Goal: Task Accomplishment & Management: Manage account settings

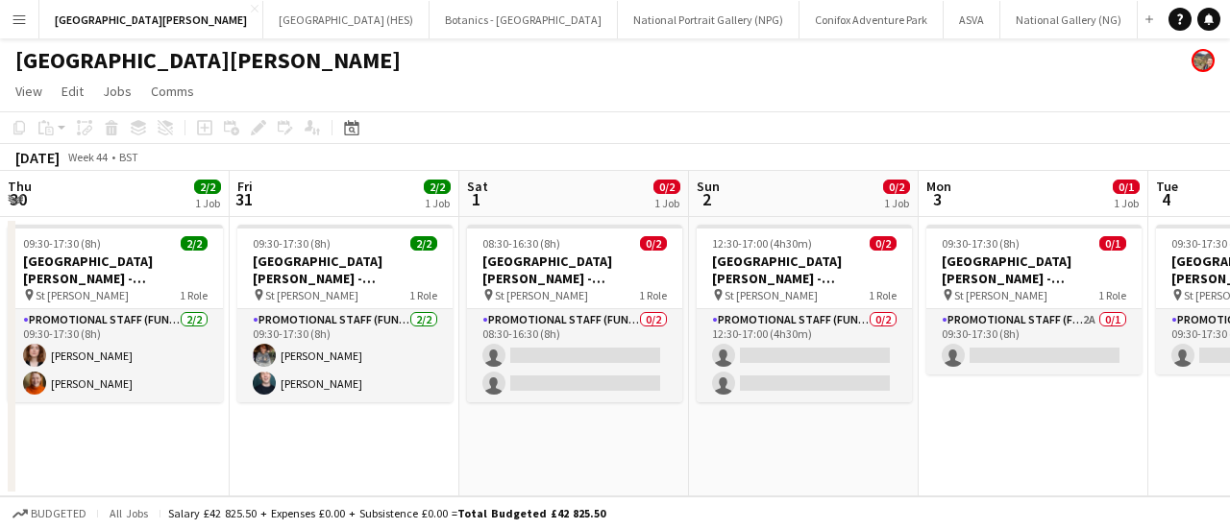
scroll to position [0, 494]
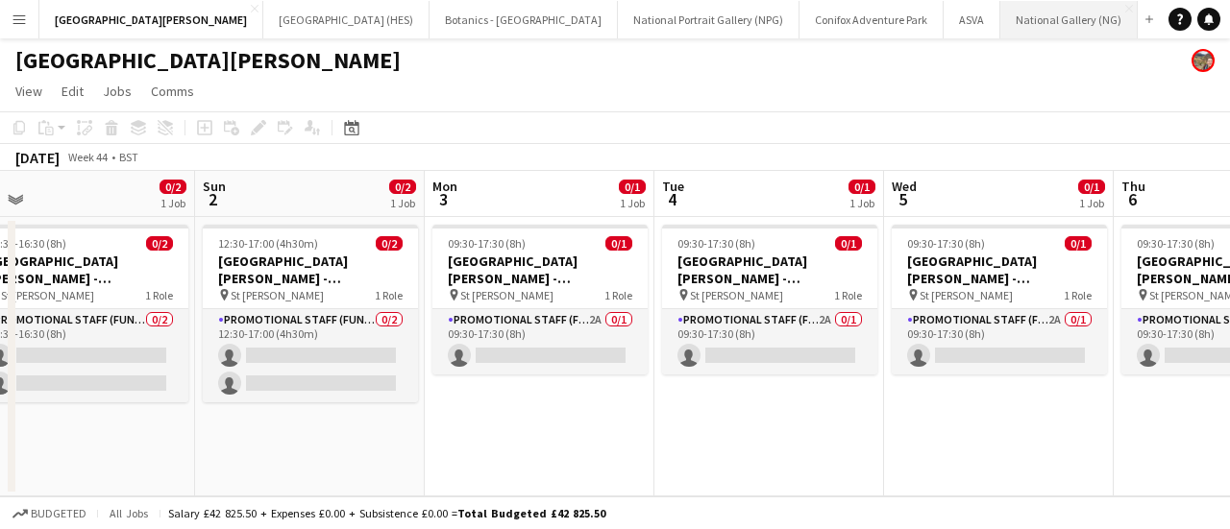
click at [1000, 9] on button "National Gallery (NG) Close" at bounding box center [1068, 19] width 137 height 37
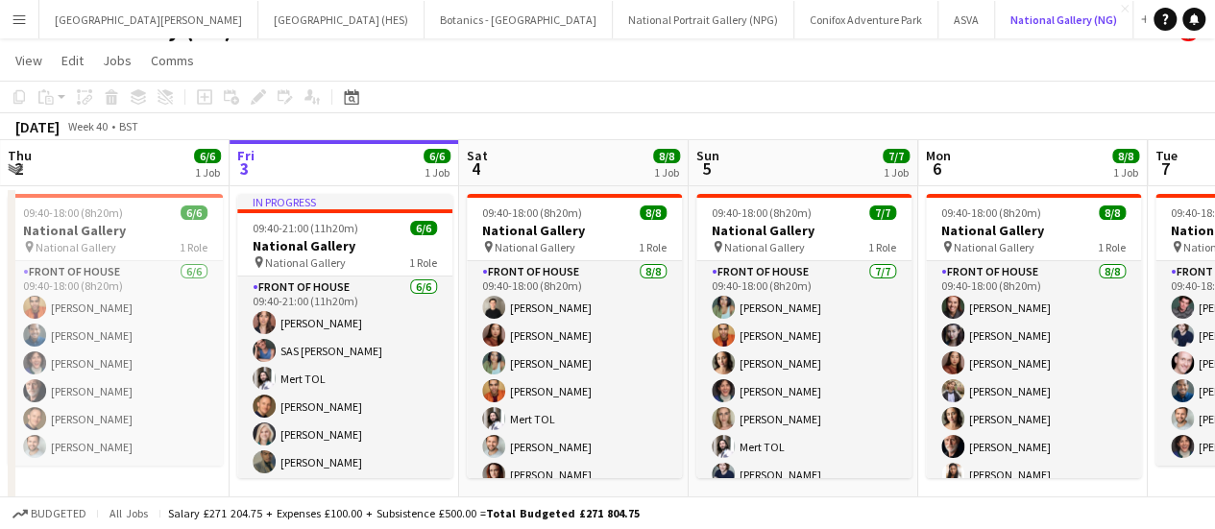
scroll to position [35, 0]
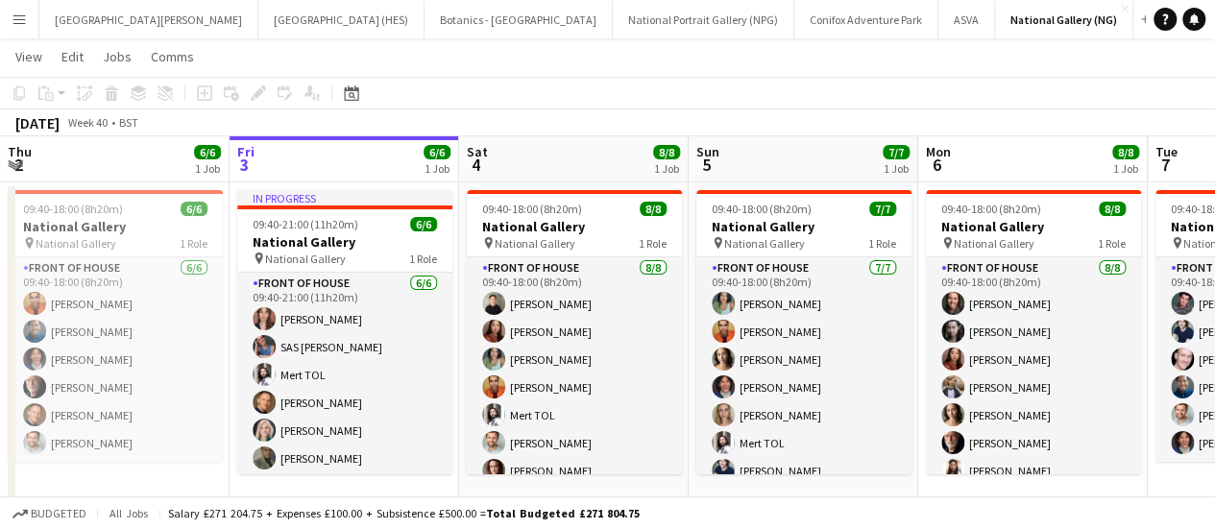
click at [136, 43] on app-page-menu "View Day view expanded Day view collapsed Month view Date picker Jump to [DATE]…" at bounding box center [607, 58] width 1215 height 37
click at [134, 32] on button "[GEOGRAPHIC_DATA][PERSON_NAME] [GEOGRAPHIC_DATA] Close" at bounding box center [148, 19] width 219 height 37
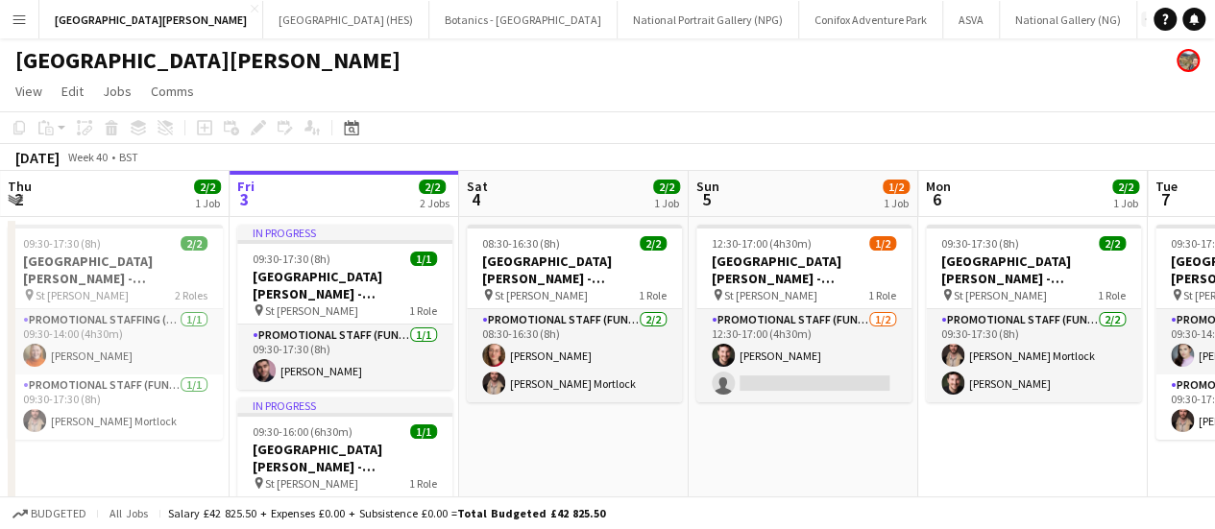
click at [1145, 17] on app-icon "Add" at bounding box center [1149, 19] width 8 height 8
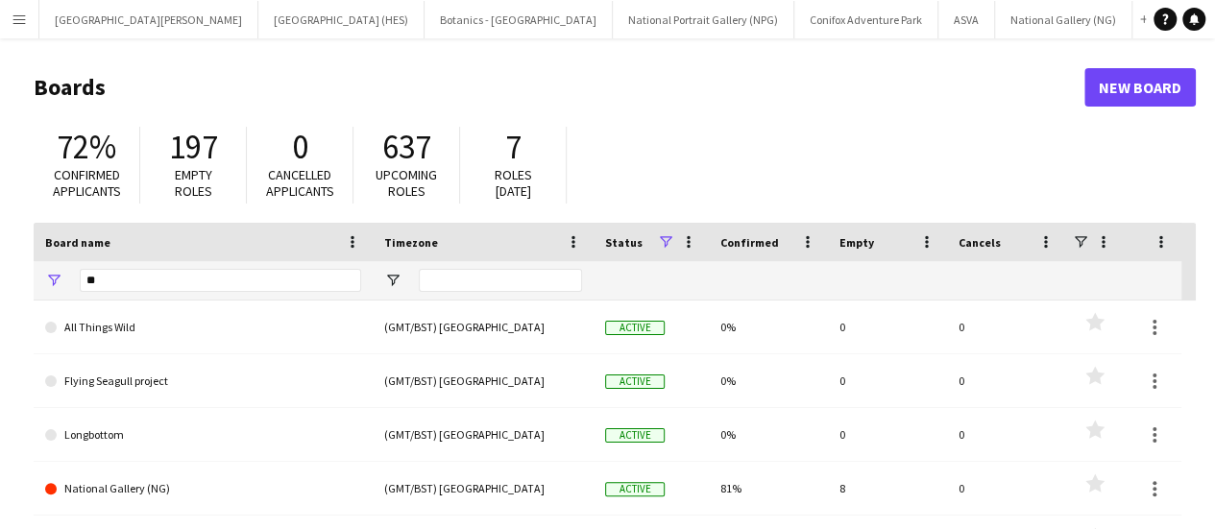
click at [161, 265] on div "**" at bounding box center [221, 280] width 282 height 38
click at [159, 273] on input "**" at bounding box center [221, 280] width 282 height 23
type input "***"
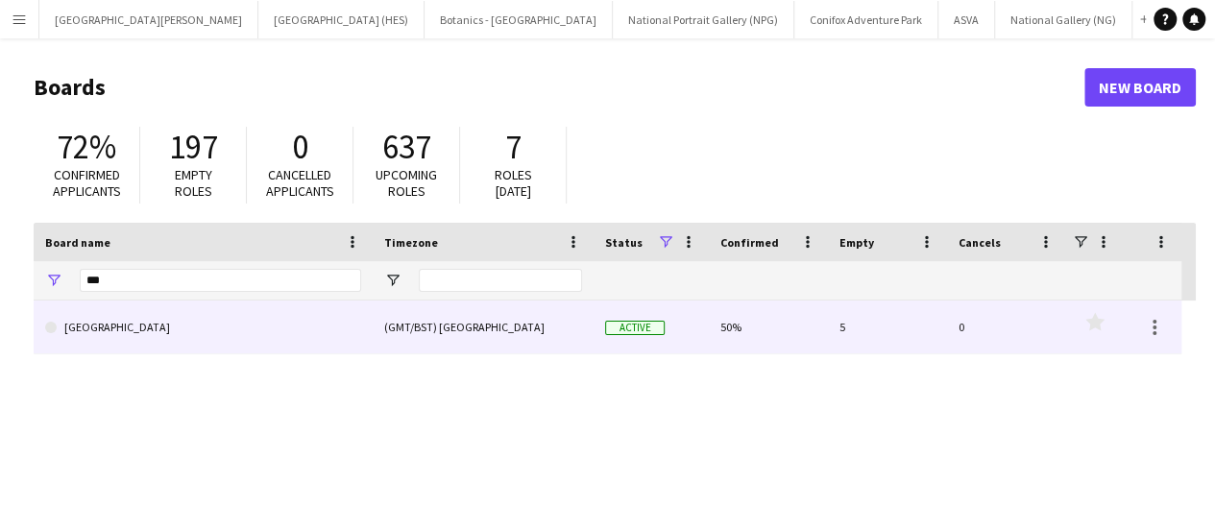
click at [167, 333] on link "[GEOGRAPHIC_DATA]" at bounding box center [203, 328] width 316 height 54
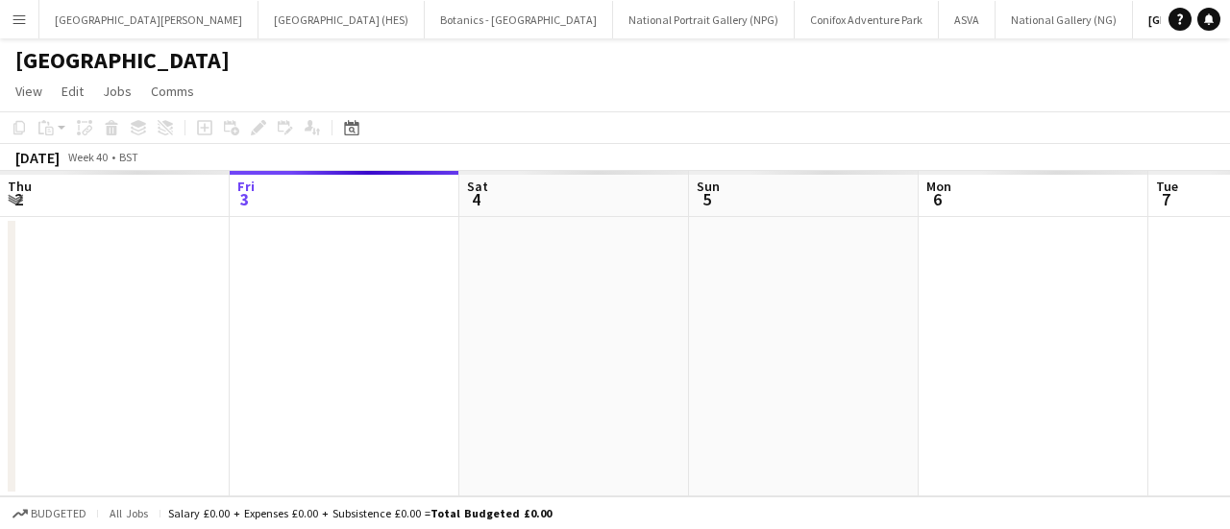
scroll to position [0, 40]
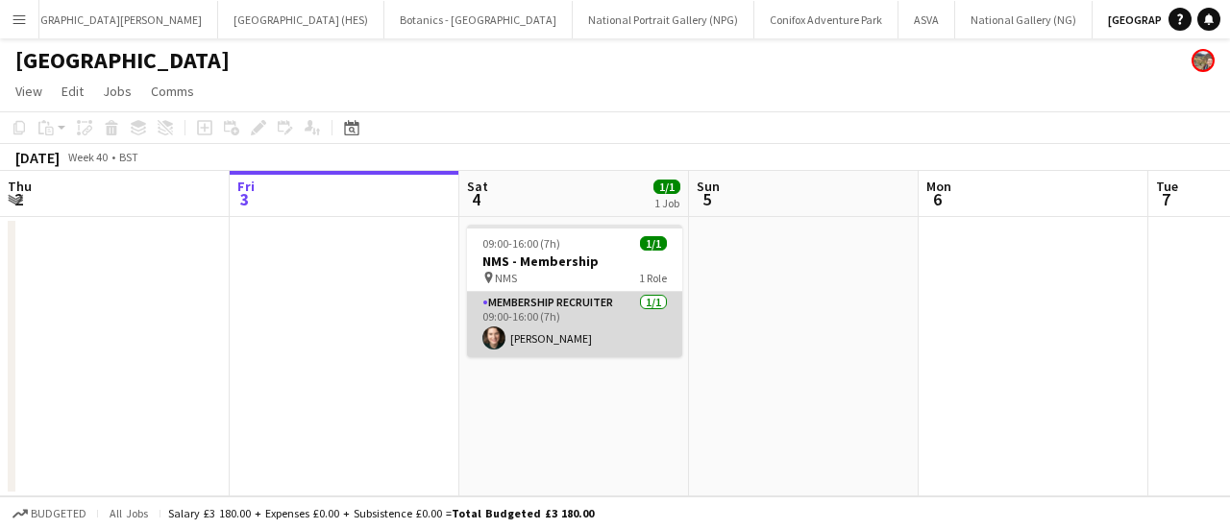
click at [580, 316] on app-card-role "Membership Recruiter [DATE] 09:00-16:00 (7h) [PERSON_NAME]" at bounding box center [574, 324] width 215 height 65
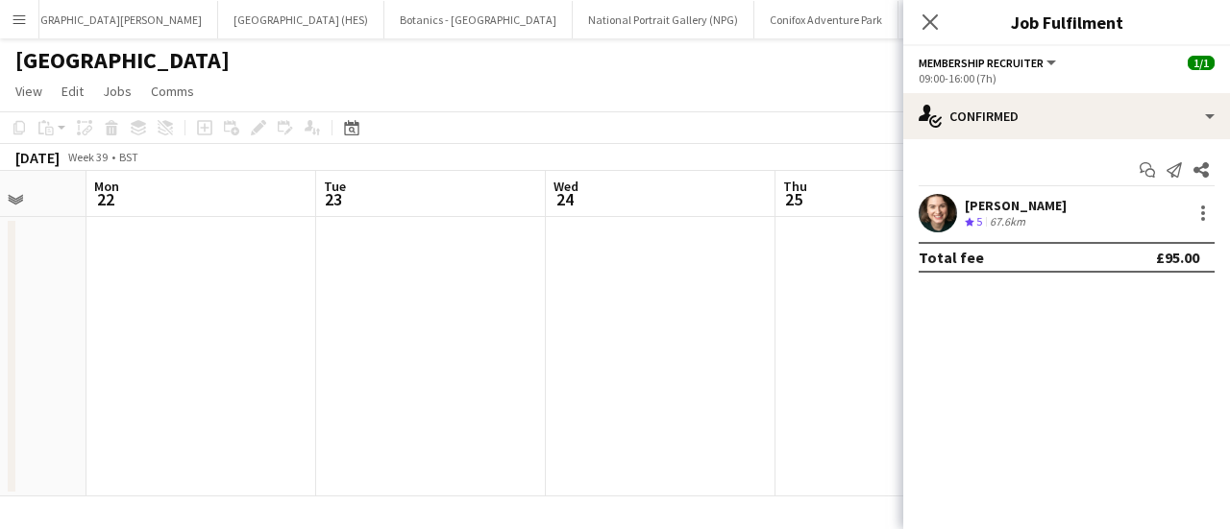
scroll to position [0, 708]
click at [936, 31] on app-icon "Close pop-in" at bounding box center [931, 23] width 28 height 28
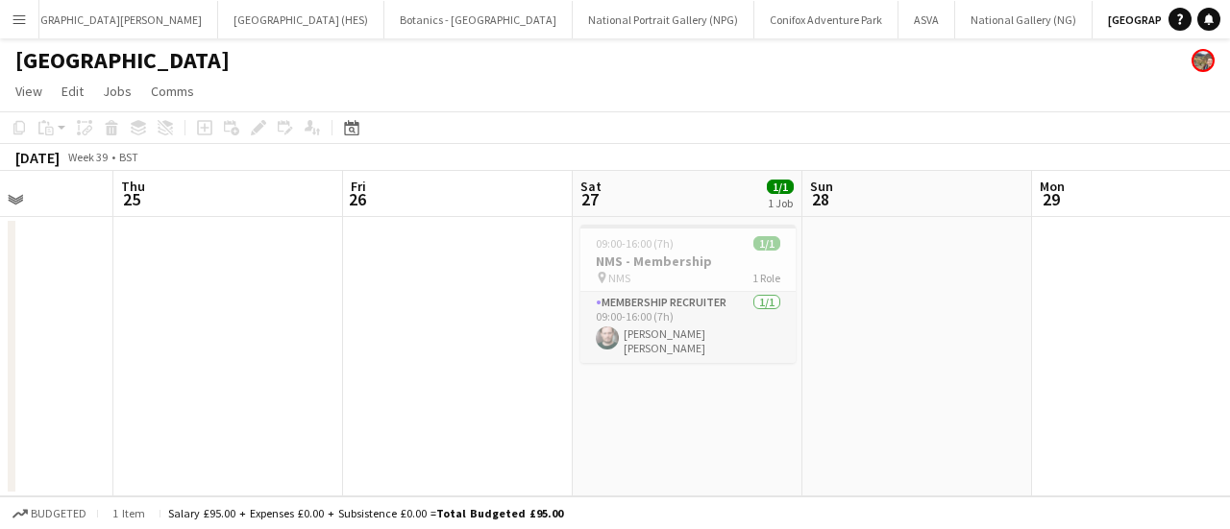
scroll to position [0, 804]
click at [63, 31] on button "[GEOGRAPHIC_DATA][PERSON_NAME] [GEOGRAPHIC_DATA] Close" at bounding box center [108, 19] width 219 height 37
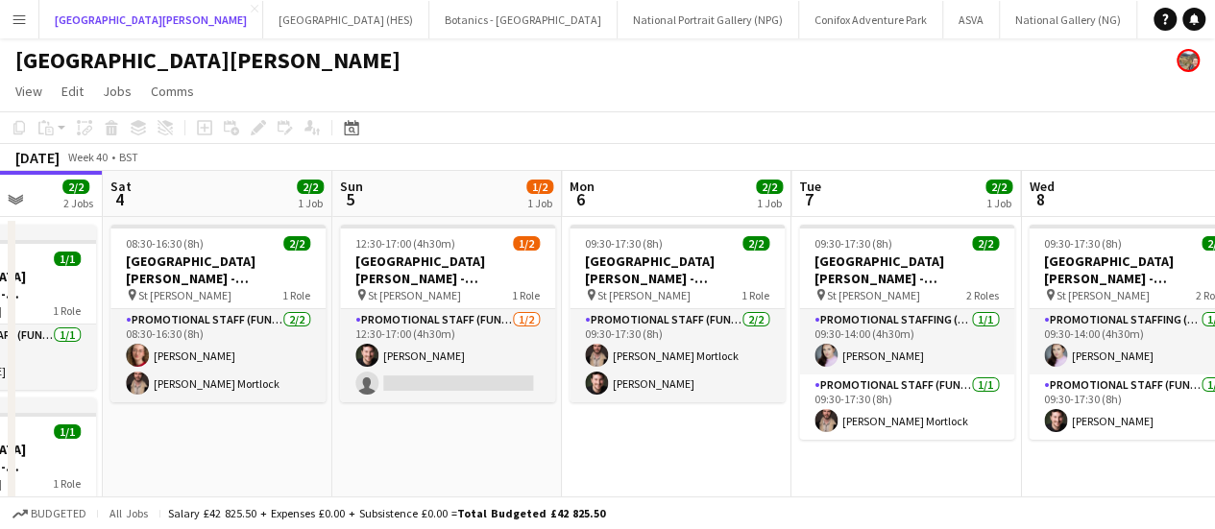
scroll to position [0, 813]
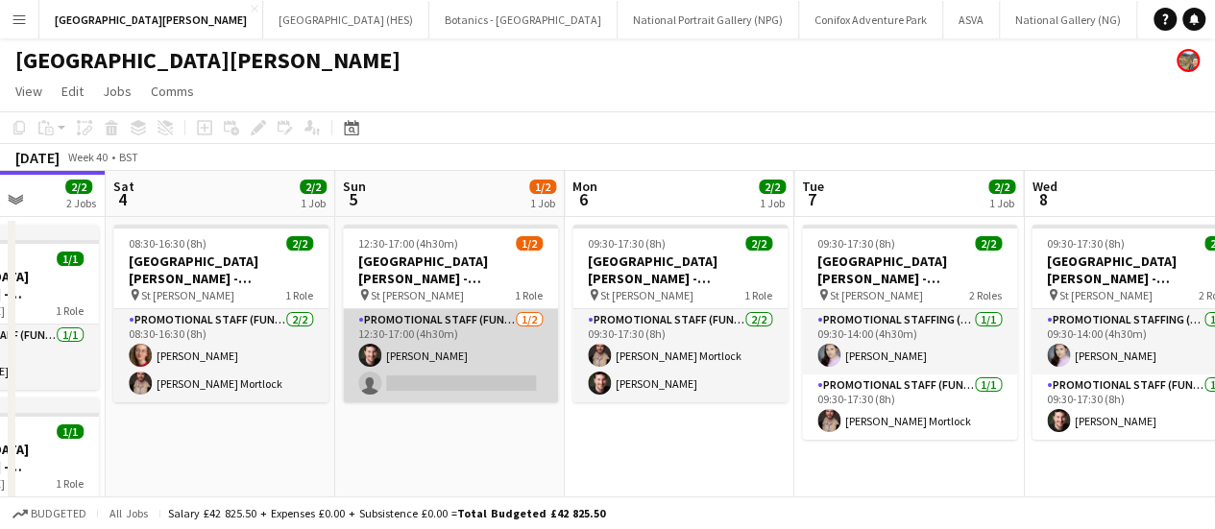
click at [463, 385] on app-card-role "Promotional Staff (Fundraiser) [DATE] 12:30-17:00 (4h30m) [PERSON_NAME] single-…" at bounding box center [450, 355] width 215 height 93
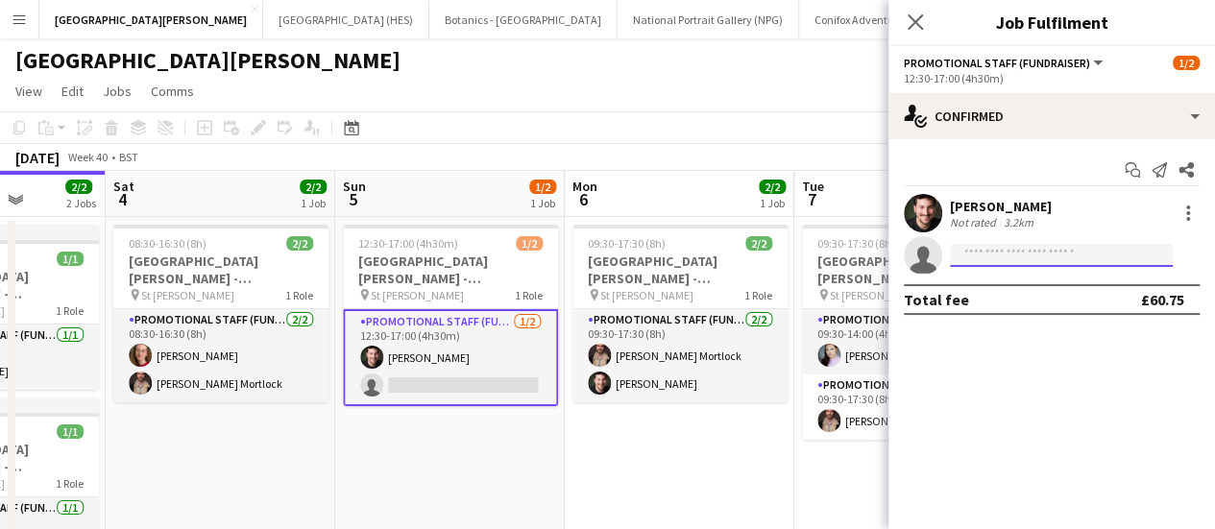
click at [1078, 256] on input at bounding box center [1061, 255] width 223 height 23
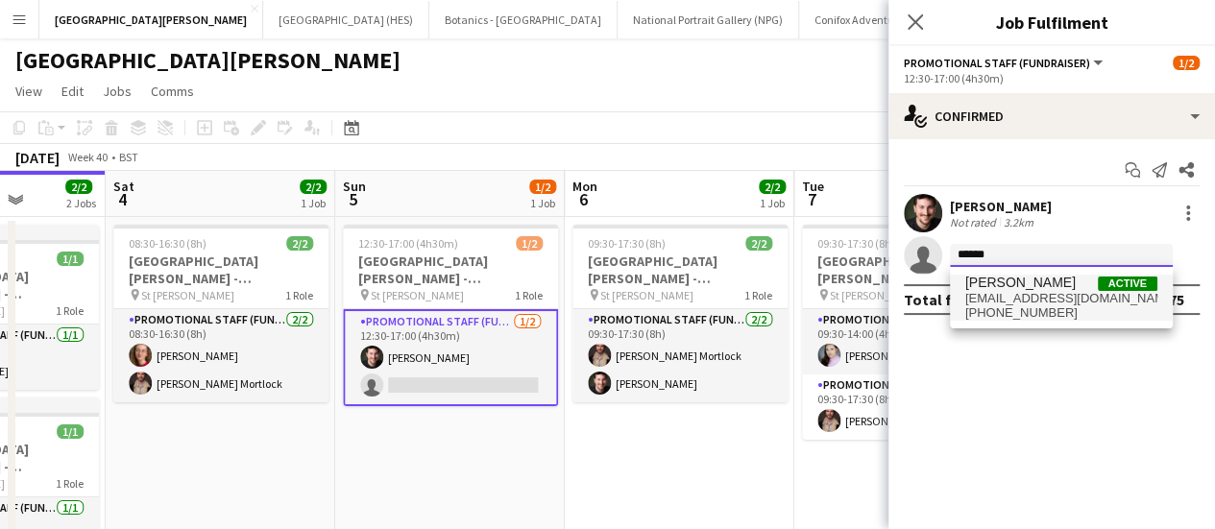
type input "******"
click at [1057, 305] on span "[EMAIL_ADDRESS][DOMAIN_NAME]" at bounding box center [1062, 298] width 192 height 15
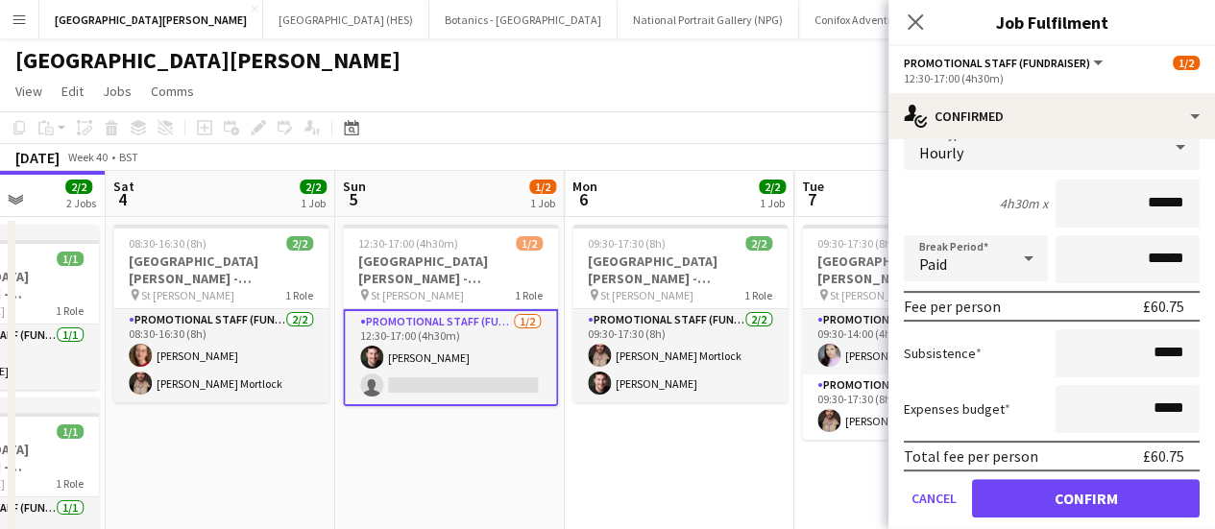
scroll to position [125, 0]
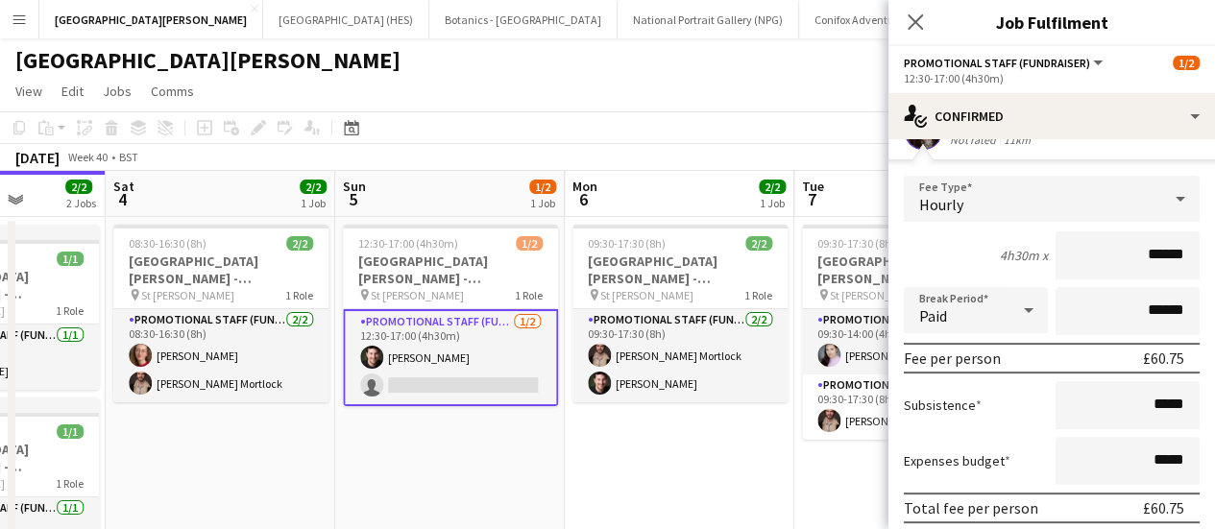
click at [1057, 196] on div "Hourly" at bounding box center [1032, 199] width 257 height 46
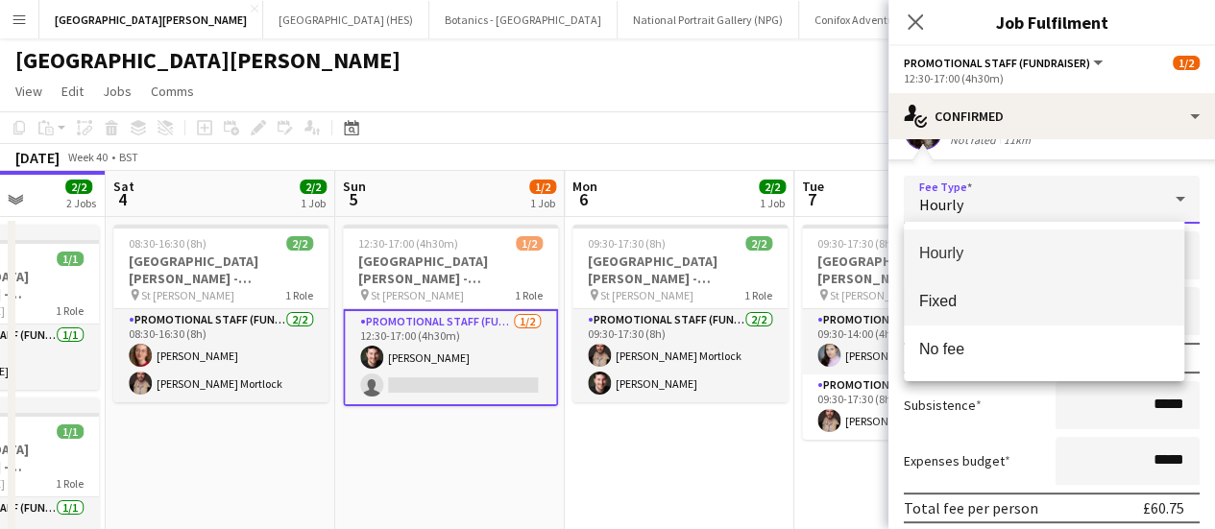
click at [1017, 303] on span "Fixed" at bounding box center [1044, 301] width 251 height 18
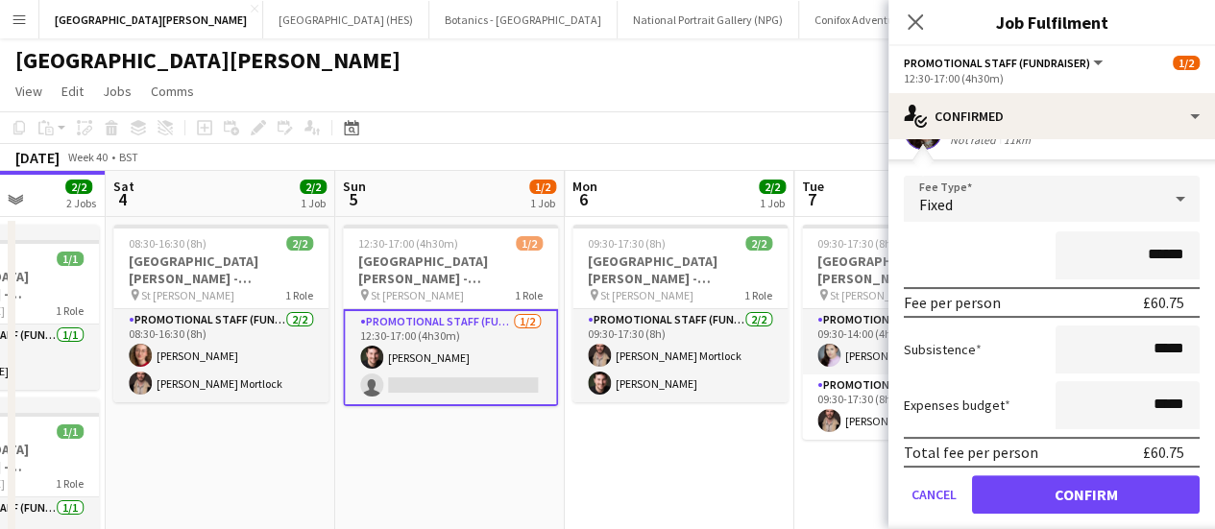
click at [1156, 253] on input "******" at bounding box center [1128, 256] width 144 height 48
type input "***"
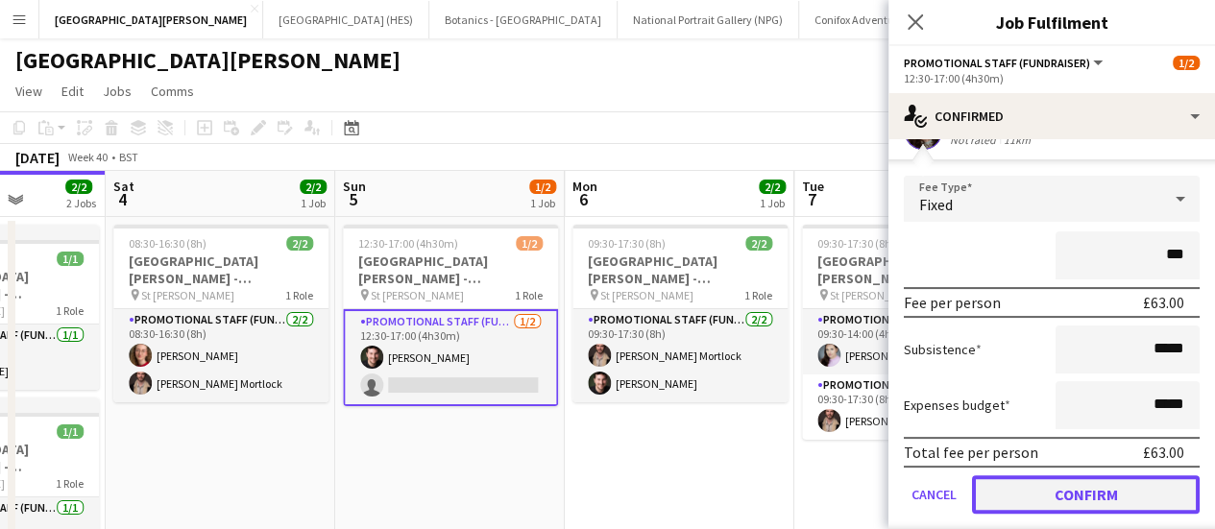
click at [1022, 490] on button "Confirm" at bounding box center [1086, 495] width 228 height 38
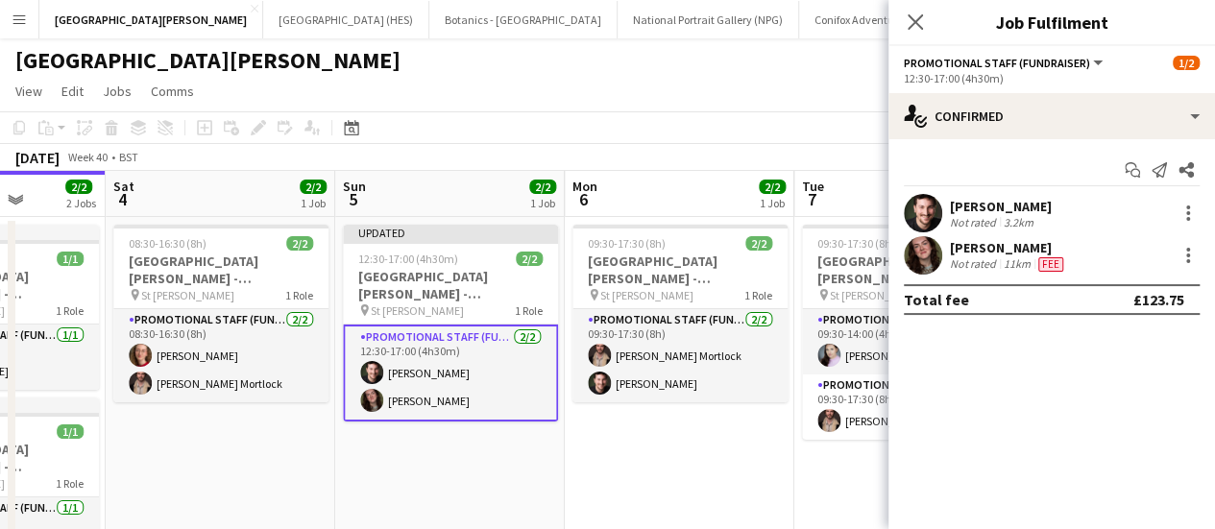
scroll to position [0, 0]
click at [522, 126] on app-toolbar "Copy Paste Paste Ctrl+V Paste with crew Ctrl+Shift+V Paste linked Job [GEOGRAPH…" at bounding box center [607, 127] width 1215 height 33
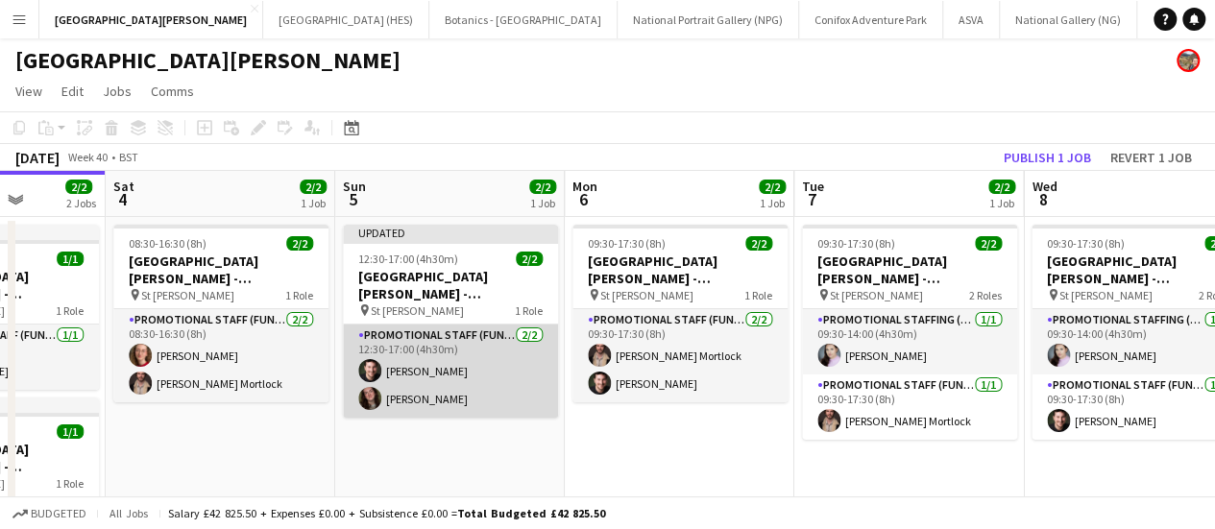
click at [490, 363] on app-card-role "Promotional Staff (Fundraiser) [DATE] 12:30-17:00 (4h30m) [PERSON_NAME] [PERSON…" at bounding box center [450, 371] width 215 height 93
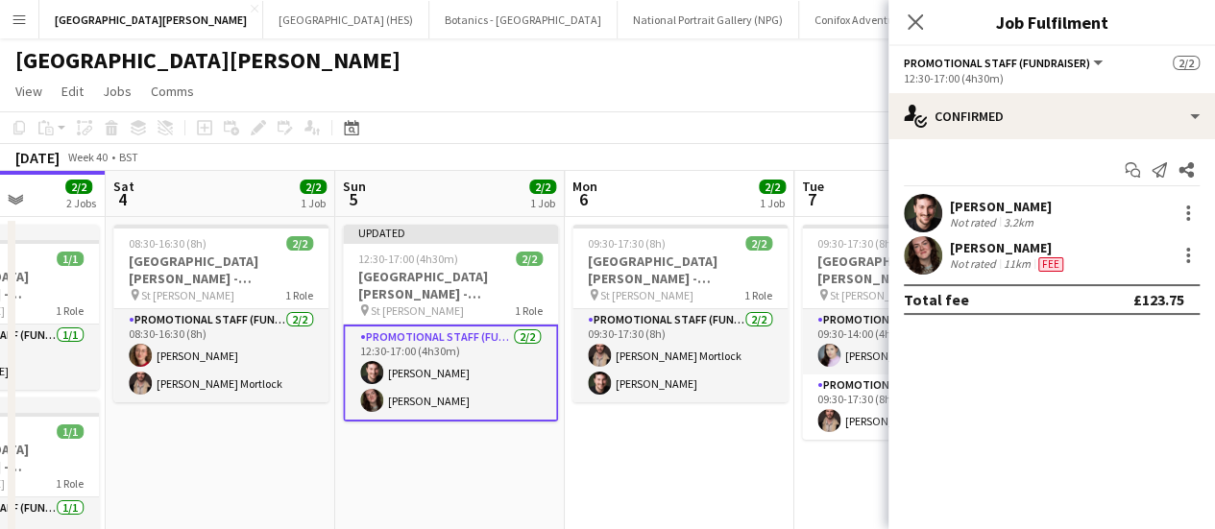
click at [1067, 217] on div "[PERSON_NAME] Not rated 3.2km" at bounding box center [1052, 213] width 327 height 38
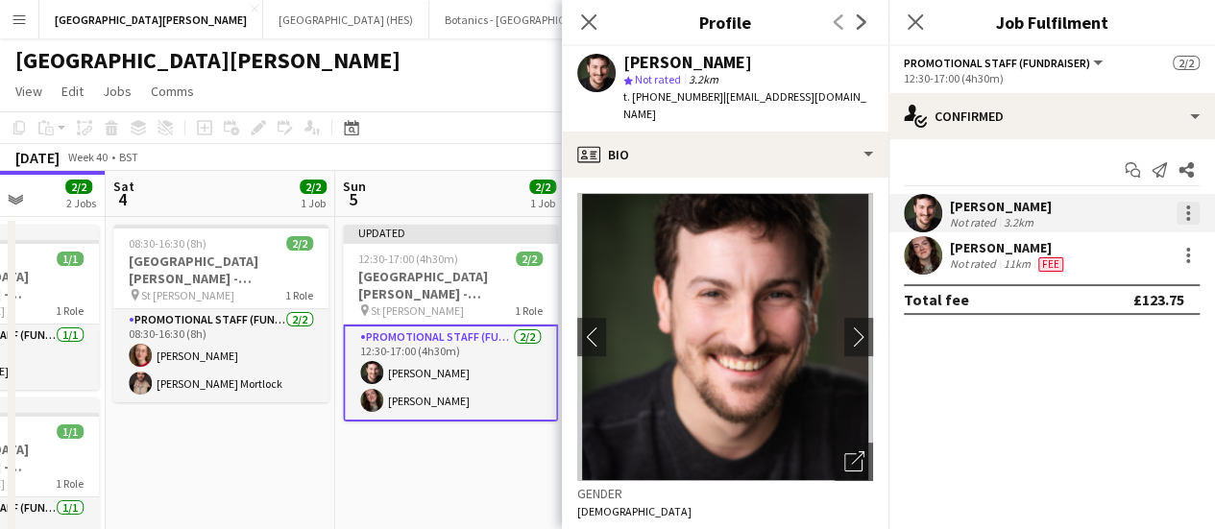
click at [1185, 216] on div at bounding box center [1188, 213] width 23 height 23
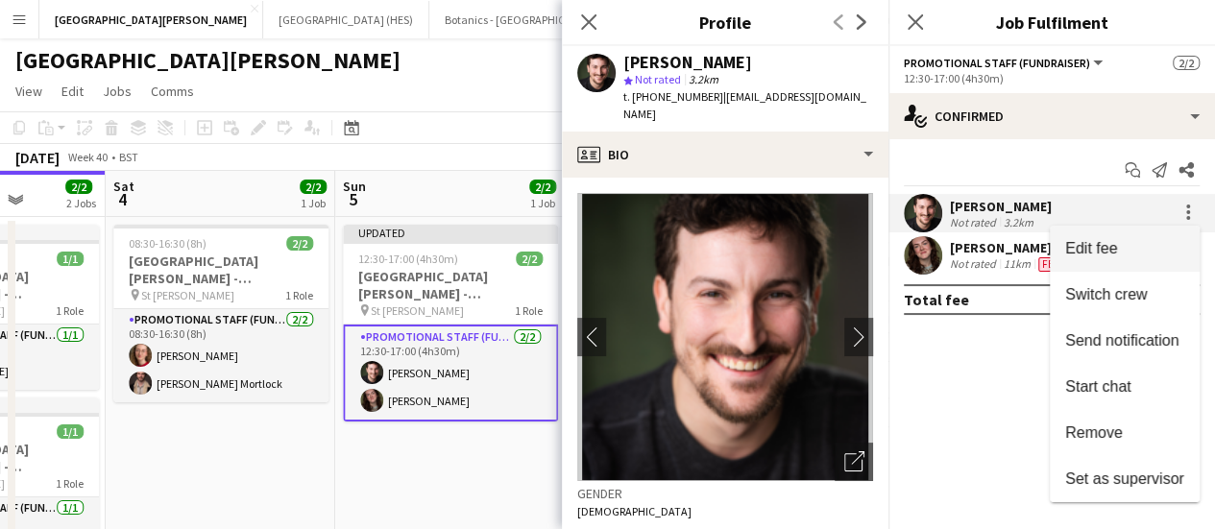
click at [1145, 255] on span "Edit fee" at bounding box center [1125, 248] width 119 height 17
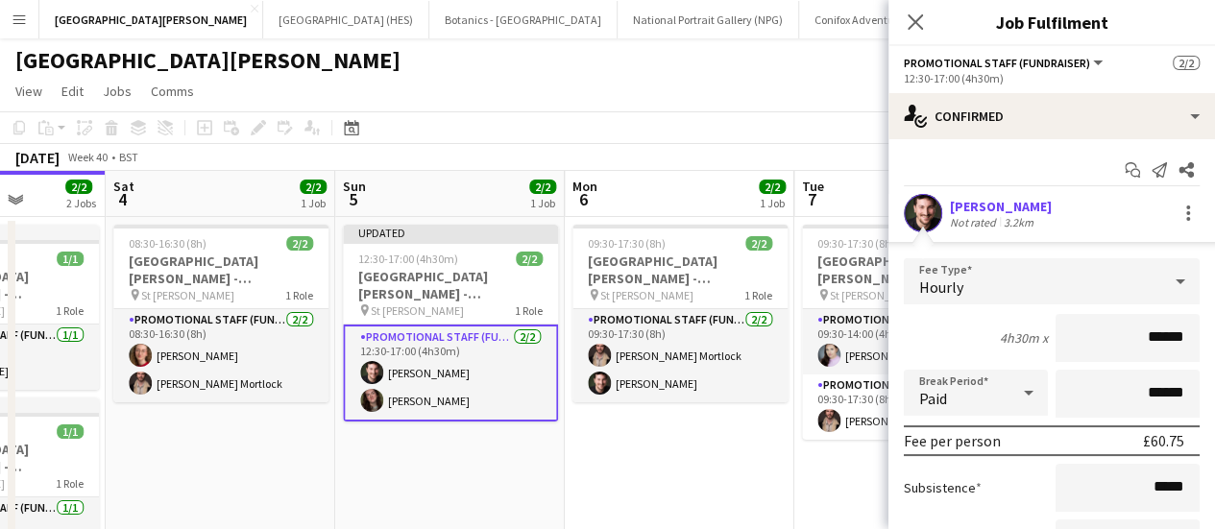
click at [1072, 247] on app-edit-fee "Fee Type Hourly 4h30m x ****** Break Period Paid ****** Fee per person £60.75 S…" at bounding box center [1052, 455] width 327 height 427
click at [1065, 274] on div "Hourly" at bounding box center [1032, 281] width 257 height 46
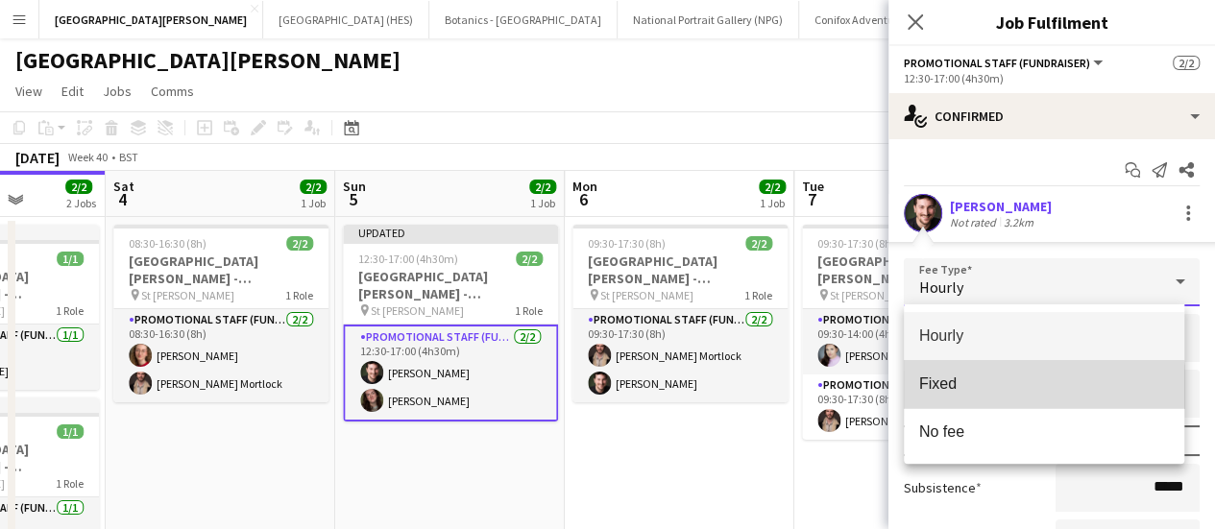
click at [1006, 393] on span "Fixed" at bounding box center [1044, 384] width 251 height 18
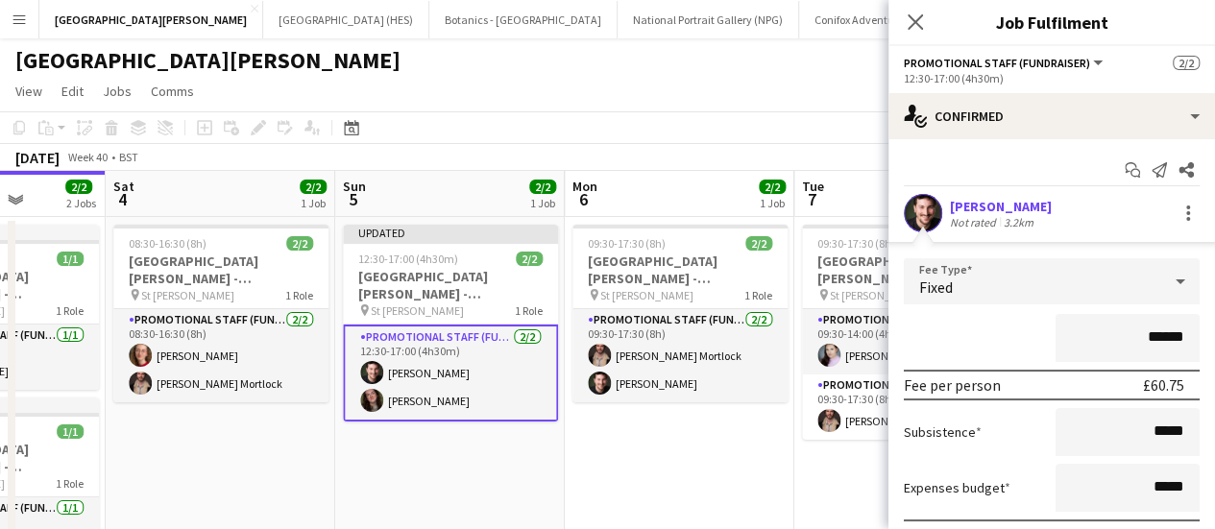
click at [1148, 337] on input "******" at bounding box center [1128, 338] width 144 height 48
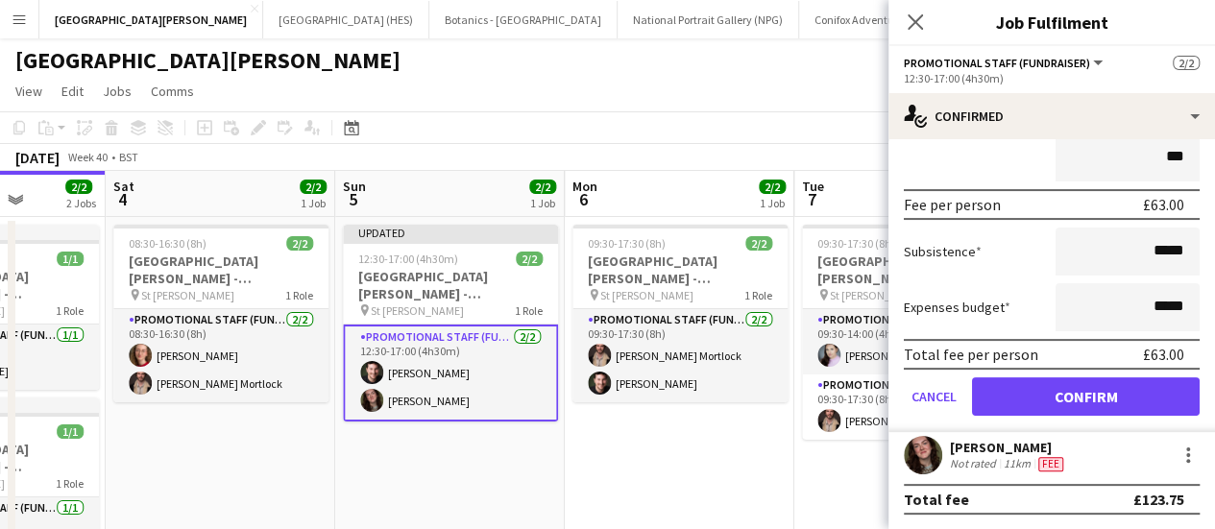
type input "***"
click at [1076, 414] on button "Confirm" at bounding box center [1086, 397] width 228 height 38
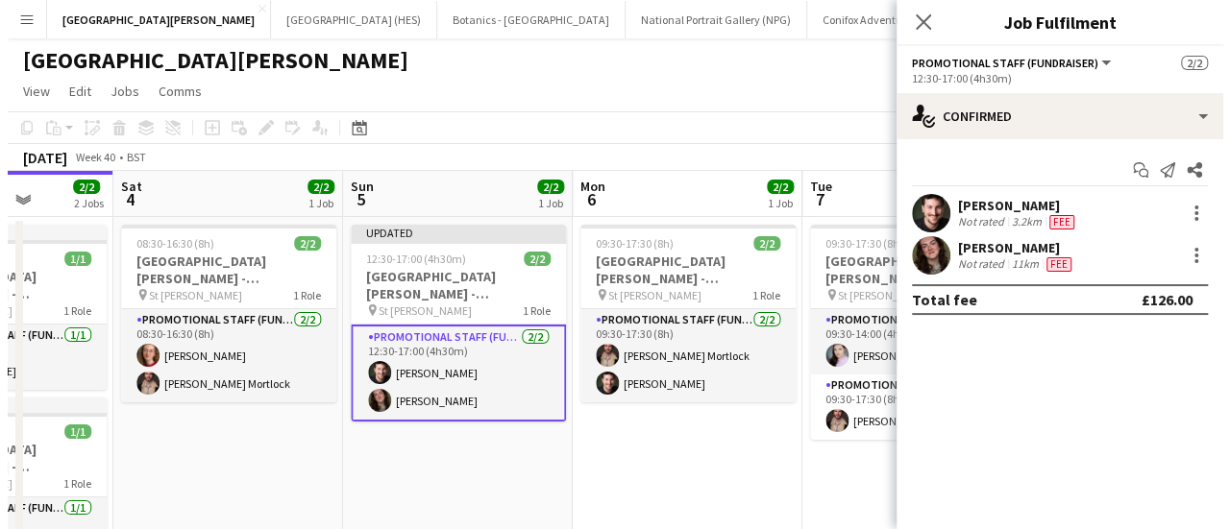
scroll to position [0, 0]
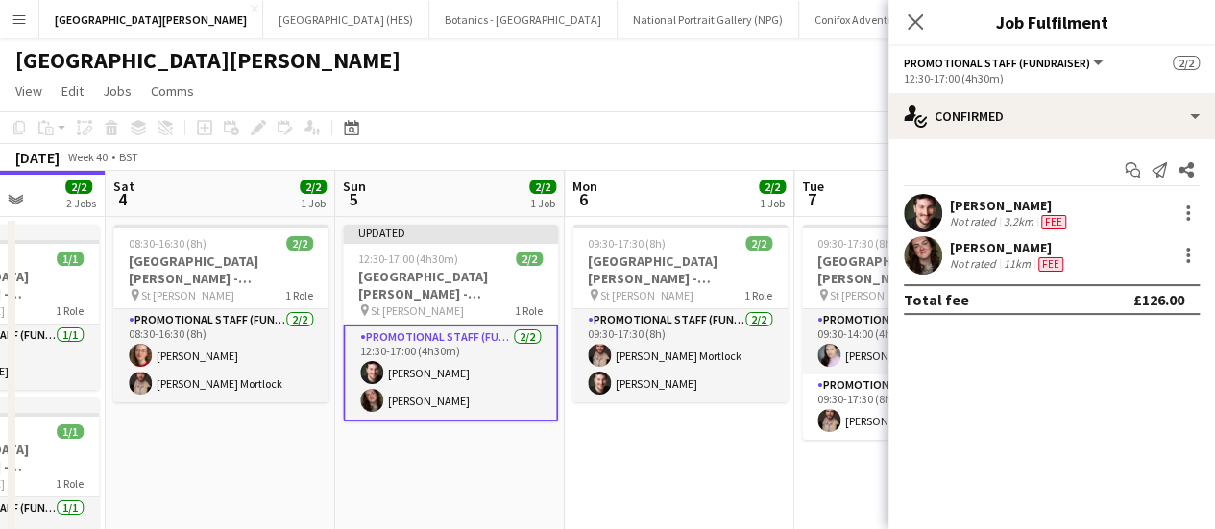
click at [764, 109] on app-page-menu "View Day view expanded Day view collapsed Month view Date picker Jump to [DATE]…" at bounding box center [607, 93] width 1215 height 37
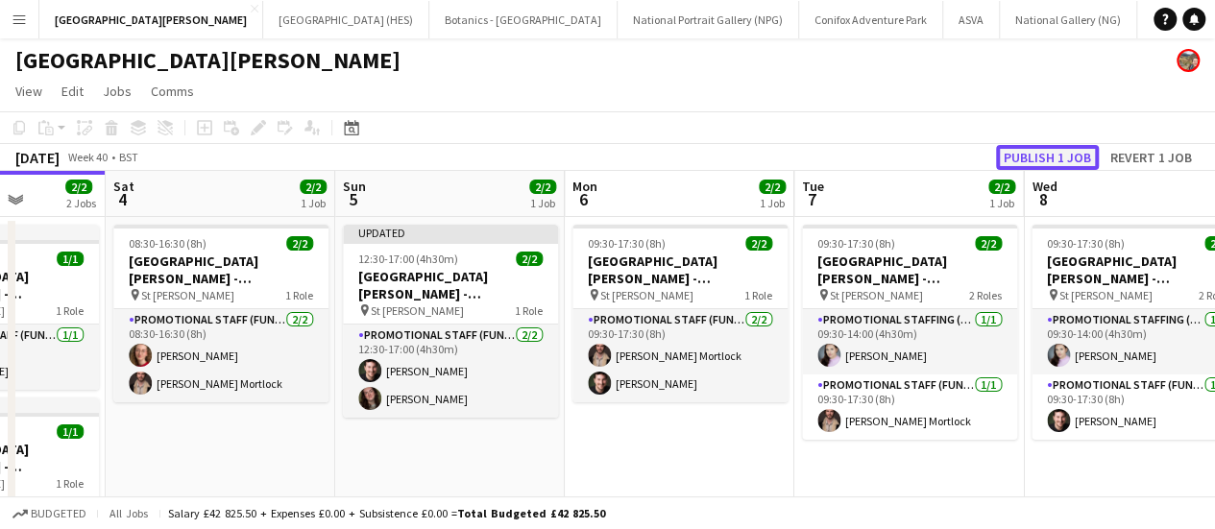
click at [1030, 155] on button "Publish 1 job" at bounding box center [1047, 157] width 103 height 25
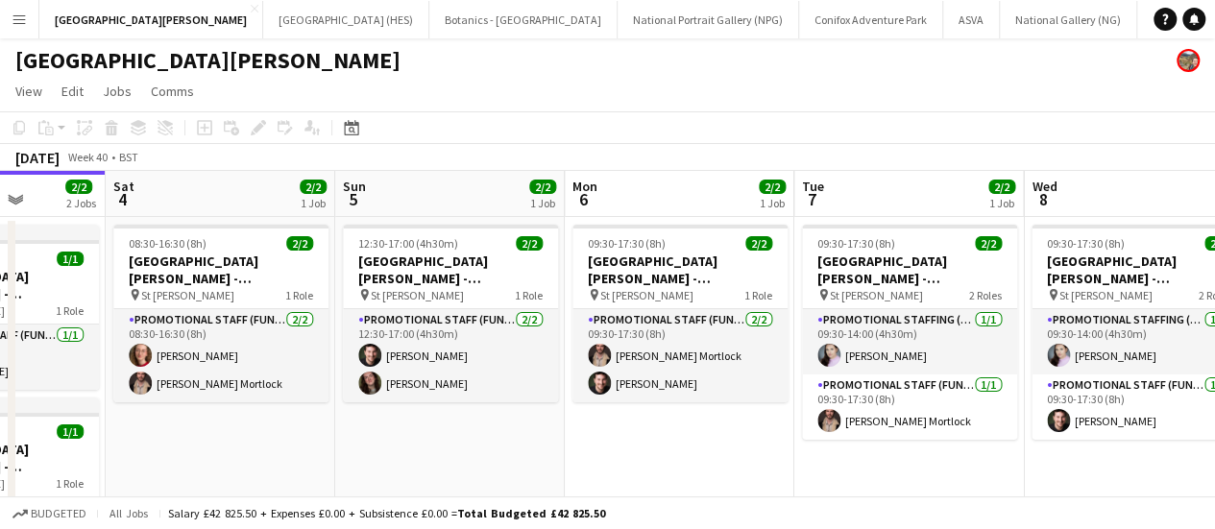
click at [1001, 90] on app-page-menu "View Day view expanded Day view collapsed Month view Date picker Jump to [DATE]…" at bounding box center [607, 93] width 1215 height 37
click at [282, 30] on button "[GEOGRAPHIC_DATA] (HES) Close" at bounding box center [346, 19] width 166 height 37
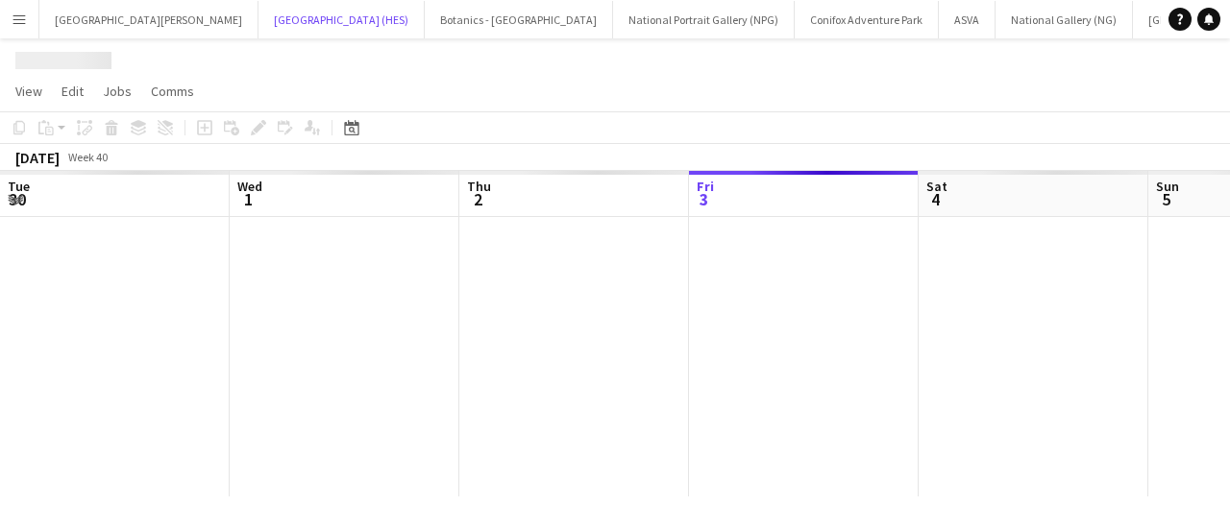
scroll to position [0, 459]
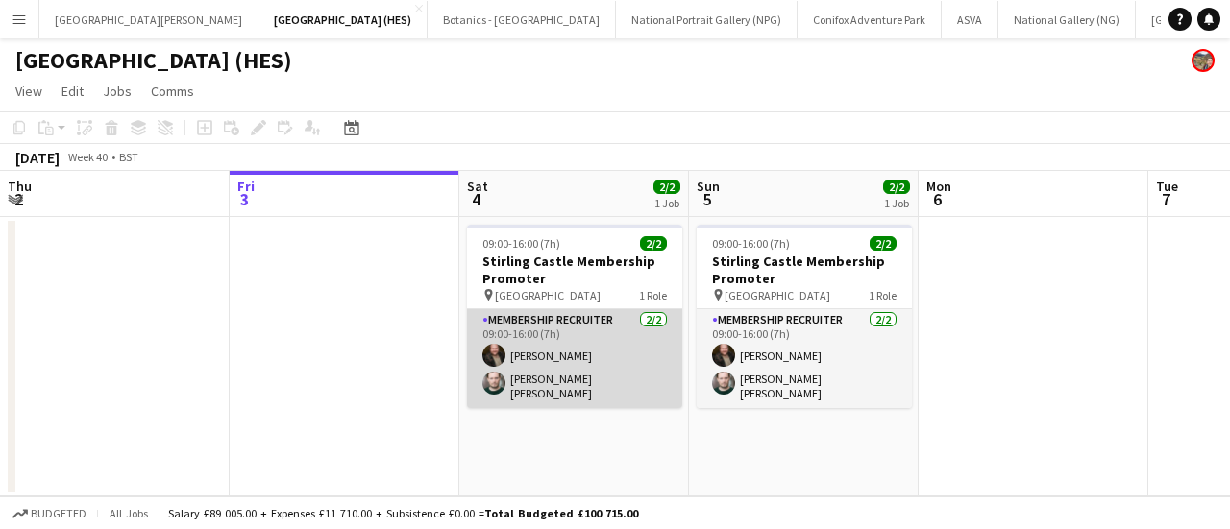
click at [605, 367] on app-card-role "Membership Recruiter [DATE] 09:00-16:00 (7h) [PERSON_NAME] [PERSON_NAME] [PERSO…" at bounding box center [574, 358] width 215 height 99
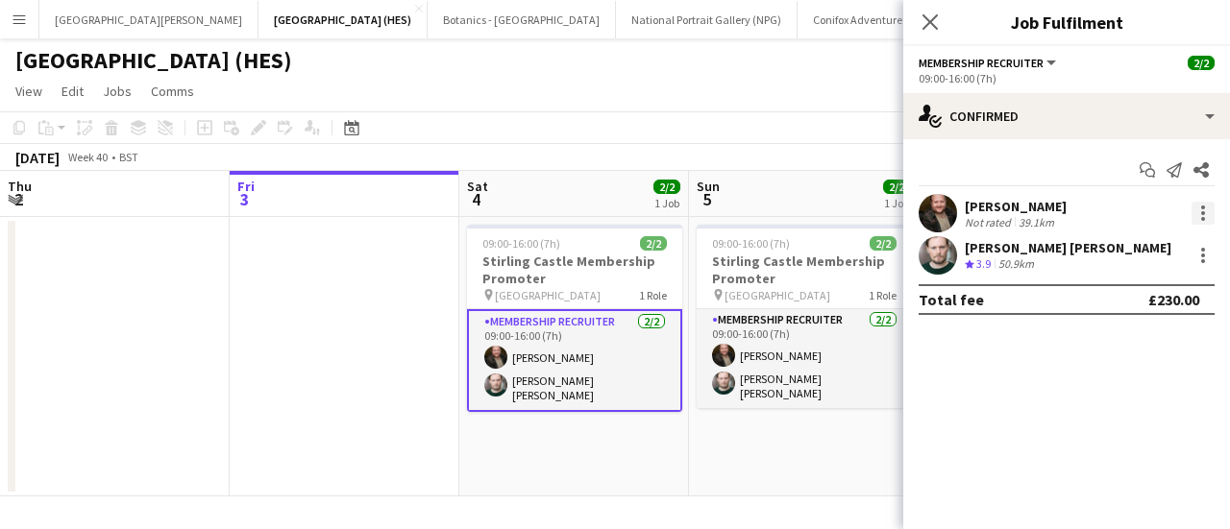
click at [1205, 215] on div at bounding box center [1202, 213] width 23 height 23
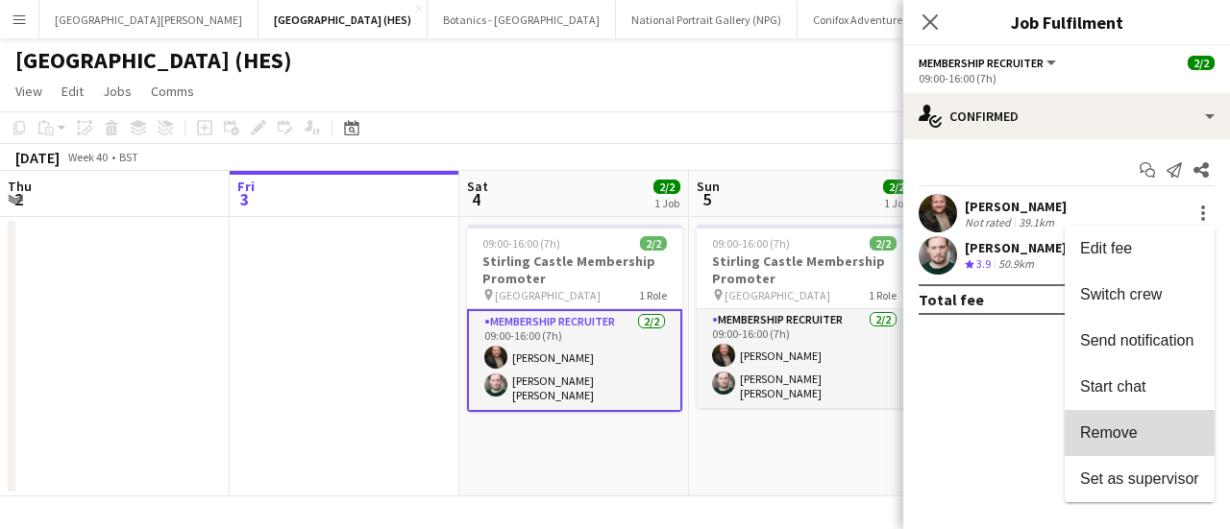
click at [1138, 432] on span "Remove" at bounding box center [1109, 433] width 58 height 16
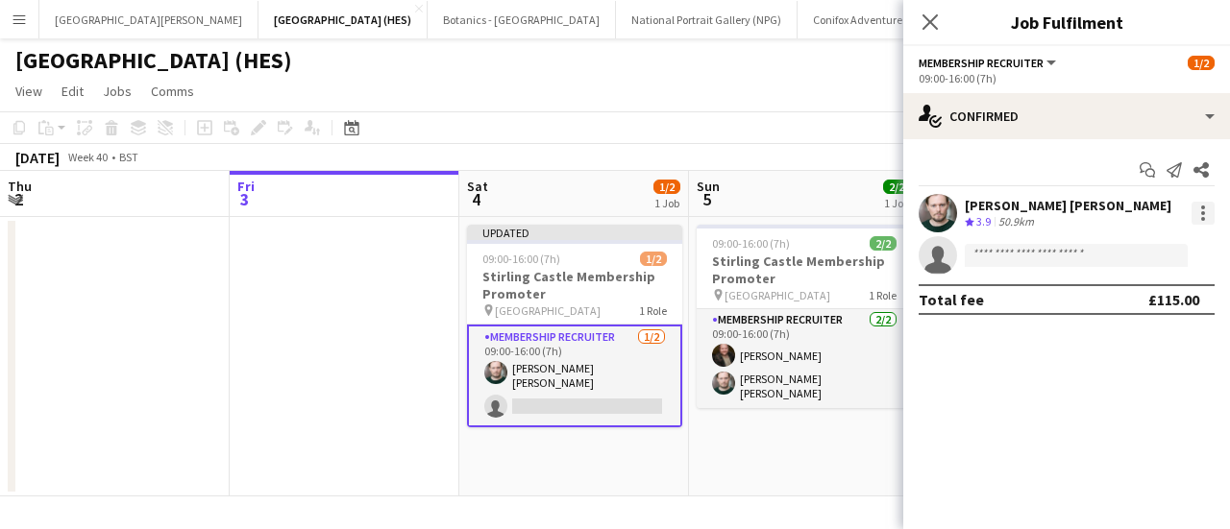
click at [1208, 202] on div at bounding box center [1202, 213] width 23 height 23
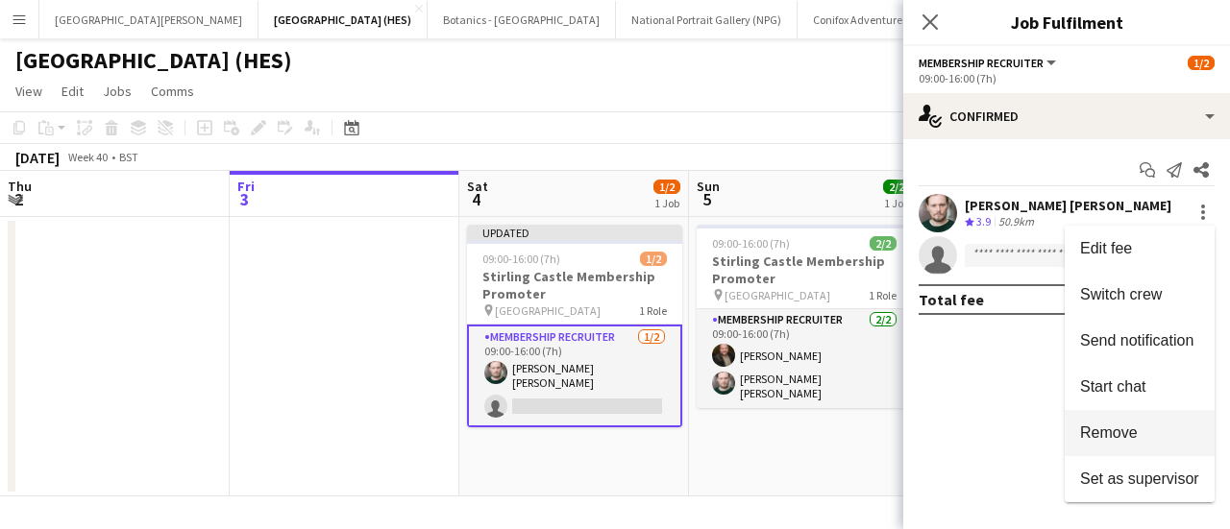
click at [1135, 430] on span "Remove" at bounding box center [1109, 433] width 58 height 16
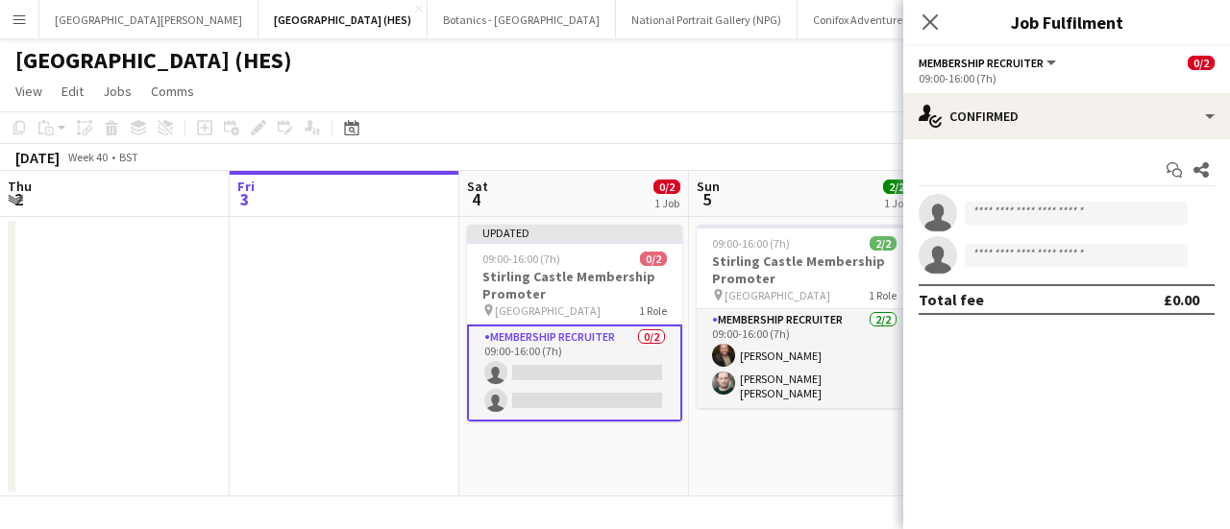
click at [813, 64] on div "[GEOGRAPHIC_DATA] (HES)" at bounding box center [615, 56] width 1230 height 37
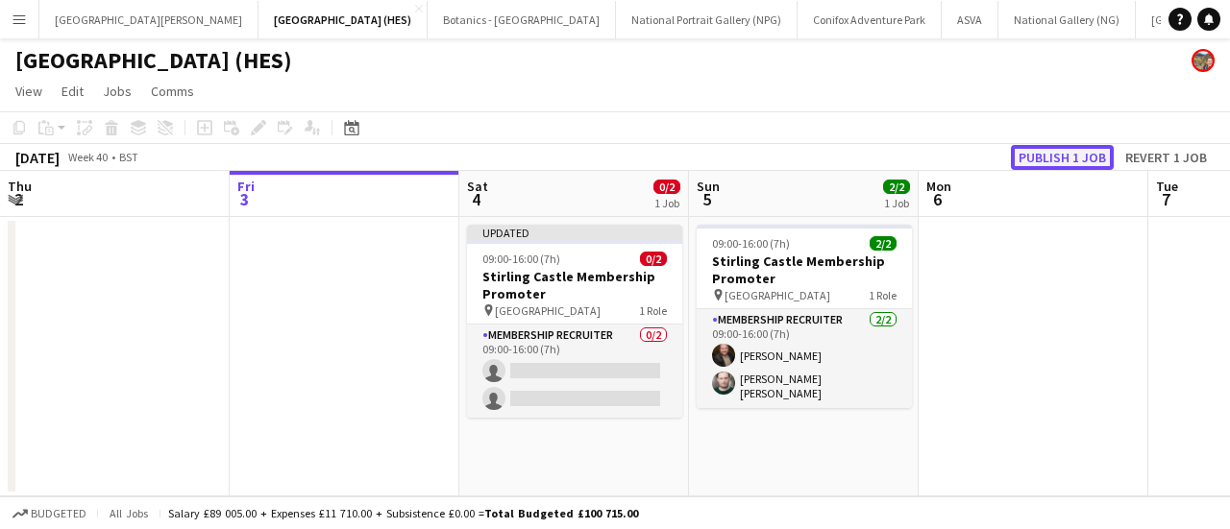
click at [1047, 159] on button "Publish 1 job" at bounding box center [1062, 157] width 103 height 25
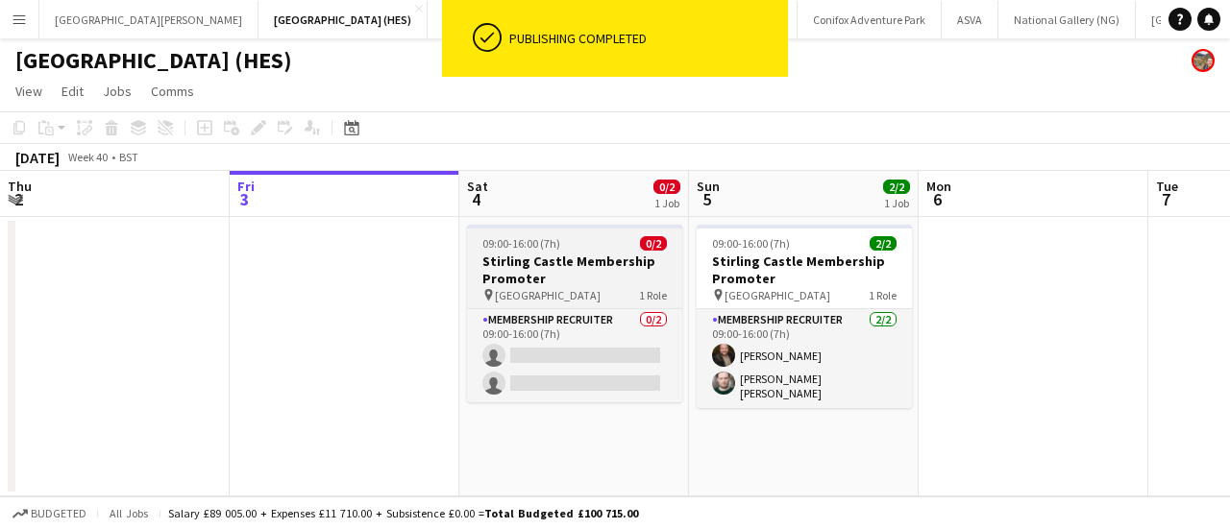
click at [584, 281] on h3 "Stirling Castle Membership Promoter" at bounding box center [574, 270] width 215 height 35
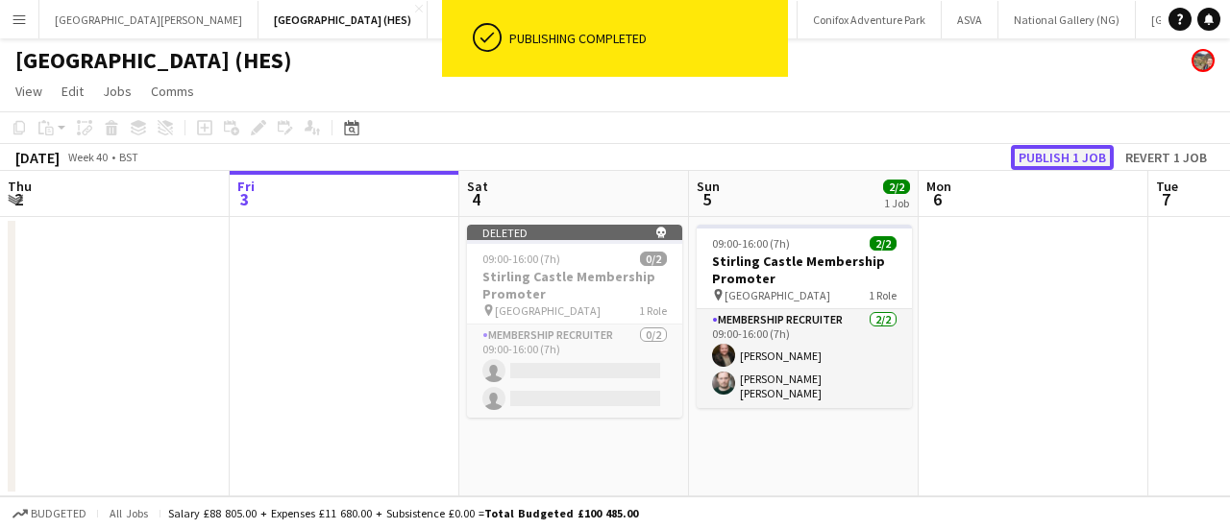
click at [1042, 155] on button "Publish 1 job" at bounding box center [1062, 157] width 103 height 25
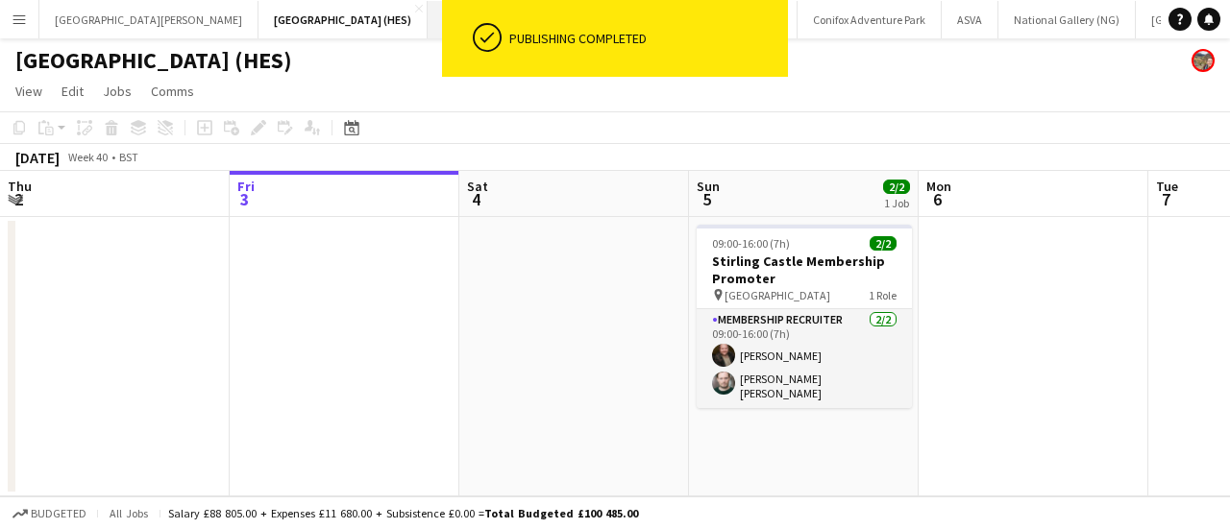
click at [428, 18] on button "Botanics - [GEOGRAPHIC_DATA] Close" at bounding box center [522, 19] width 188 height 37
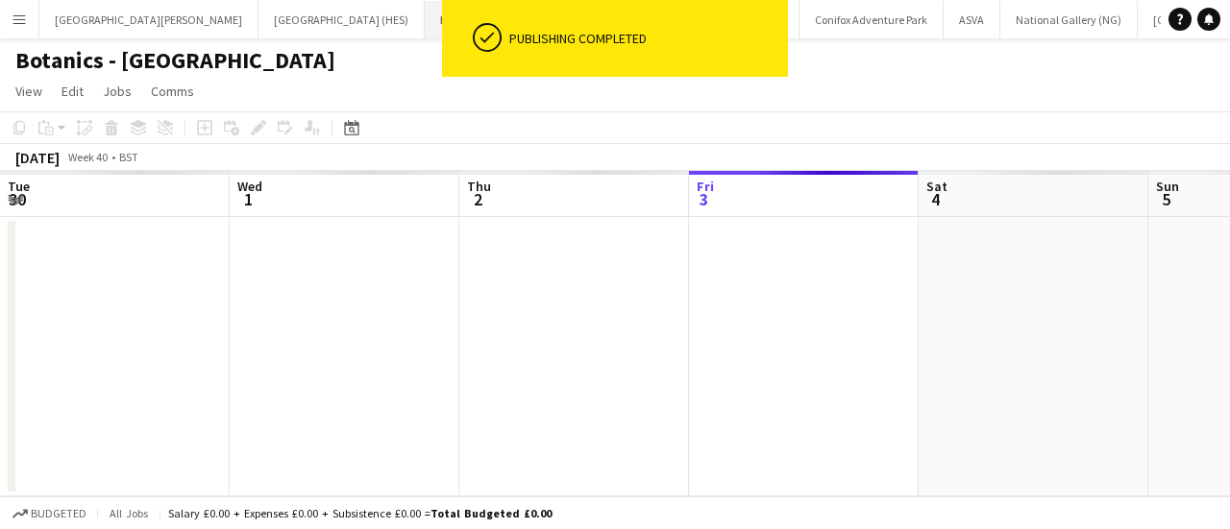
scroll to position [0, 459]
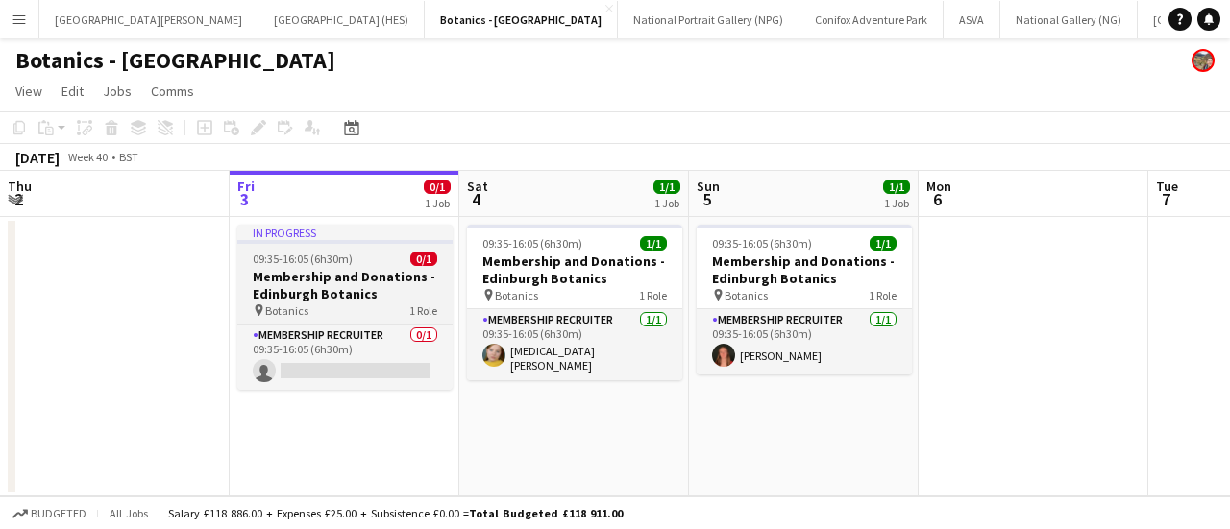
click at [272, 279] on h3 "Membership and Donations - Edinburgh Botanics" at bounding box center [344, 285] width 215 height 35
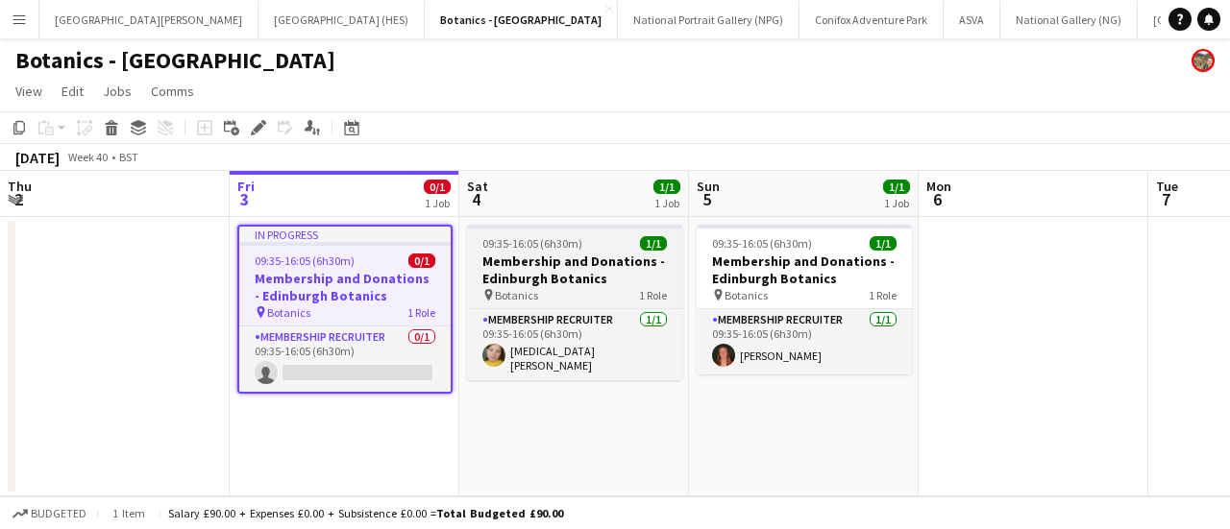
click at [586, 282] on h3 "Membership and Donations - Edinburgh Botanics" at bounding box center [574, 270] width 215 height 35
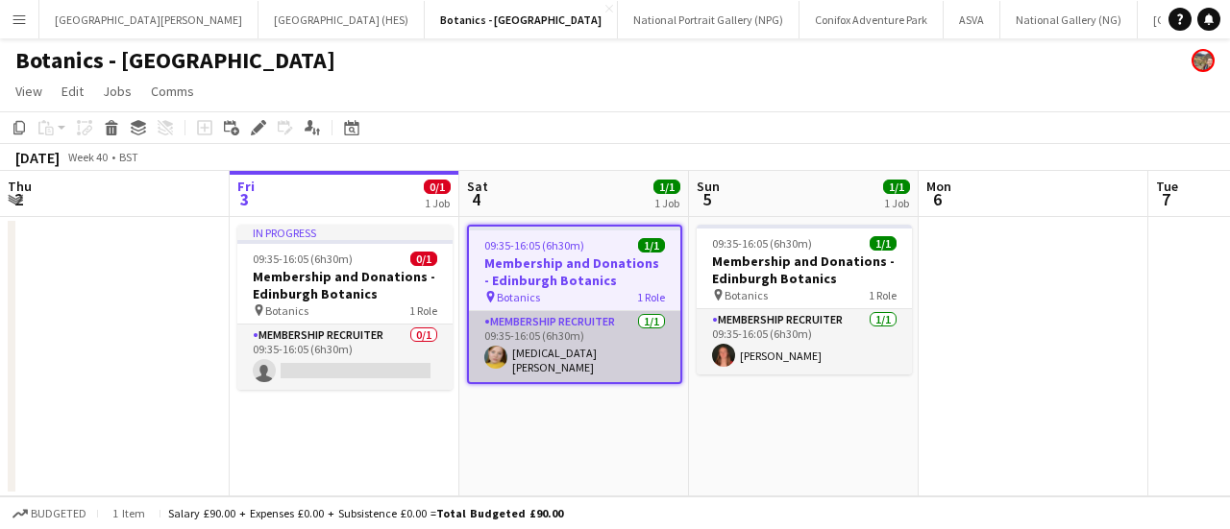
click at [605, 343] on app-card-role "Membership Recruiter [DATE] 09:35-16:05 (6h30m) [MEDICAL_DATA][PERSON_NAME]" at bounding box center [574, 346] width 211 height 71
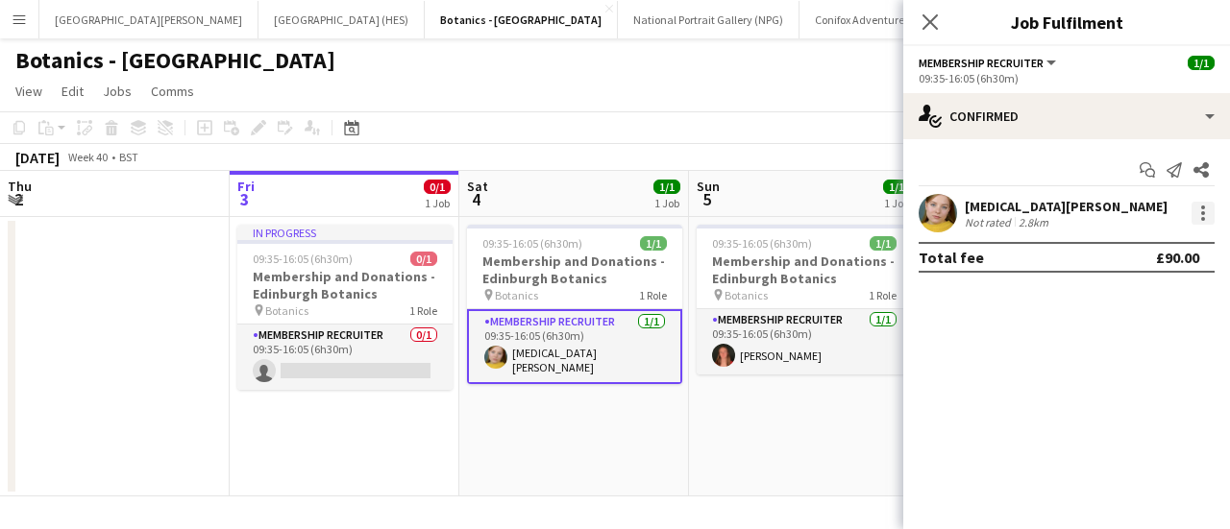
click at [1201, 214] on div at bounding box center [1203, 213] width 4 height 4
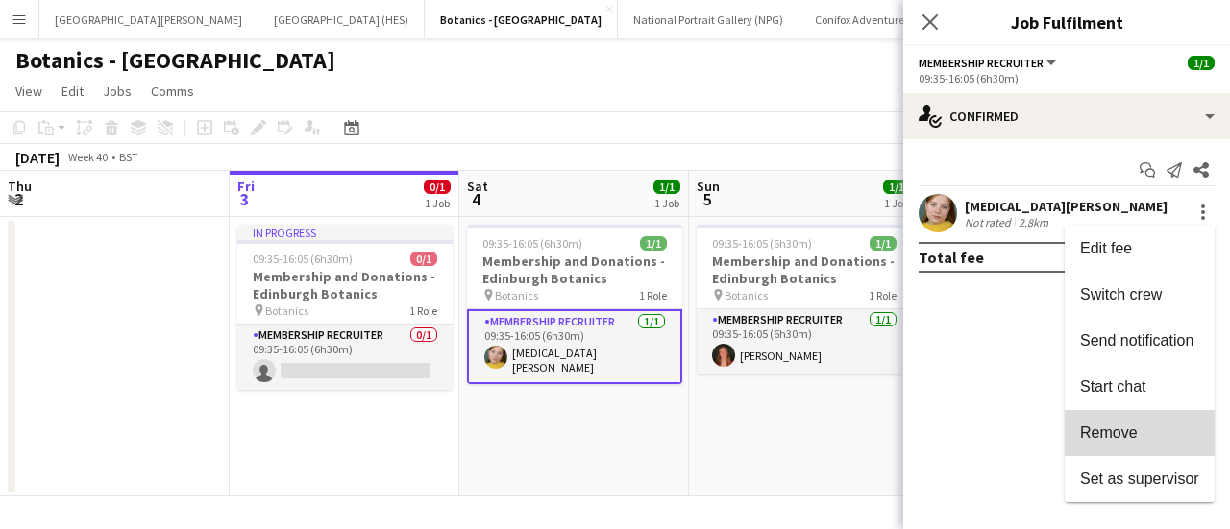
click at [1159, 433] on span "Remove" at bounding box center [1139, 433] width 119 height 17
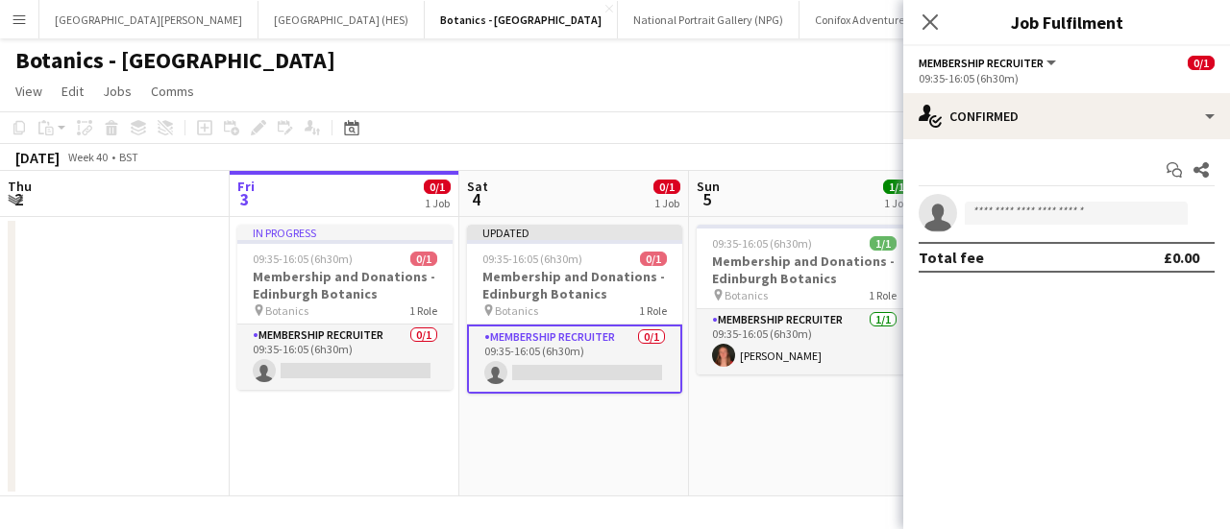
click at [641, 93] on app-page-menu "View Day view expanded Day view collapsed Month view Date picker Jump to [DATE]…" at bounding box center [615, 93] width 1230 height 37
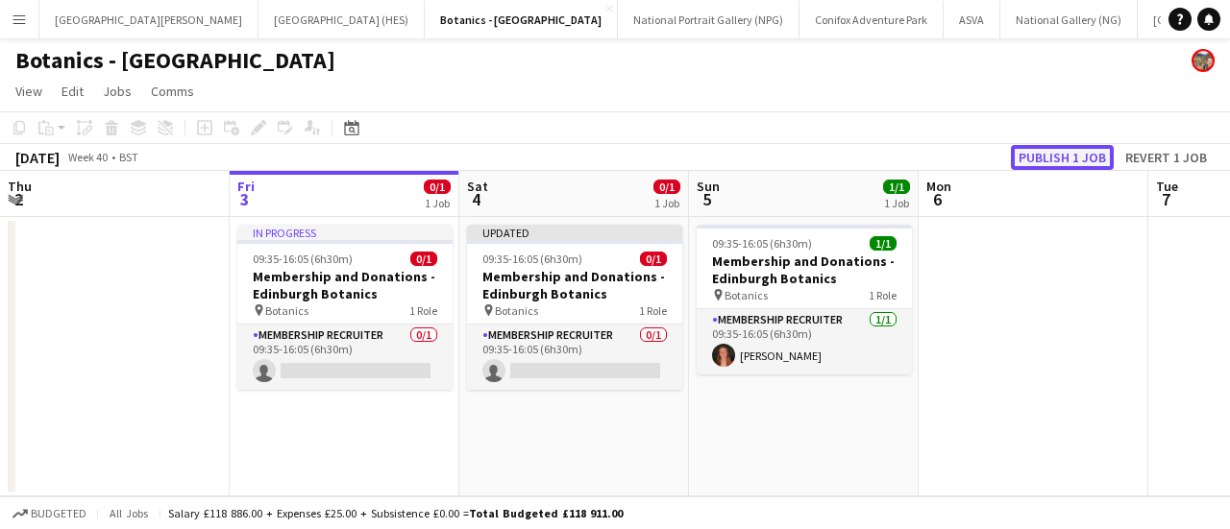
click at [1032, 155] on button "Publish 1 job" at bounding box center [1062, 157] width 103 height 25
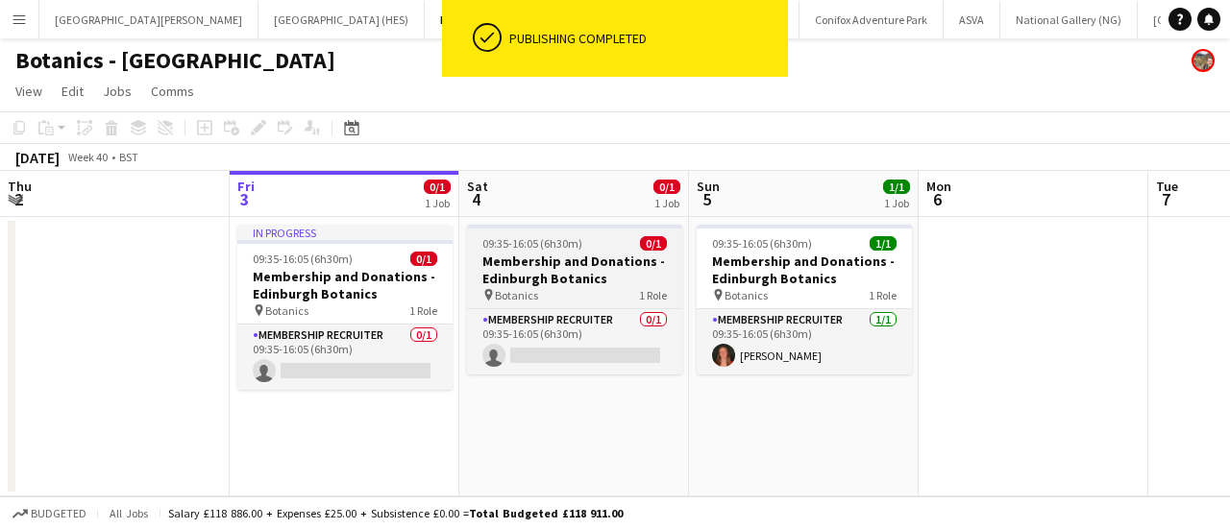
click at [553, 262] on h3 "Membership and Donations - Edinburgh Botanics" at bounding box center [574, 270] width 215 height 35
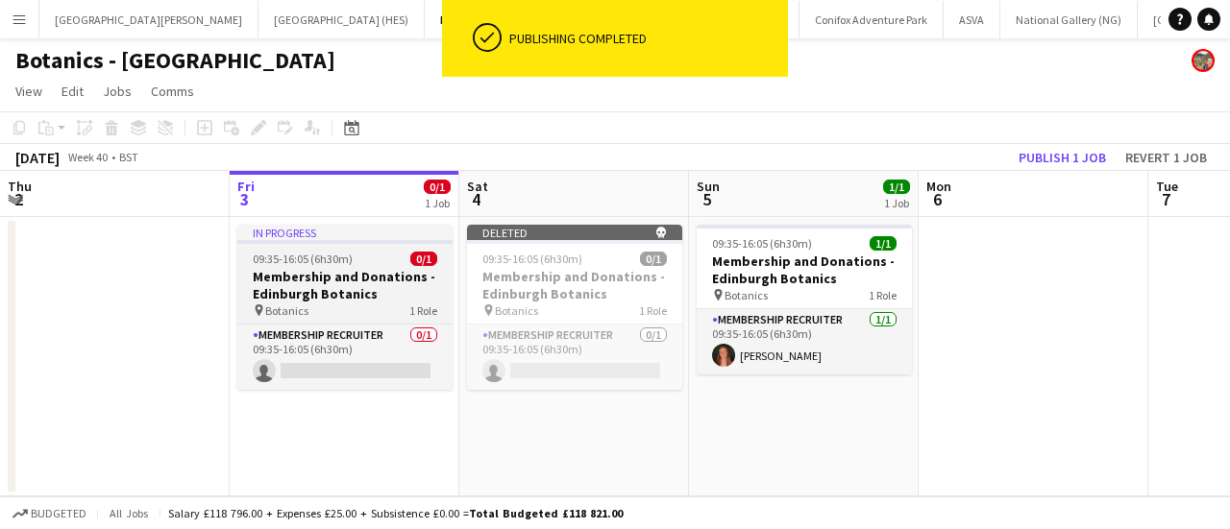
click at [315, 270] on h3 "Membership and Donations - Edinburgh Botanics" at bounding box center [344, 285] width 215 height 35
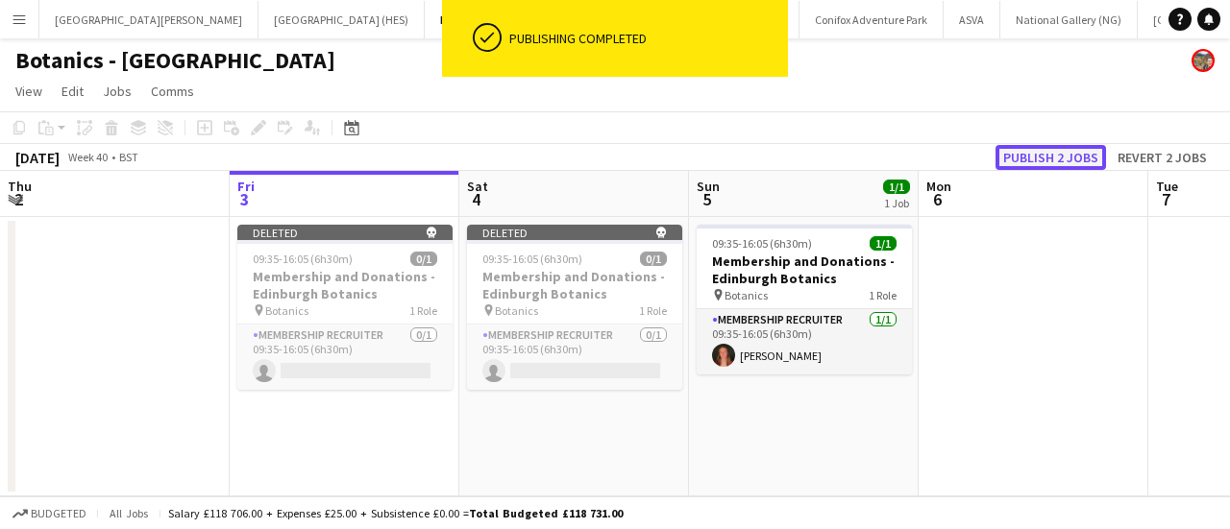
click at [1053, 160] on button "Publish 2 jobs" at bounding box center [1050, 157] width 110 height 25
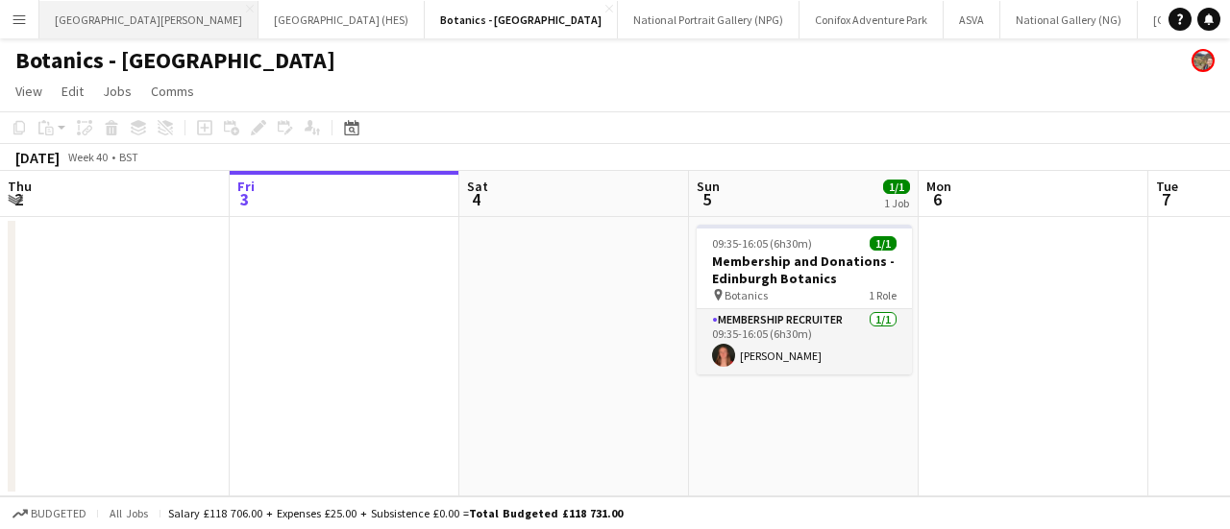
click at [147, 30] on button "[GEOGRAPHIC_DATA][PERSON_NAME] [GEOGRAPHIC_DATA] Close" at bounding box center [148, 19] width 219 height 37
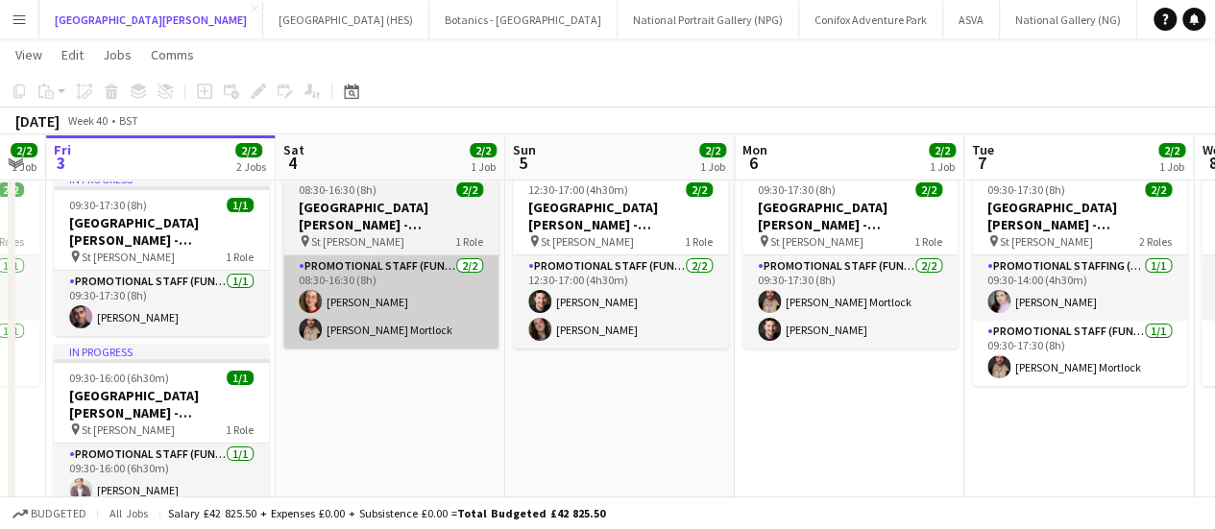
scroll to position [0, 644]
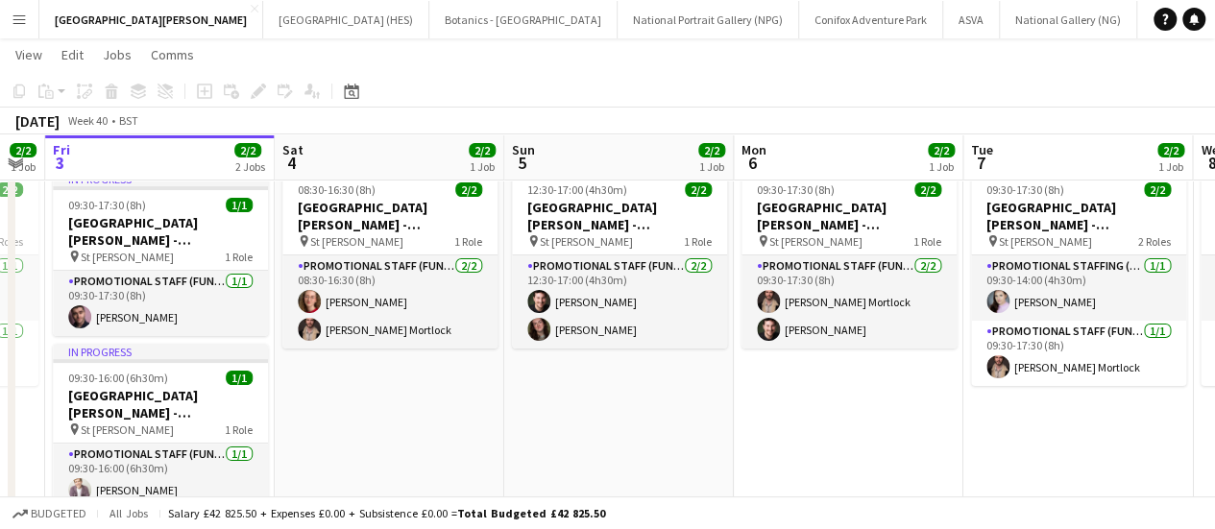
click at [833, 357] on app-date-cell "09:30-17:30 (8h) 2/2 [GEOGRAPHIC_DATA][PERSON_NAME] - Fundraising pin St [PERSO…" at bounding box center [849, 356] width 230 height 387
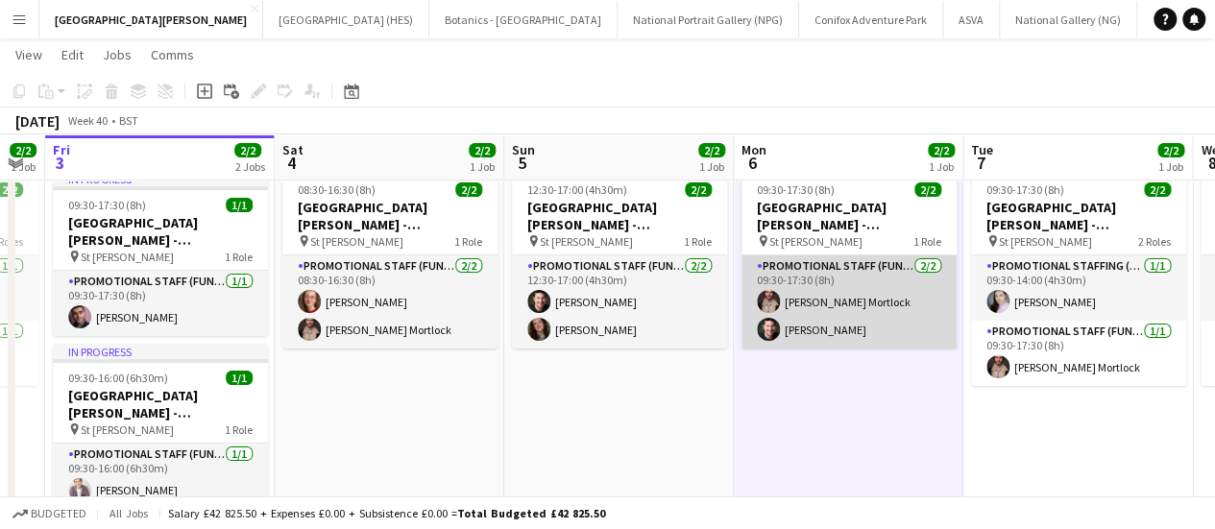
click at [823, 320] on app-card-role "Promotional Staff (Fundraiser) [DATE] 09:30-17:30 (8h) [PERSON_NAME] Mortlock […" at bounding box center [849, 302] width 215 height 93
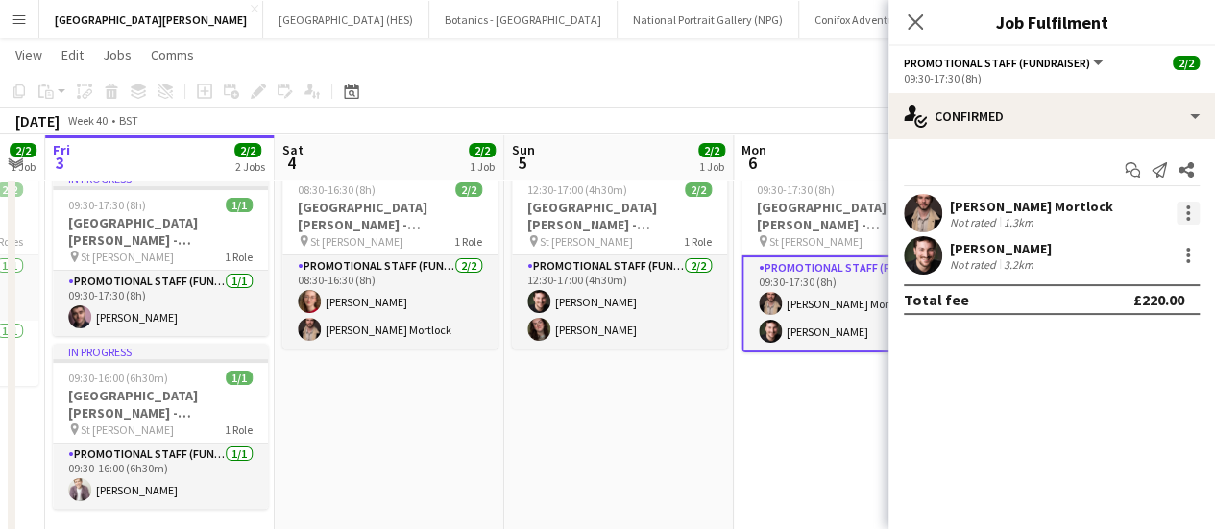
click at [1186, 218] on div at bounding box center [1188, 213] width 23 height 23
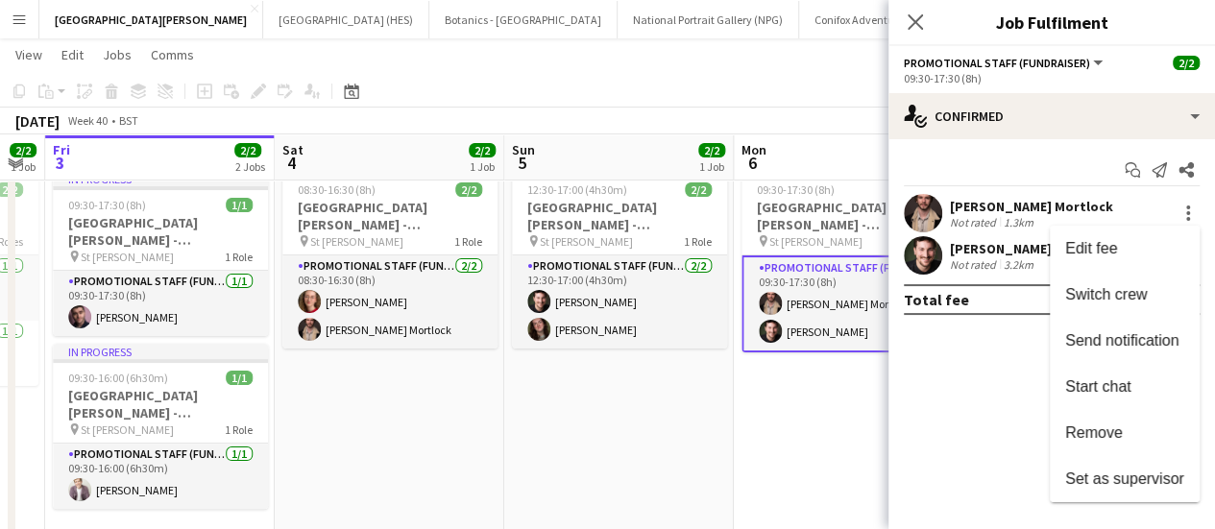
click at [809, 420] on div at bounding box center [607, 264] width 1215 height 529
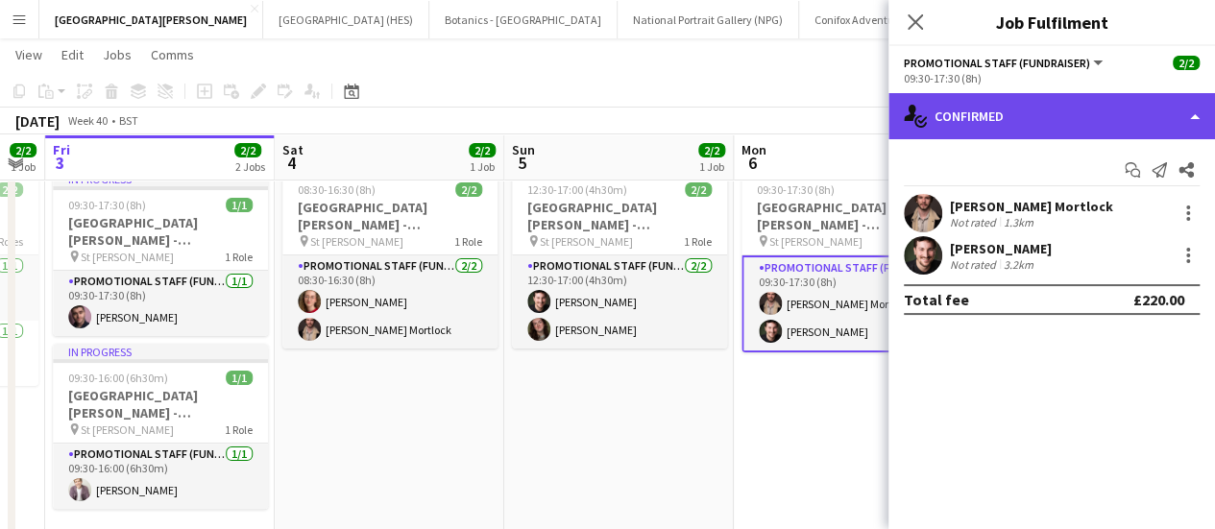
click at [1147, 127] on div "single-neutral-actions-check-2 Confirmed" at bounding box center [1052, 116] width 327 height 46
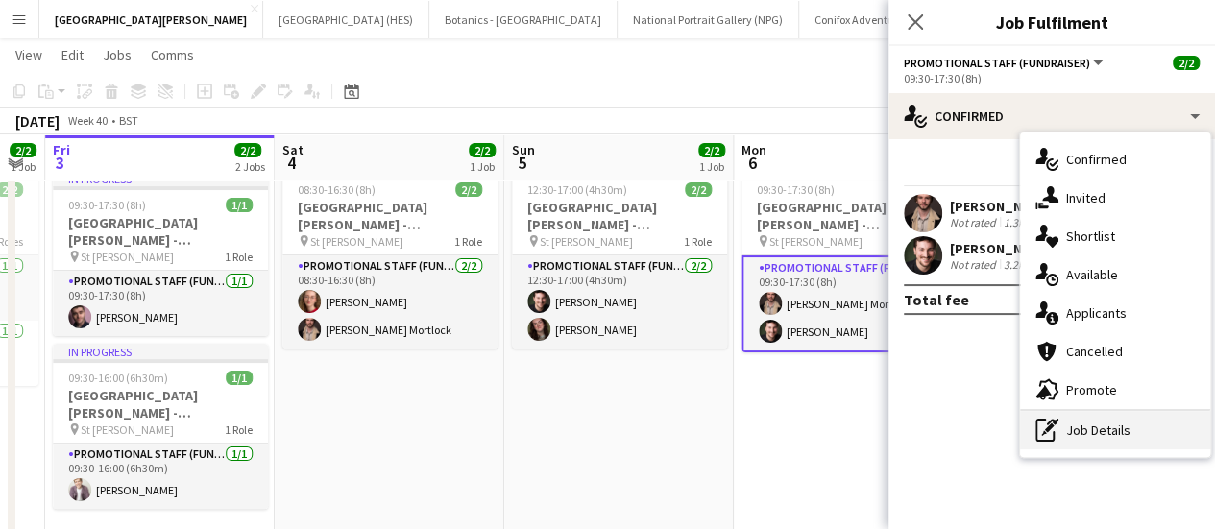
click at [1091, 425] on div "pen-write Job Details" at bounding box center [1115, 430] width 190 height 38
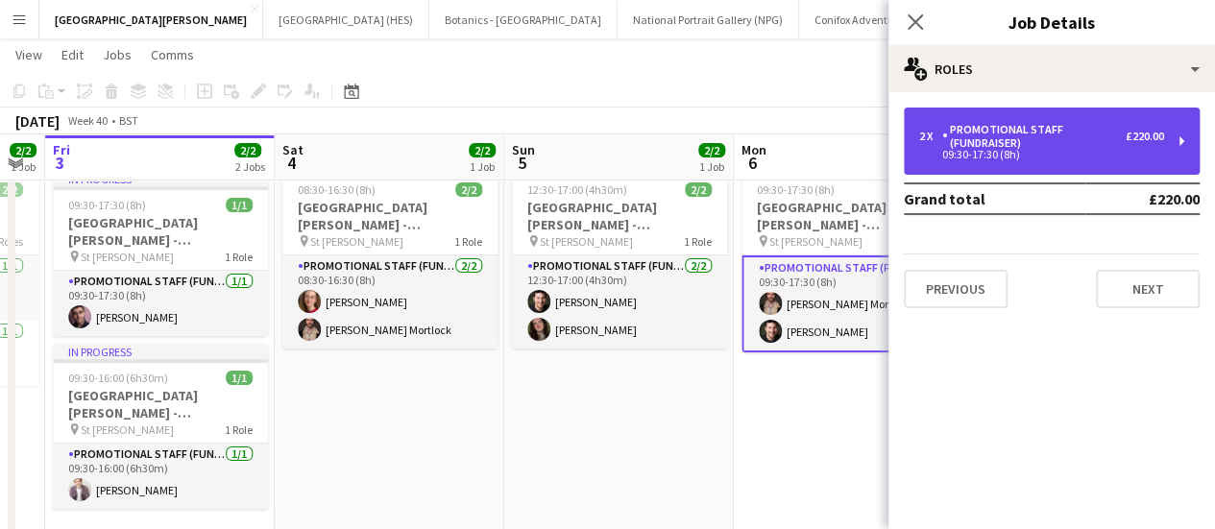
click at [989, 157] on div "09:30-17:30 (8h)" at bounding box center [1041, 155] width 245 height 10
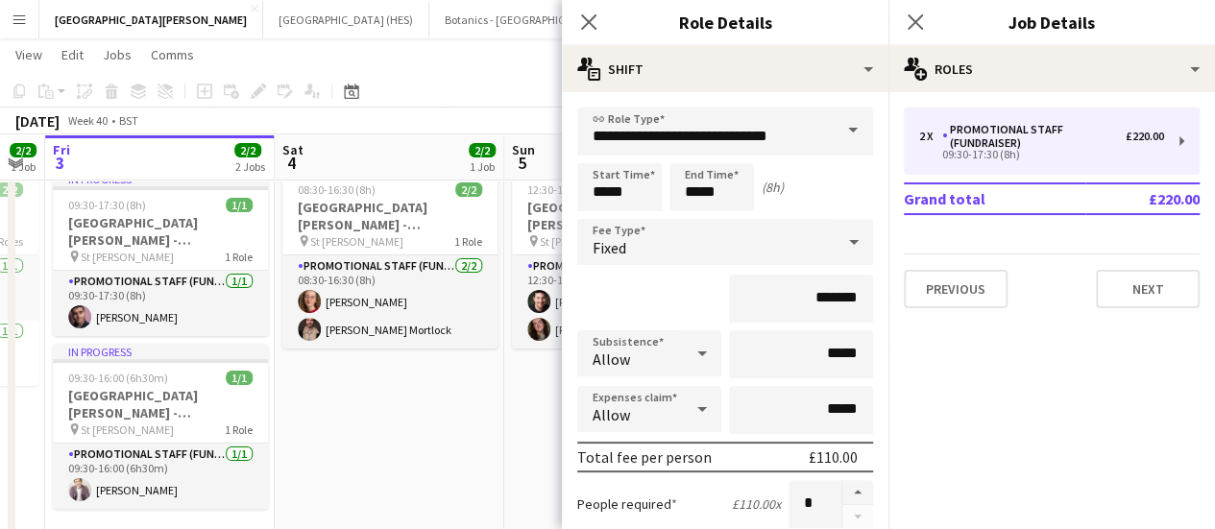
click at [847, 521] on div at bounding box center [858, 504] width 32 height 48
click at [843, 516] on div at bounding box center [858, 504] width 32 height 48
click at [580, 30] on icon at bounding box center [588, 21] width 18 height 18
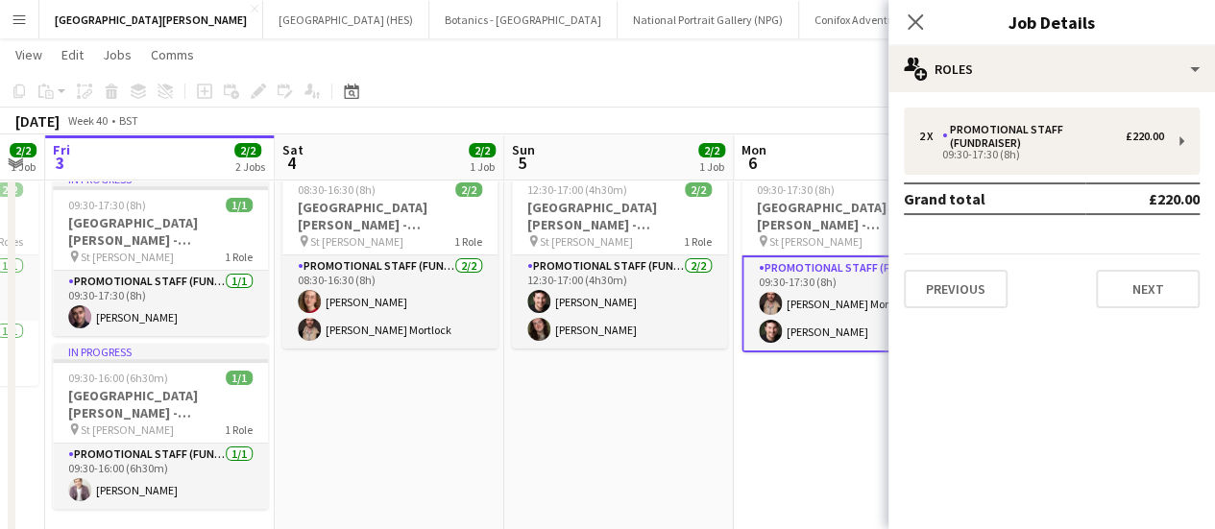
click at [819, 308] on app-card-role "Promotional Staff (Fundraiser) [DATE] 09:30-17:30 (8h) [PERSON_NAME] Mortlock […" at bounding box center [849, 304] width 215 height 97
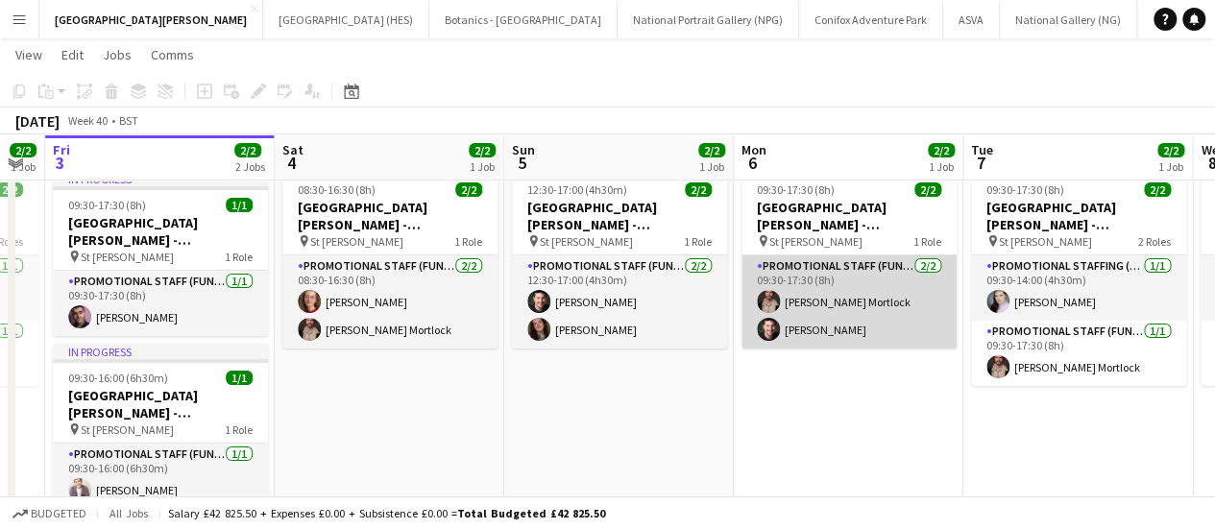
click at [870, 295] on app-card-role "Promotional Staff (Fundraiser) [DATE] 09:30-17:30 (8h) [PERSON_NAME] Mortlock […" at bounding box center [849, 302] width 215 height 93
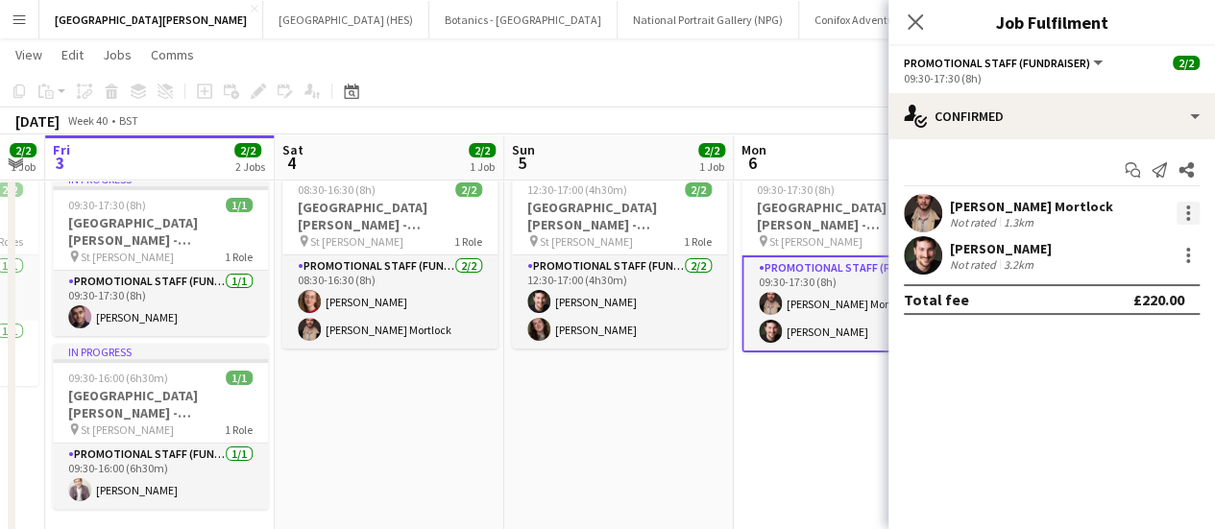
click at [1189, 212] on div at bounding box center [1188, 213] width 23 height 23
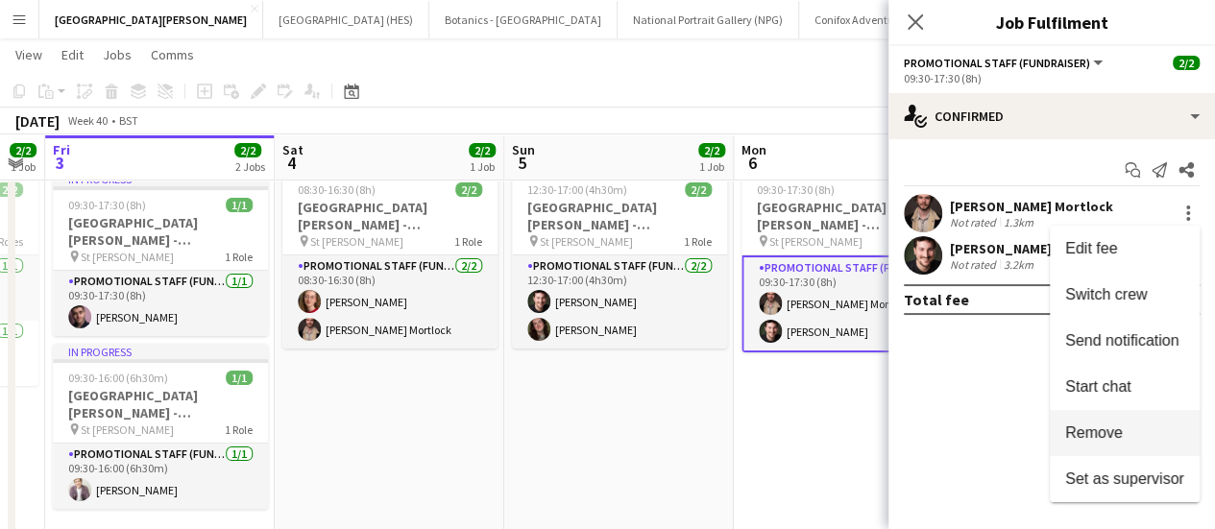
click at [1135, 431] on span "Remove" at bounding box center [1125, 433] width 119 height 17
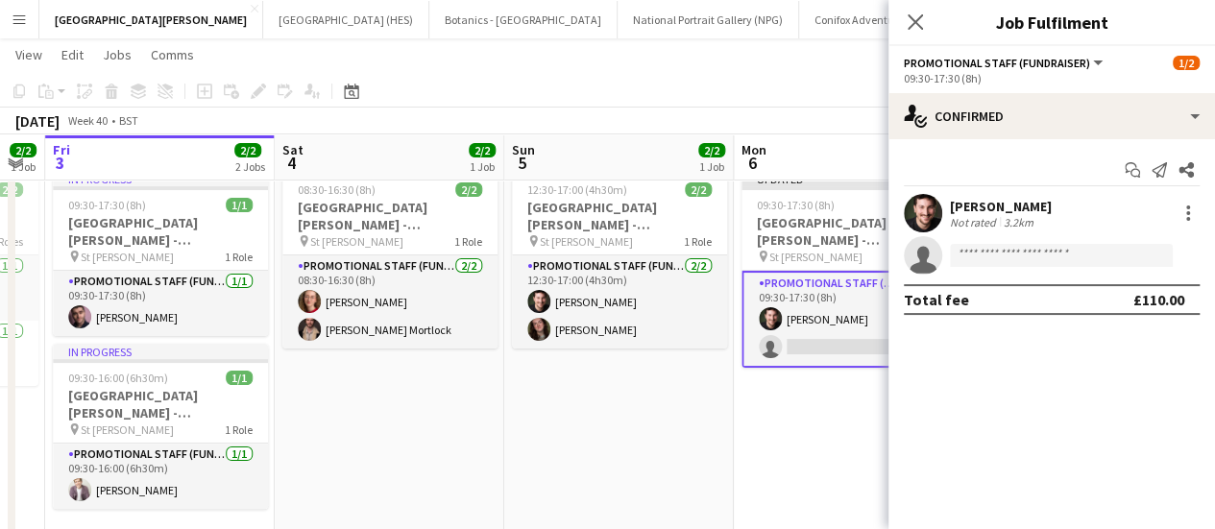
click at [772, 96] on app-toolbar "Copy Paste Paste Ctrl+V Paste with crew Ctrl+Shift+V Paste linked Job [GEOGRAPH…" at bounding box center [607, 91] width 1215 height 33
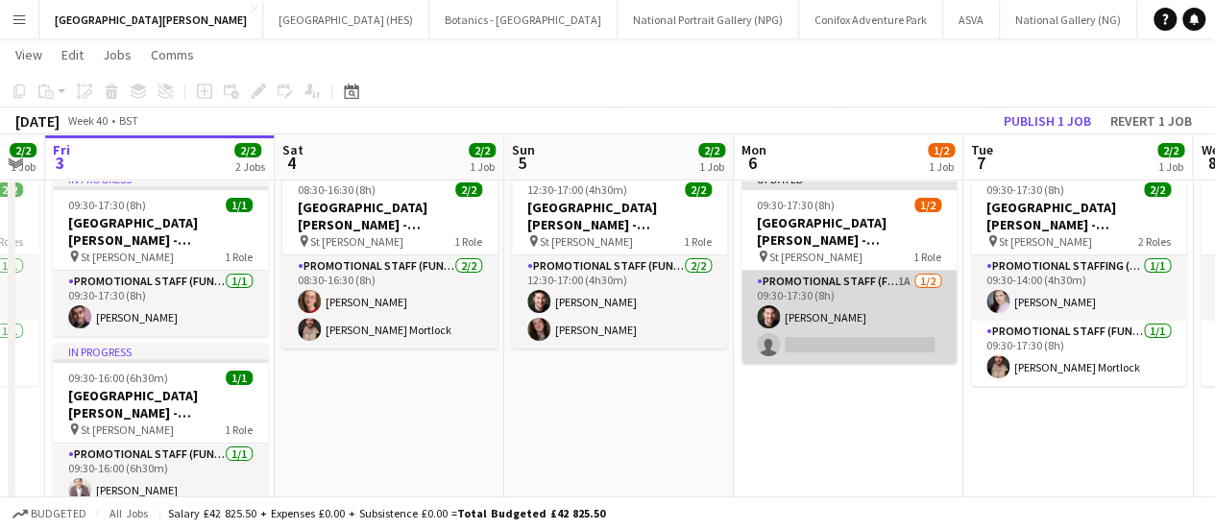
click at [873, 321] on app-card-role "Promotional Staff (Fundraiser) 1A [DATE] 09:30-17:30 (8h) [PERSON_NAME] single-…" at bounding box center [849, 317] width 215 height 93
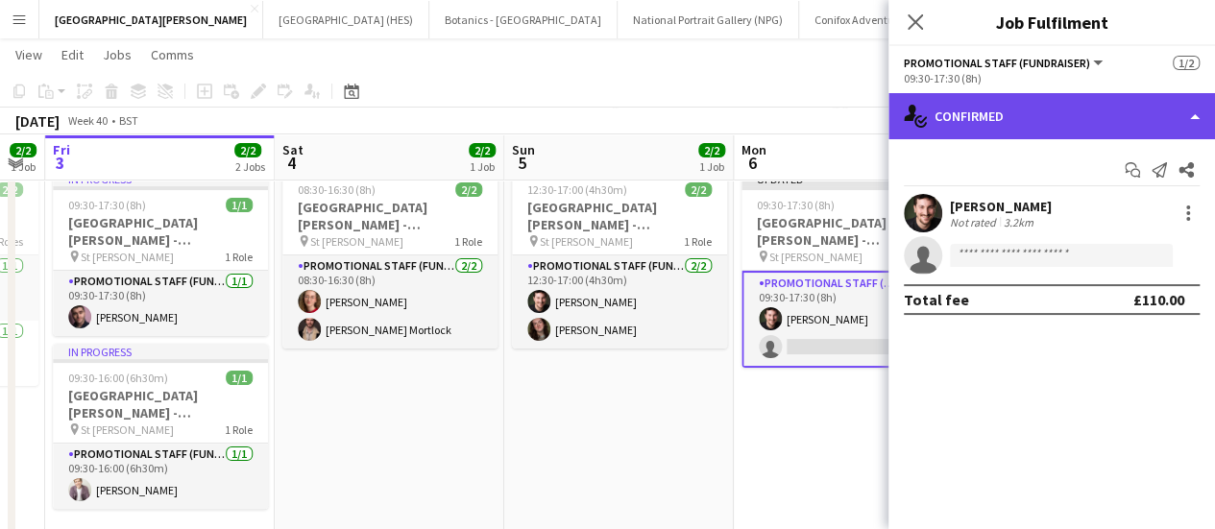
click at [1138, 107] on div "single-neutral-actions-check-2 Confirmed" at bounding box center [1052, 116] width 327 height 46
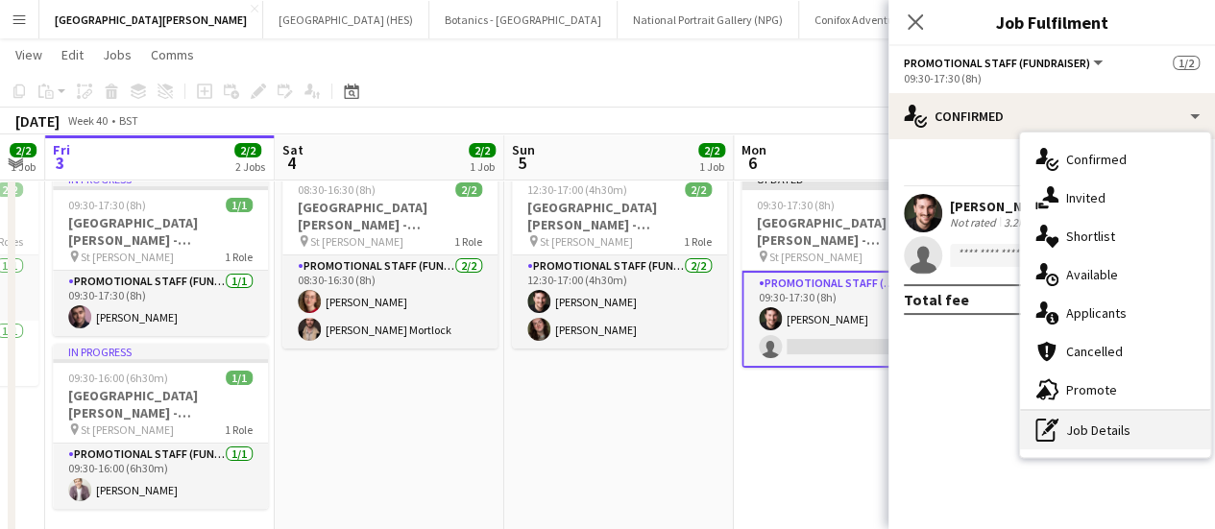
click at [1136, 420] on div "pen-write Job Details" at bounding box center [1115, 430] width 190 height 38
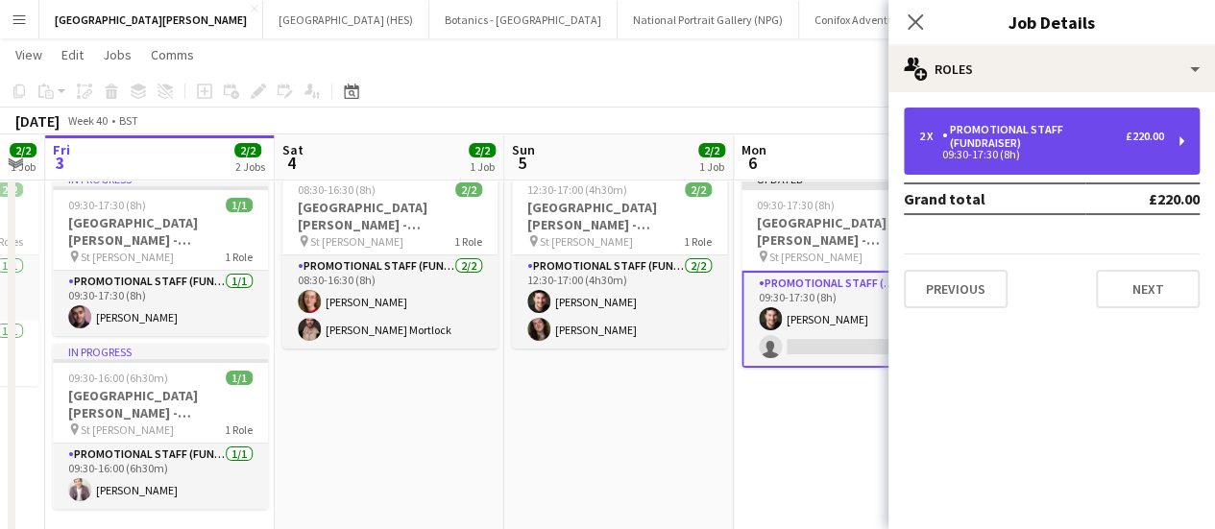
click at [1038, 124] on div "Promotional Staff (Fundraiser)" at bounding box center [1035, 136] width 184 height 27
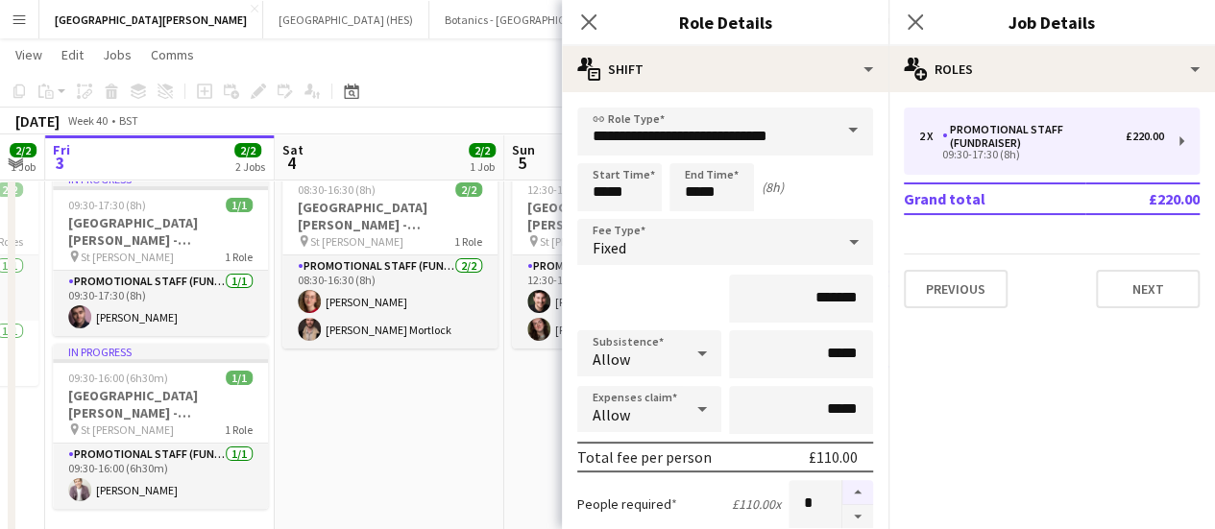
click at [843, 501] on button "button" at bounding box center [858, 492] width 31 height 25
click at [847, 520] on button "button" at bounding box center [858, 517] width 31 height 24
type input "*"
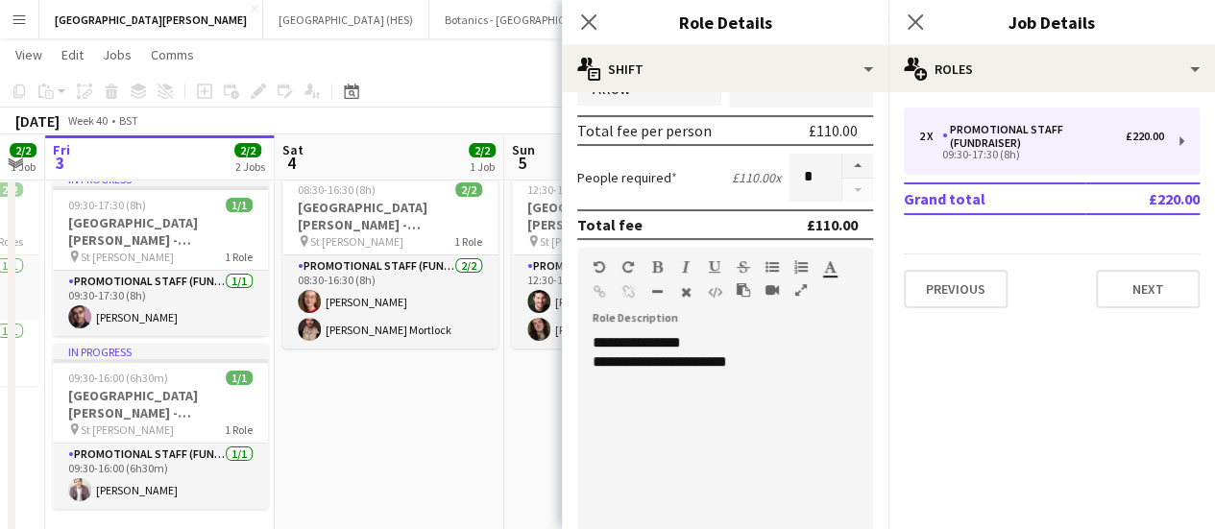
scroll to position [676, 0]
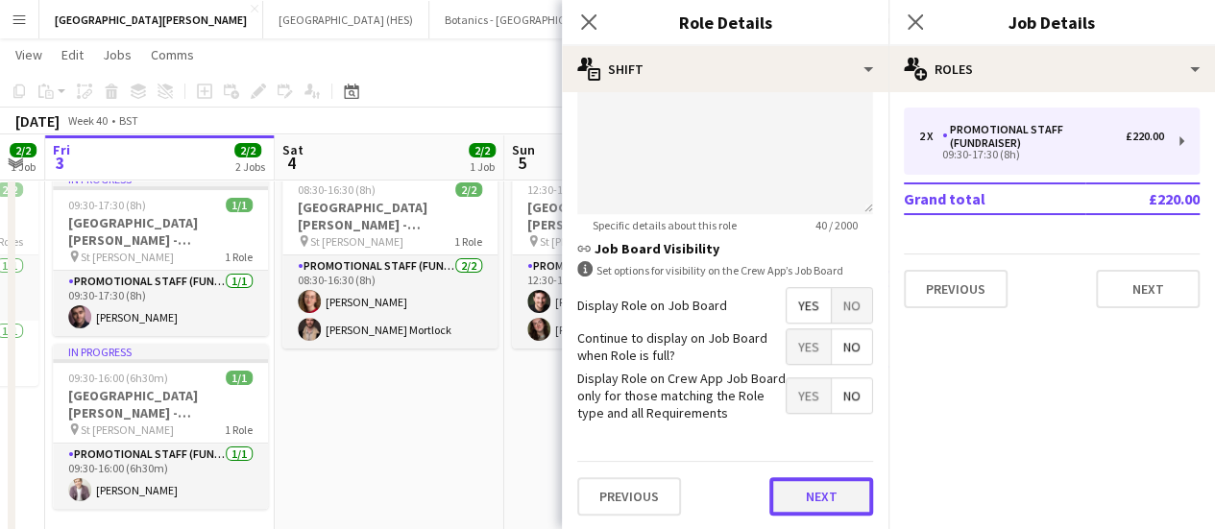
click at [787, 478] on button "Next" at bounding box center [822, 497] width 104 height 38
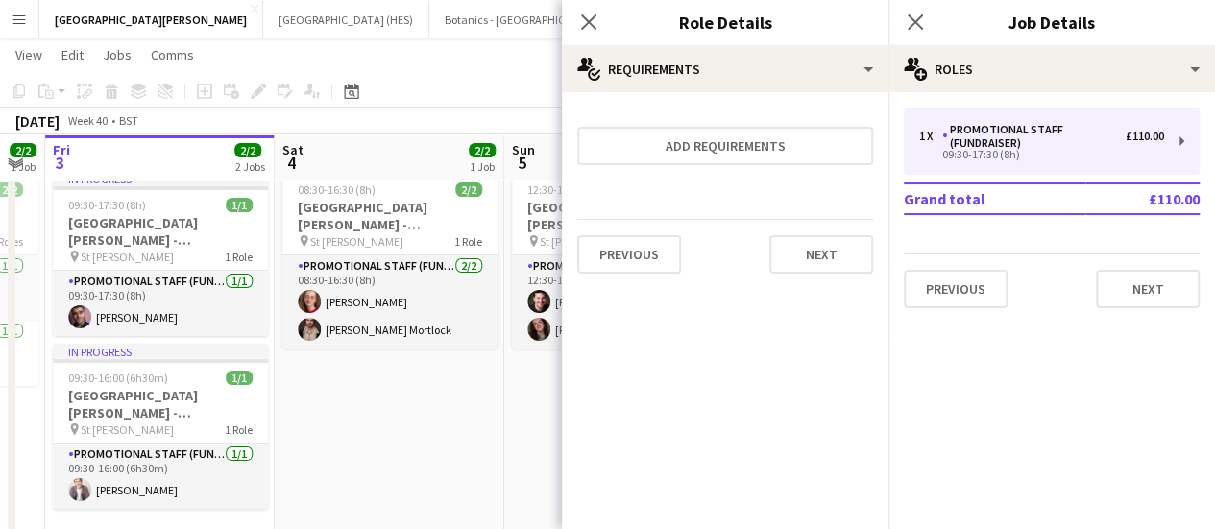
scroll to position [0, 0]
click at [811, 260] on button "Next" at bounding box center [822, 254] width 104 height 38
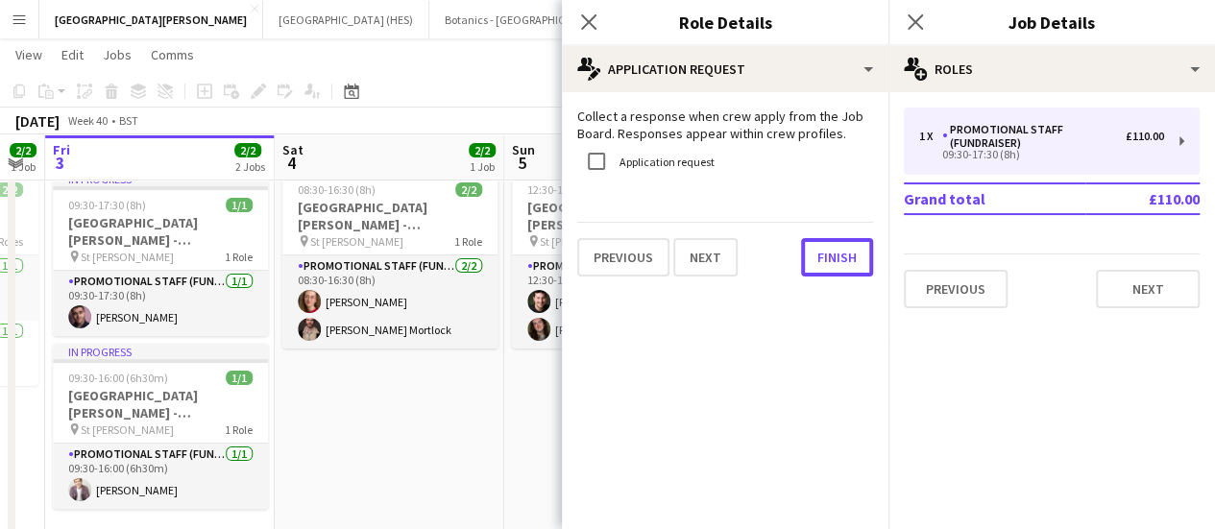
click at [811, 260] on button "Finish" at bounding box center [837, 257] width 72 height 38
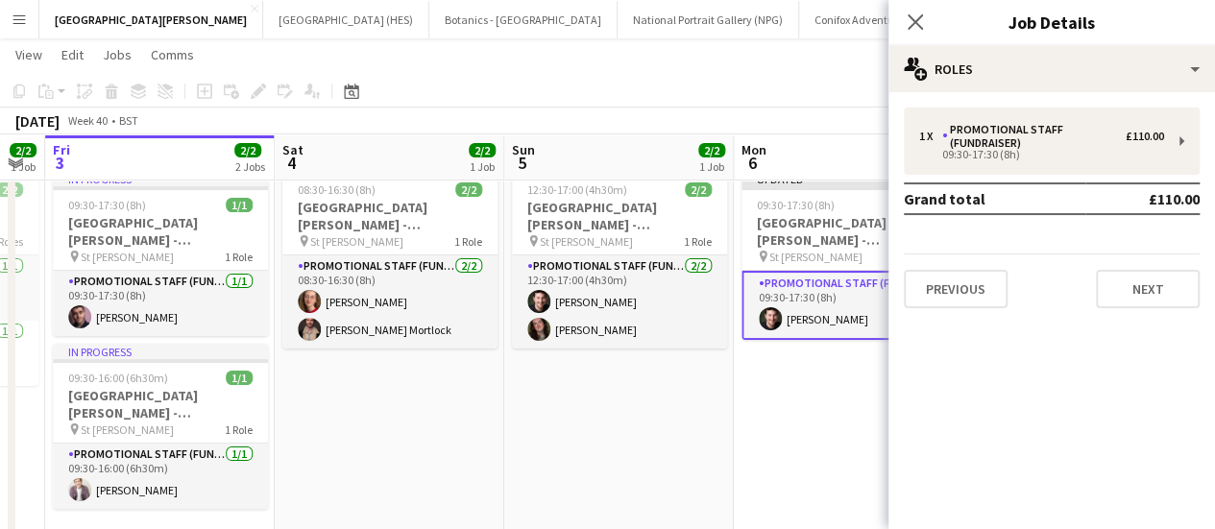
click at [792, 378] on app-date-cell "Updated 09:30-17:30 (8h) 1/1 [GEOGRAPHIC_DATA][PERSON_NAME] - Fundraising pin S…" at bounding box center [849, 356] width 230 height 387
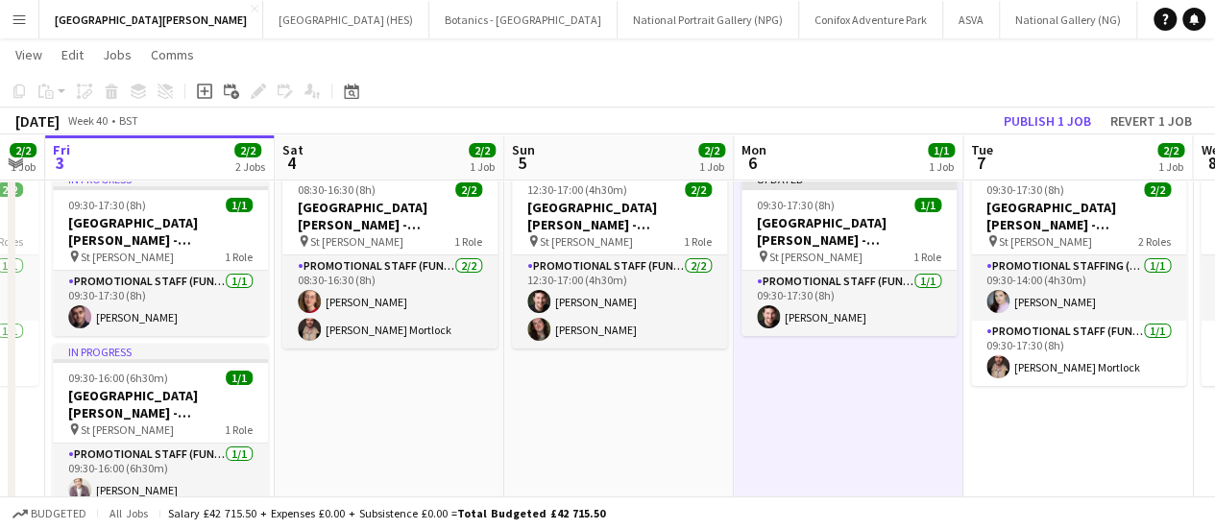
scroll to position [0, 752]
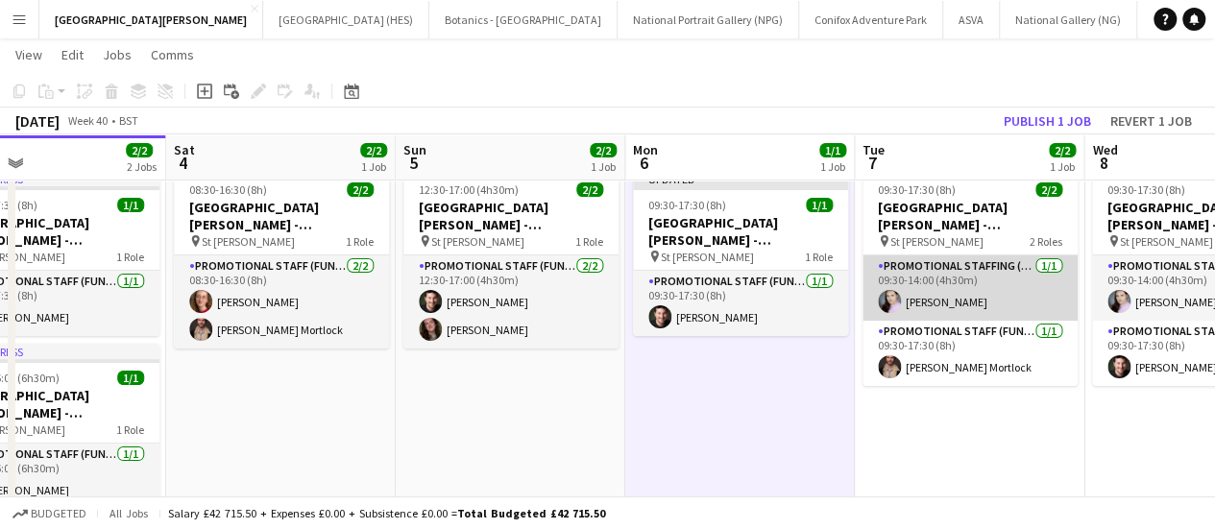
click at [928, 299] on app-card-role "Promotional Staffing (Promotional Staff) [DATE] 09:30-14:00 (4h30m) [PERSON_NAM…" at bounding box center [970, 288] width 215 height 65
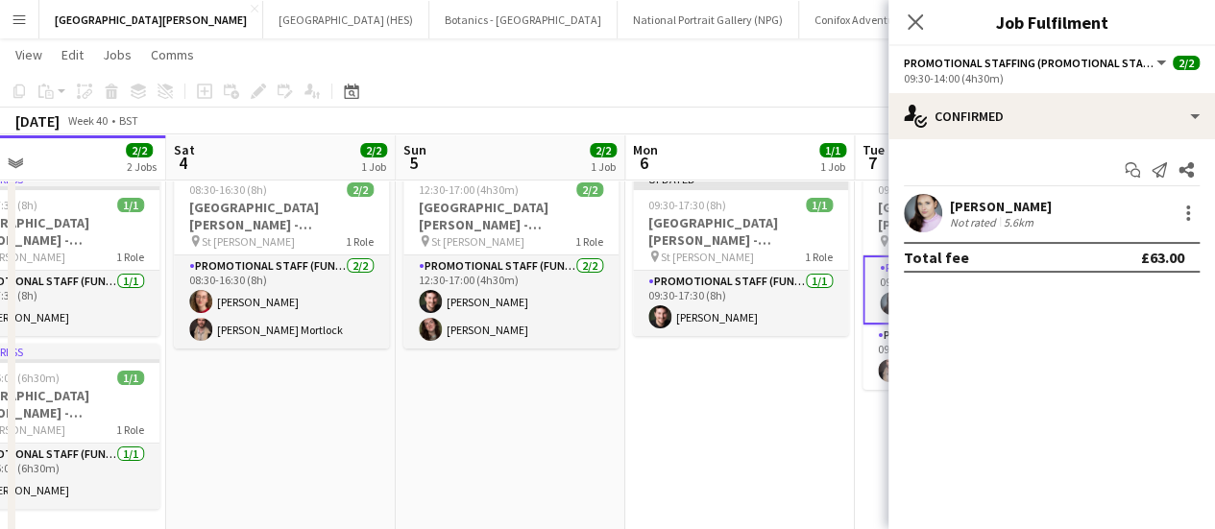
click at [700, 370] on app-date-cell "Updated 09:30-17:30 (8h) 1/1 [GEOGRAPHIC_DATA][PERSON_NAME] - Fundraising pin S…" at bounding box center [740, 356] width 230 height 387
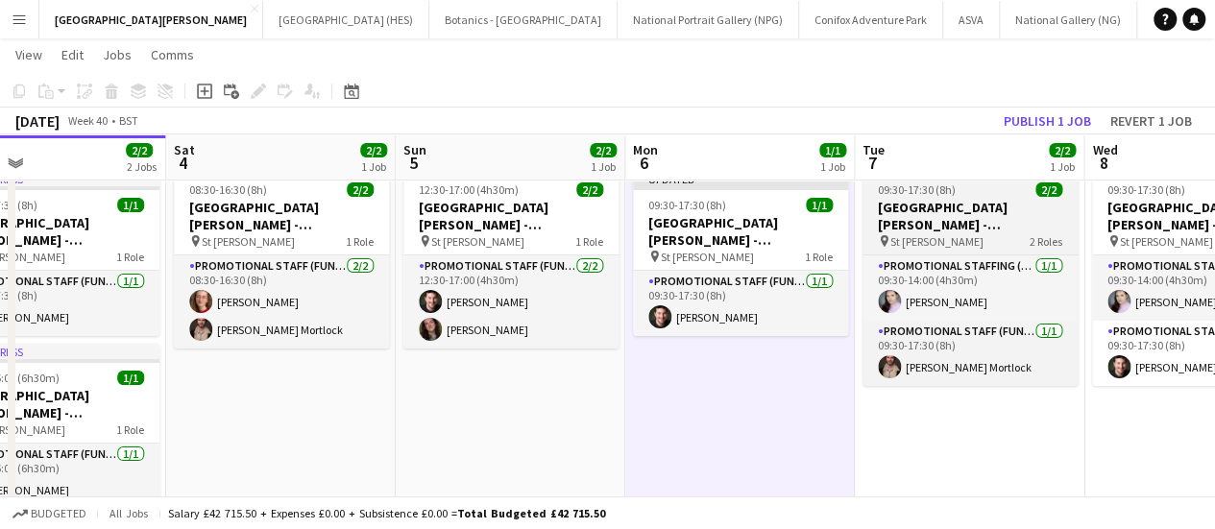
click at [968, 230] on h3 "[GEOGRAPHIC_DATA][PERSON_NAME] - Fundraising" at bounding box center [970, 216] width 215 height 35
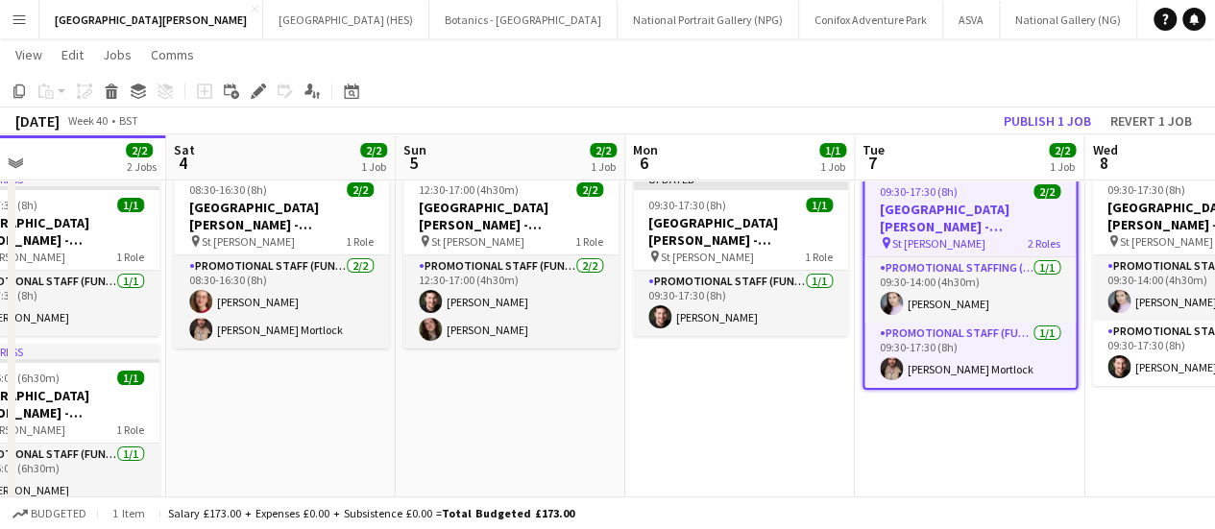
click at [968, 230] on h3 "[GEOGRAPHIC_DATA][PERSON_NAME] - Fundraising" at bounding box center [970, 218] width 211 height 35
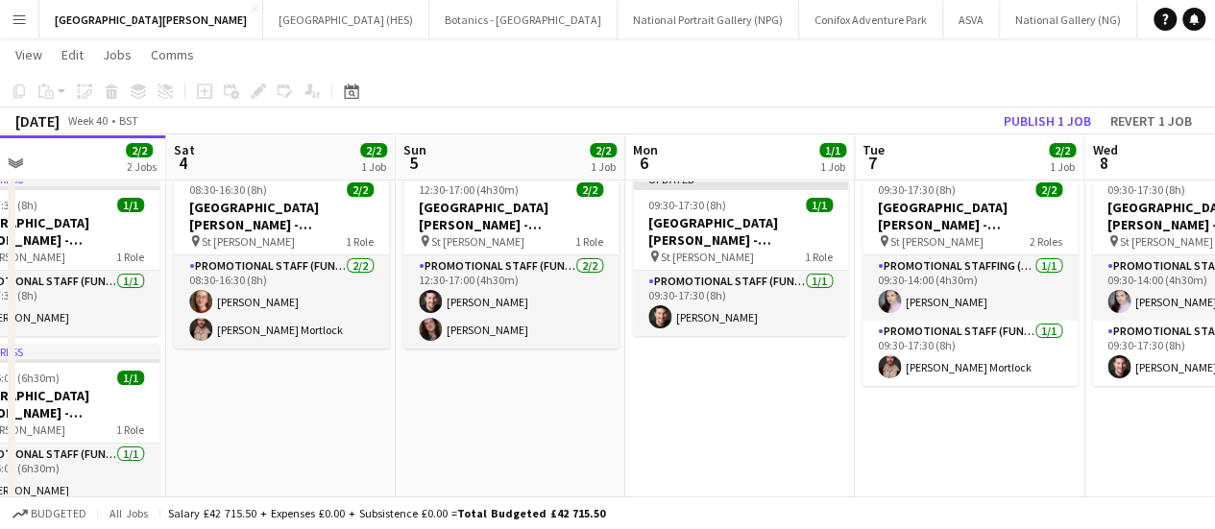
click at [759, 410] on app-date-cell "Updated 09:30-17:30 (8h) 1/1 [GEOGRAPHIC_DATA][PERSON_NAME] - Fundraising pin S…" at bounding box center [740, 356] width 230 height 387
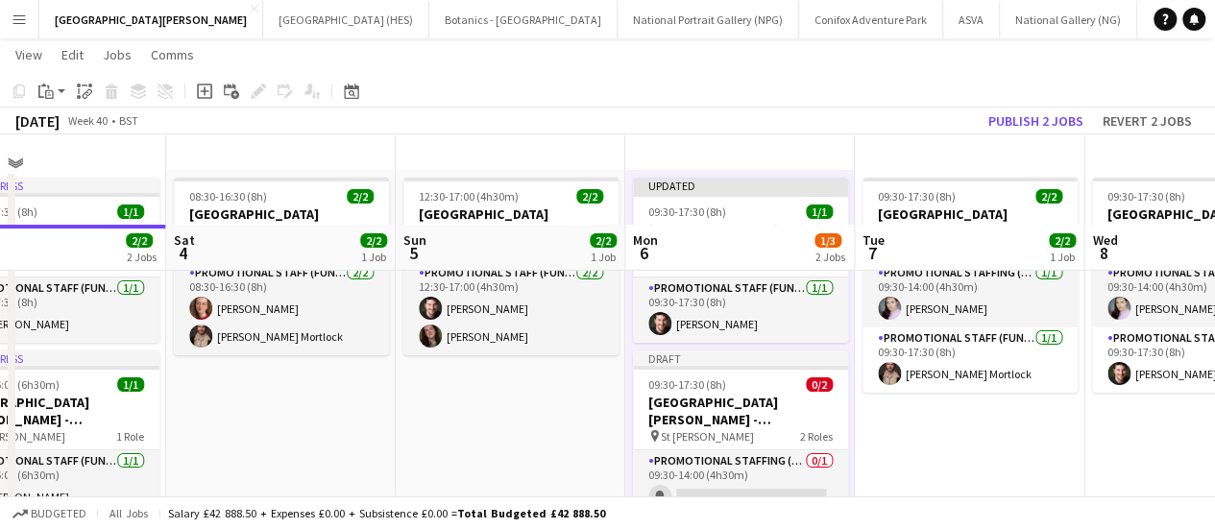
scroll to position [171, 0]
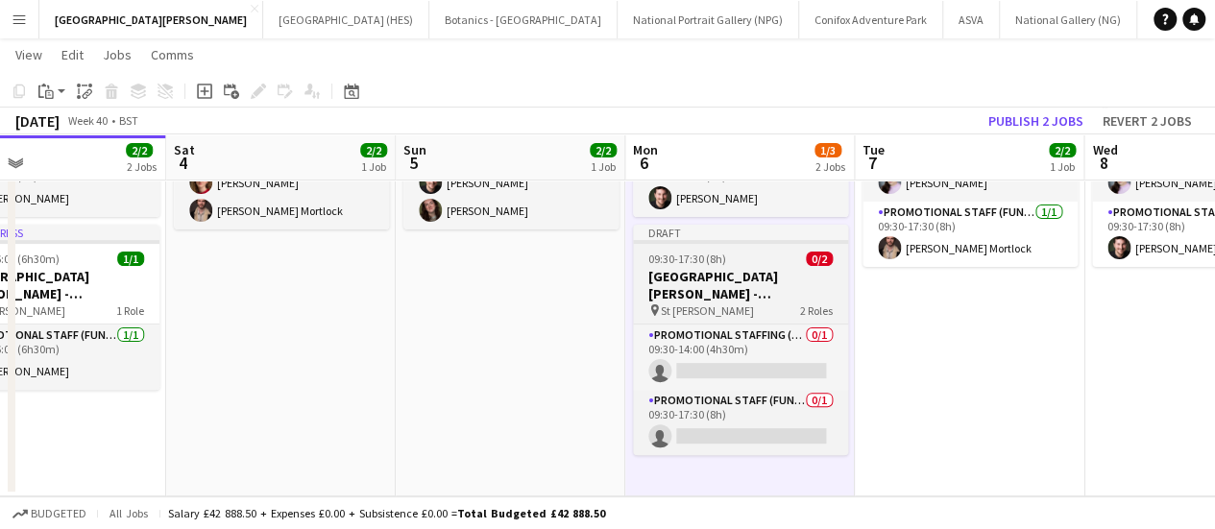
click at [758, 300] on h3 "[GEOGRAPHIC_DATA][PERSON_NAME] - Fundraising" at bounding box center [740, 285] width 215 height 35
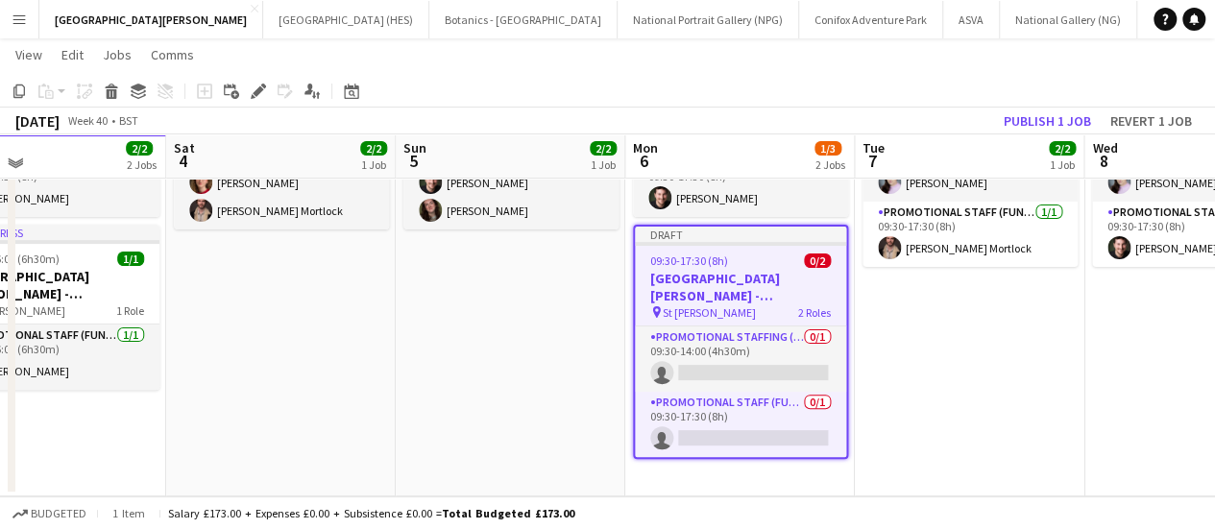
scroll to position [161, 0]
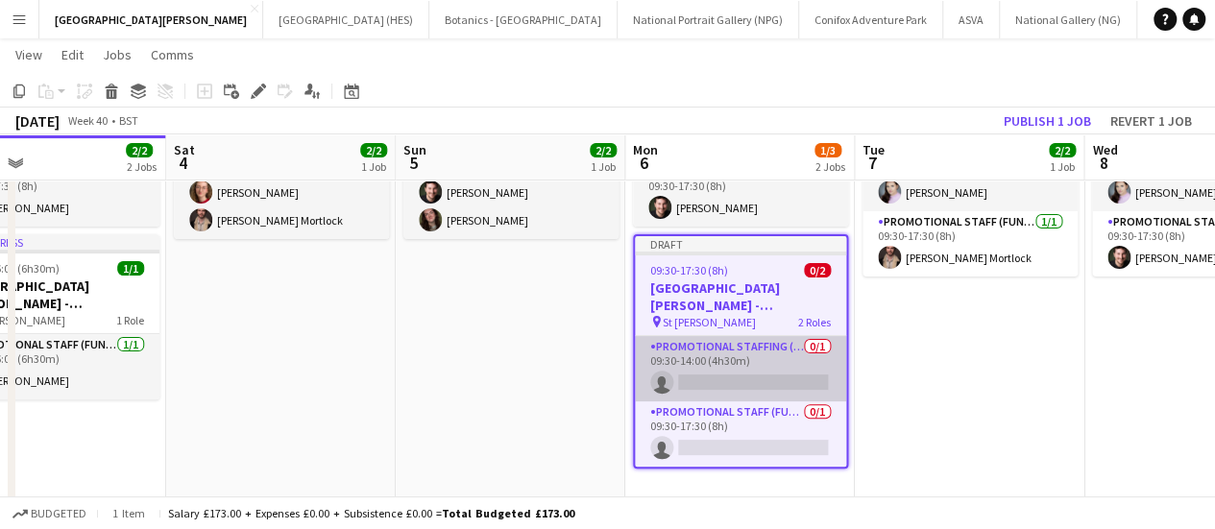
click at [736, 359] on app-card-role "Promotional Staffing (Promotional Staff) 0/1 09:30-14:00 (4h30m) single-neutral…" at bounding box center [740, 368] width 211 height 65
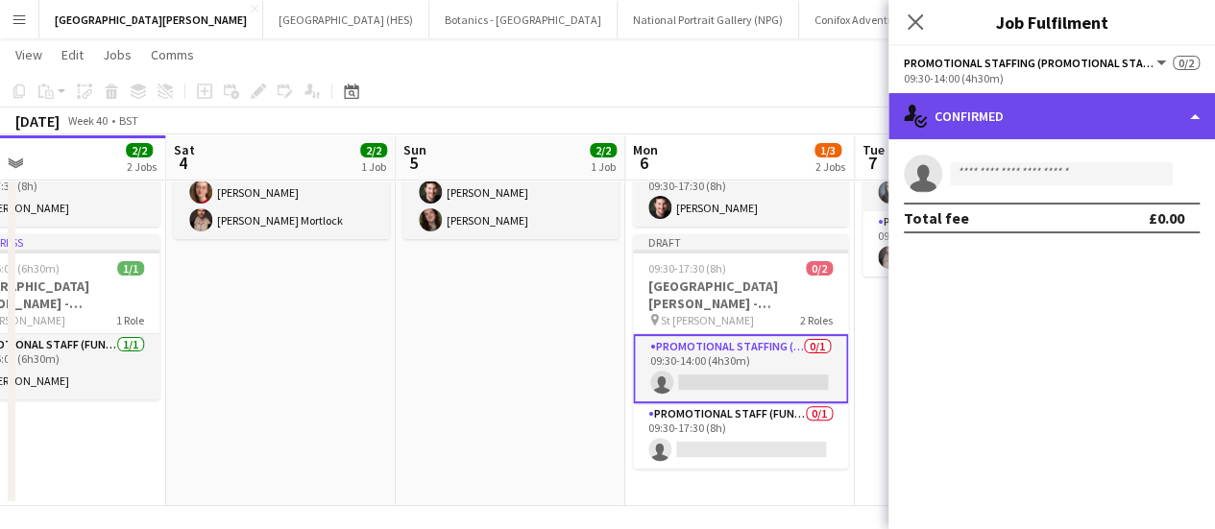
click at [1050, 114] on div "single-neutral-actions-check-2 Confirmed" at bounding box center [1052, 116] width 327 height 46
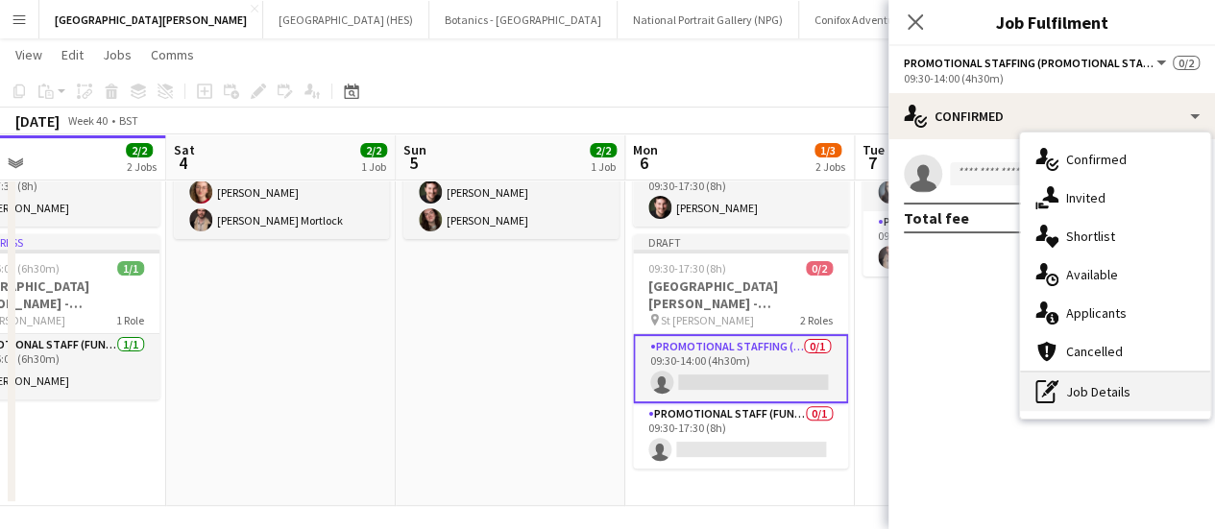
click at [1068, 391] on div "pen-write Job Details" at bounding box center [1115, 392] width 190 height 38
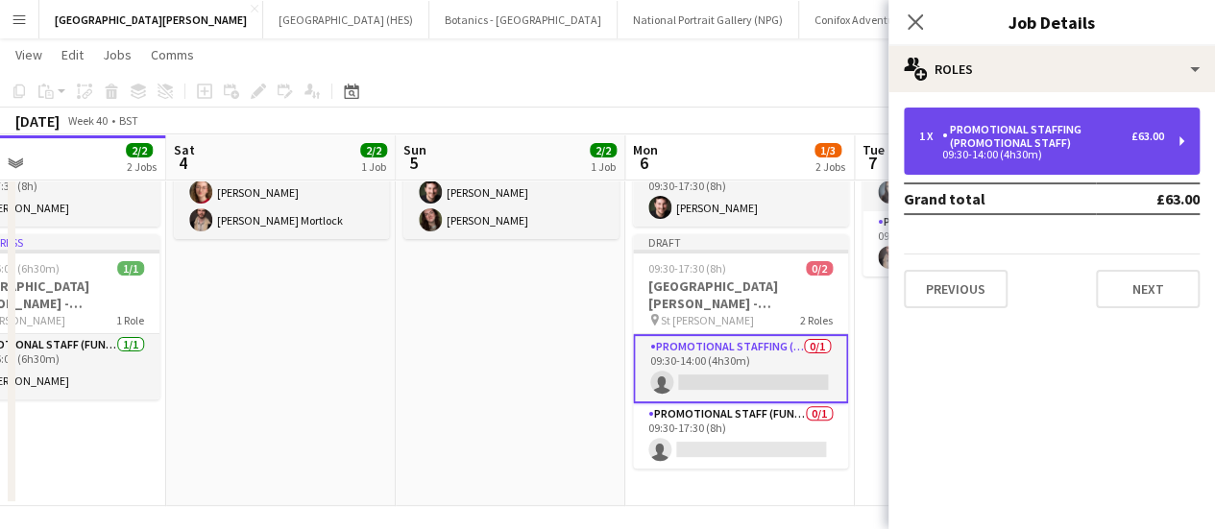
click at [1009, 159] on div "09:30-14:00 (4h30m)" at bounding box center [1041, 155] width 245 height 10
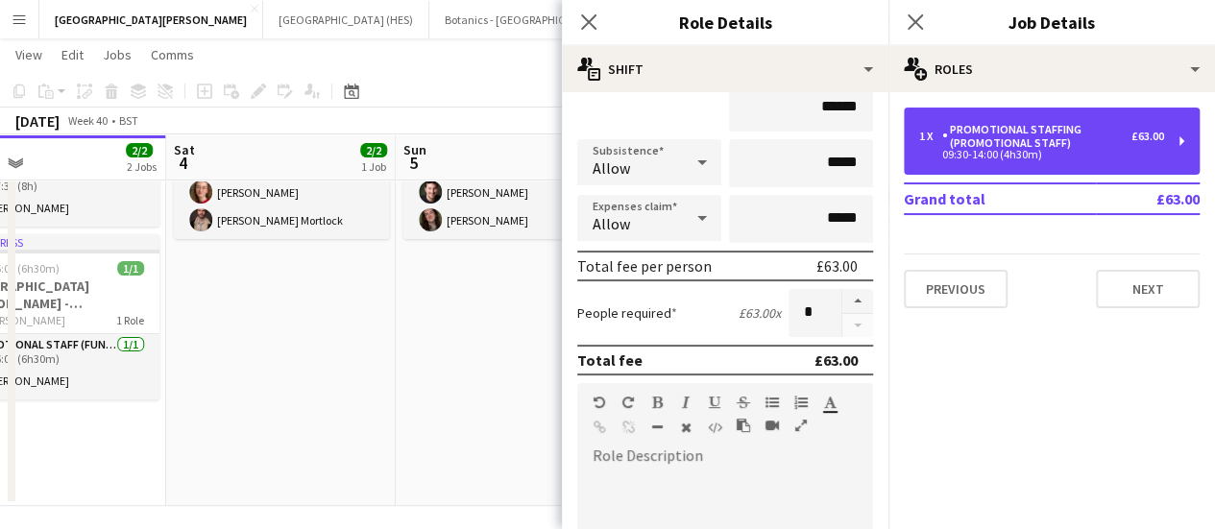
scroll to position [196, 0]
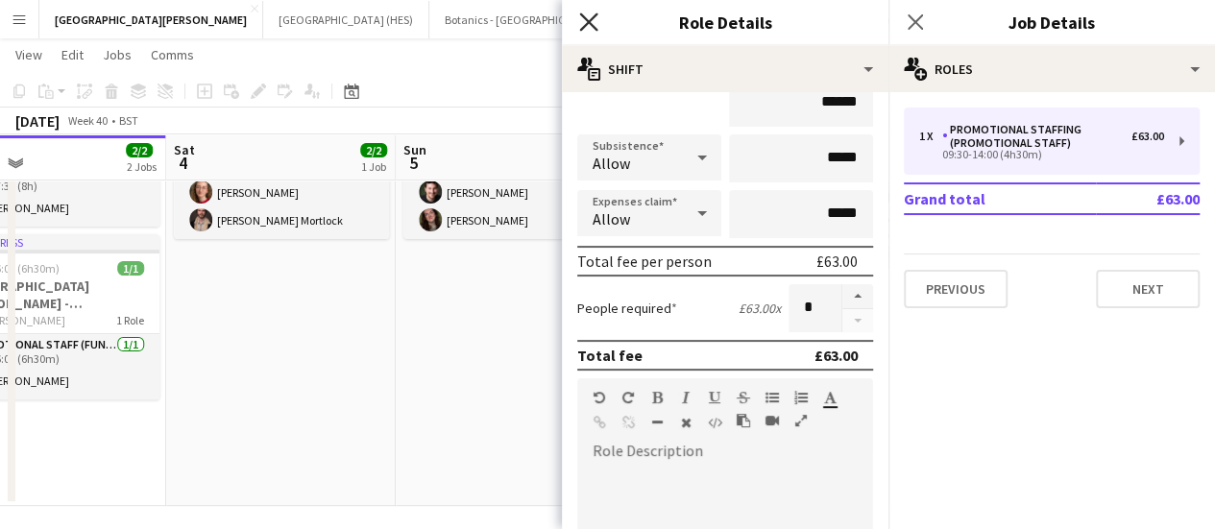
click at [588, 24] on icon at bounding box center [588, 21] width 18 height 18
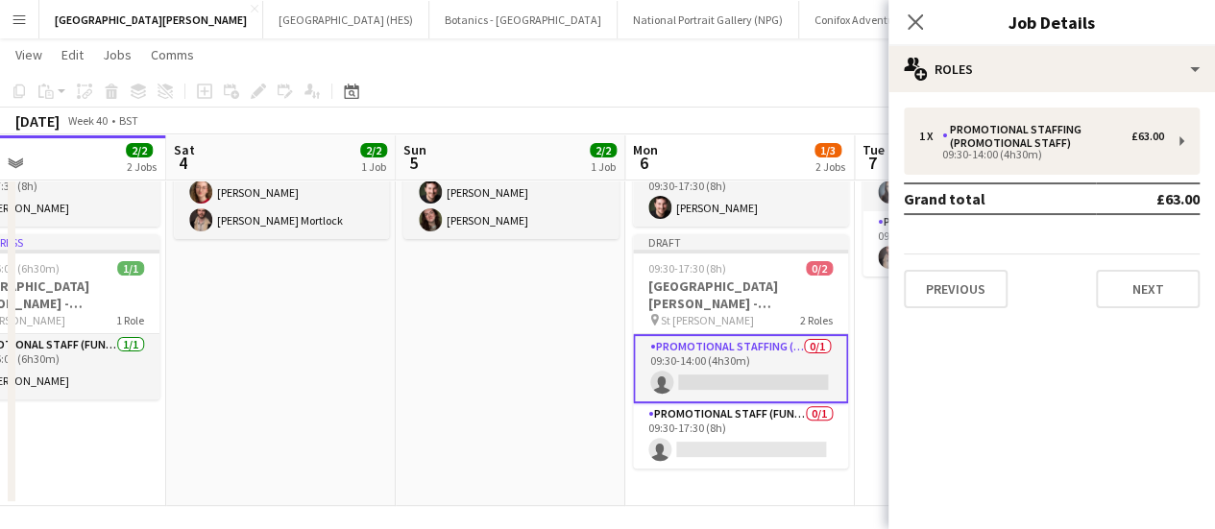
click at [777, 355] on app-card-role "Promotional Staffing (Promotional Staff) 0/1 09:30-14:00 (4h30m) single-neutral…" at bounding box center [740, 368] width 215 height 69
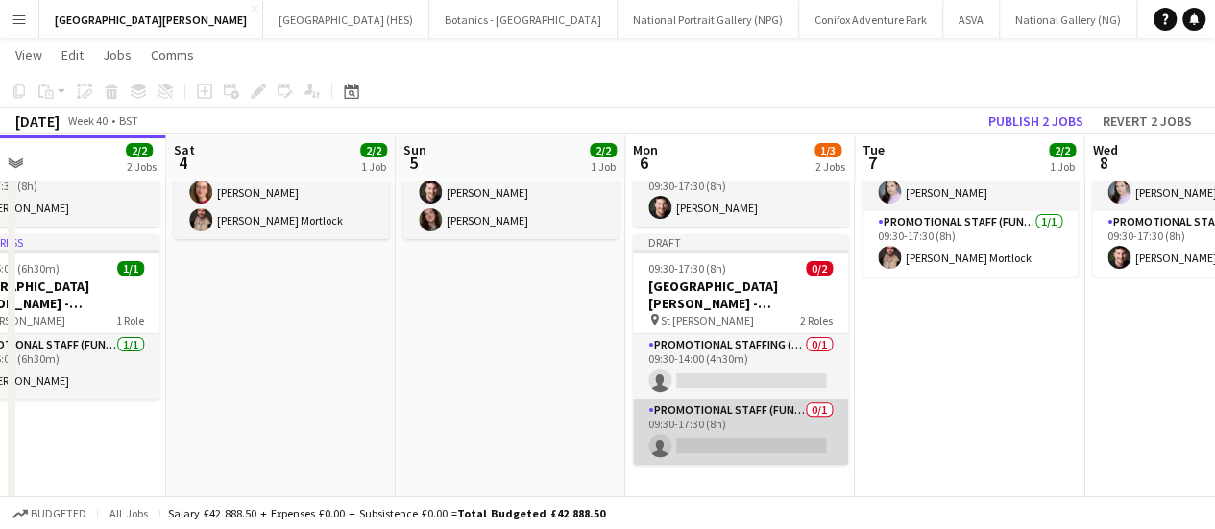
click at [748, 400] on app-card-role "Promotional Staff (Fundraiser) 0/1 09:30-17:30 (8h) single-neutral-actions" at bounding box center [740, 432] width 215 height 65
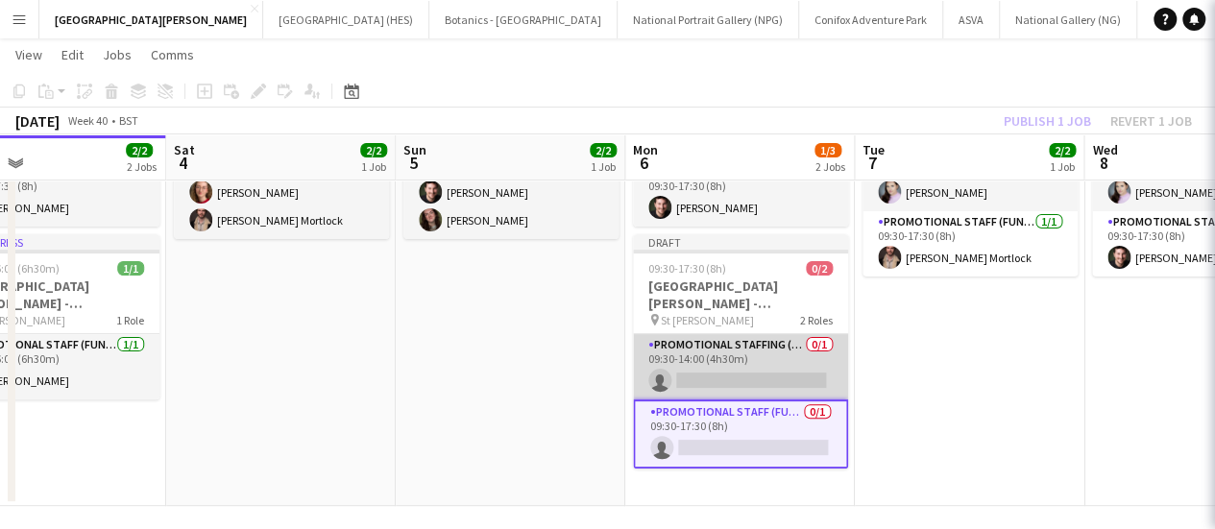
click at [746, 375] on app-card-role "Promotional Staffing (Promotional Staff) 0/1 09:30-14:00 (4h30m) single-neutral…" at bounding box center [740, 366] width 215 height 65
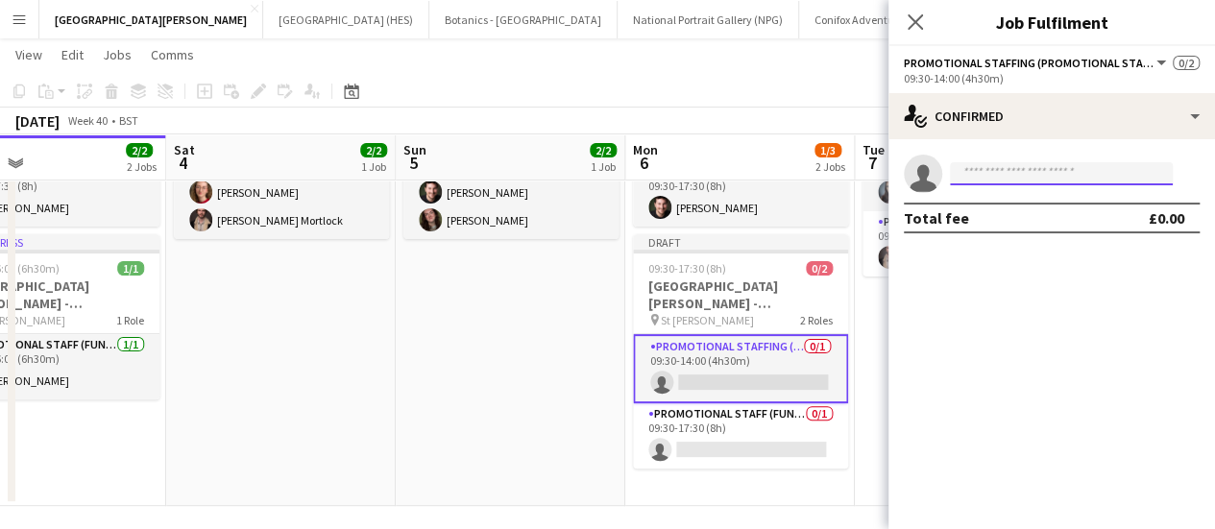
click at [992, 177] on input at bounding box center [1061, 173] width 223 height 23
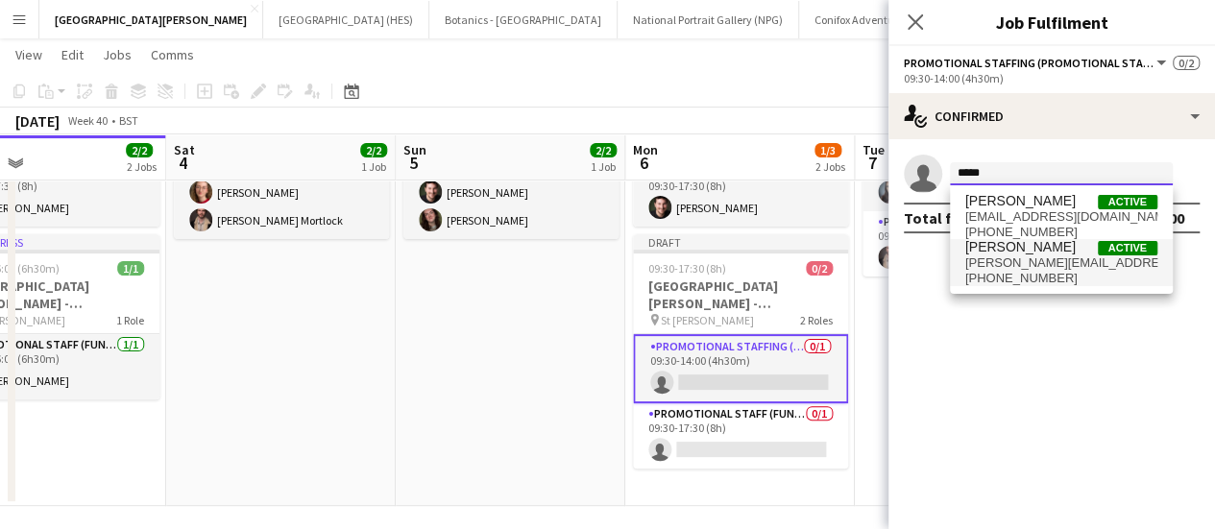
type input "*****"
click at [1018, 274] on span "[PHONE_NUMBER]" at bounding box center [1062, 278] width 192 height 15
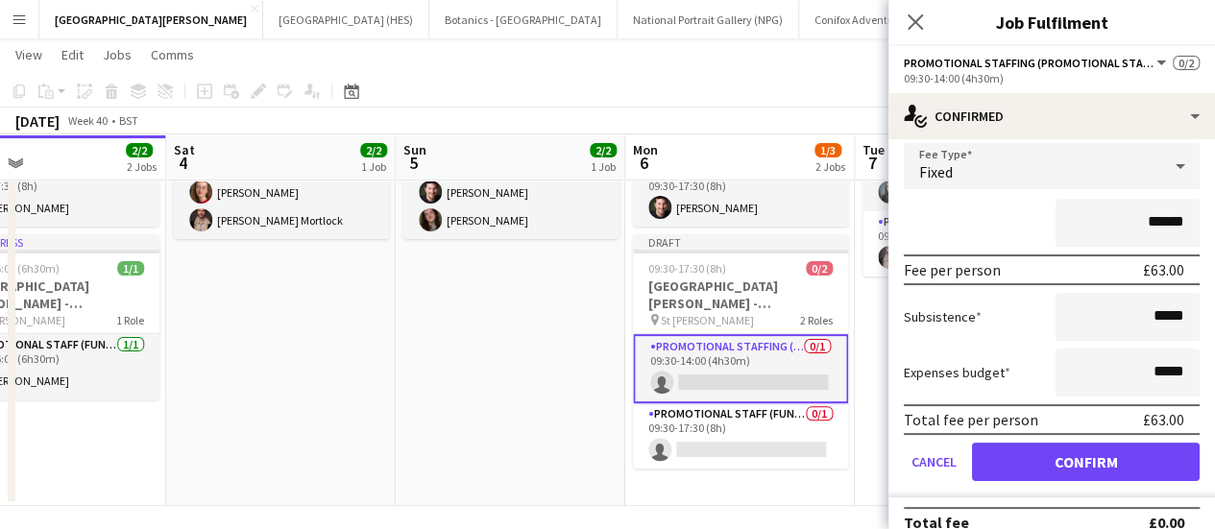
scroll to position [76, 0]
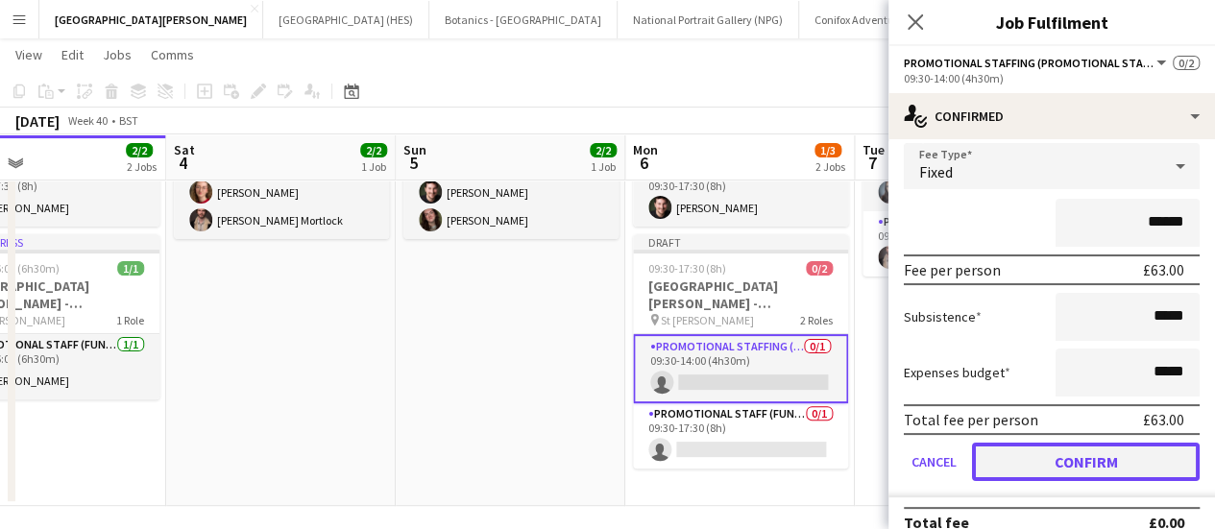
click at [1070, 454] on button "Confirm" at bounding box center [1086, 462] width 228 height 38
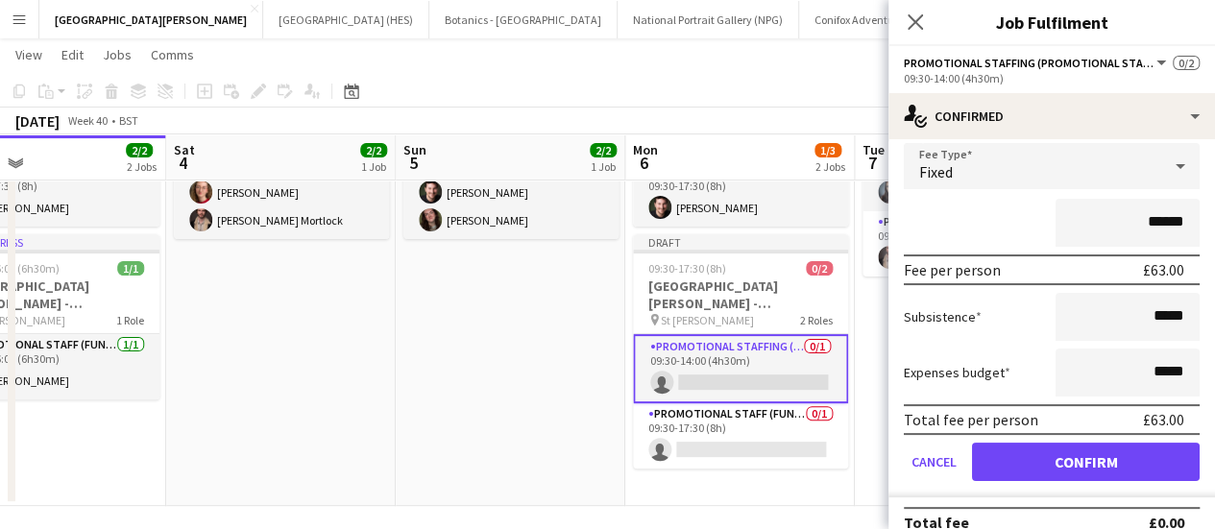
scroll to position [0, 0]
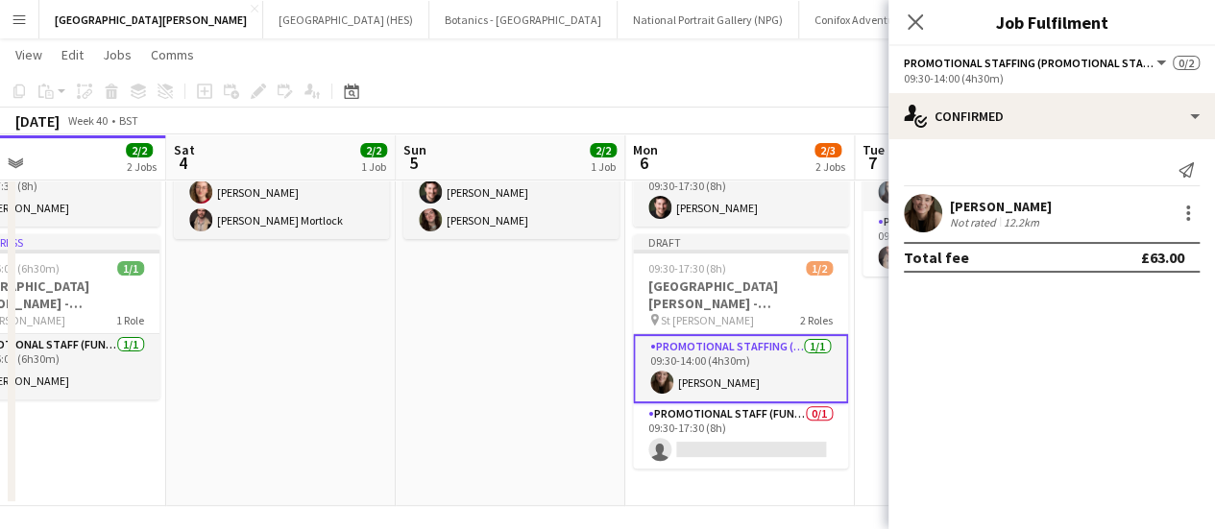
click at [753, 108] on div "[DATE] Week 40 • BST Publish 1 job Revert 1 job" at bounding box center [607, 121] width 1215 height 27
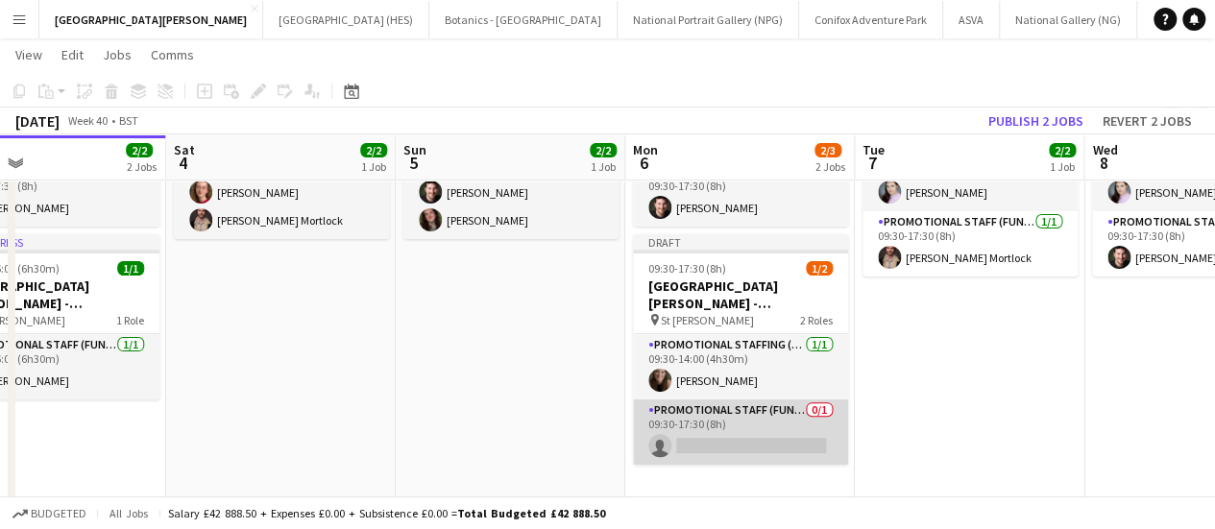
click at [740, 428] on app-card-role "Promotional Staff (Fundraiser) 0/1 09:30-17:30 (8h) single-neutral-actions" at bounding box center [740, 432] width 215 height 65
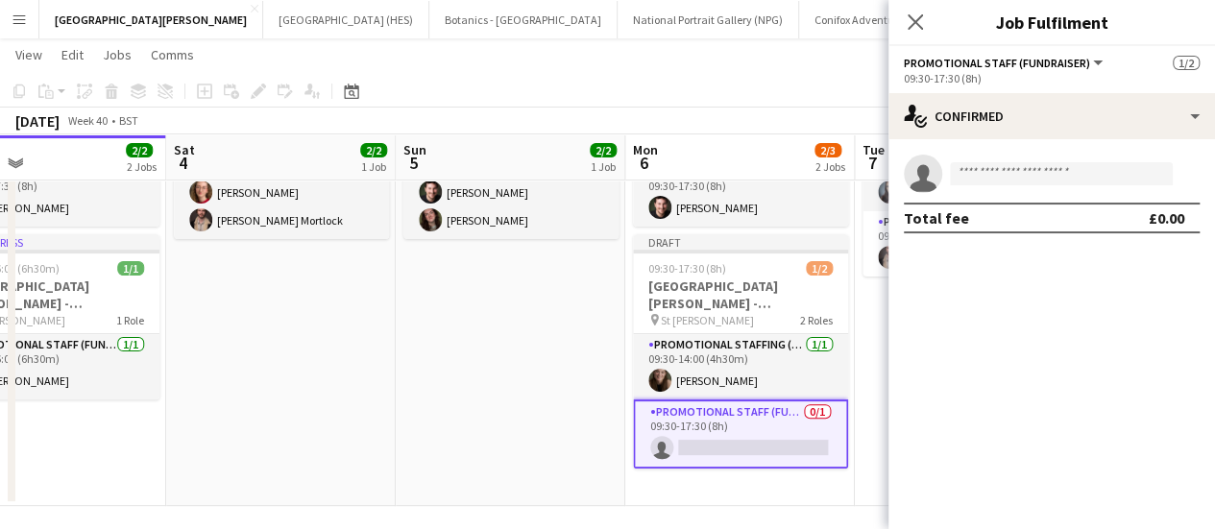
click at [1090, 146] on div "single-neutral-actions Total fee £0.00" at bounding box center [1052, 194] width 327 height 110
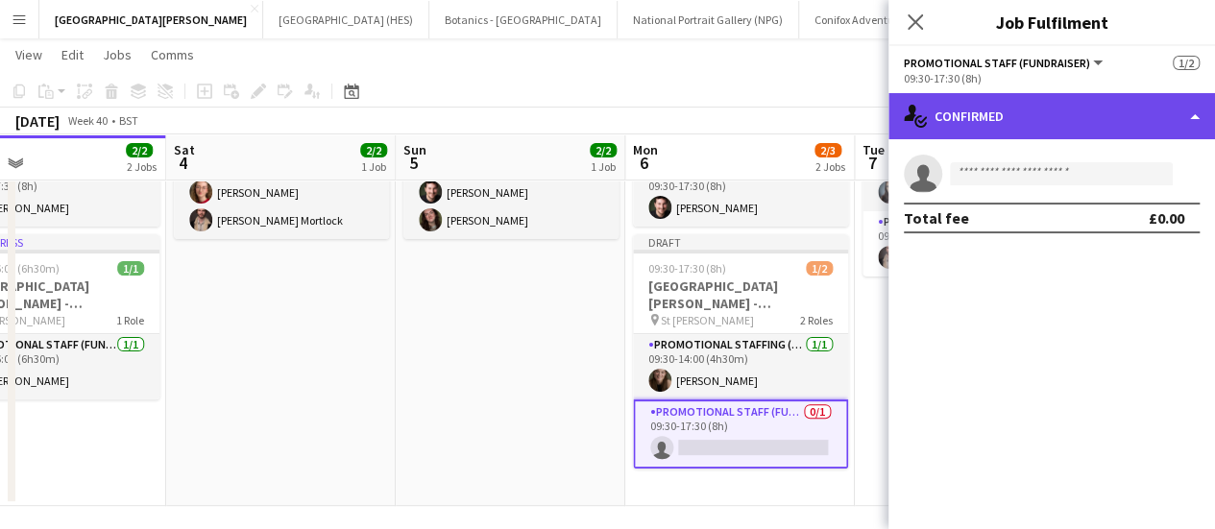
click at [1081, 131] on div "single-neutral-actions-check-2 Confirmed" at bounding box center [1052, 116] width 327 height 46
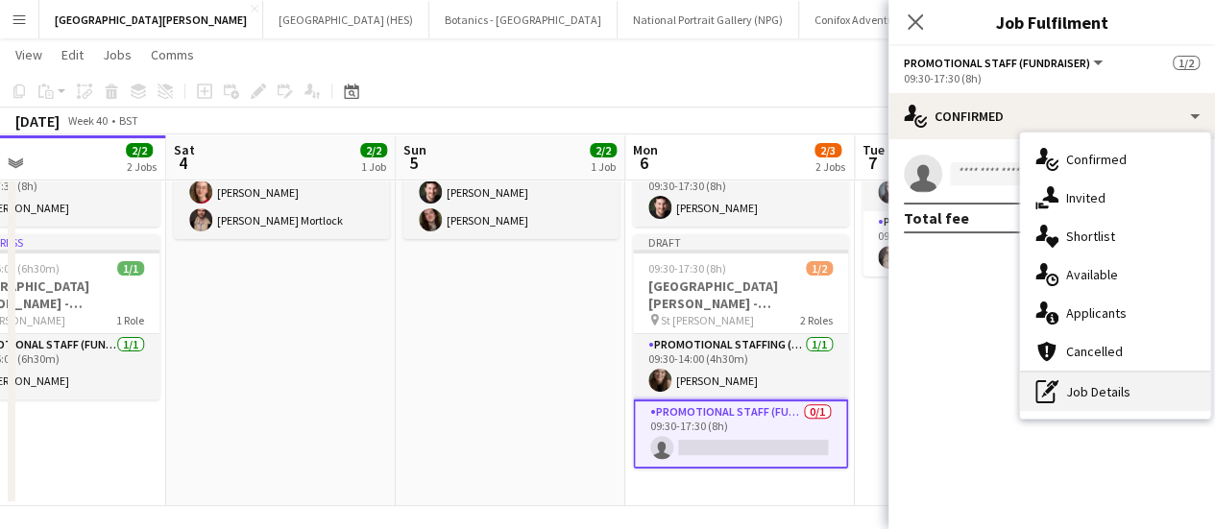
click at [1157, 393] on div "pen-write Job Details" at bounding box center [1115, 392] width 190 height 38
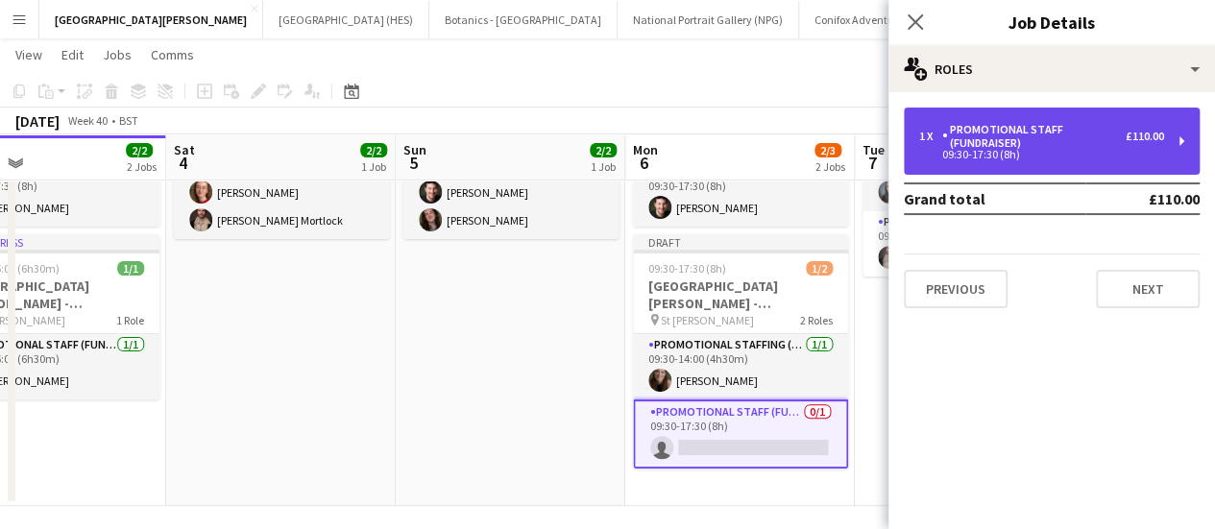
click at [973, 166] on div "1 x Promotional Staff (Fundraiser) £110.00 09:30-17:30 (8h)" at bounding box center [1052, 141] width 296 height 67
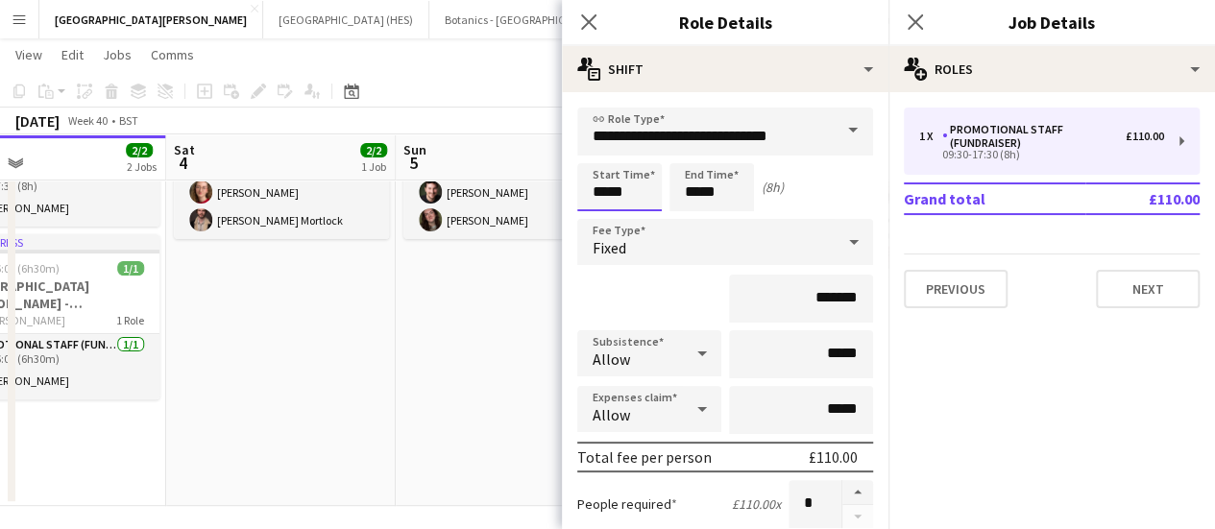
click at [621, 194] on input "*****" at bounding box center [619, 187] width 85 height 48
click at [598, 152] on div at bounding box center [600, 153] width 38 height 19
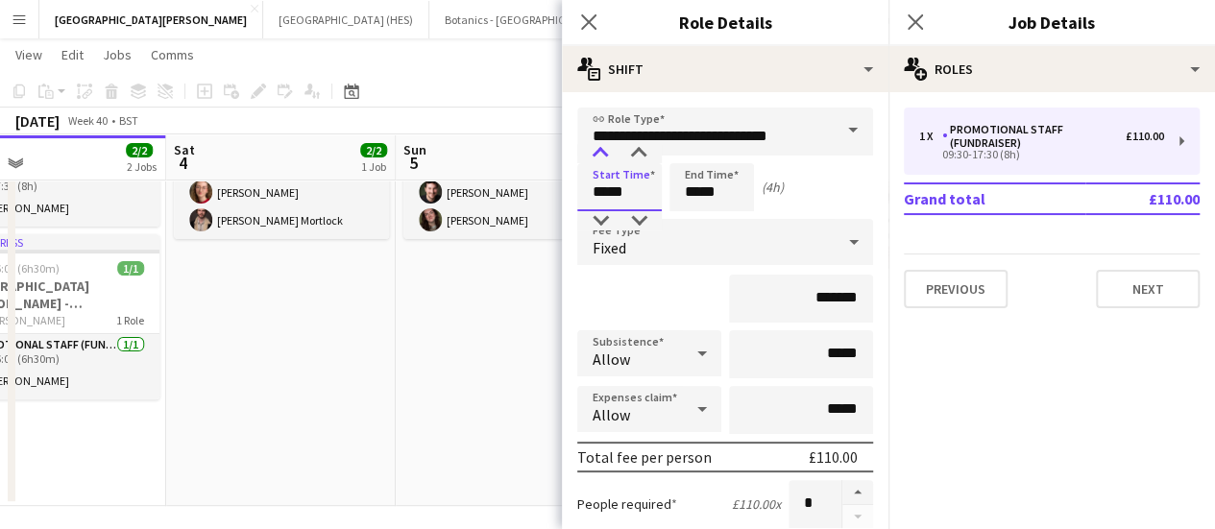
click at [598, 152] on div at bounding box center [600, 153] width 38 height 19
click at [635, 214] on div at bounding box center [639, 220] width 38 height 19
type input "*****"
click at [635, 214] on div at bounding box center [639, 220] width 38 height 19
click at [803, 191] on div "(3h 30m)" at bounding box center [787, 187] width 50 height 17
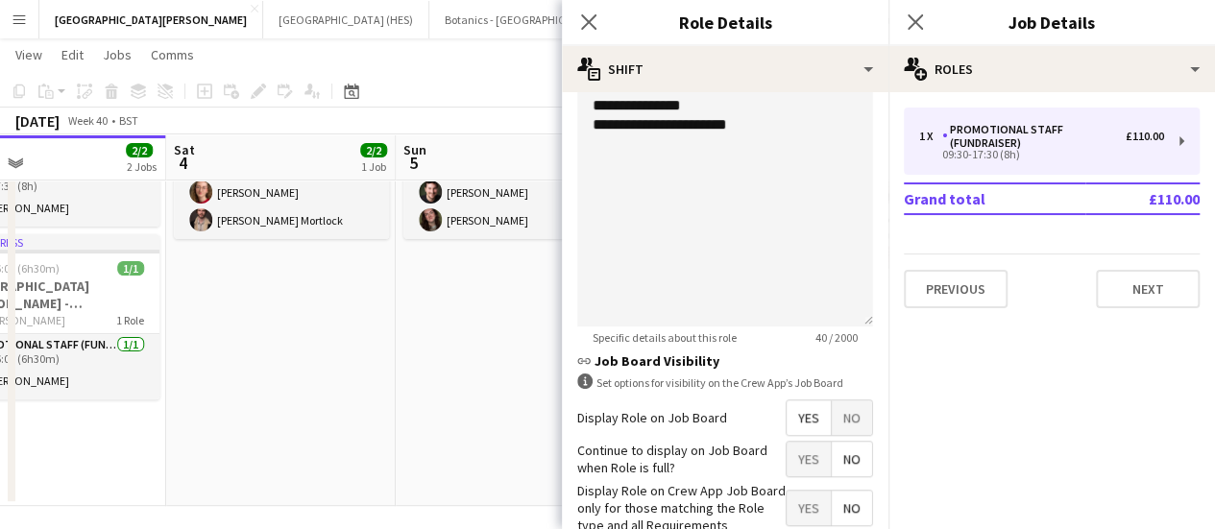
scroll to position [676, 0]
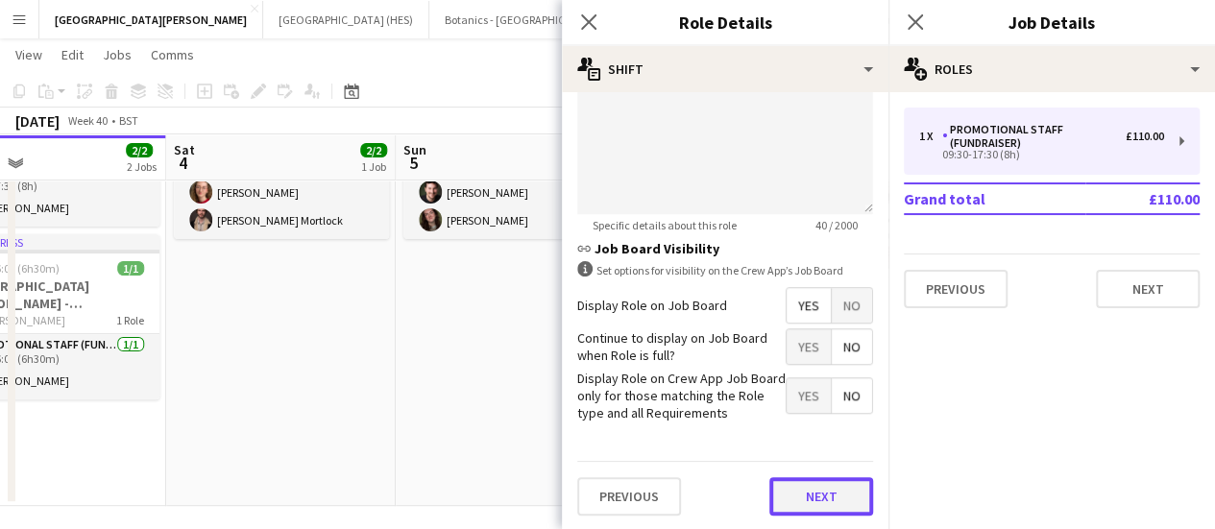
click at [782, 504] on button "Next" at bounding box center [822, 497] width 104 height 38
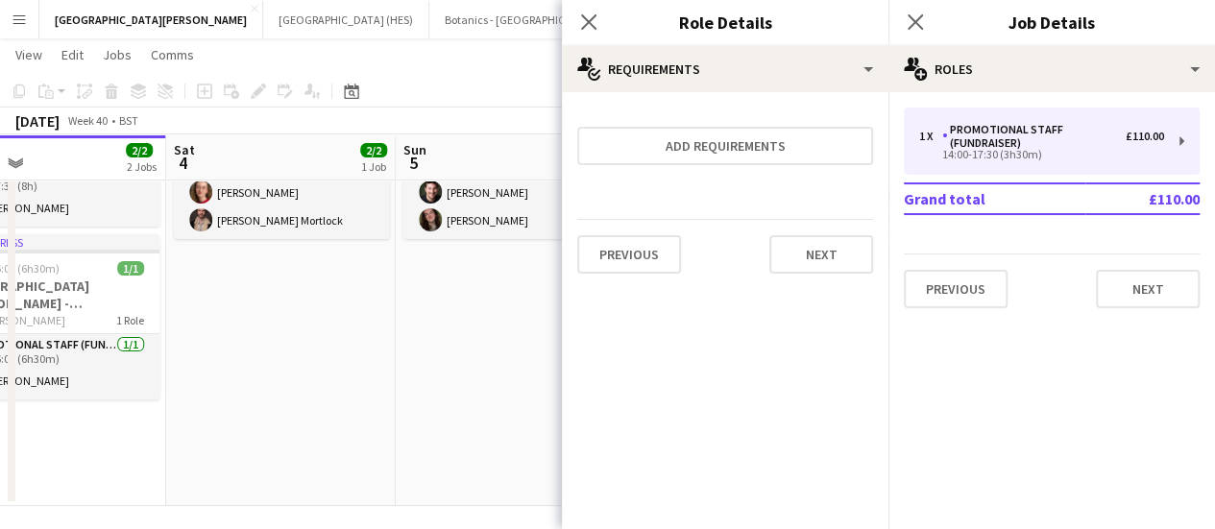
scroll to position [0, 0]
click at [811, 261] on button "Next" at bounding box center [822, 254] width 104 height 38
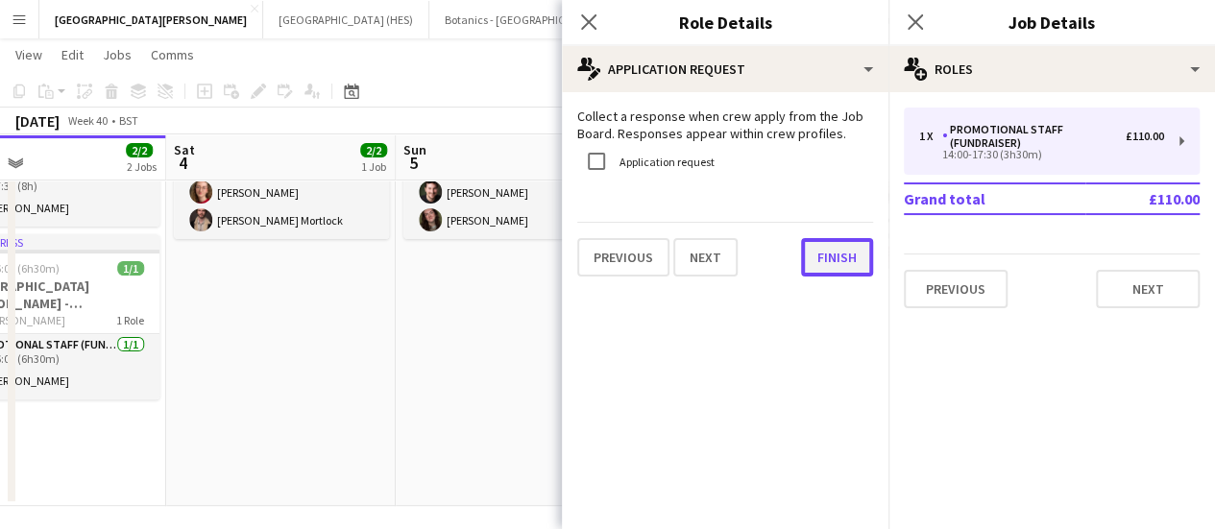
click at [833, 266] on button "Finish" at bounding box center [837, 257] width 72 height 38
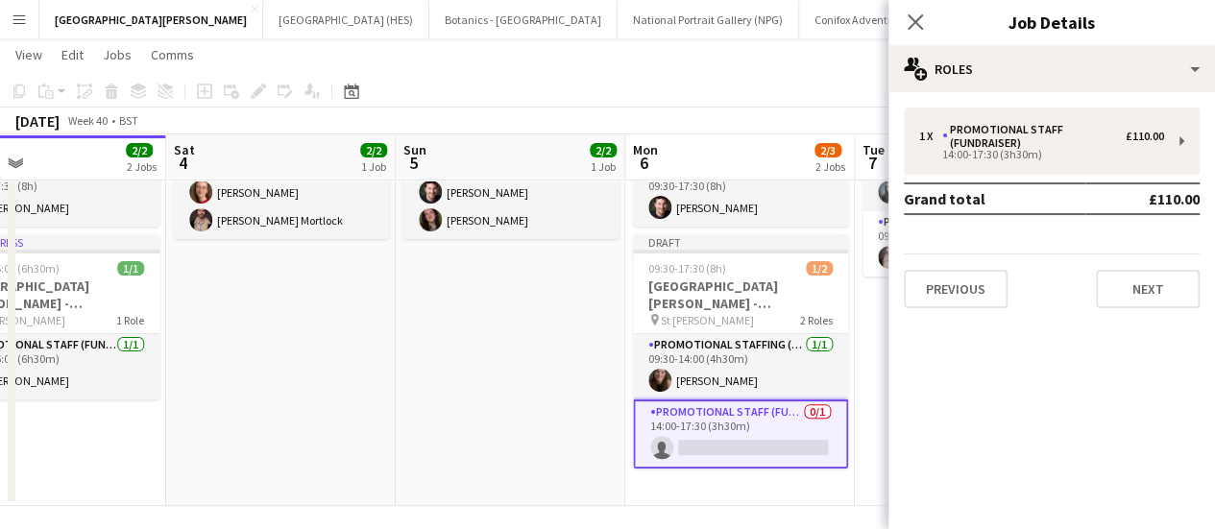
click at [701, 451] on app-card-role "Promotional Staff (Fundraiser) 0/1 14:00-17:30 (3h30m) single-neutral-actions" at bounding box center [740, 434] width 215 height 69
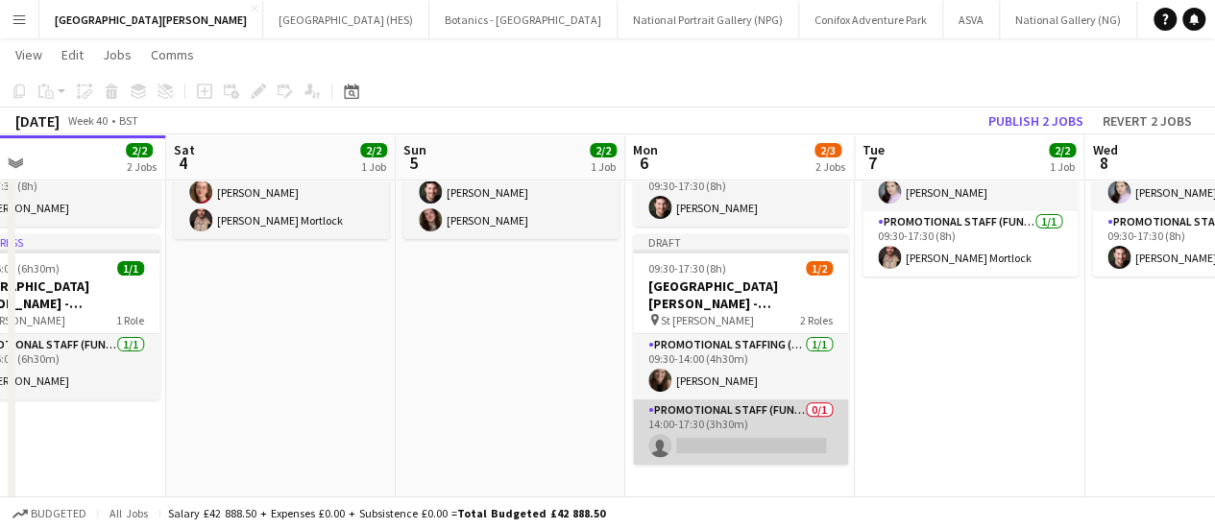
click at [701, 451] on app-card-role "Promotional Staff (Fundraiser) 0/1 14:00-17:30 (3h30m) single-neutral-actions" at bounding box center [740, 432] width 215 height 65
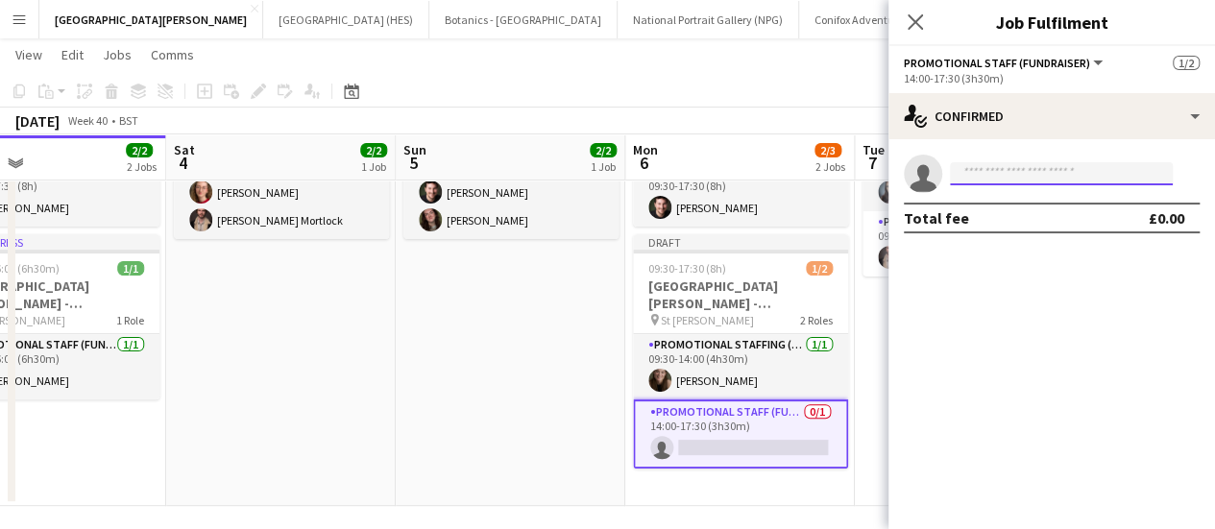
click at [1070, 177] on input at bounding box center [1061, 173] width 223 height 23
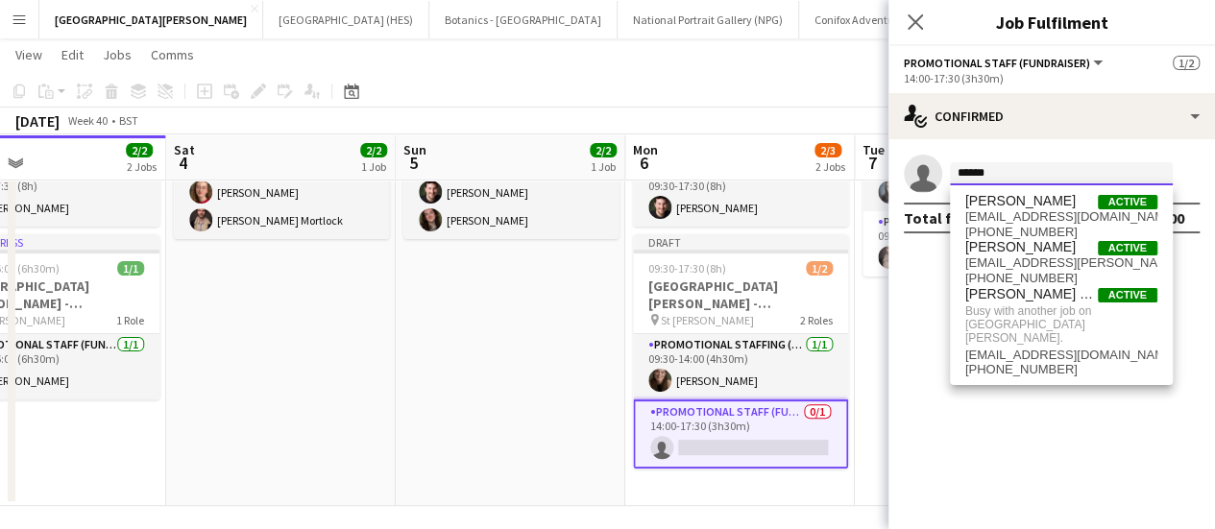
type input "******"
click at [763, 124] on div "[DATE] Week 40 • BST Publish 1 job Revert 1 job" at bounding box center [607, 121] width 1215 height 27
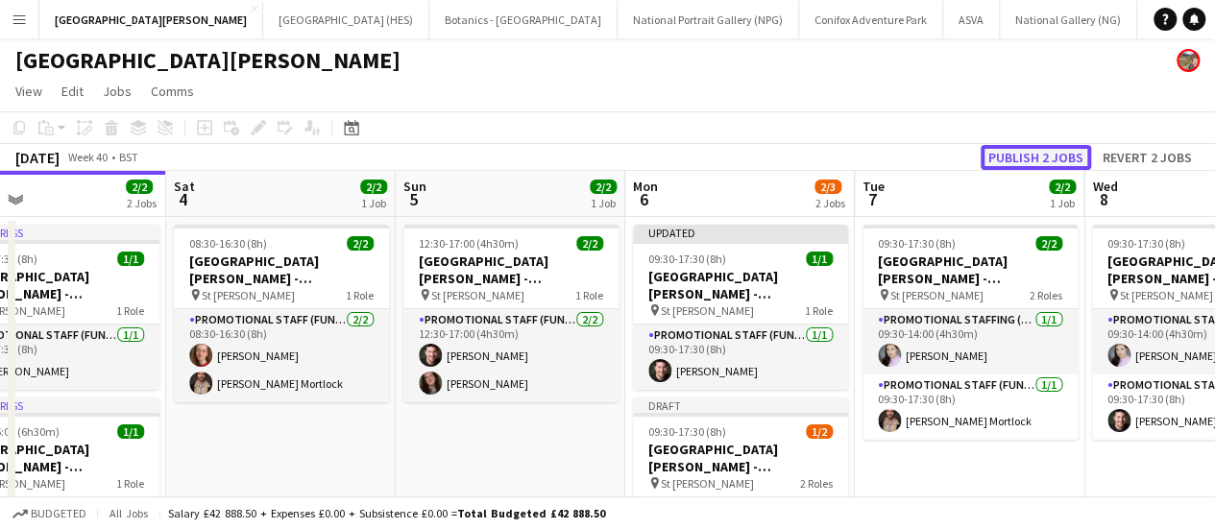
click at [1046, 151] on button "Publish 2 jobs" at bounding box center [1036, 157] width 110 height 25
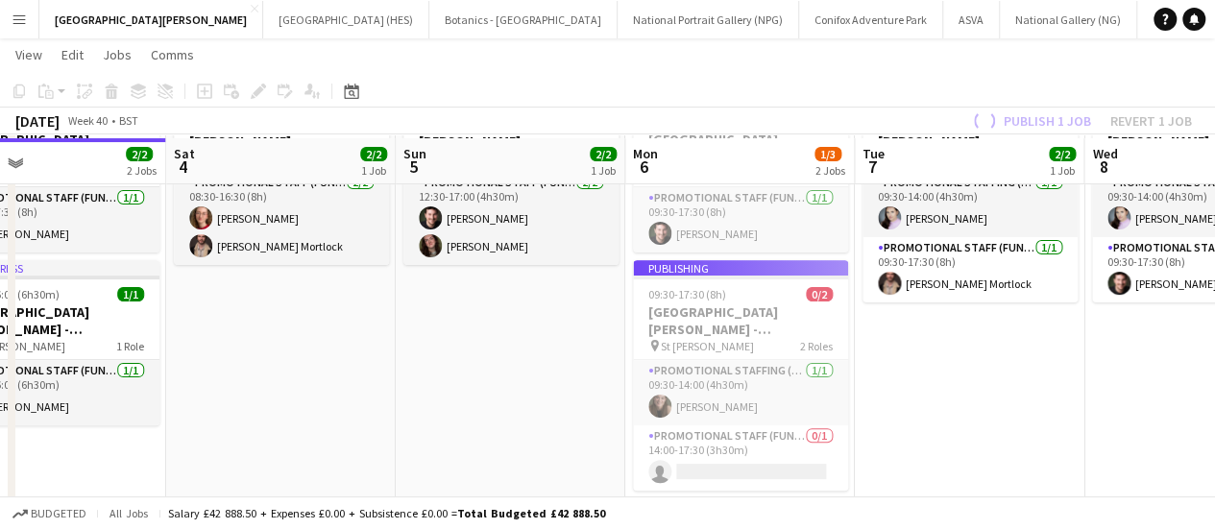
scroll to position [142, 0]
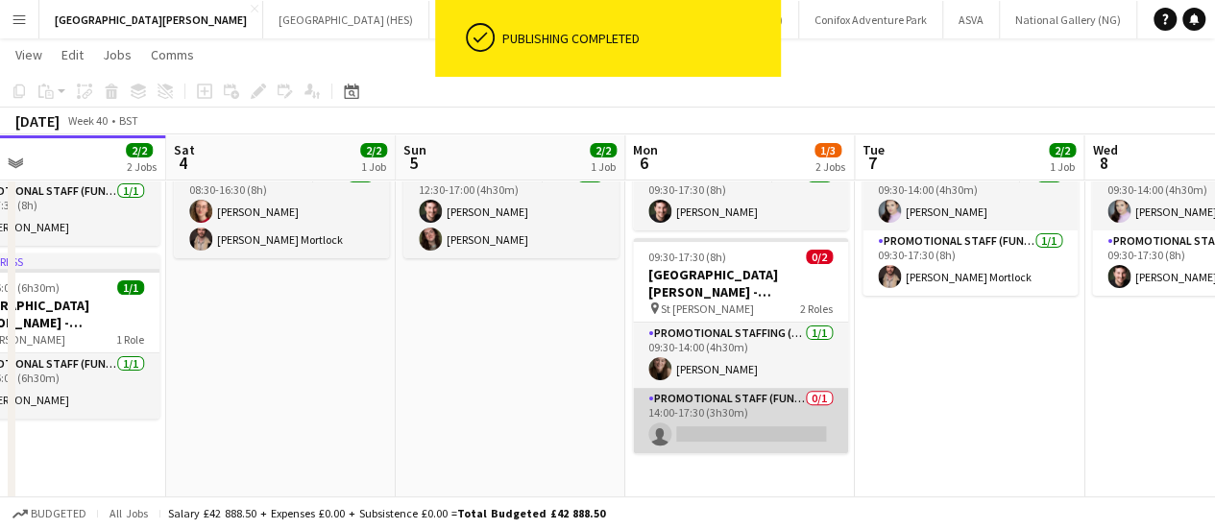
click at [709, 444] on app-card-role "Promotional Staff (Fundraiser) 0/1 14:00-17:30 (3h30m) single-neutral-actions" at bounding box center [740, 420] width 215 height 65
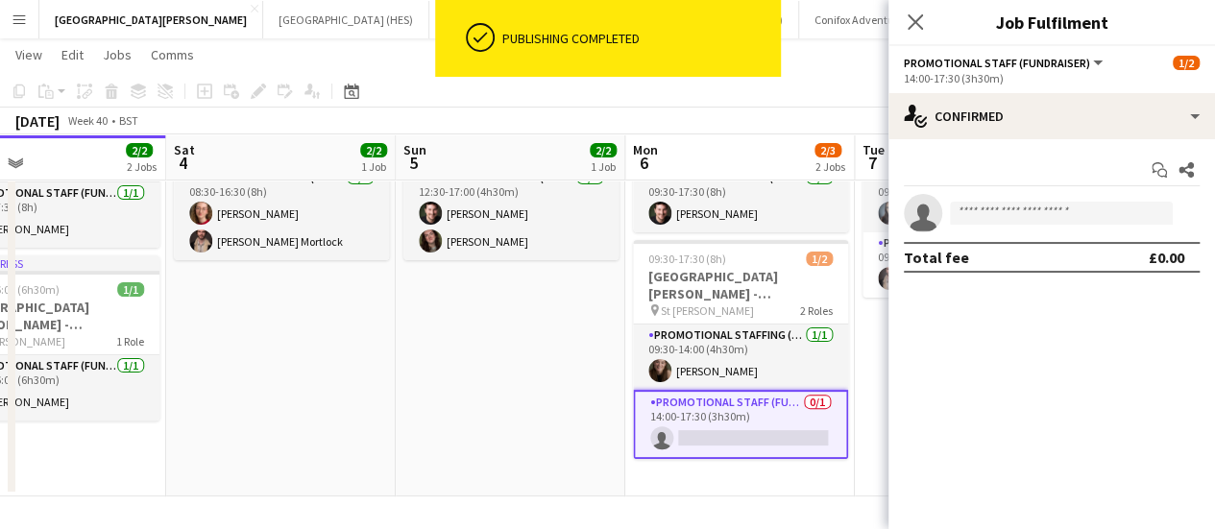
scroll to position [140, 0]
click at [1032, 222] on input at bounding box center [1061, 213] width 223 height 23
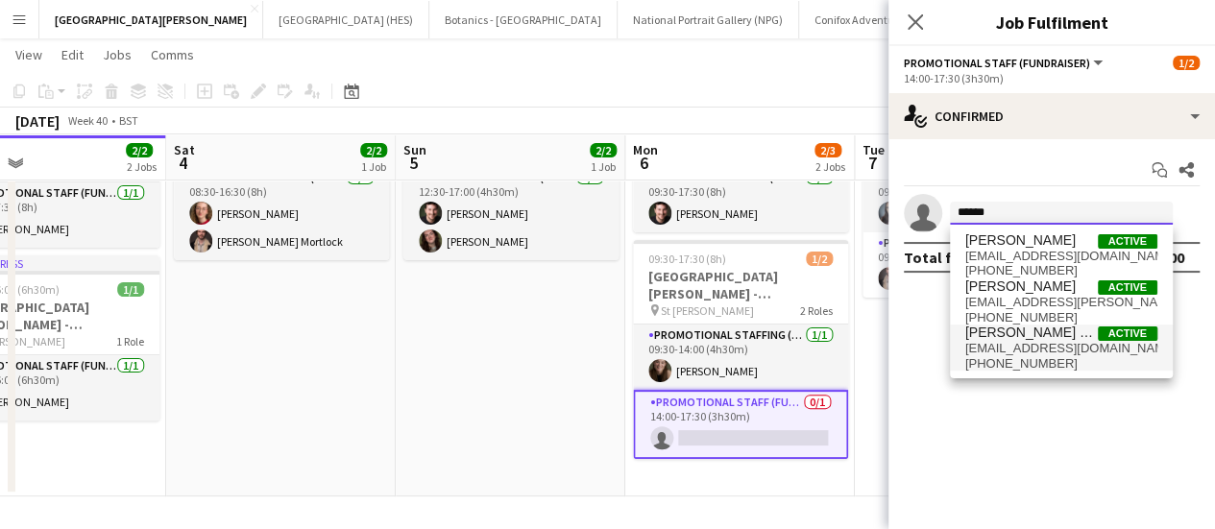
type input "******"
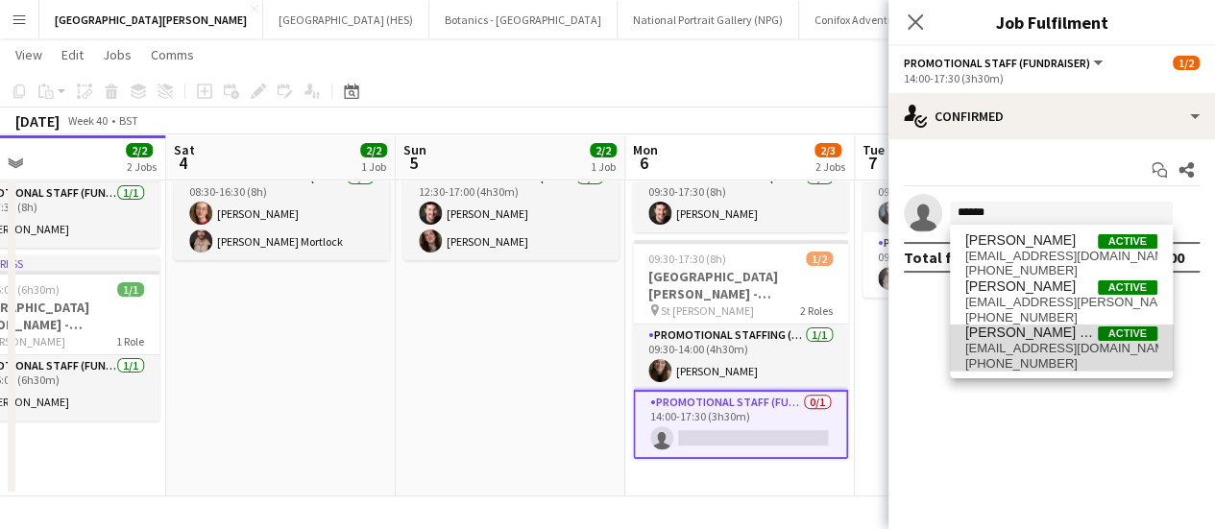
click at [1070, 343] on span "[EMAIL_ADDRESS][DOMAIN_NAME]" at bounding box center [1062, 348] width 192 height 15
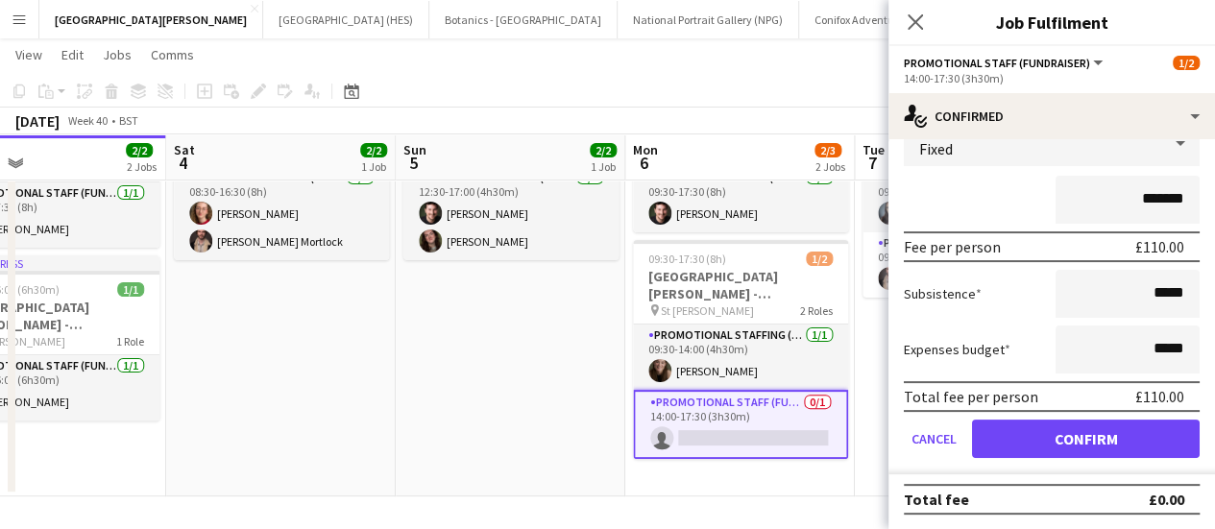
scroll to position [0, 0]
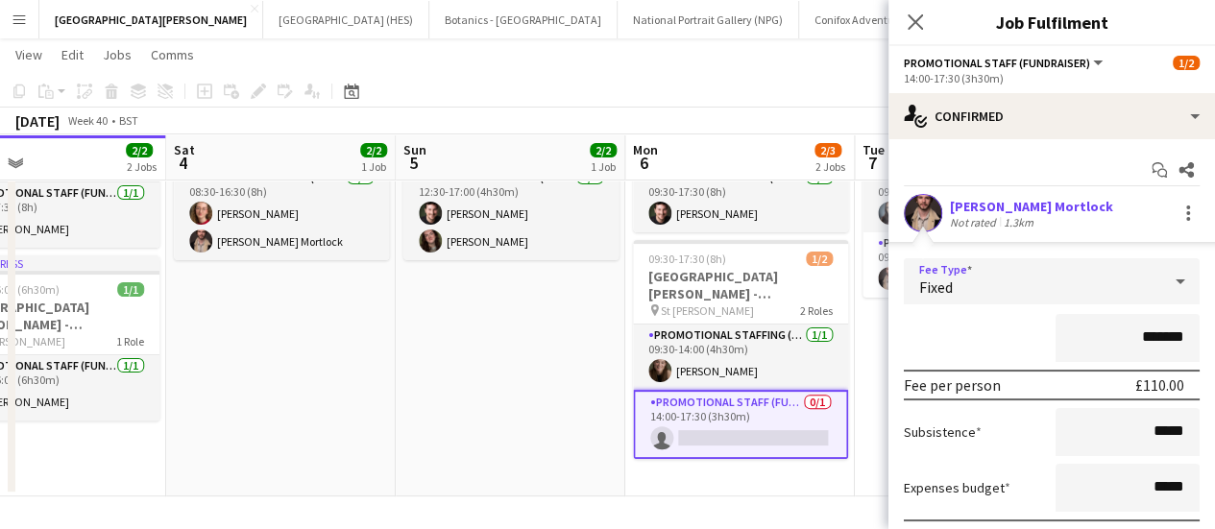
click at [1043, 276] on div "Fixed" at bounding box center [1032, 281] width 257 height 46
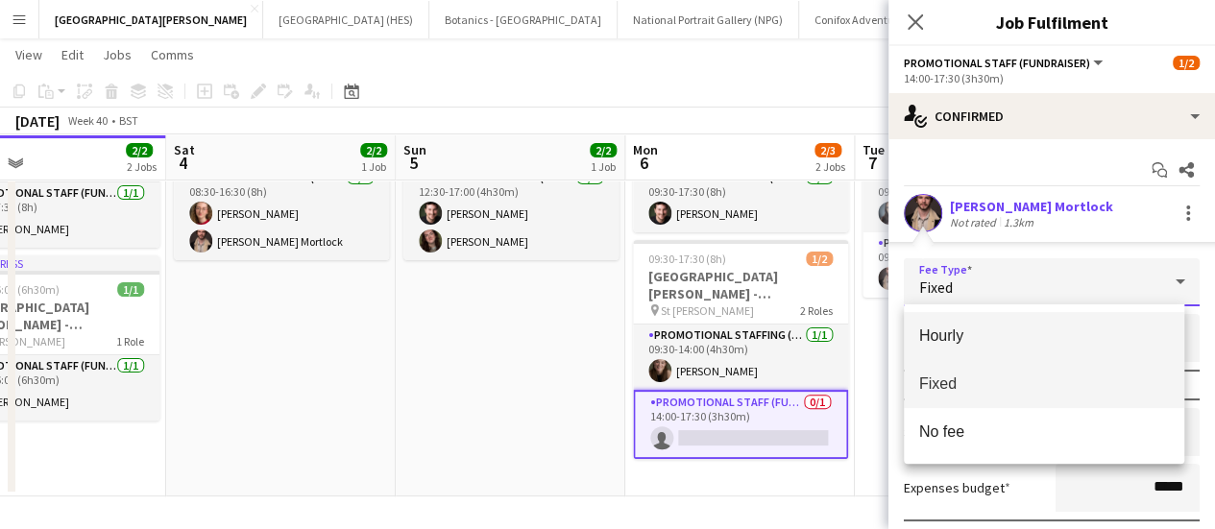
click at [979, 349] on mat-option "Hourly" at bounding box center [1045, 336] width 282 height 48
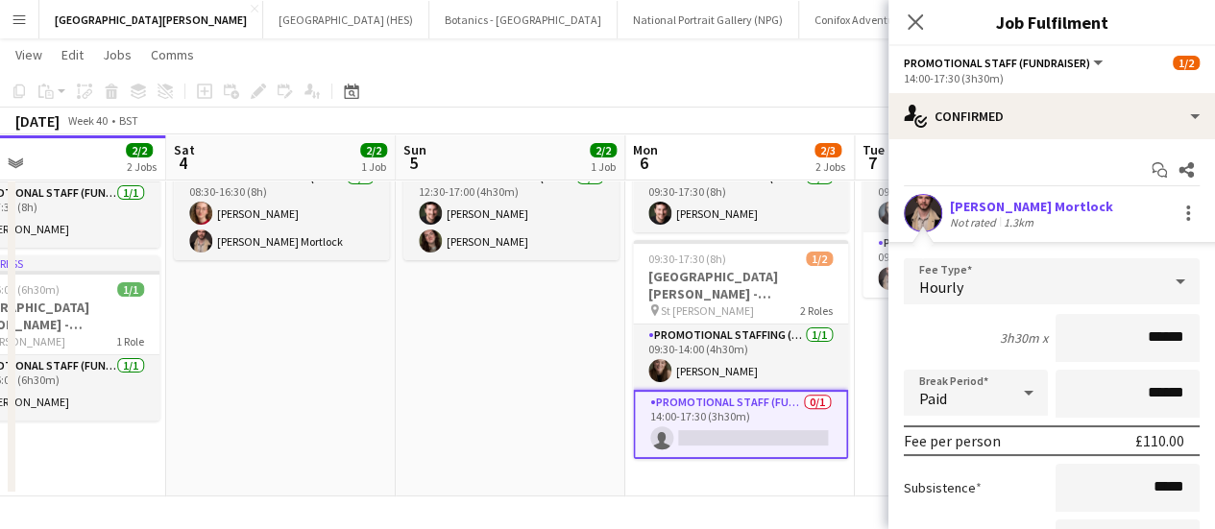
click at [1151, 335] on input "******" at bounding box center [1128, 338] width 144 height 48
type input "**"
type input "******"
click at [1097, 299] on div "Hourly" at bounding box center [1032, 281] width 257 height 46
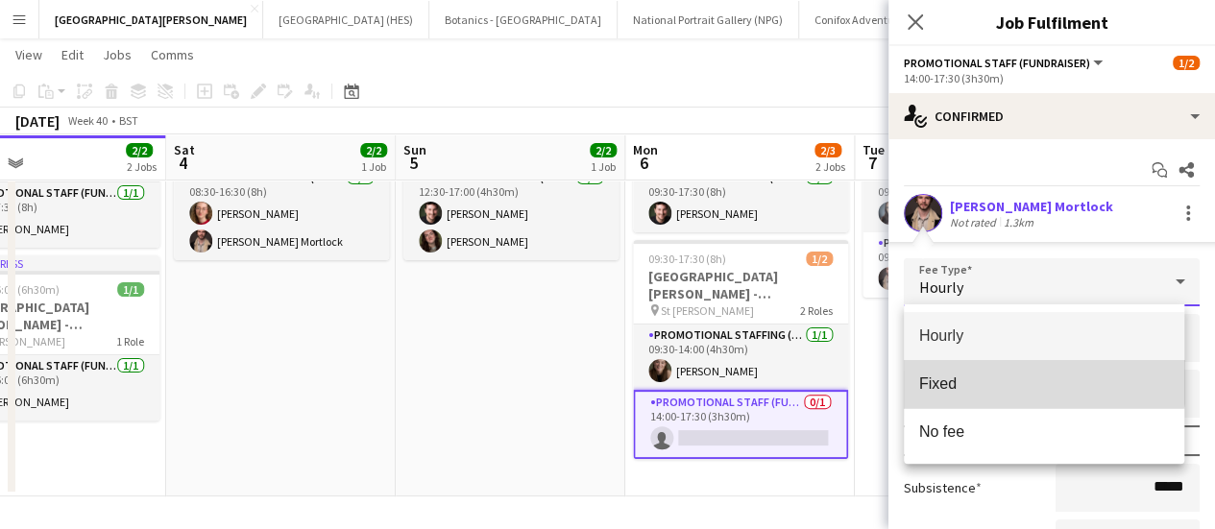
click at [1028, 374] on mat-option "Fixed" at bounding box center [1045, 384] width 282 height 48
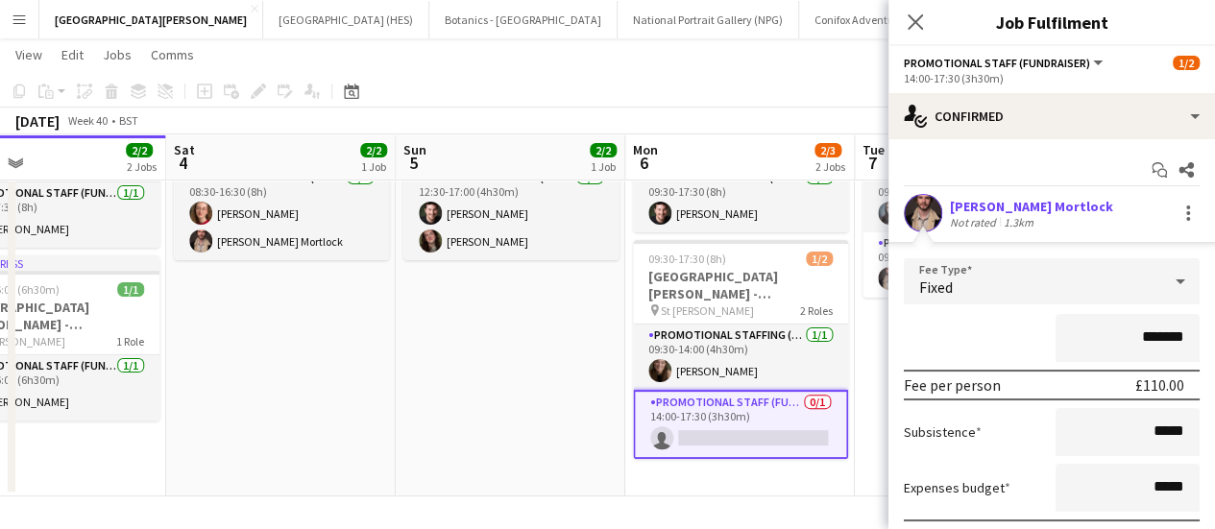
click at [1146, 345] on input "*******" at bounding box center [1128, 338] width 144 height 48
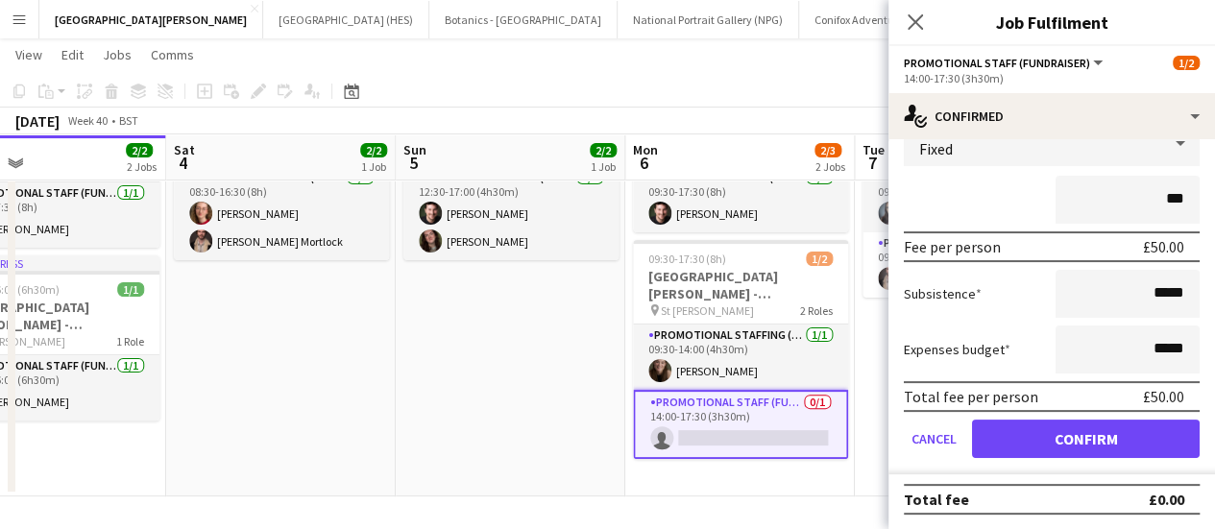
type input "***"
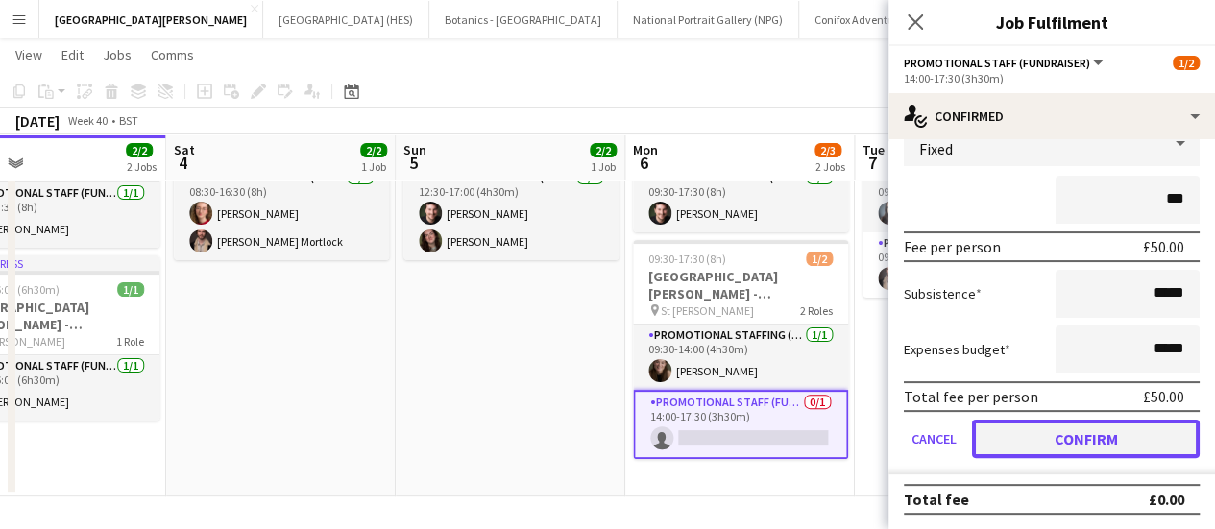
click at [1104, 441] on button "Confirm" at bounding box center [1086, 439] width 228 height 38
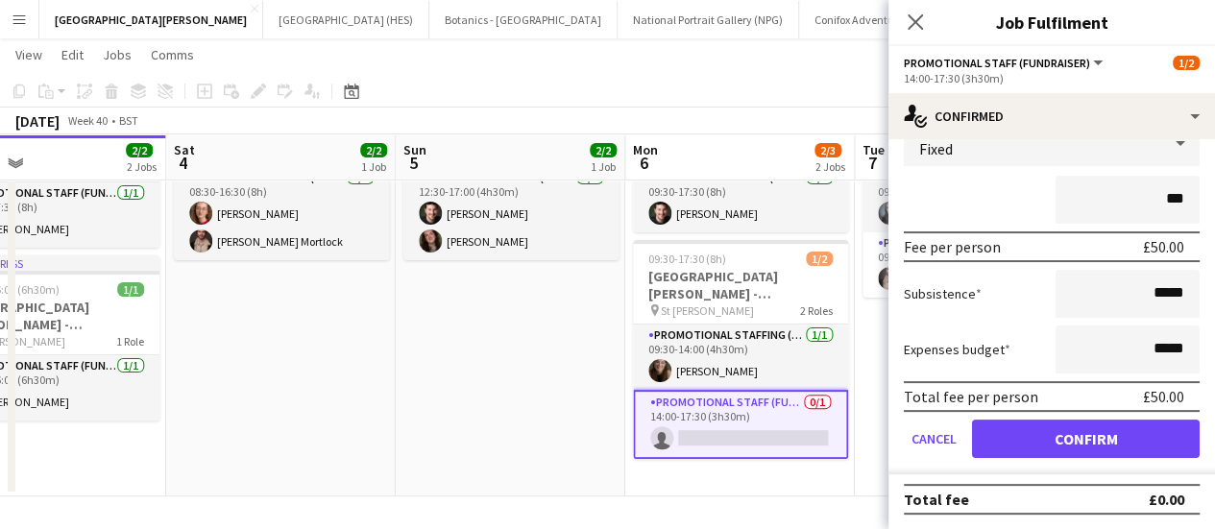
scroll to position [0, 0]
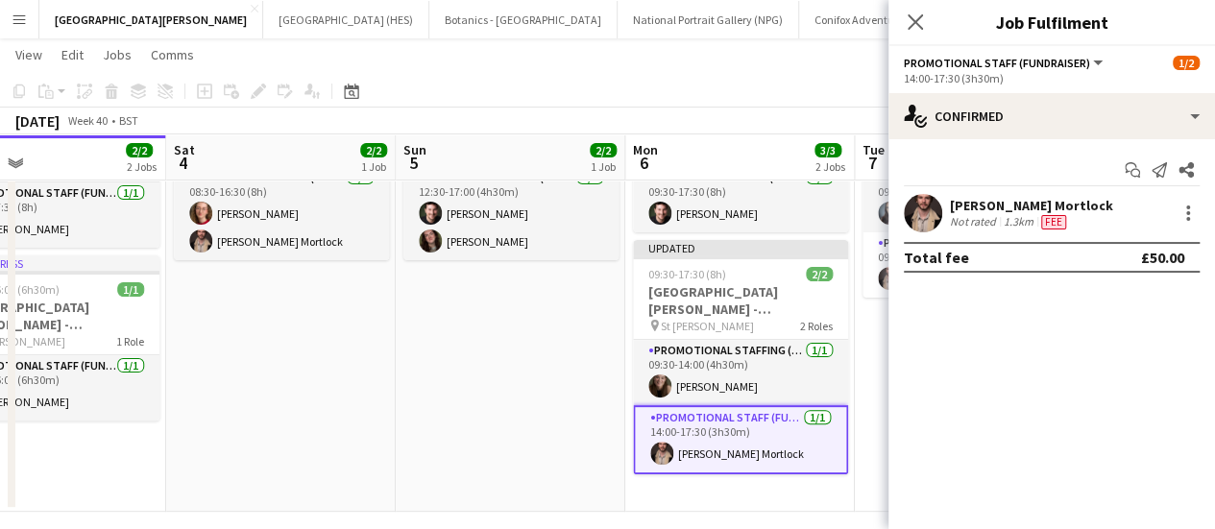
click at [797, 84] on app-toolbar "Copy Paste Paste Ctrl+V Paste with crew Ctrl+Shift+V Paste linked Job [GEOGRAPH…" at bounding box center [607, 91] width 1215 height 33
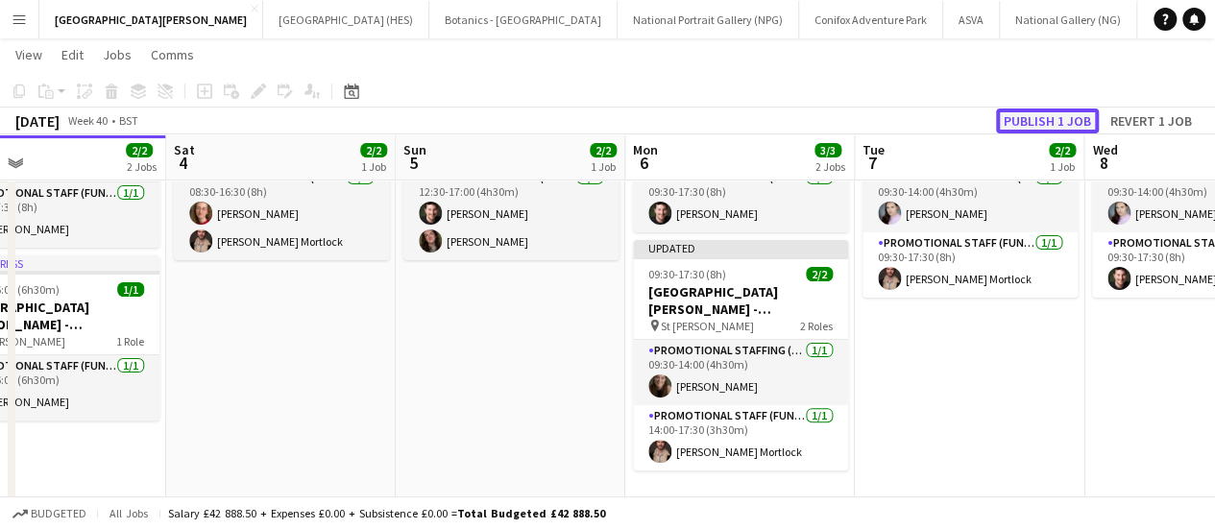
click at [1059, 117] on button "Publish 1 job" at bounding box center [1047, 121] width 103 height 25
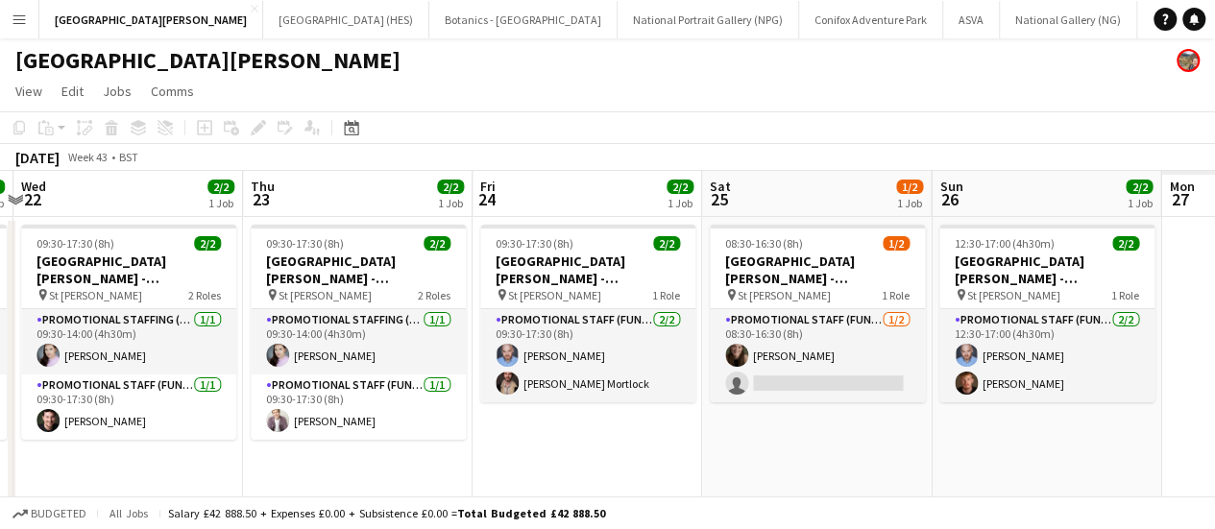
scroll to position [0, 723]
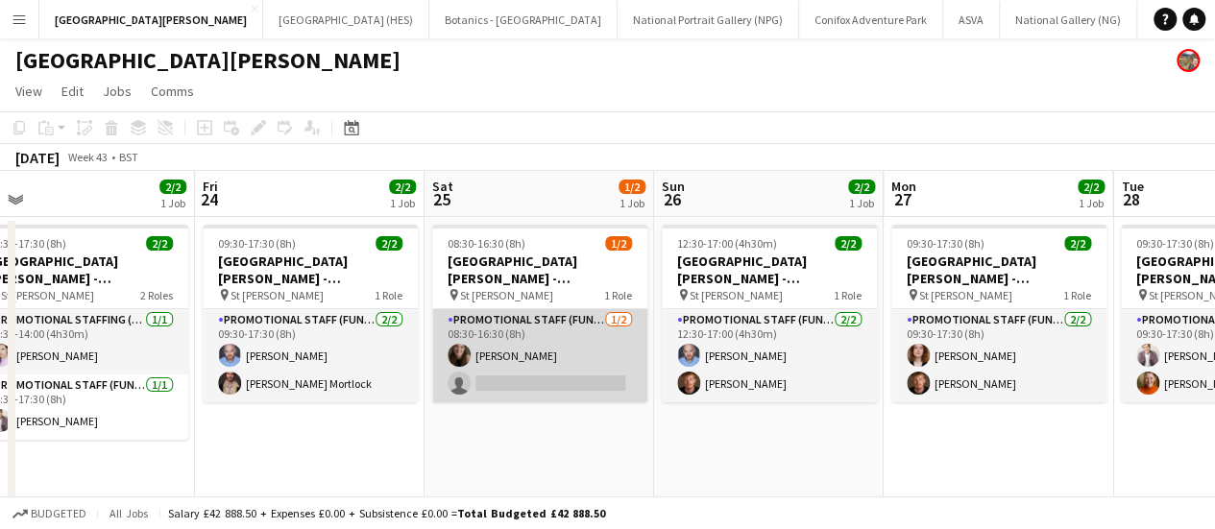
click at [555, 348] on app-card-role "Promotional Staff (Fundraiser) [DATE] 08:30-16:30 (8h) [PERSON_NAME] single-neu…" at bounding box center [539, 355] width 215 height 93
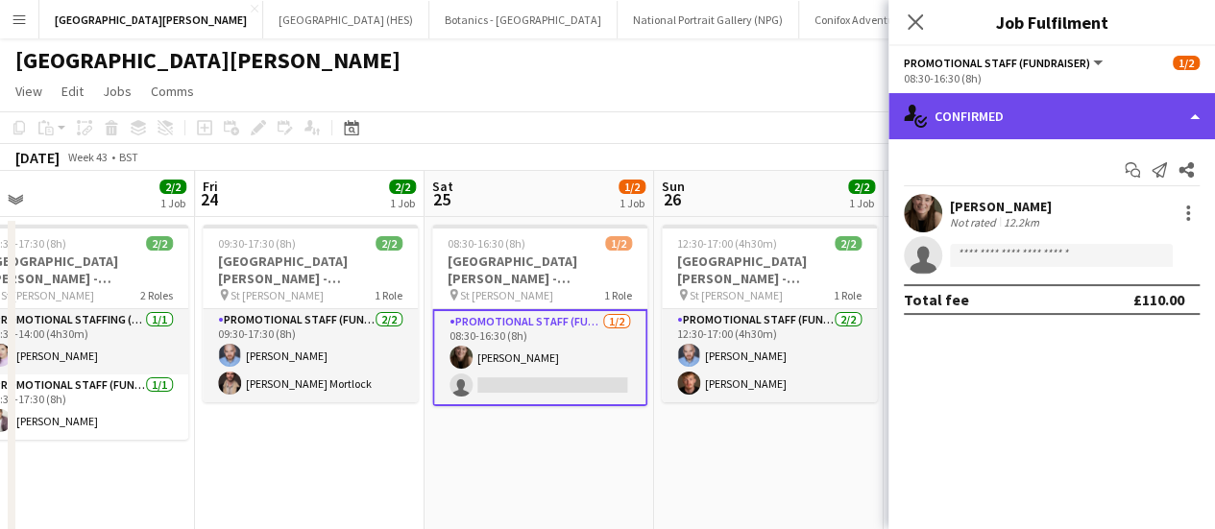
click at [1011, 129] on div "single-neutral-actions-check-2 Confirmed" at bounding box center [1052, 116] width 327 height 46
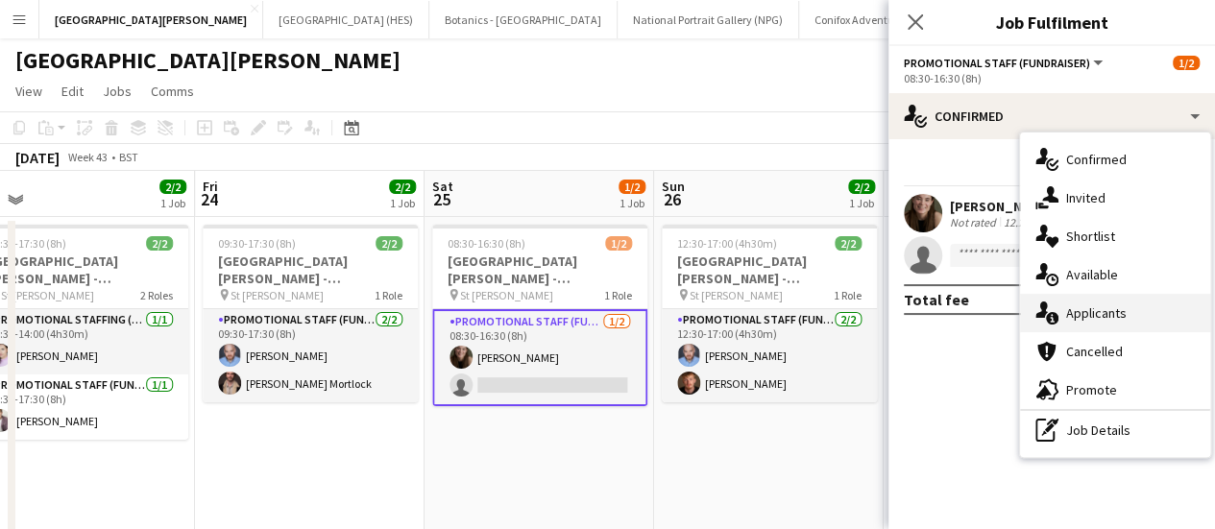
click at [1074, 322] on div "single-neutral-actions-information Applicants" at bounding box center [1115, 313] width 190 height 38
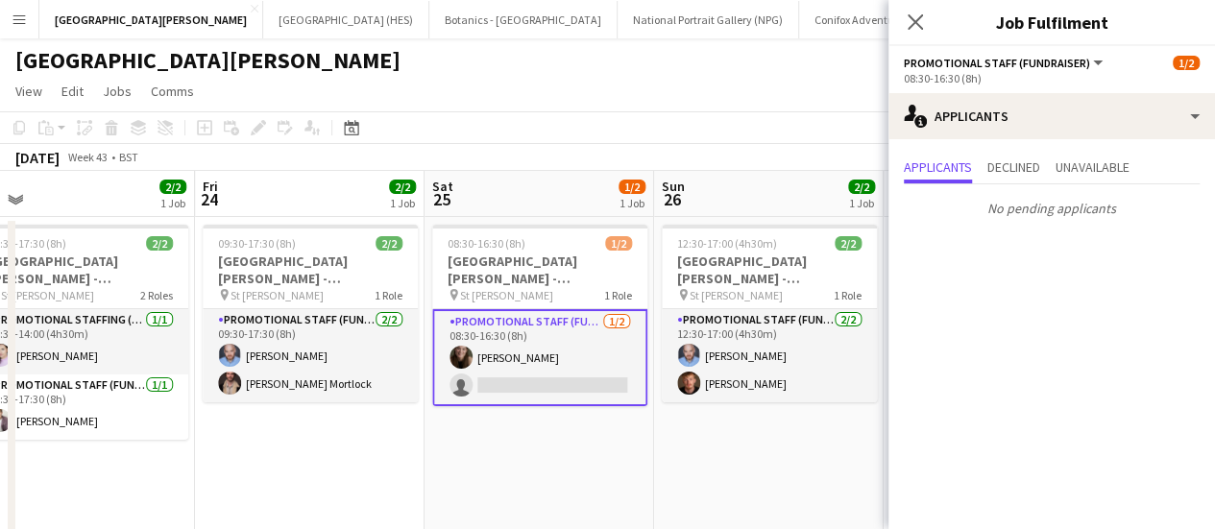
click at [1030, 147] on div "Applicants Declined Unavailable No pending applicants" at bounding box center [1052, 189] width 327 height 101
click at [1026, 162] on span "Declined" at bounding box center [1014, 166] width 53 height 13
click at [1065, 170] on span "Unavailable" at bounding box center [1093, 166] width 74 height 13
click at [940, 164] on span "Applicants" at bounding box center [938, 166] width 68 height 13
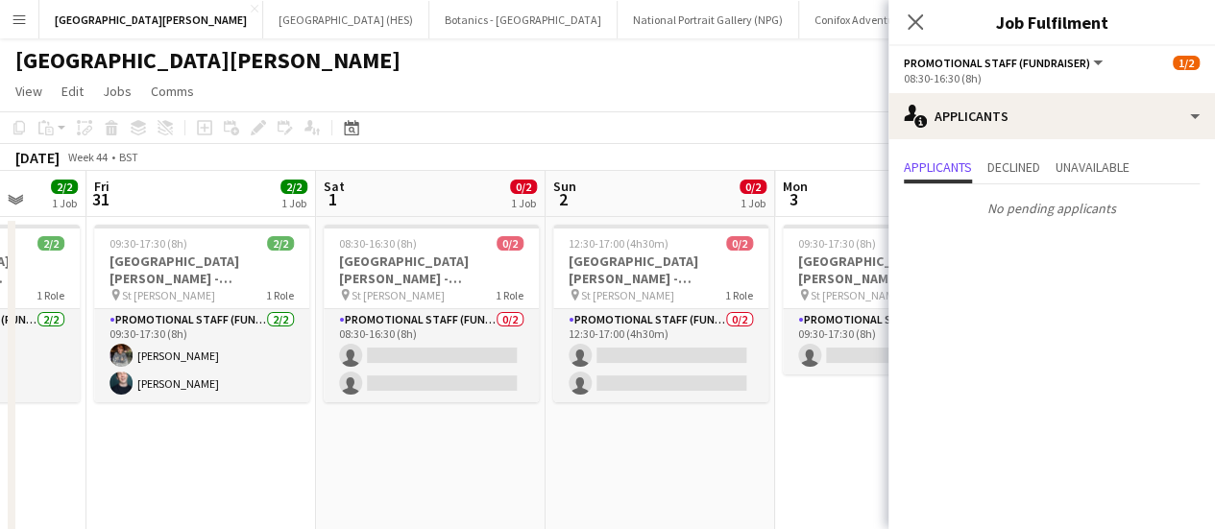
scroll to position [0, 605]
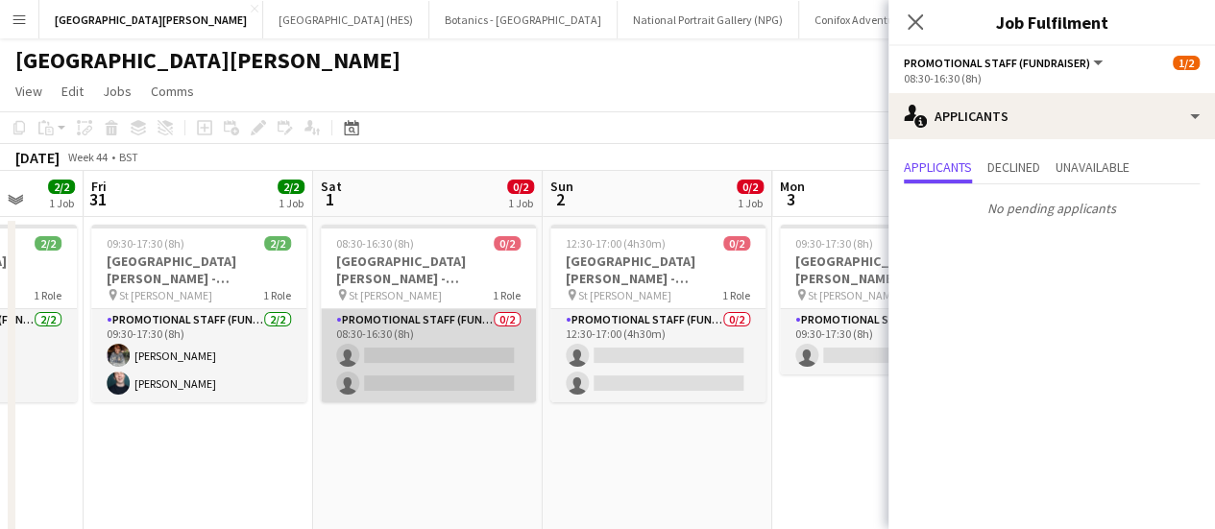
click at [449, 389] on app-card-role "Promotional Staff (Fundraiser) 0/2 08:30-16:30 (8h) single-neutral-actions sing…" at bounding box center [428, 355] width 215 height 93
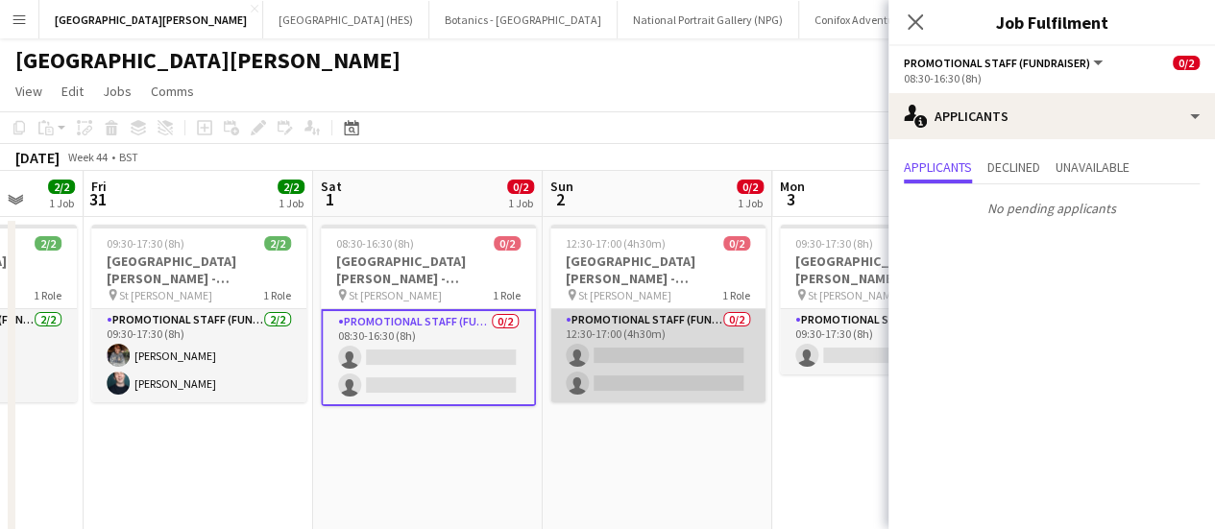
click at [633, 358] on app-card-role "Promotional Staff (Fundraiser) 0/2 12:30-17:00 (4h30m) single-neutral-actions s…" at bounding box center [658, 355] width 215 height 93
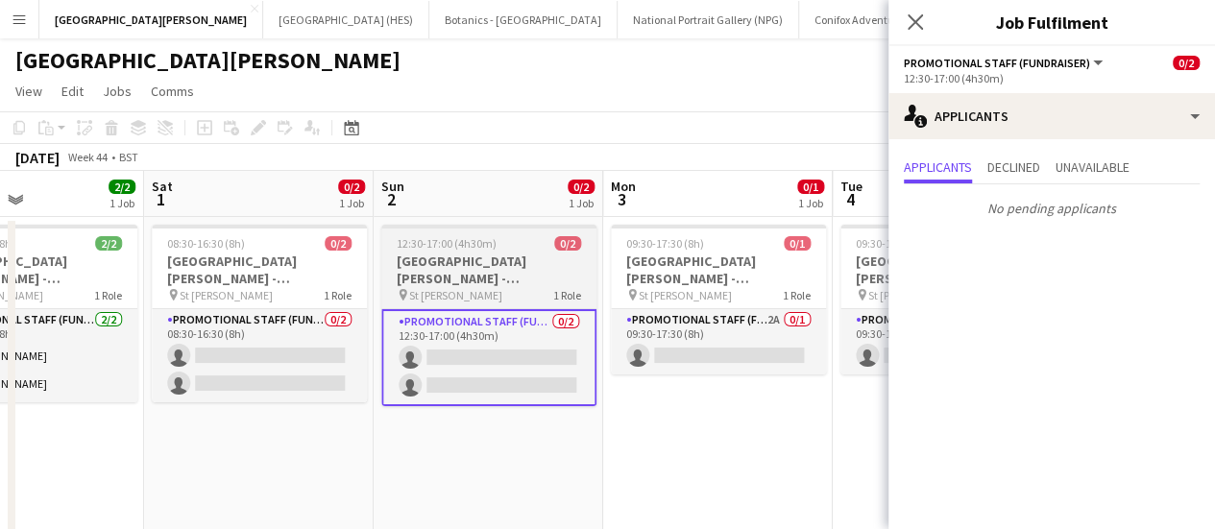
click at [637, 356] on app-card-role "Promotional Staff (Fundraiser) 2A 0/1 09:30-17:30 (8h) single-neutral-actions" at bounding box center [718, 341] width 215 height 65
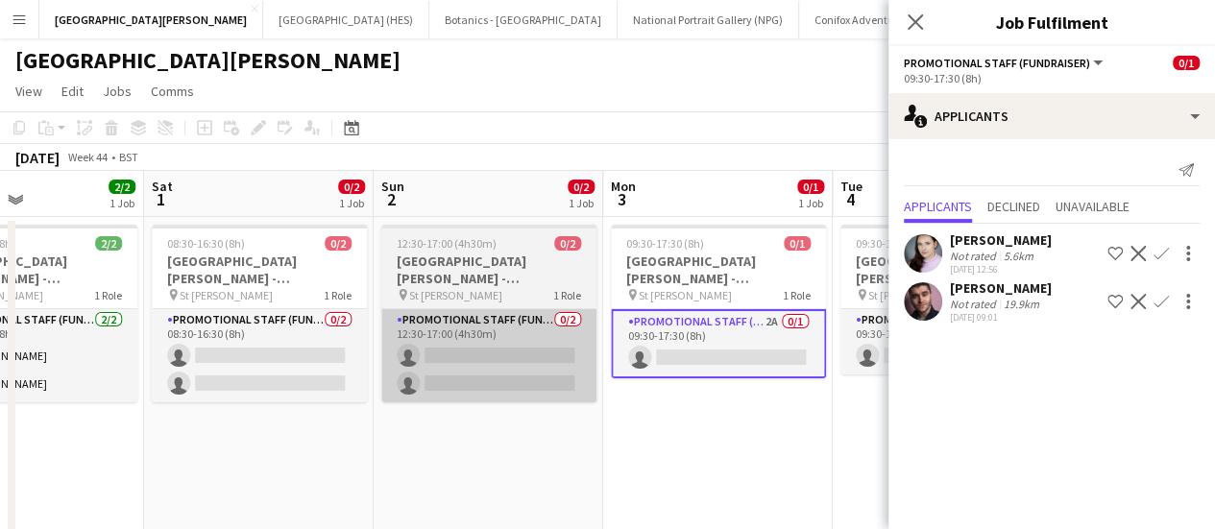
scroll to position [0, 894]
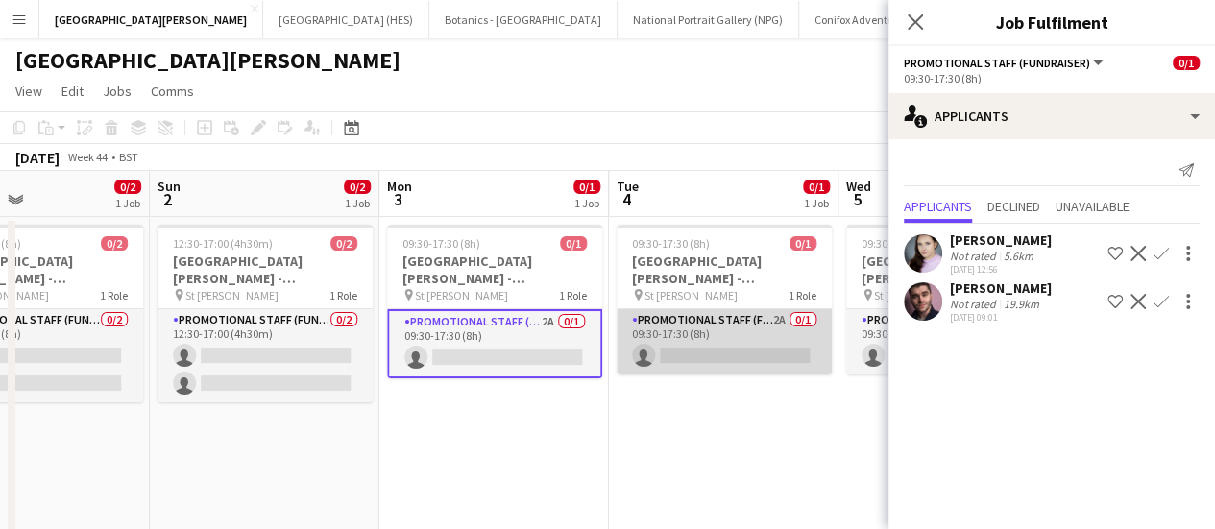
click at [721, 372] on app-card-role "Promotional Staff (Fundraiser) 2A 0/1 09:30-17:30 (8h) single-neutral-actions" at bounding box center [724, 341] width 215 height 65
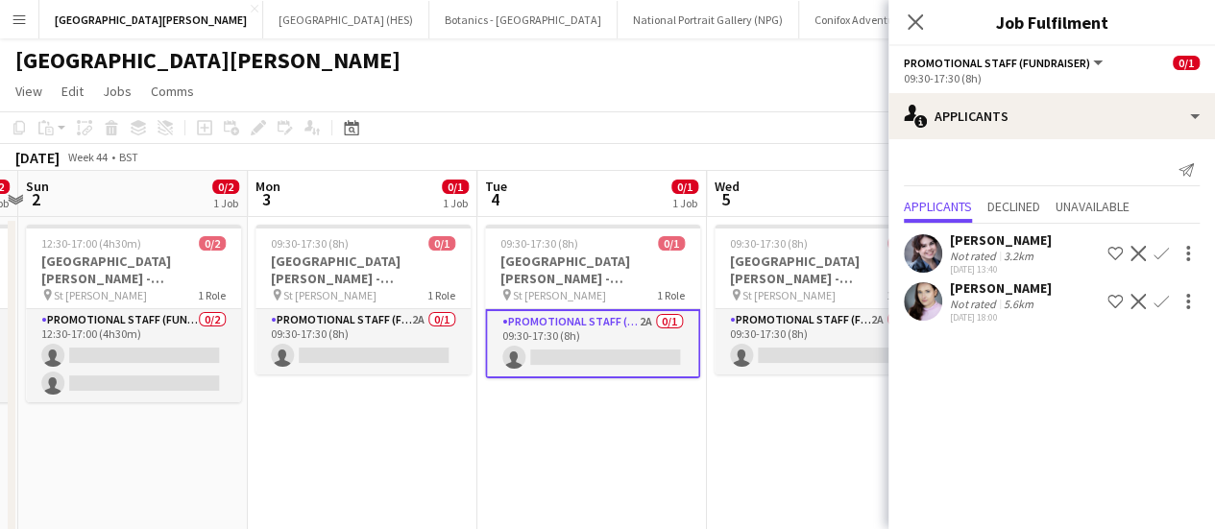
scroll to position [0, 705]
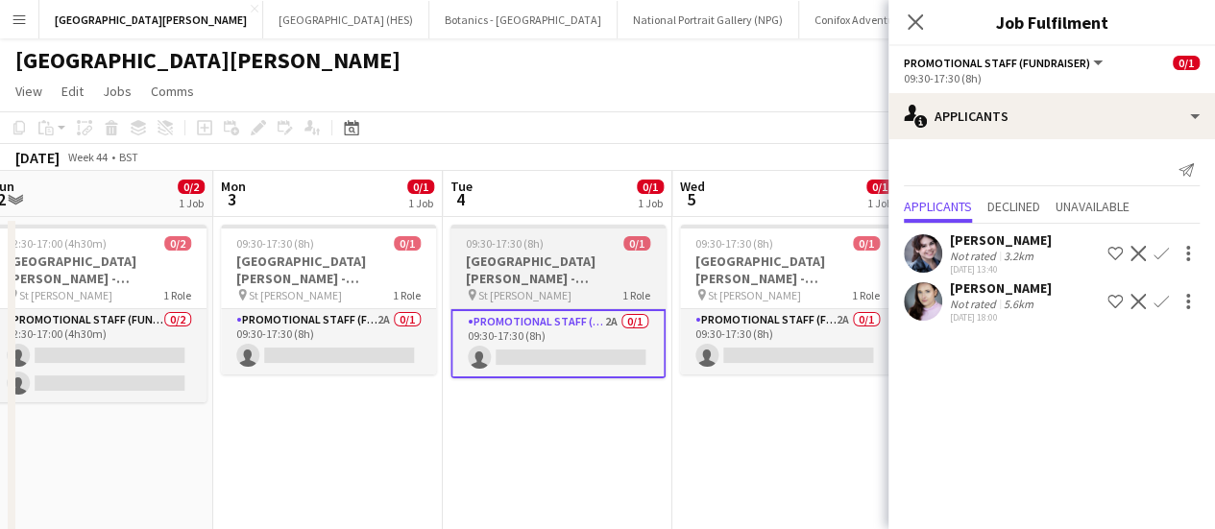
click at [721, 372] on app-card-role "Promotional Staff (Fundraiser) 2A 0/1 09:30-17:30 (8h) single-neutral-actions" at bounding box center [787, 341] width 215 height 65
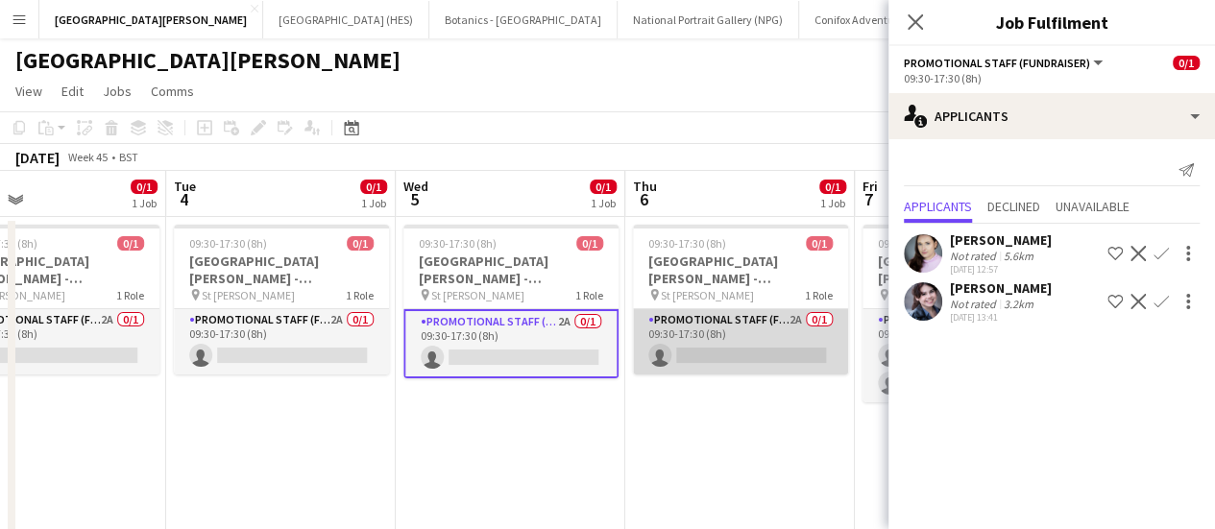
click at [720, 368] on app-card-role "Promotional Staff (Fundraiser) 2A 0/1 09:30-17:30 (8h) single-neutral-actions" at bounding box center [740, 341] width 215 height 65
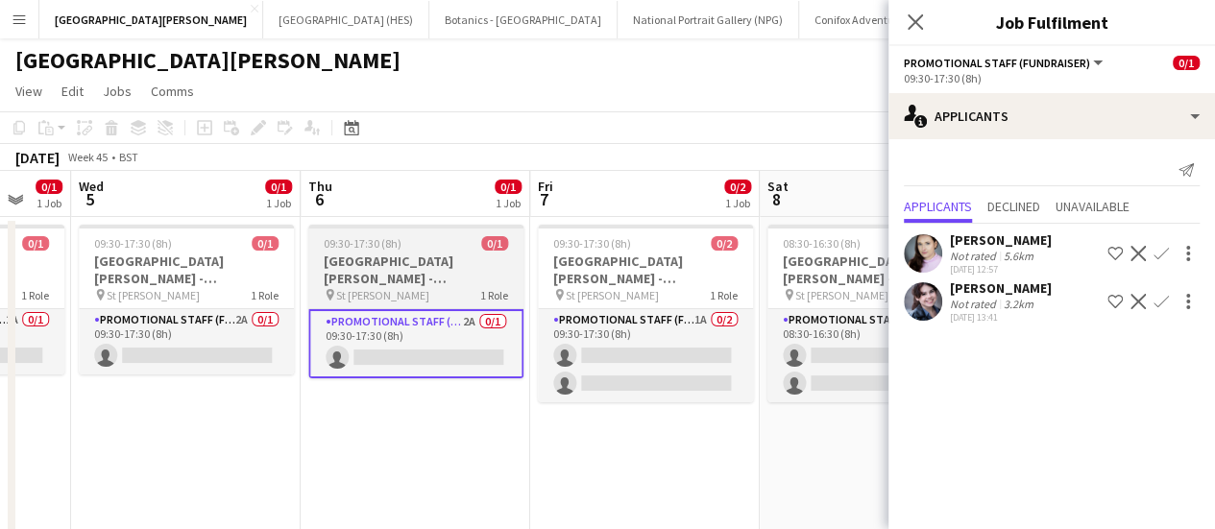
scroll to position [0, 470]
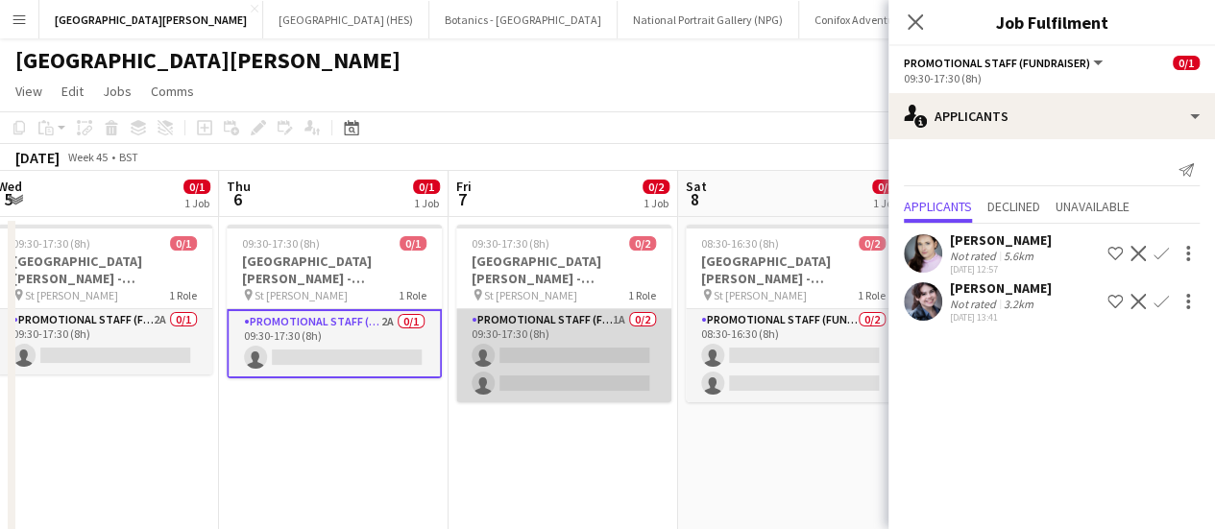
click at [502, 358] on app-card-role "Promotional Staff (Fundraiser) 1A 0/2 09:30-17:30 (8h) single-neutral-actions s…" at bounding box center [563, 355] width 215 height 93
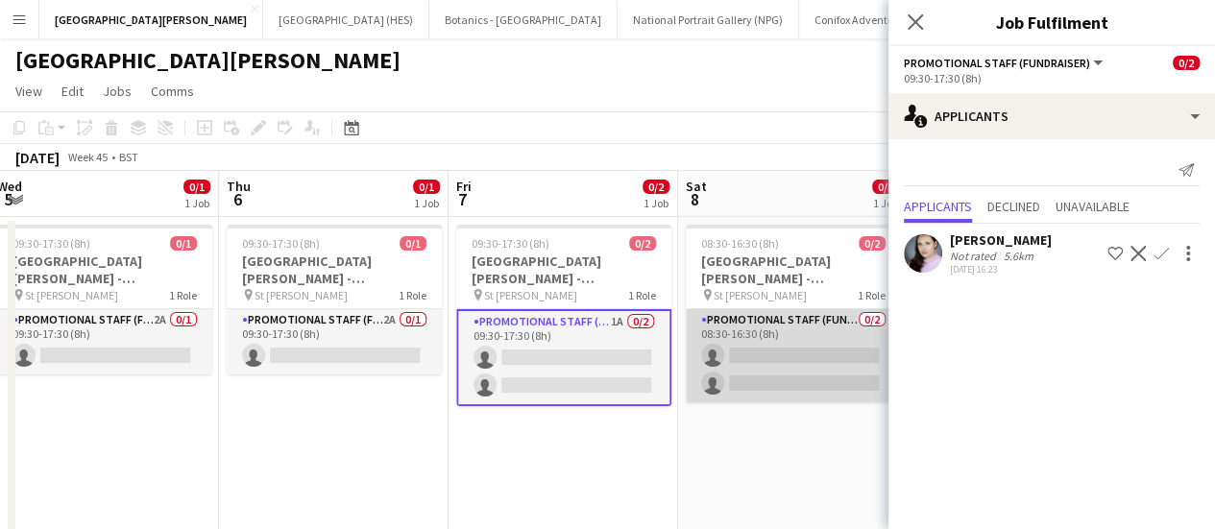
click at [746, 365] on app-card-role "Promotional Staff (Fundraiser) 0/2 08:30-16:30 (8h) single-neutral-actions sing…" at bounding box center [793, 355] width 215 height 93
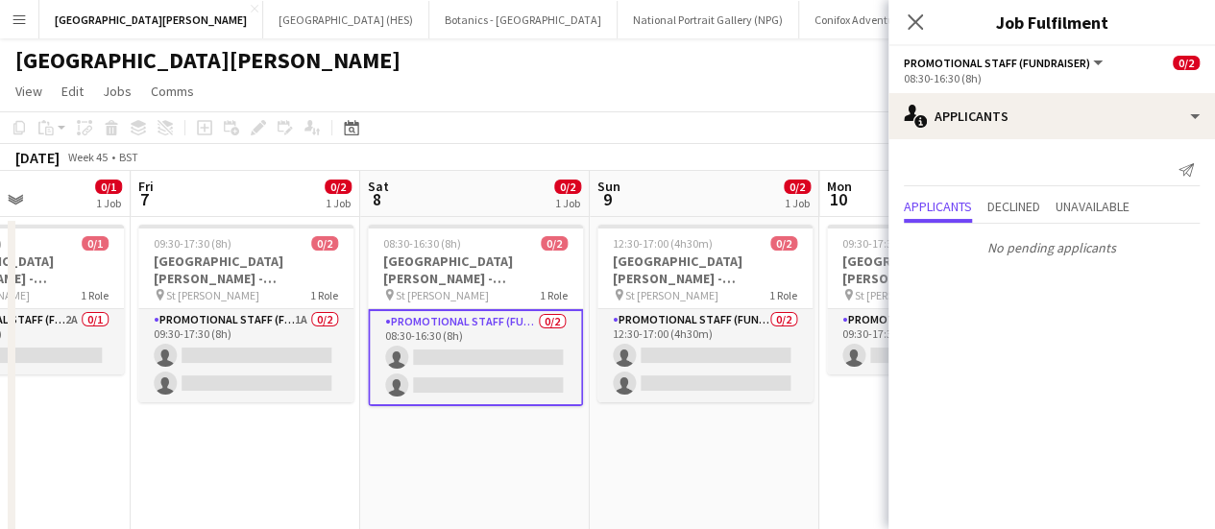
click at [746, 365] on app-card-role "Promotional Staff (Fundraiser) 0/2 12:30-17:00 (4h30m) single-neutral-actions s…" at bounding box center [705, 355] width 215 height 93
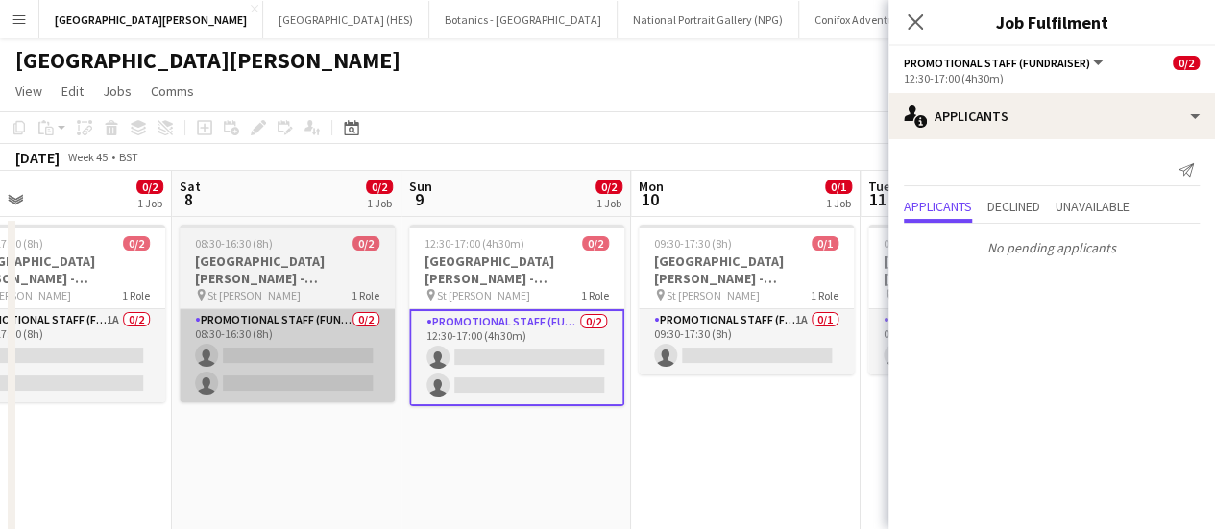
click at [746, 365] on app-card-role "Promotional Staff (Fundraiser) 1A 0/1 09:30-17:30 (8h) single-neutral-actions" at bounding box center [746, 341] width 215 height 65
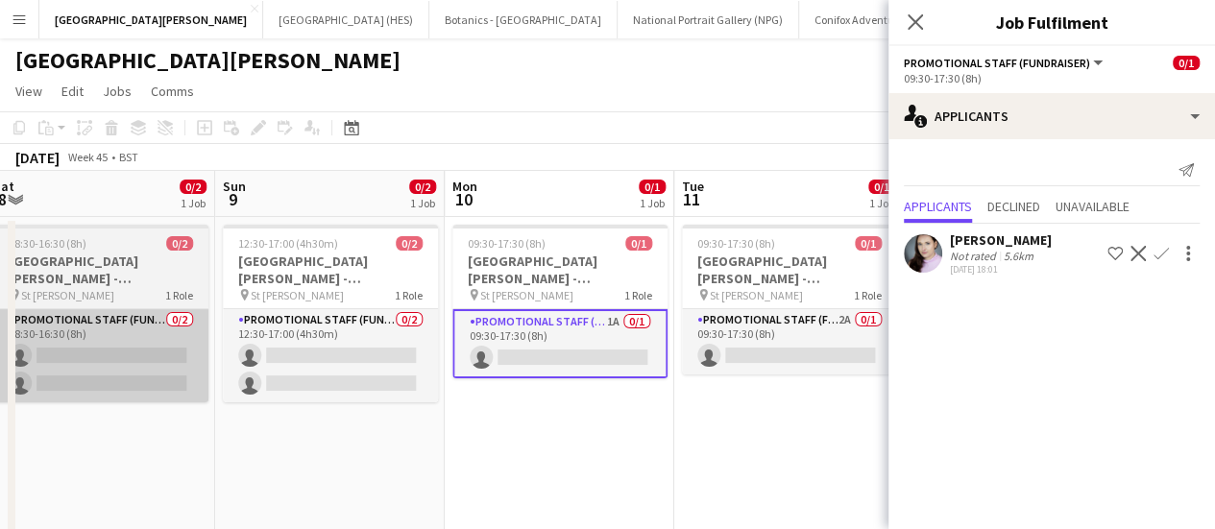
scroll to position [0, 756]
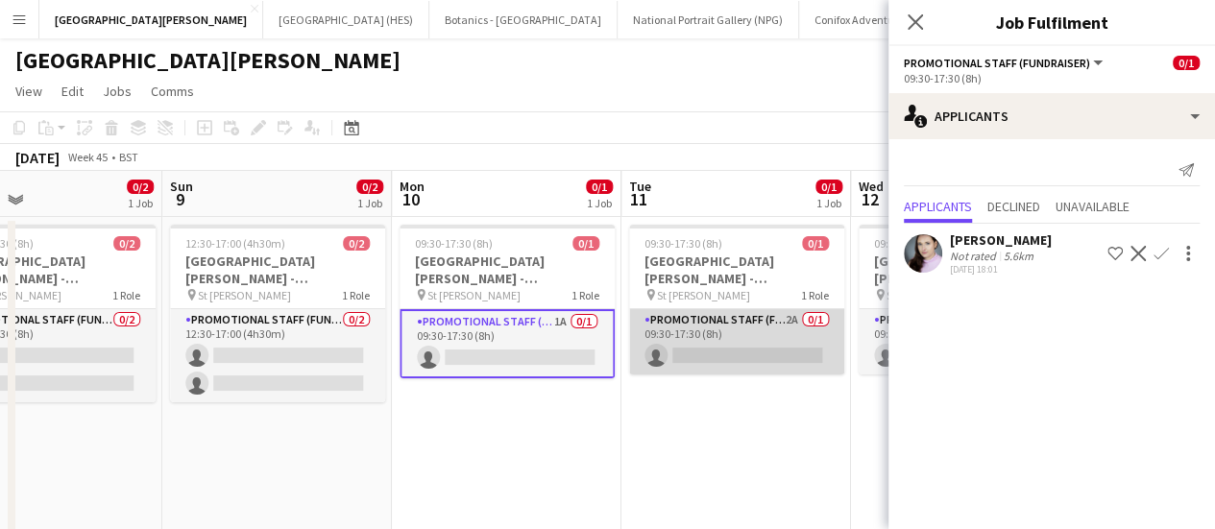
click at [748, 355] on app-card-role "Promotional Staff (Fundraiser) 2A 0/1 09:30-17:30 (8h) single-neutral-actions" at bounding box center [736, 341] width 215 height 65
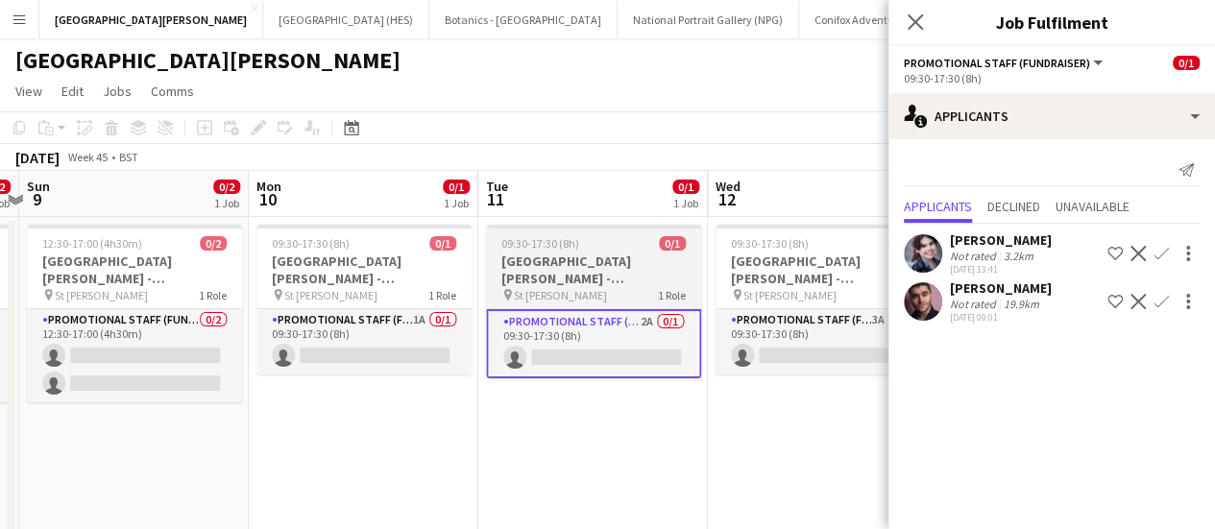
click at [748, 355] on app-card-role "Promotional Staff (Fundraiser) 3A 0/1 09:30-17:30 (8h) single-neutral-actions" at bounding box center [823, 341] width 215 height 65
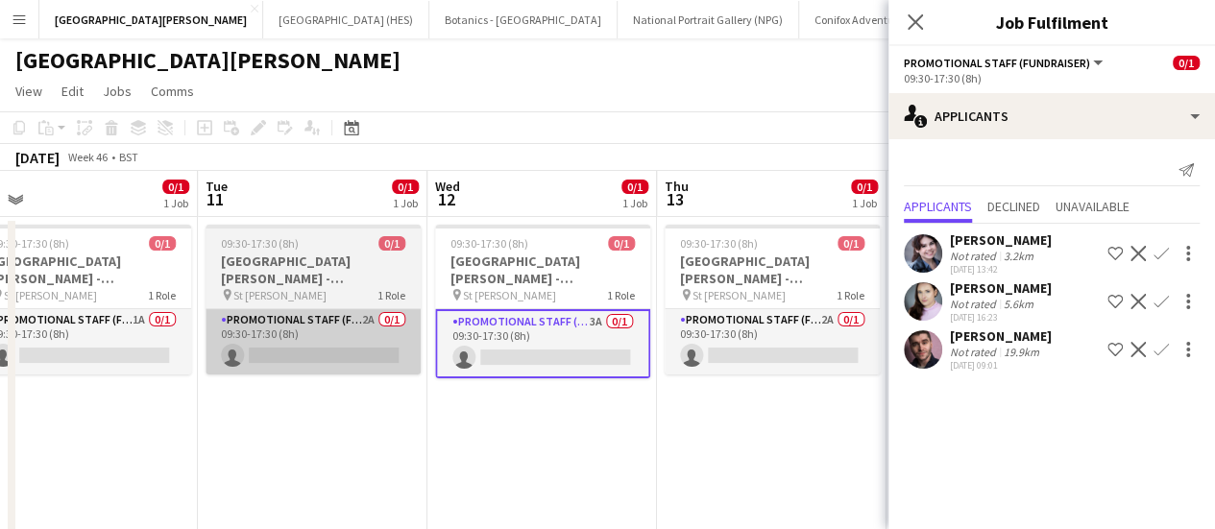
scroll to position [0, 719]
click at [748, 355] on app-card-role "Promotional Staff (Fundraiser) 2A 0/1 09:30-17:30 (8h) single-neutral-actions" at bounding box center [774, 341] width 215 height 65
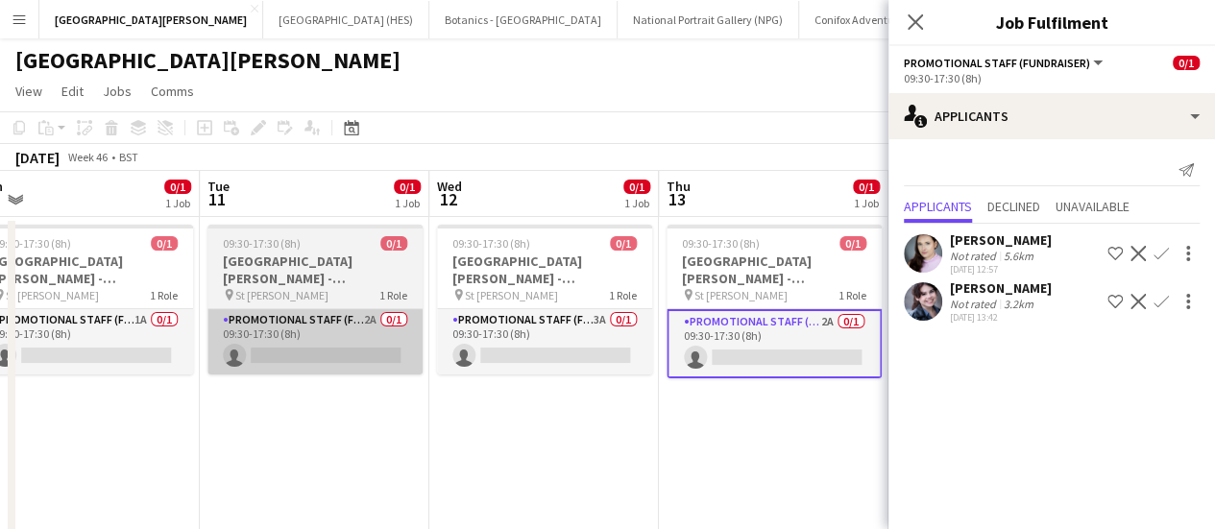
click at [748, 355] on app-card-role "Promotional Staff (Fundraiser) 2A 0/1 09:30-17:30 (8h) single-neutral-actions" at bounding box center [774, 343] width 215 height 69
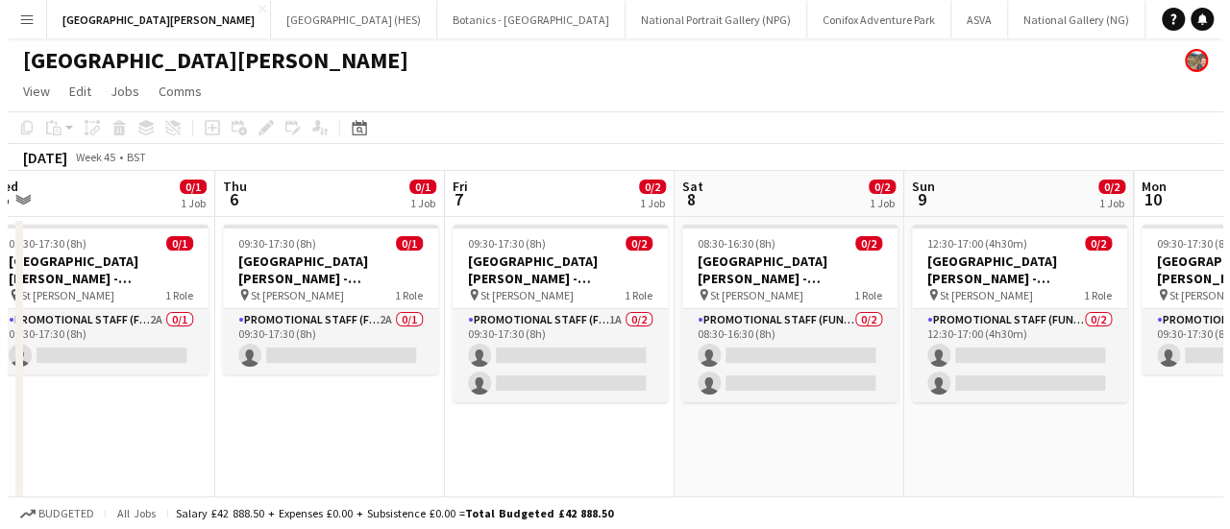
scroll to position [0, 575]
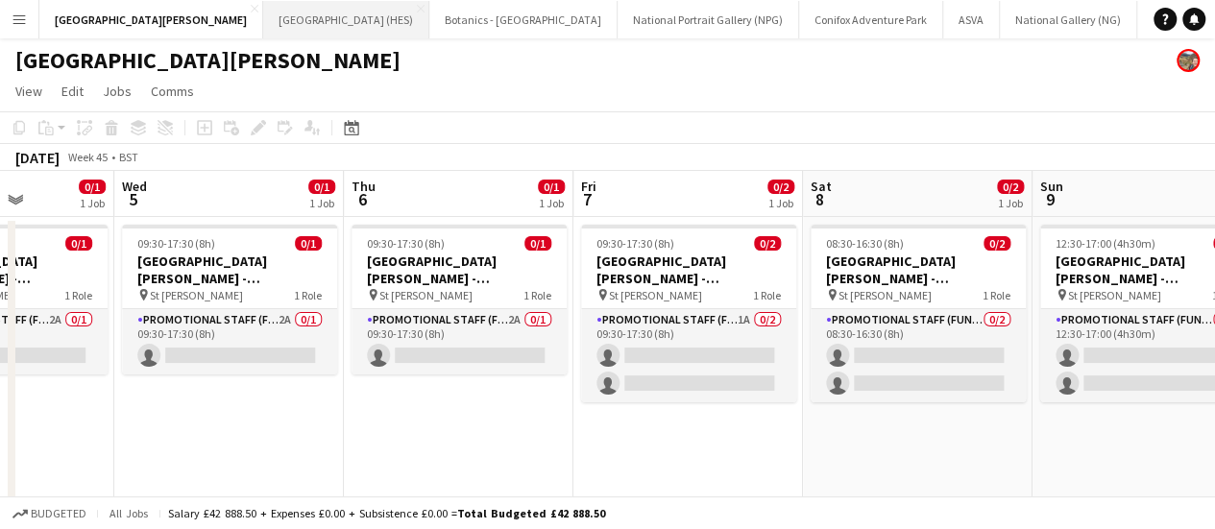
click at [263, 18] on button "[GEOGRAPHIC_DATA] (HES) Close" at bounding box center [346, 19] width 166 height 37
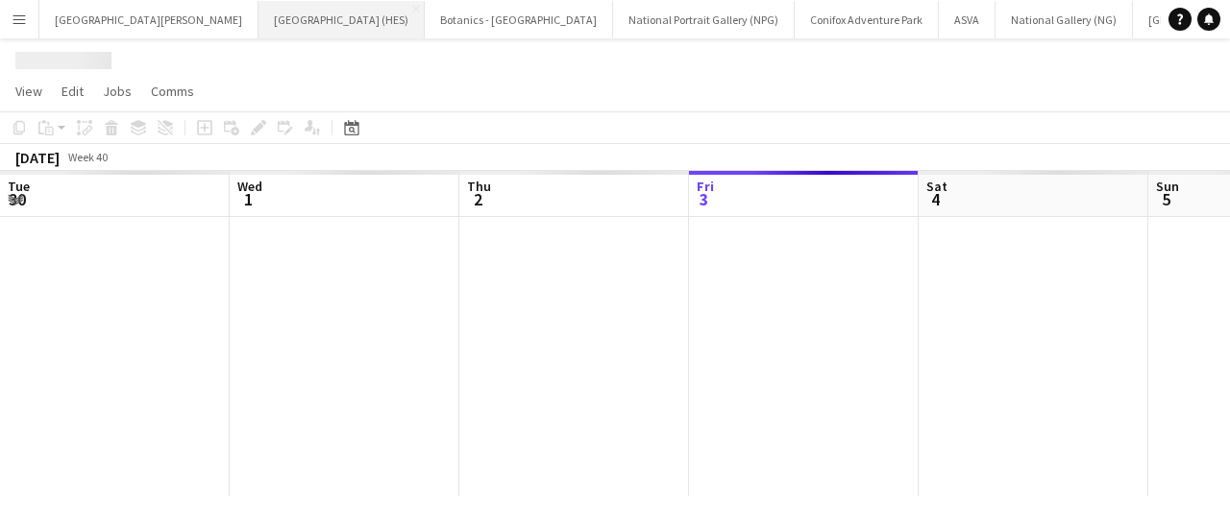
scroll to position [0, 459]
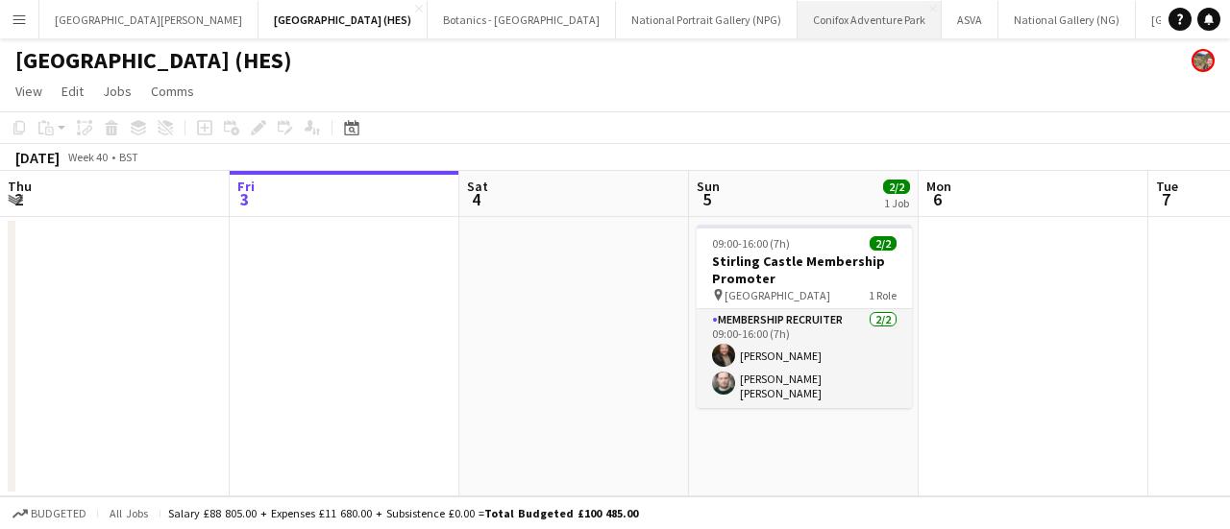
click at [797, 24] on button "Conifox Adventure Park Close" at bounding box center [869, 19] width 144 height 37
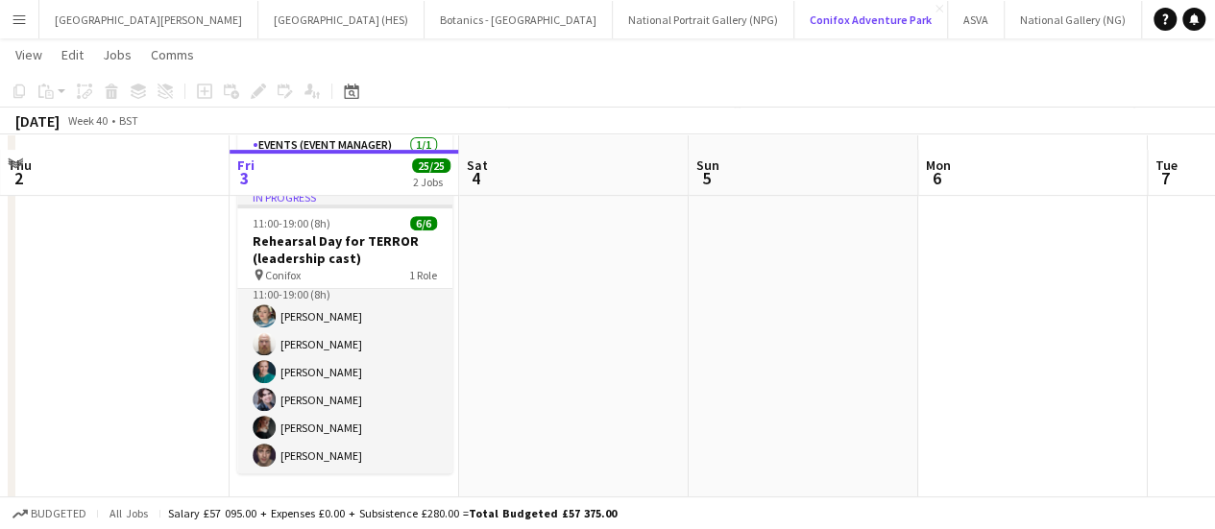
scroll to position [340, 0]
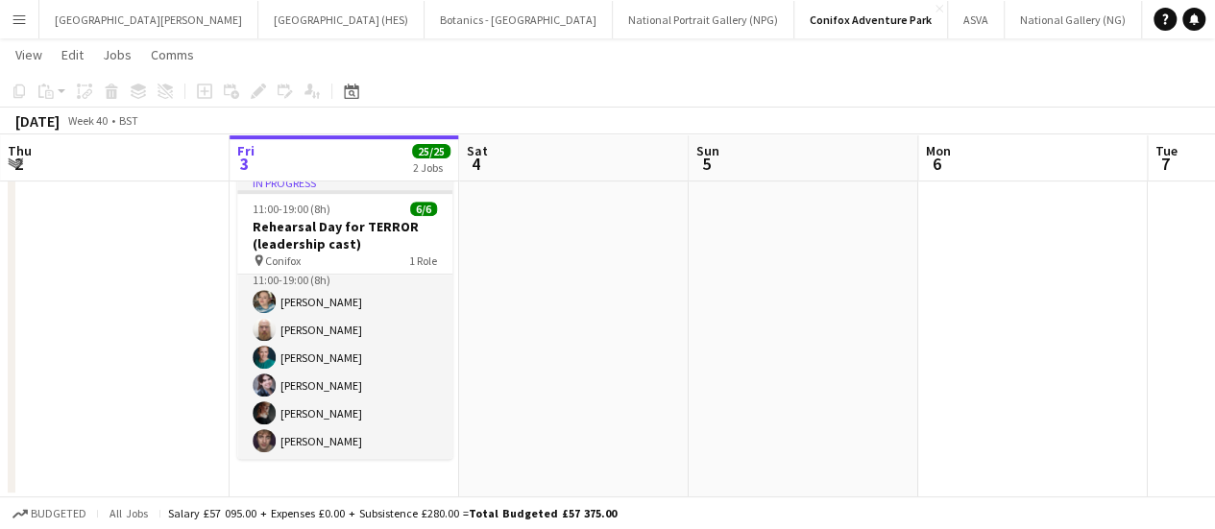
click at [729, 57] on app-page-menu "View Day view expanded Day view collapsed Month view Date picker Jump to [DATE]…" at bounding box center [607, 56] width 1215 height 37
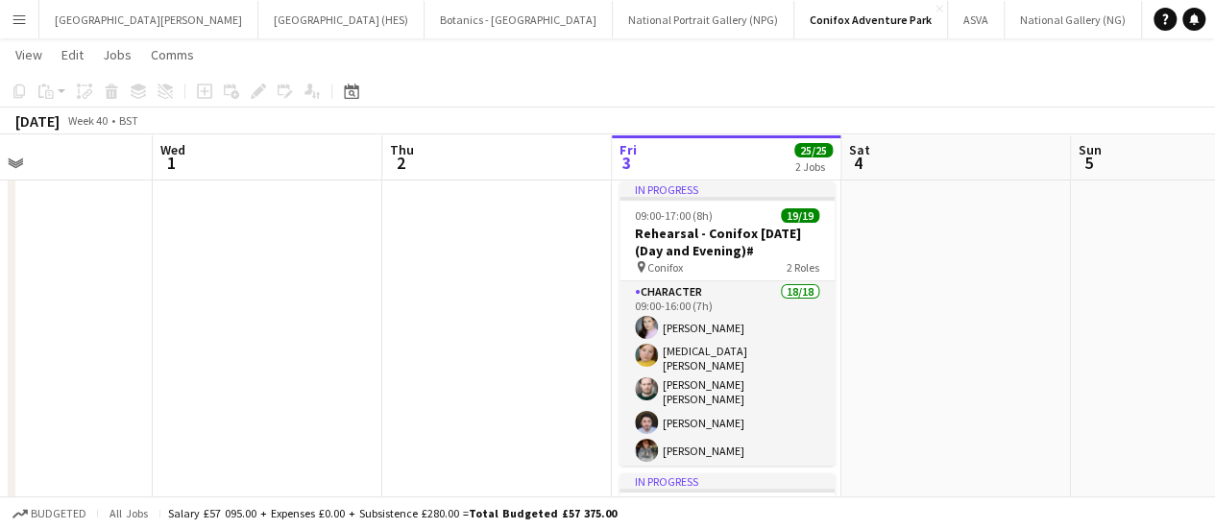
scroll to position [0, 851]
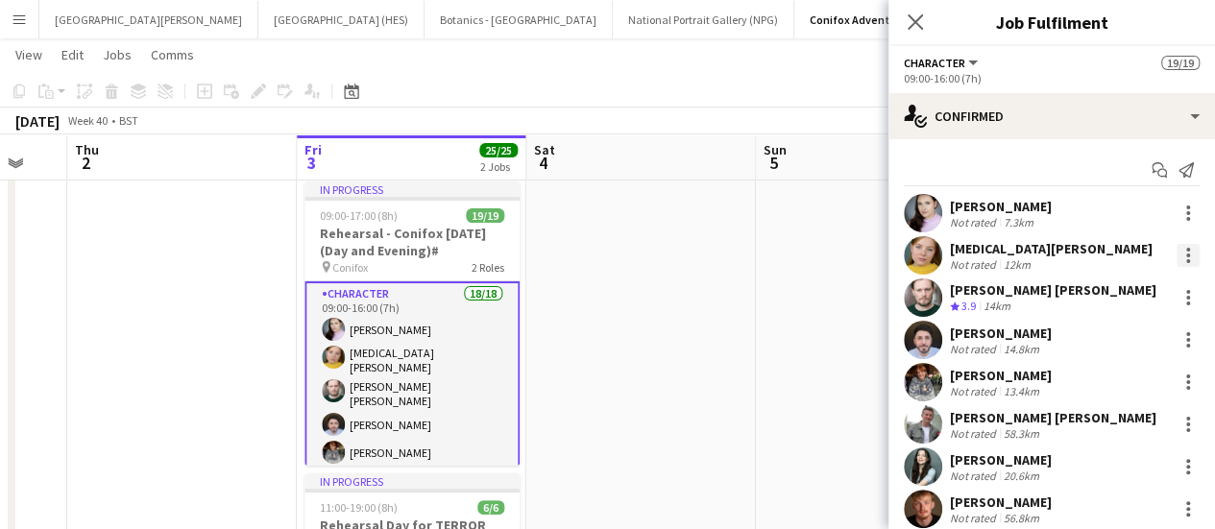
click at [1187, 259] on div at bounding box center [1189, 261] width 4 height 4
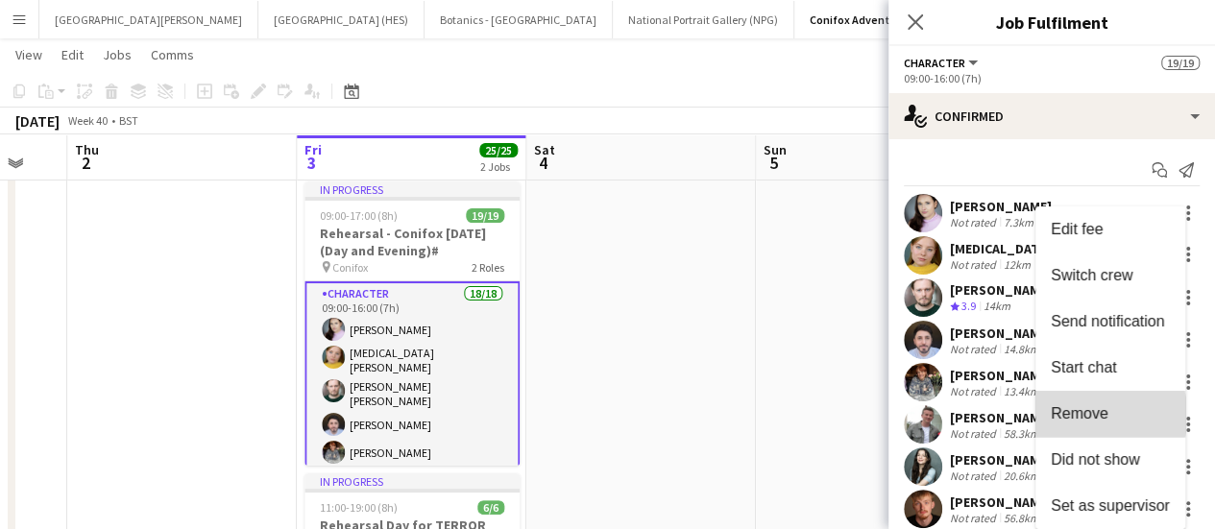
click at [1108, 415] on span "Remove" at bounding box center [1110, 413] width 119 height 17
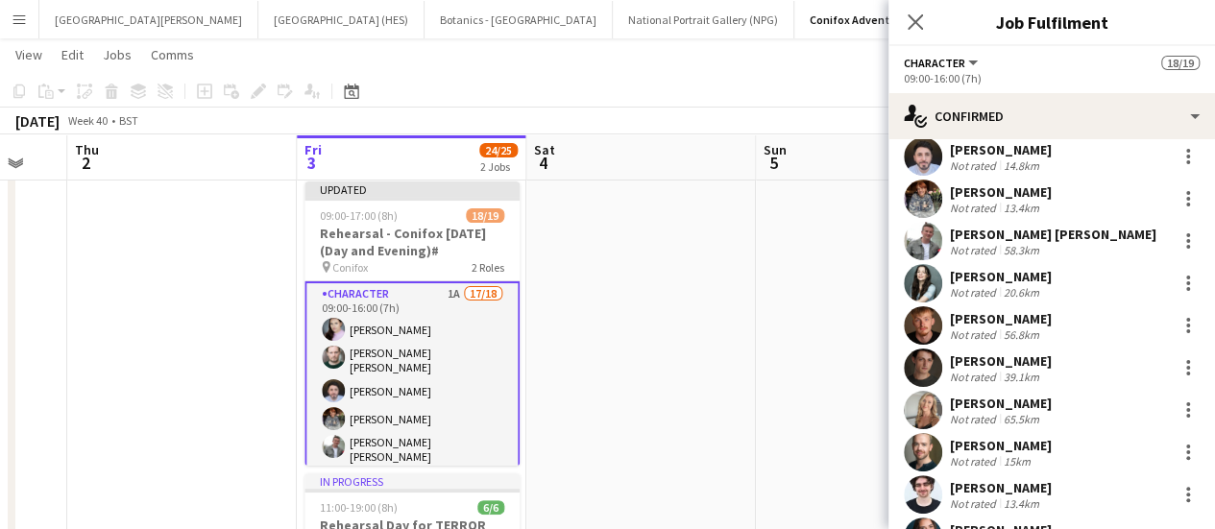
scroll to position [144, 0]
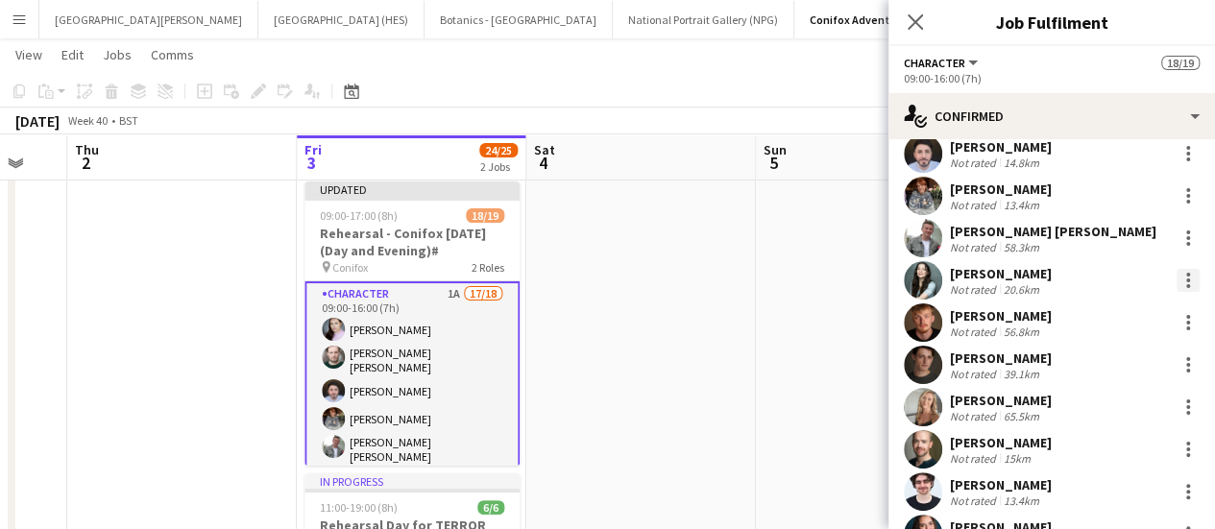
click at [1178, 288] on div at bounding box center [1188, 280] width 23 height 23
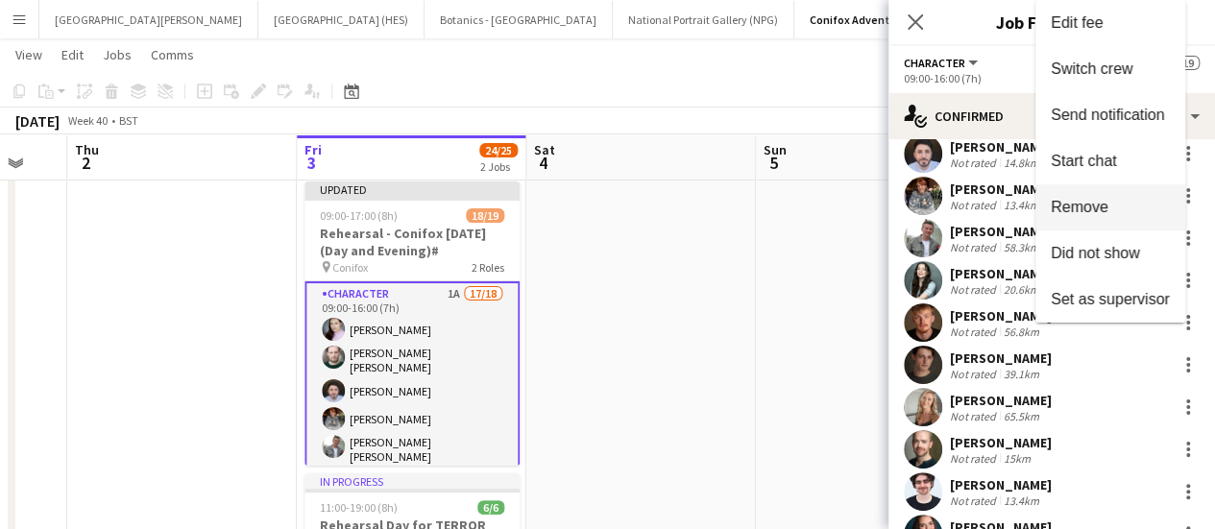
click at [1113, 203] on span "Remove" at bounding box center [1110, 207] width 119 height 17
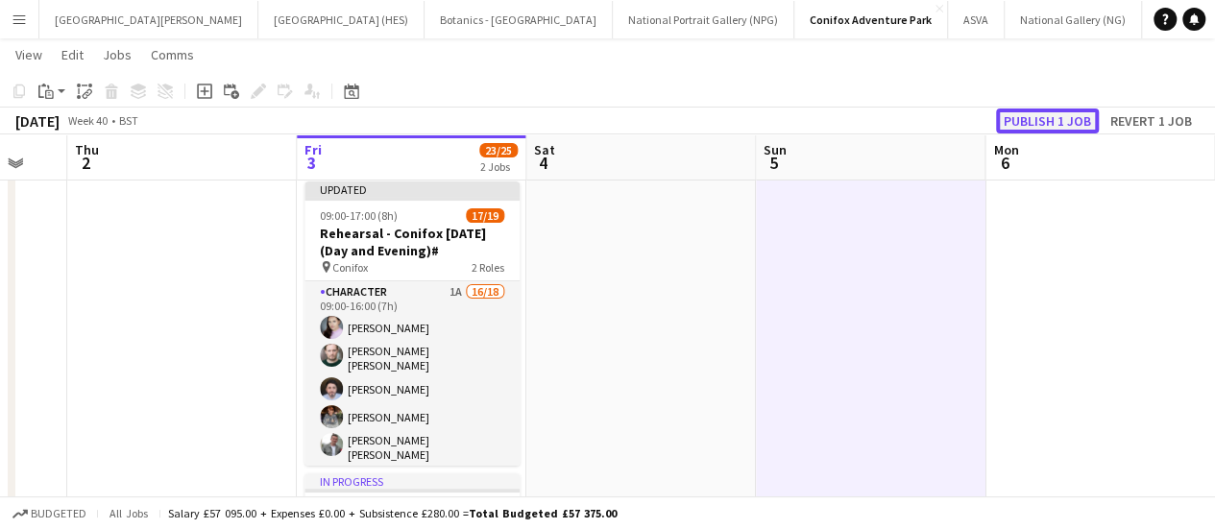
click at [1018, 130] on button "Publish 1 job" at bounding box center [1047, 121] width 103 height 25
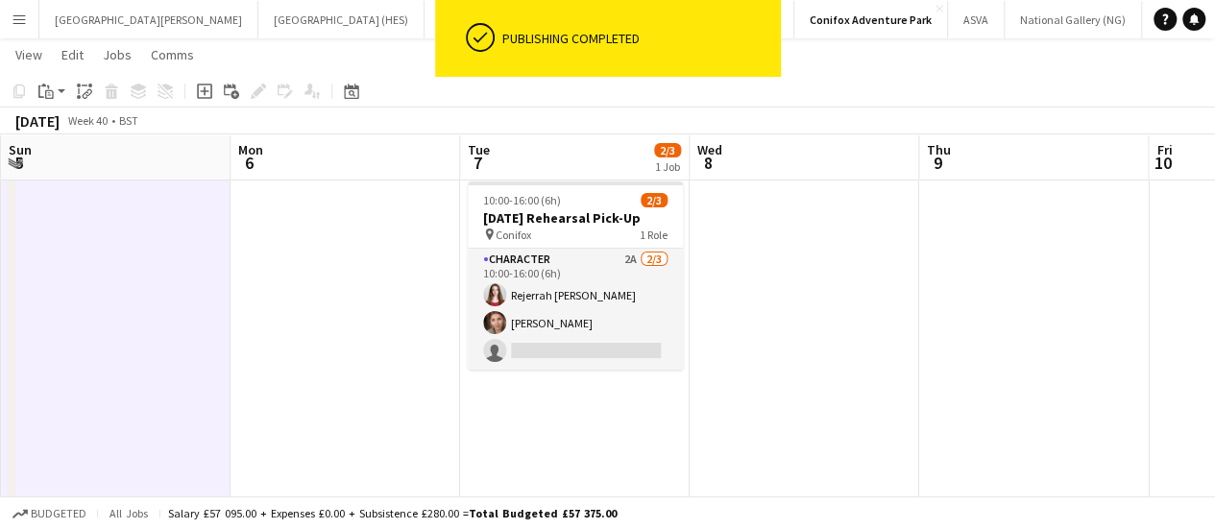
scroll to position [0, 696]
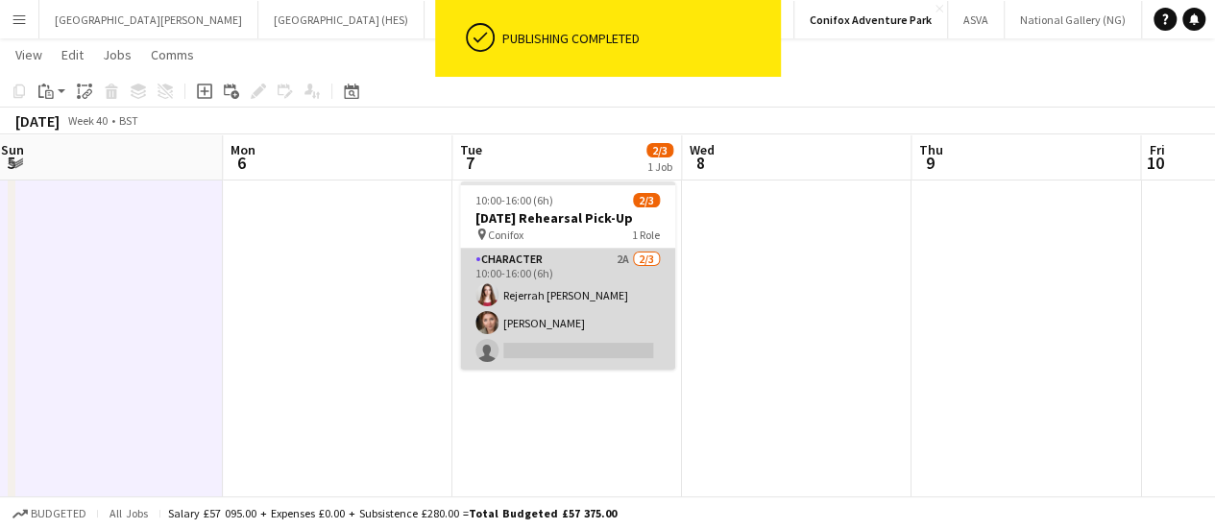
click at [559, 329] on app-card-role "Character 2A [DATE] 10:00-16:00 (6h) [PERSON_NAME] [PERSON_NAME] single-neutral…" at bounding box center [567, 309] width 215 height 121
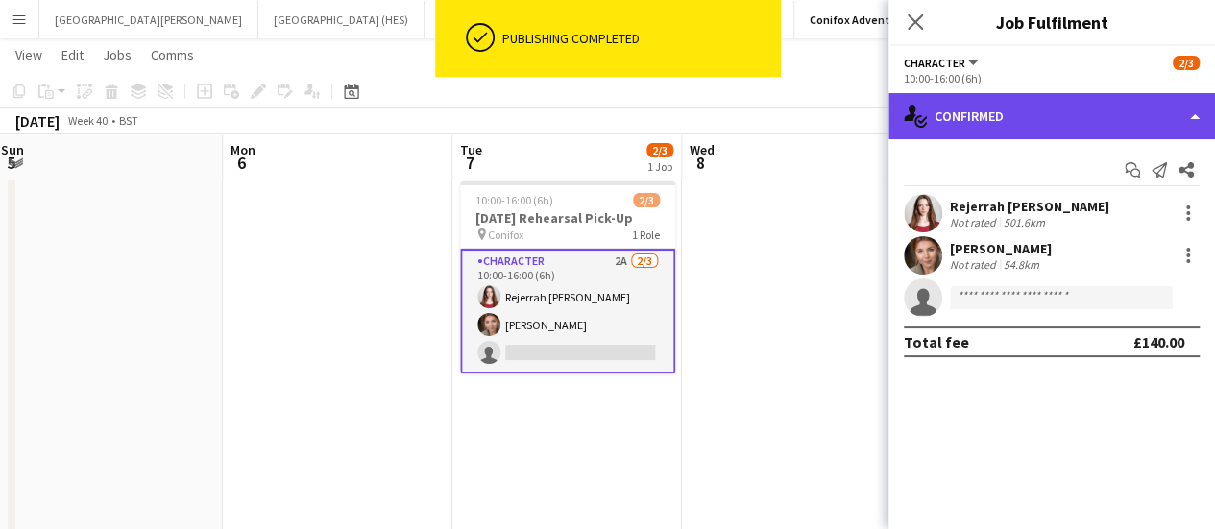
click at [1157, 126] on div "single-neutral-actions-check-2 Confirmed" at bounding box center [1052, 116] width 327 height 46
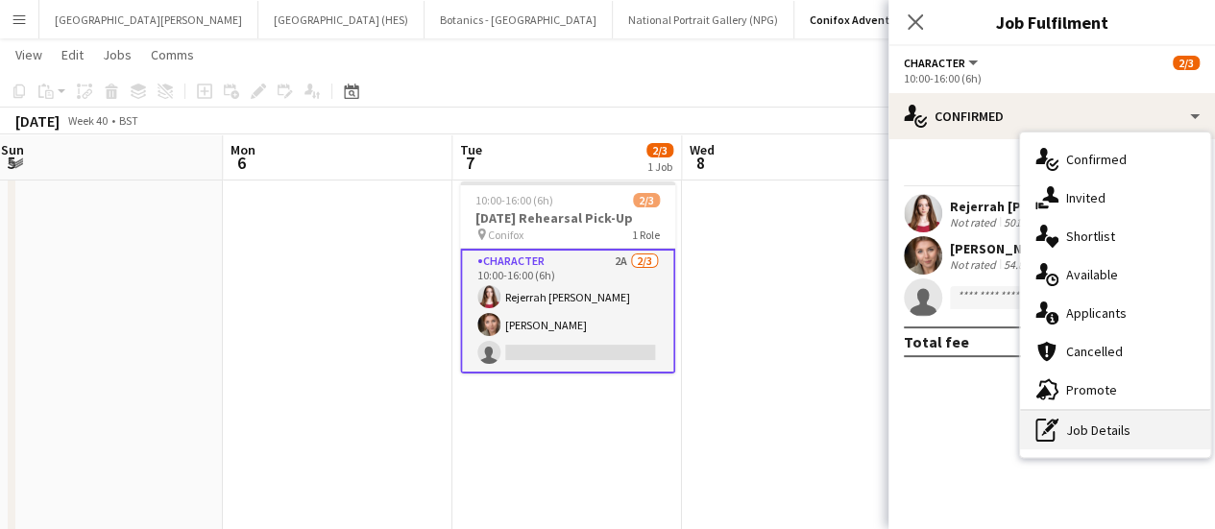
click at [1110, 433] on div "pen-write Job Details" at bounding box center [1115, 430] width 190 height 38
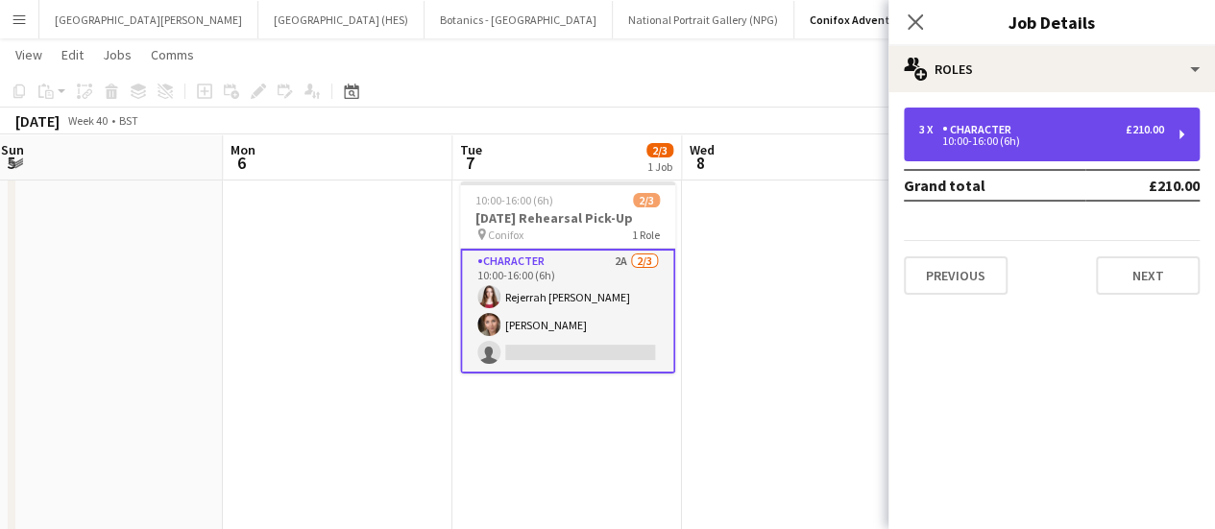
click at [1086, 148] on div "3 x Character £210.00 10:00-16:00 (6h)" at bounding box center [1052, 135] width 296 height 54
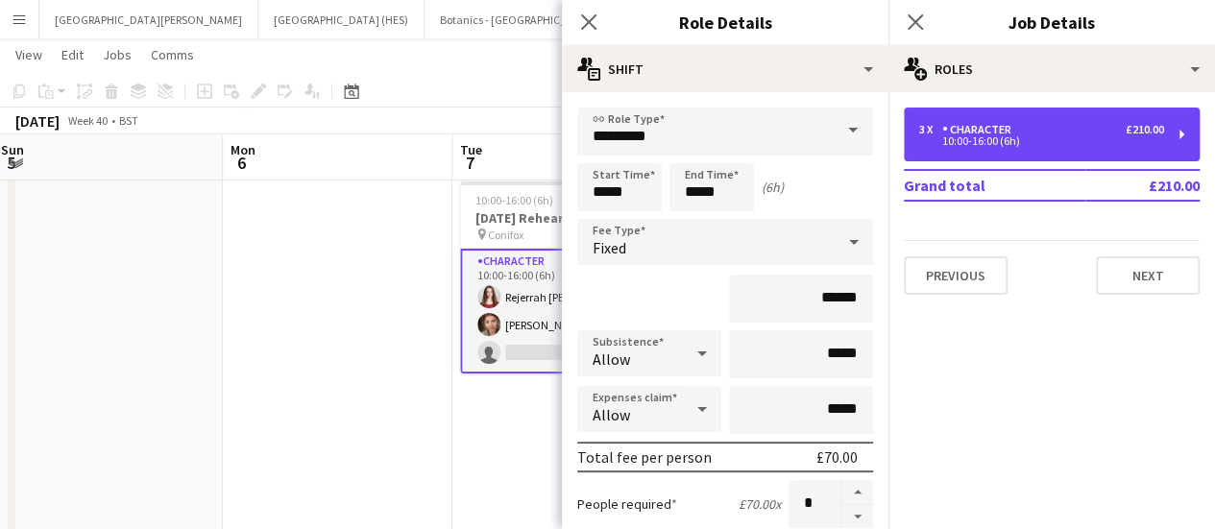
scroll to position [169, 0]
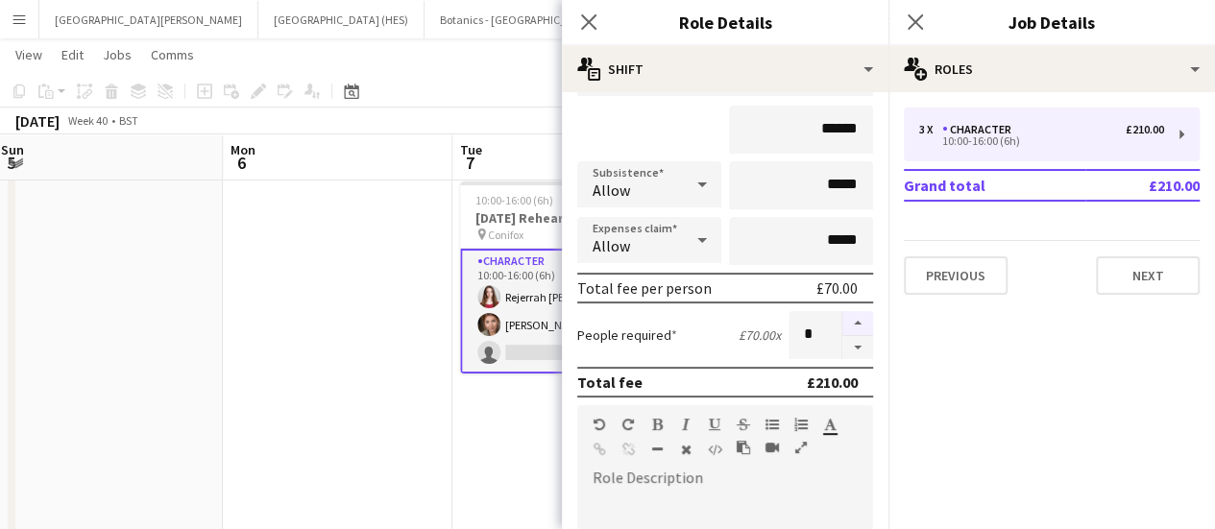
click at [843, 325] on button "button" at bounding box center [858, 323] width 31 height 25
type input "*"
drag, startPoint x: 713, startPoint y: 342, endPoint x: 488, endPoint y: 93, distance: 335.4
click at [488, 93] on app-toolbar "Copy Paste Paste Ctrl+V Paste with crew Ctrl+Shift+V Paste linked Job [GEOGRAPH…" at bounding box center [607, 91] width 1215 height 33
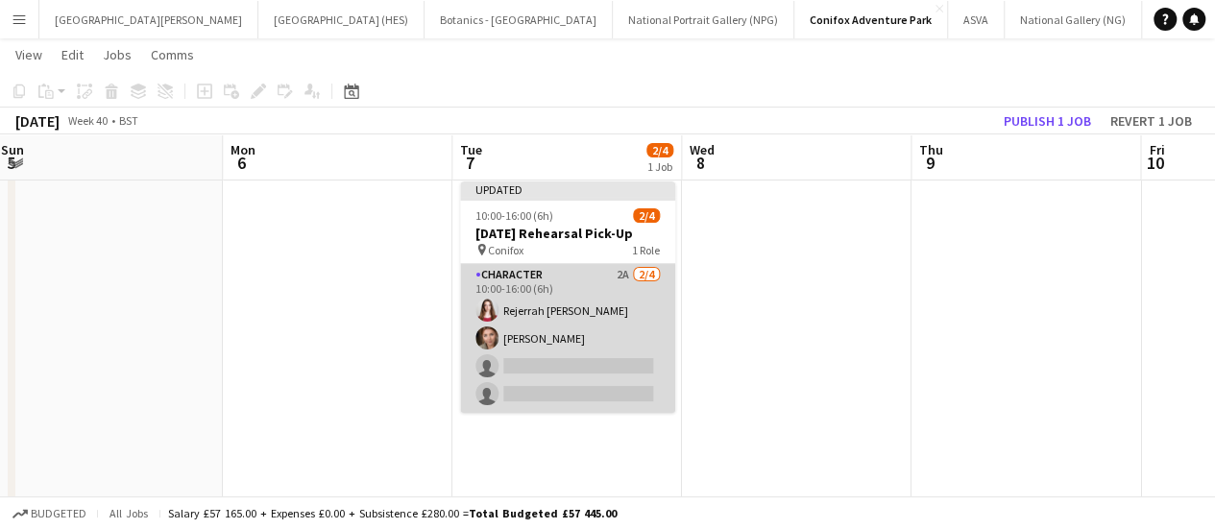
click at [540, 360] on app-card-role "Character 2A [DATE] 10:00-16:00 (6h) [PERSON_NAME] [PERSON_NAME] single-neutral…" at bounding box center [567, 338] width 215 height 149
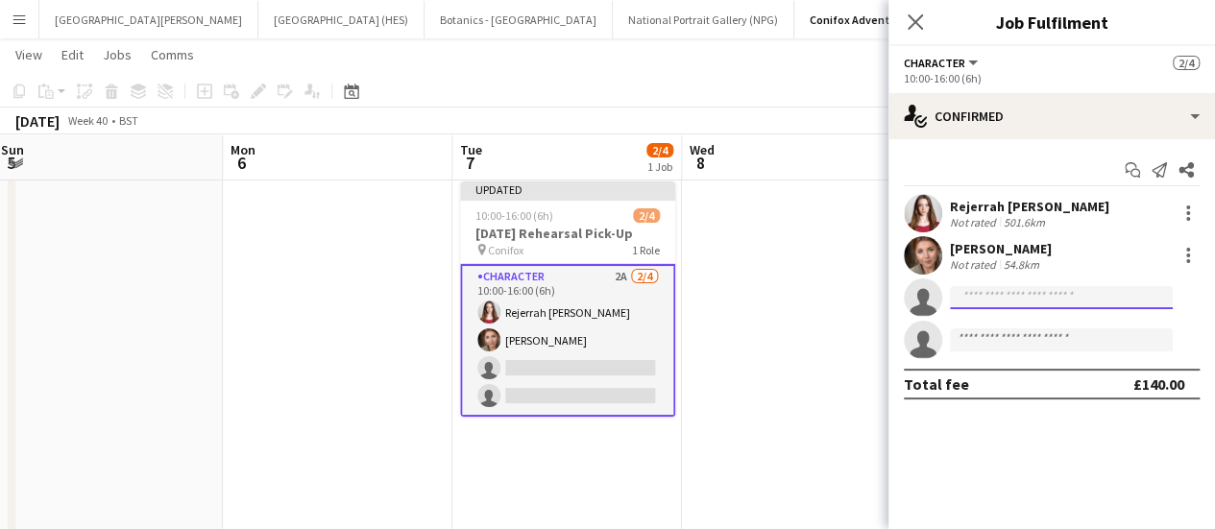
click at [995, 287] on input at bounding box center [1061, 297] width 223 height 23
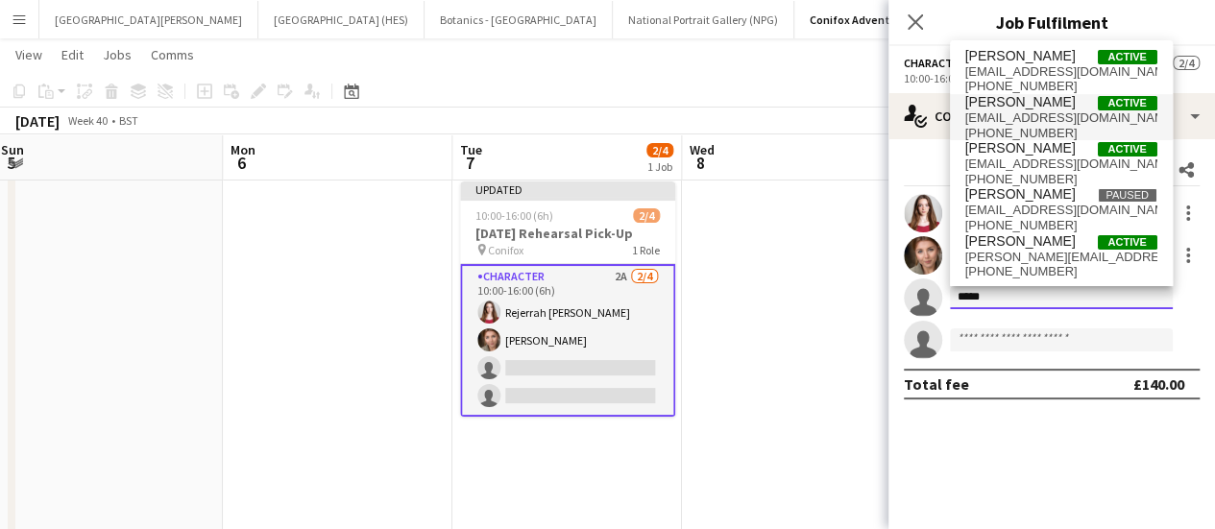
type input "*****"
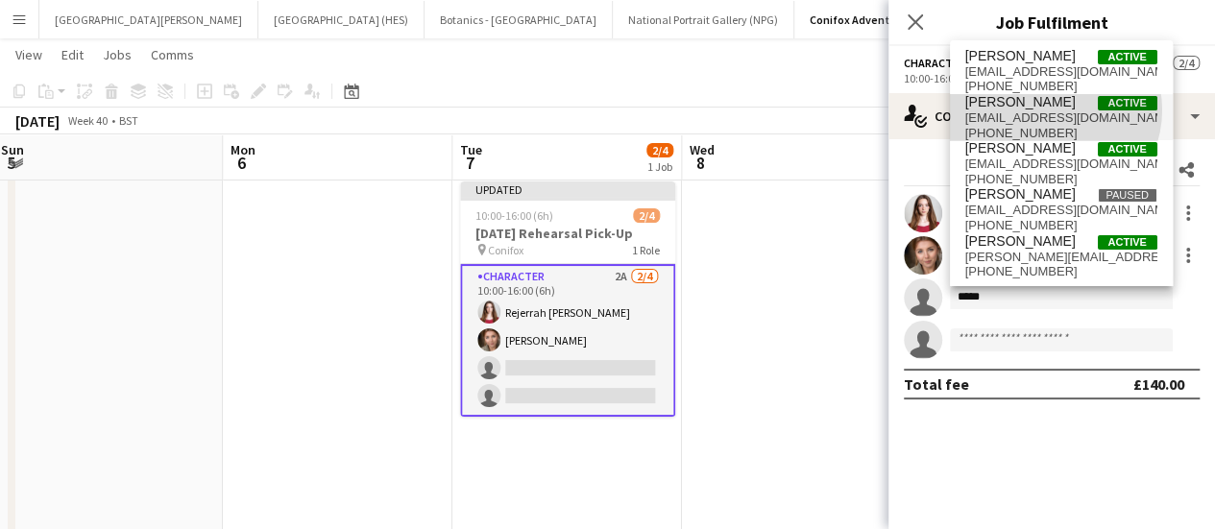
click at [1050, 110] on span "[EMAIL_ADDRESS][DOMAIN_NAME]" at bounding box center [1062, 117] width 192 height 15
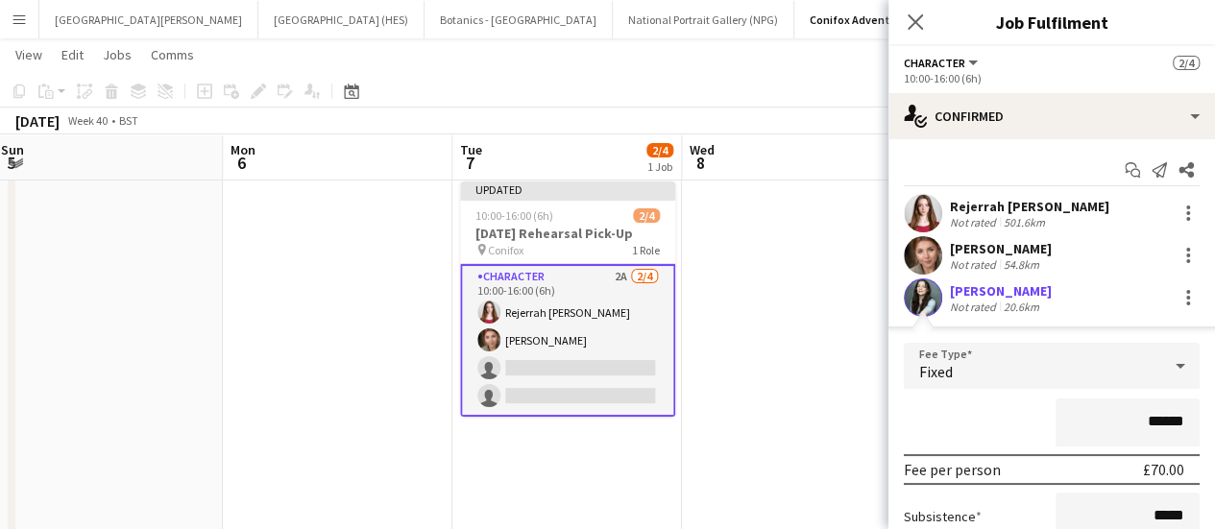
scroll to position [265, 0]
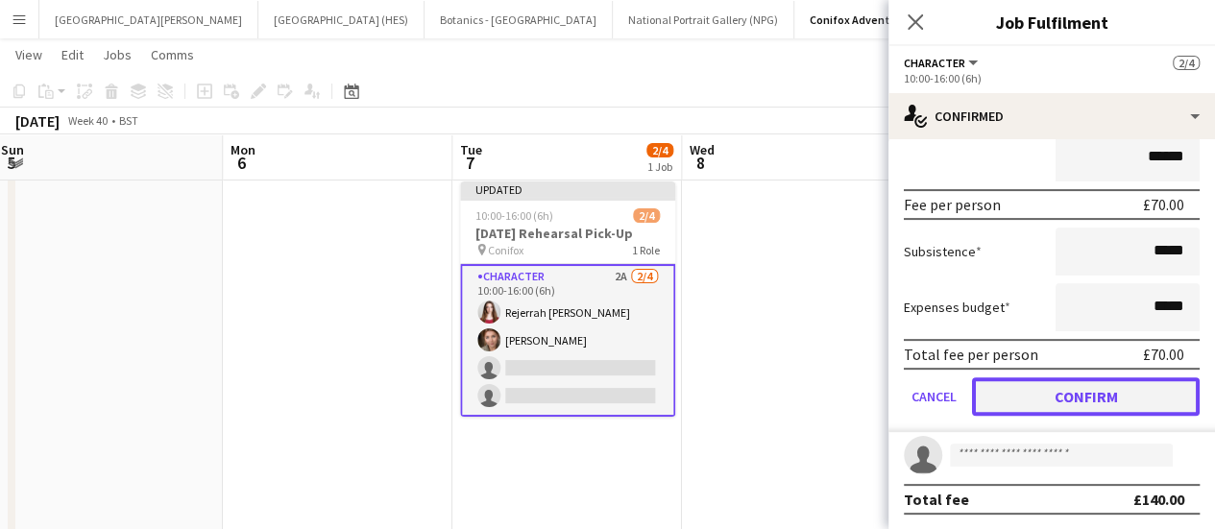
click at [1036, 414] on button "Confirm" at bounding box center [1086, 397] width 228 height 38
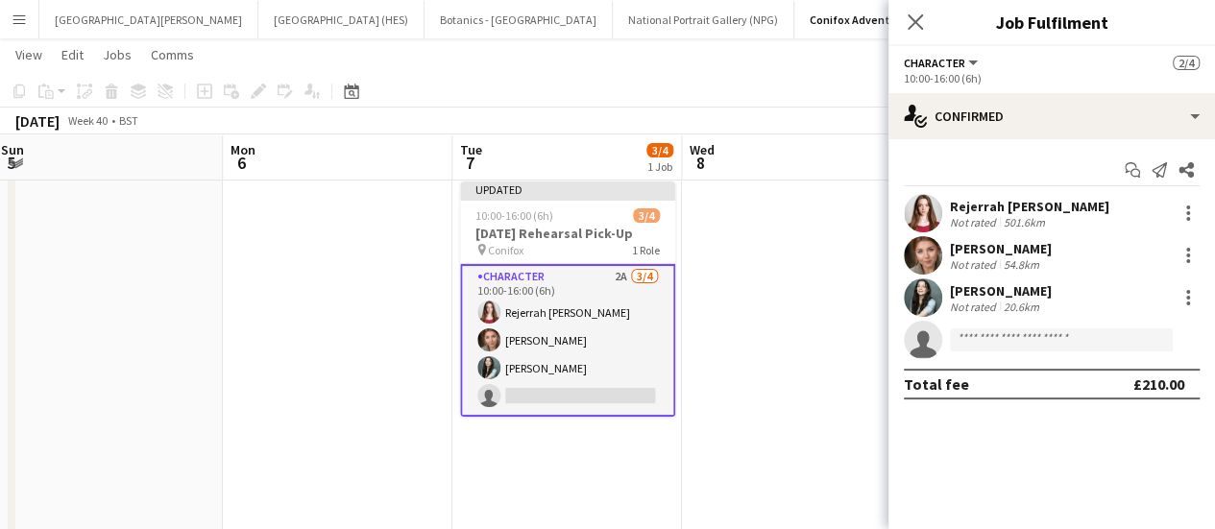
scroll to position [0, 0]
click at [995, 339] on input at bounding box center [1061, 340] width 223 height 23
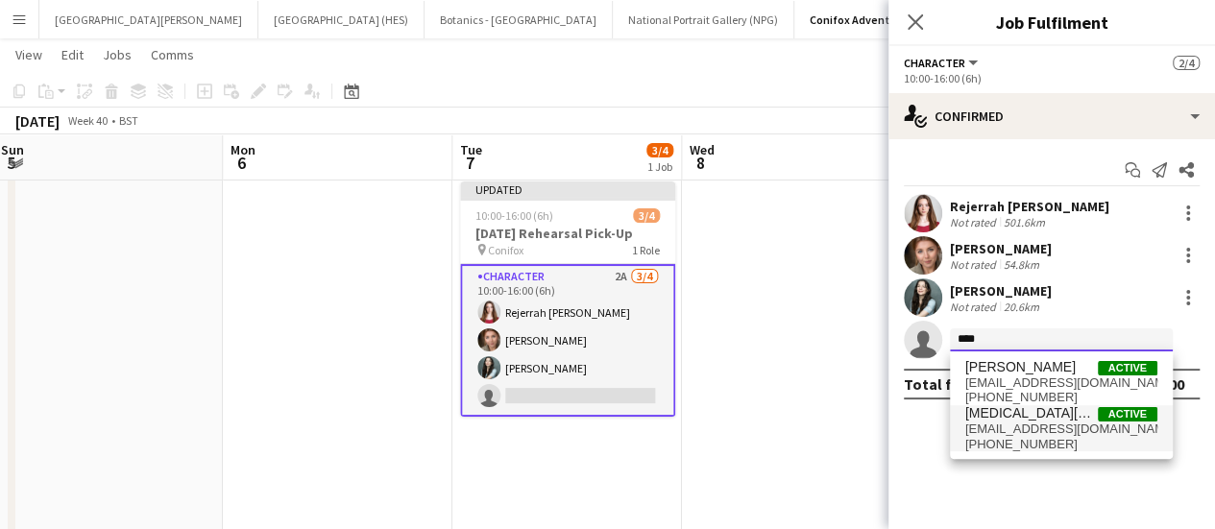
type input "****"
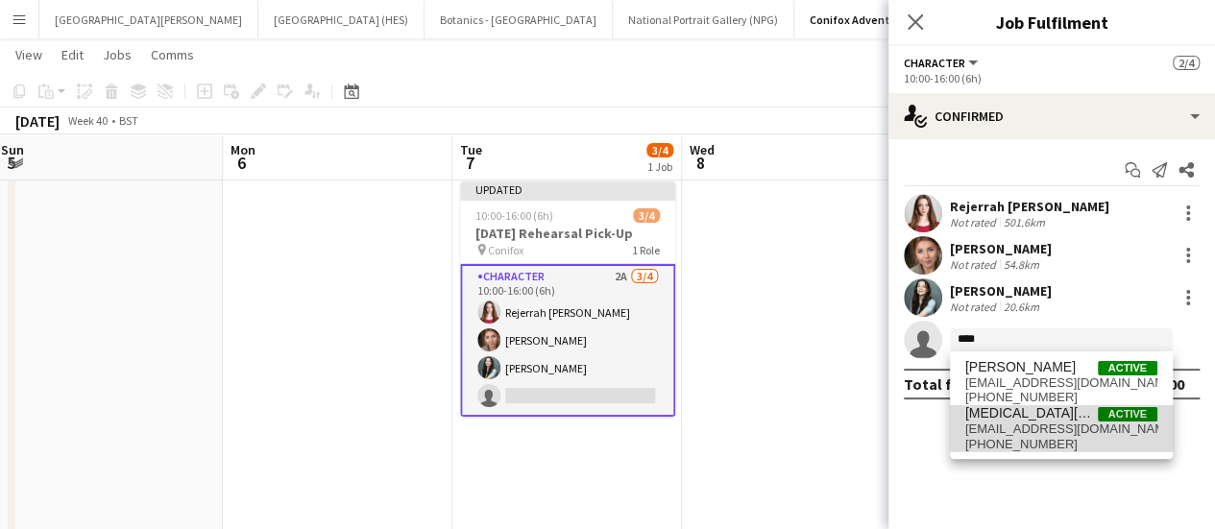
click at [1047, 412] on span "[MEDICAL_DATA][PERSON_NAME] Active" at bounding box center [1062, 413] width 192 height 16
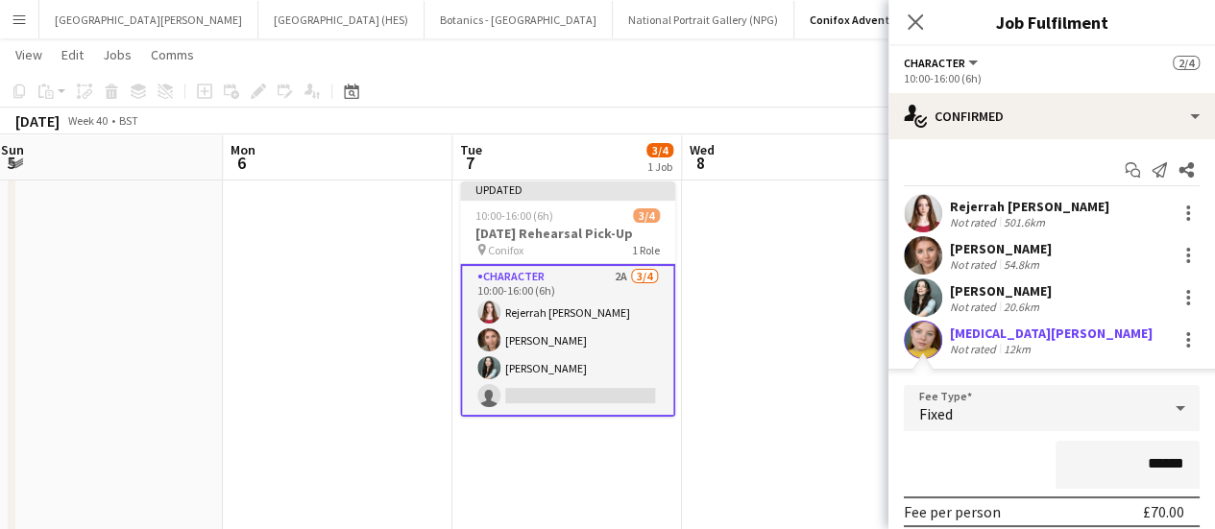
scroll to position [265, 0]
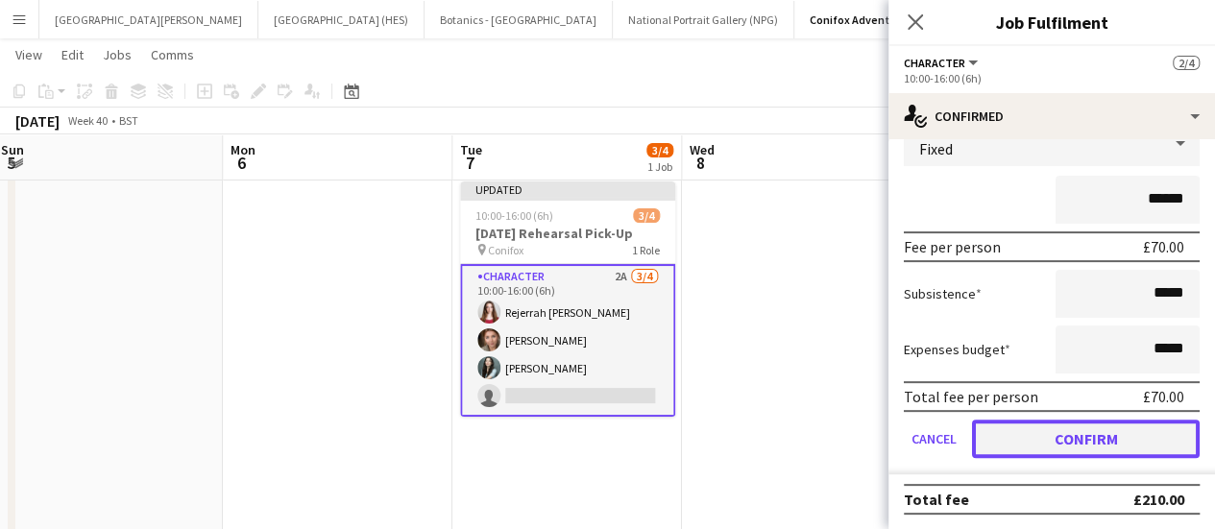
click at [1011, 445] on button "Confirm" at bounding box center [1086, 439] width 228 height 38
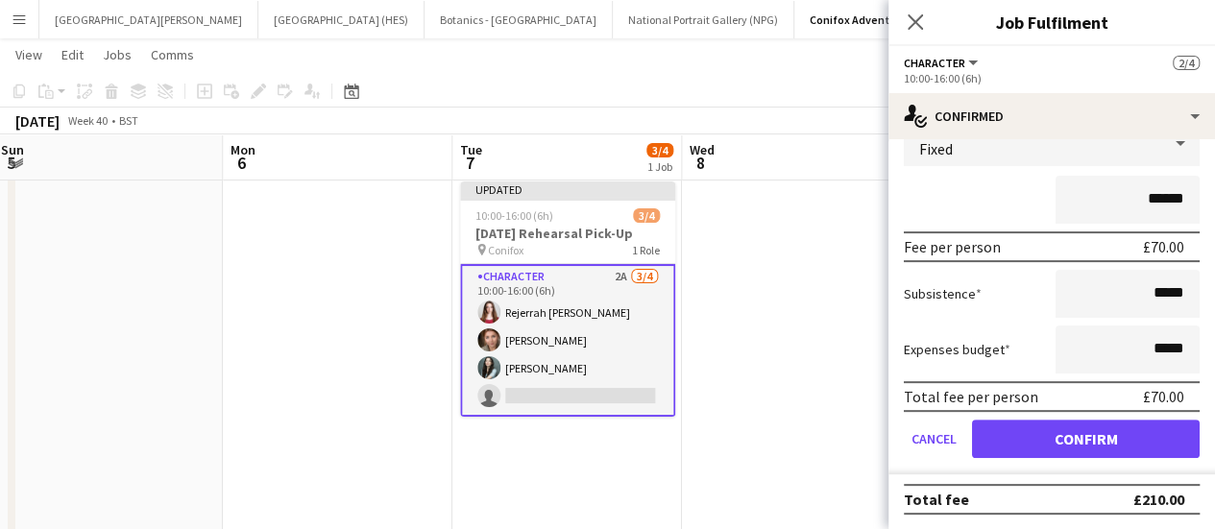
scroll to position [0, 0]
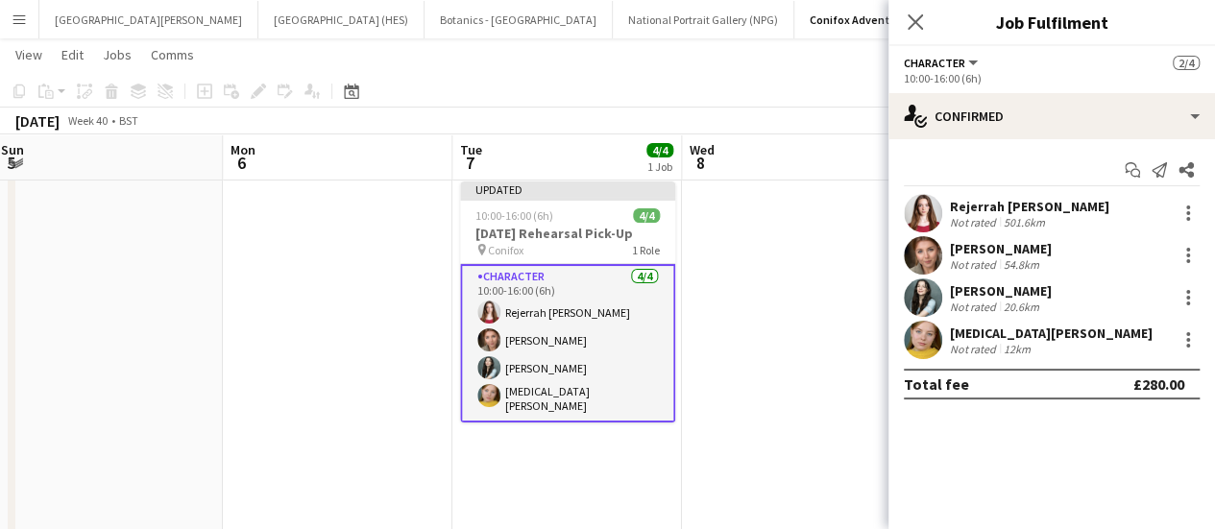
click at [730, 74] on app-page-menu "View Day view expanded Day view collapsed Month view Date picker Jump to [DATE]…" at bounding box center [607, 56] width 1215 height 37
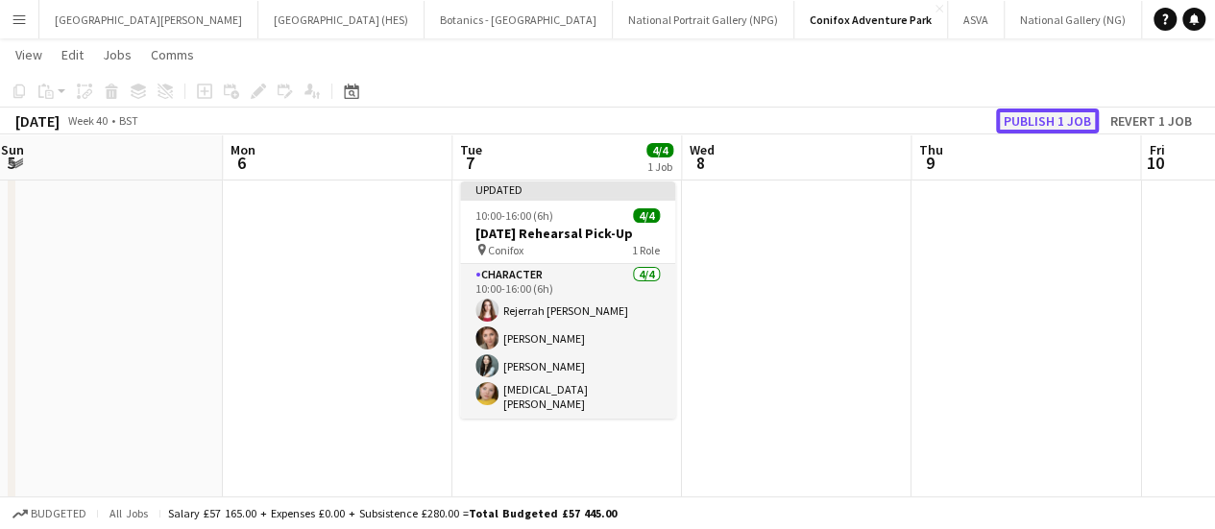
click at [1022, 111] on button "Publish 1 job" at bounding box center [1047, 121] width 103 height 25
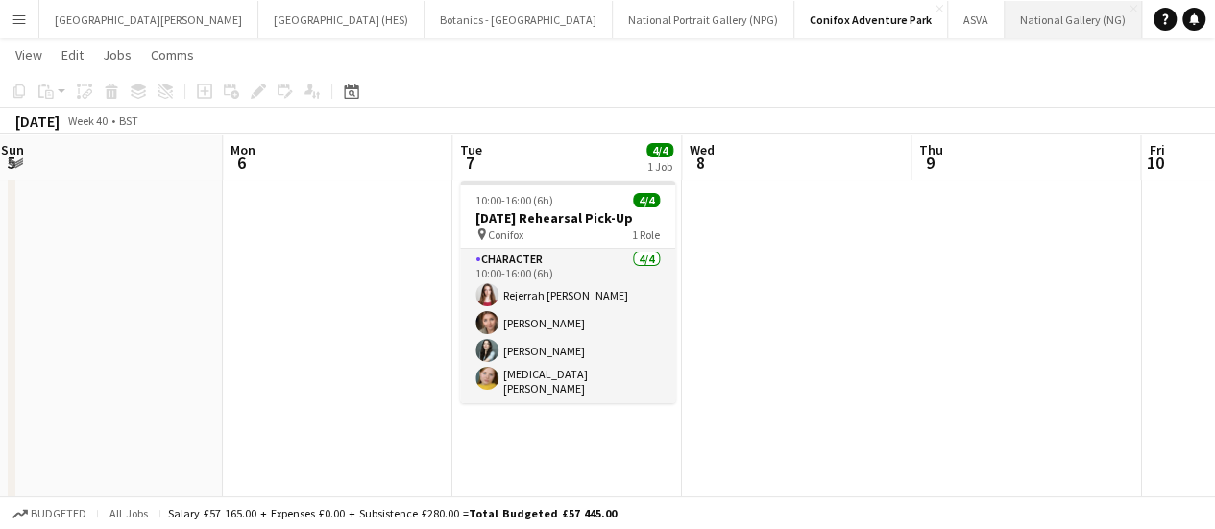
click at [1005, 14] on button "National Gallery (NG) Close" at bounding box center [1073, 19] width 137 height 37
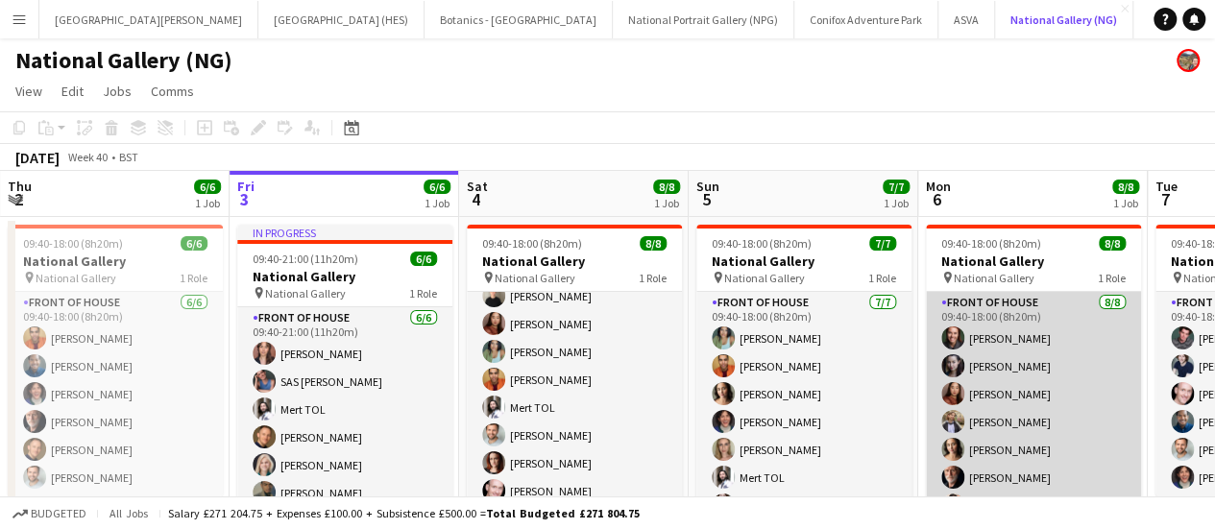
scroll to position [0, 821]
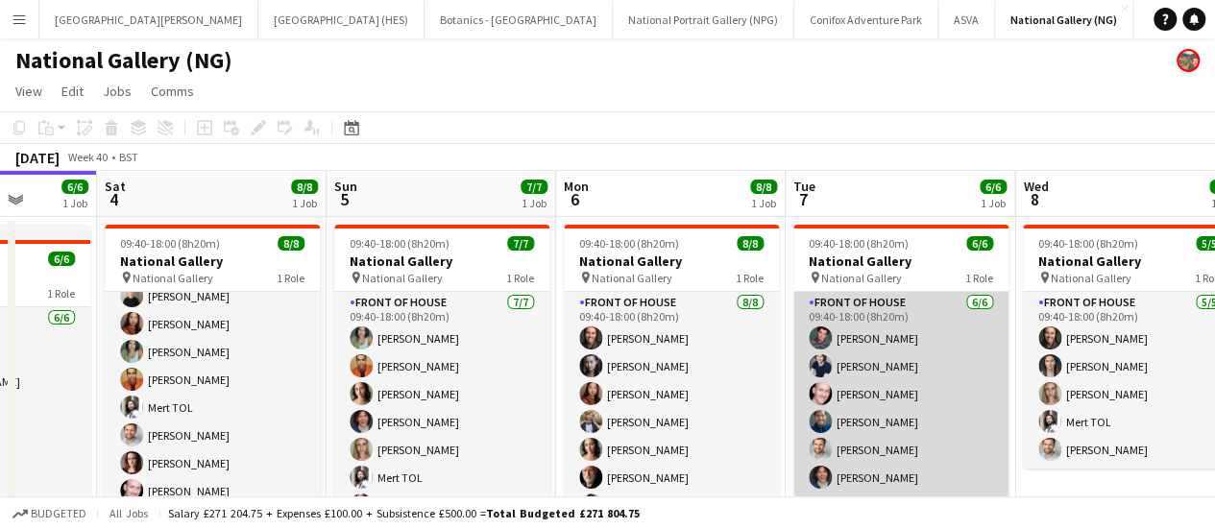
click at [895, 388] on app-card-role "Front of House [DATE] 09:40-18:00 (8h20m) [PERSON_NAME] [PERSON_NAME] [PERSON_N…" at bounding box center [901, 394] width 215 height 205
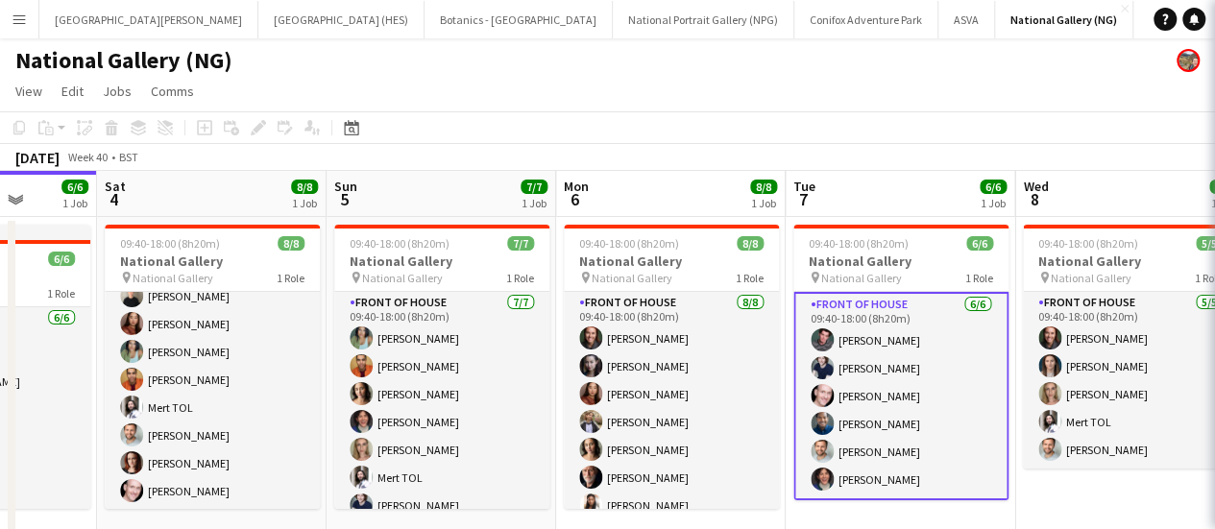
scroll to position [0, 822]
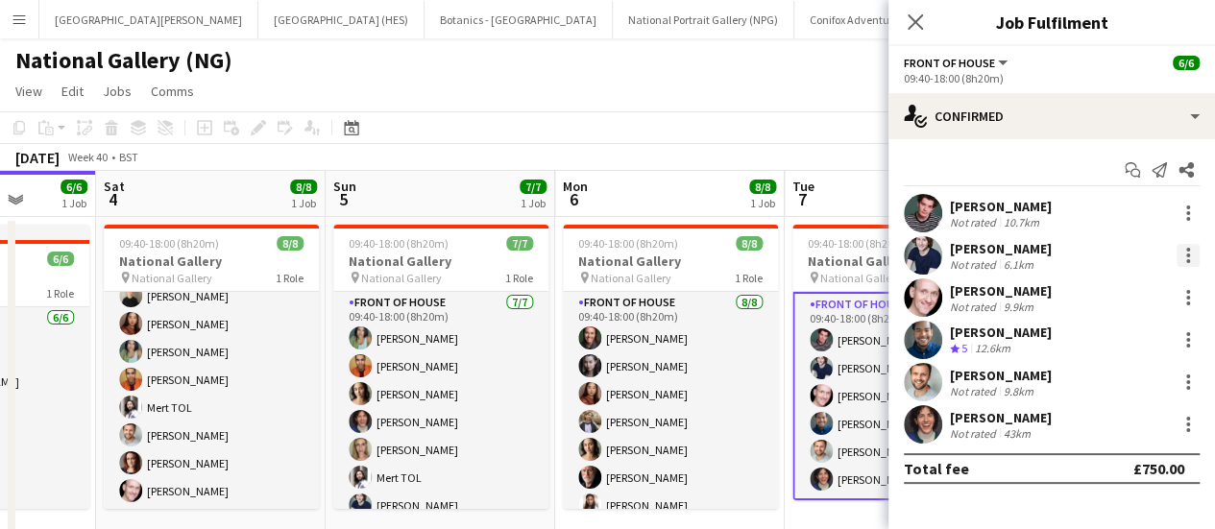
click at [1188, 262] on div at bounding box center [1189, 261] width 4 height 4
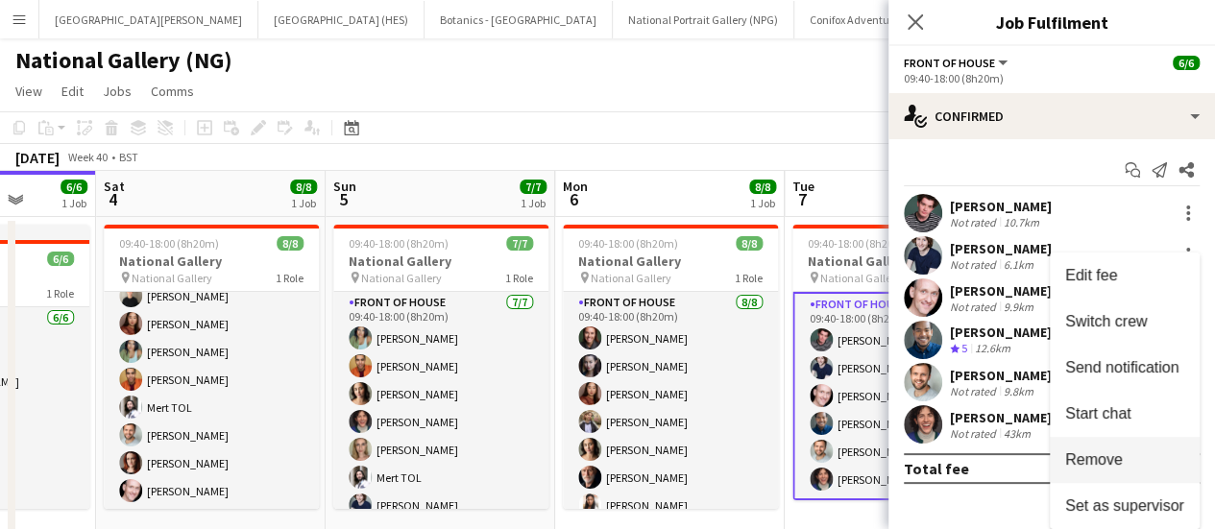
click at [1109, 473] on button "Remove" at bounding box center [1125, 460] width 150 height 46
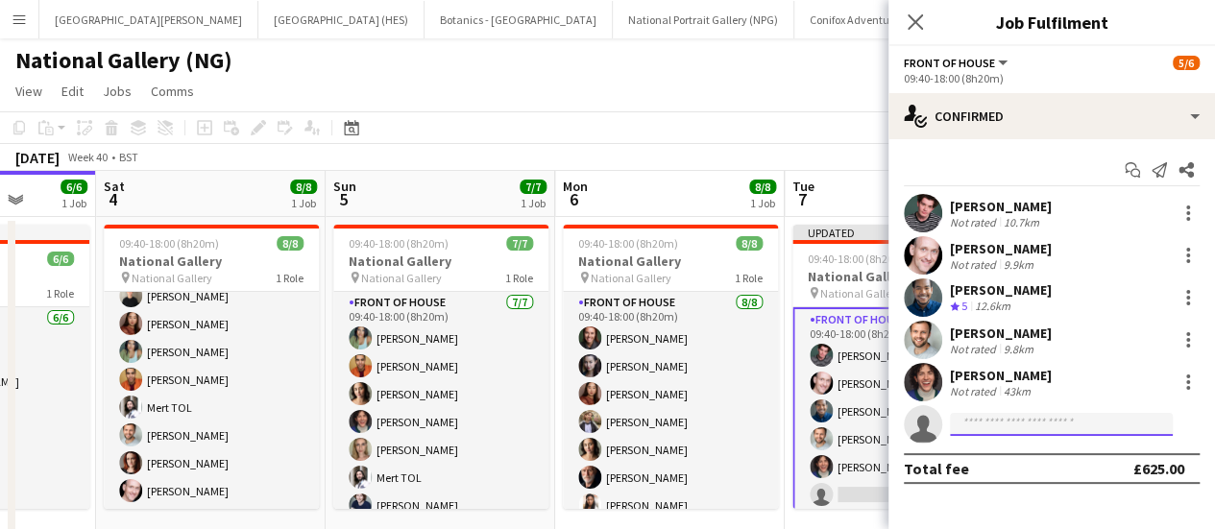
click at [1063, 426] on input at bounding box center [1061, 424] width 223 height 23
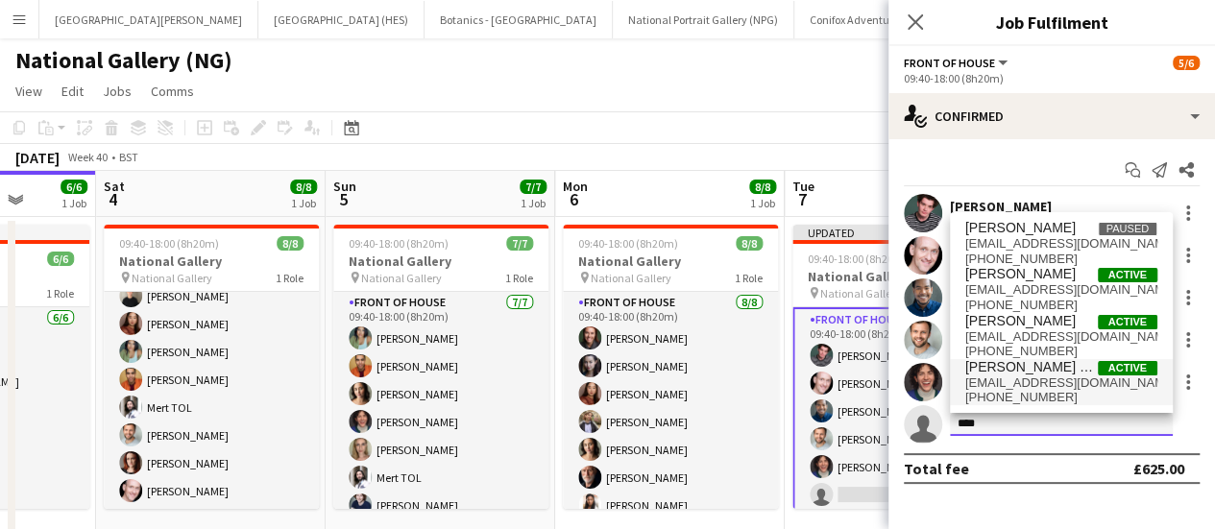
type input "****"
click at [1029, 373] on span "[PERSON_NAME] Medal" at bounding box center [1032, 367] width 133 height 16
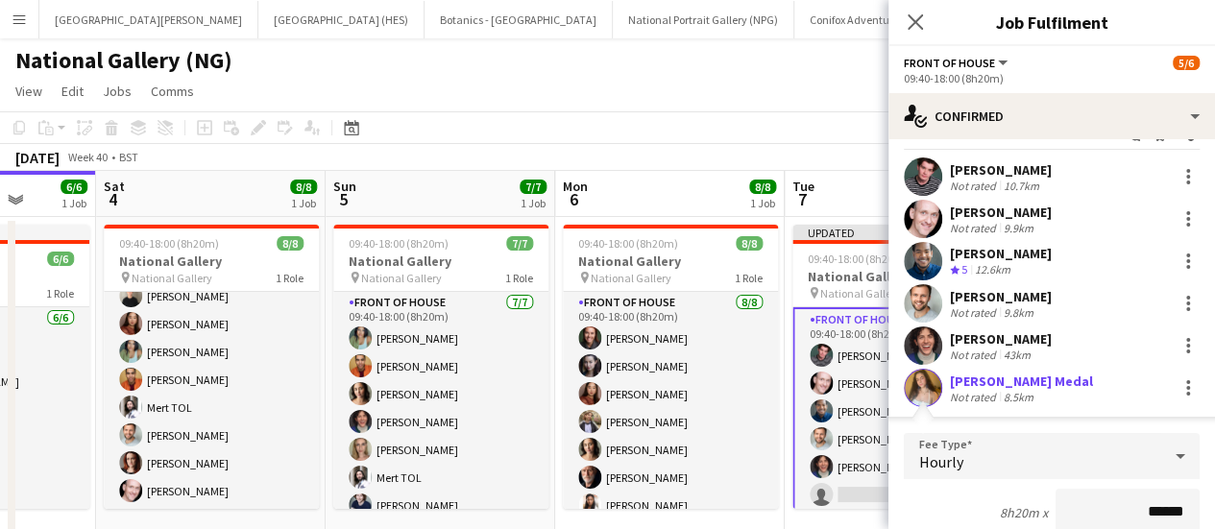
scroll to position [405, 0]
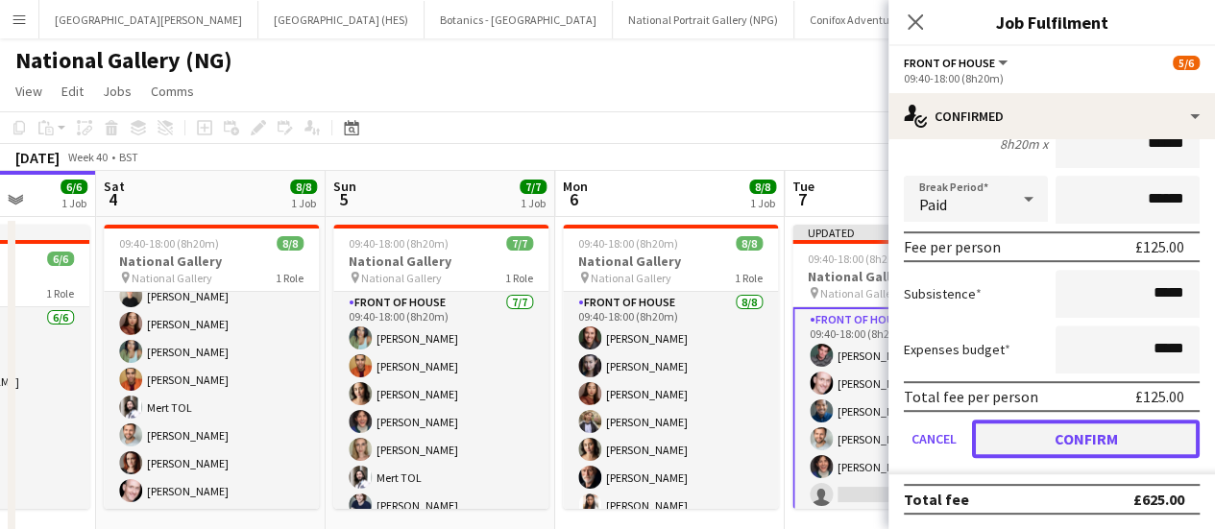
click at [1040, 438] on button "Confirm" at bounding box center [1086, 439] width 228 height 38
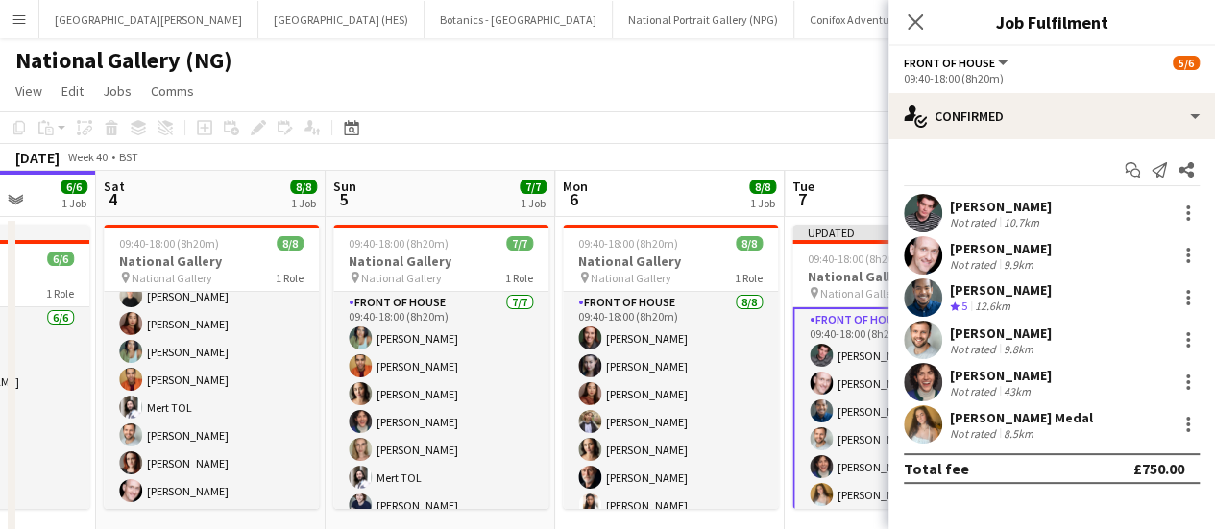
scroll to position [0, 0]
click at [726, 136] on app-toolbar "Copy Paste Paste Ctrl+V Paste with crew Ctrl+Shift+V Paste linked Job [GEOGRAPH…" at bounding box center [607, 127] width 1215 height 33
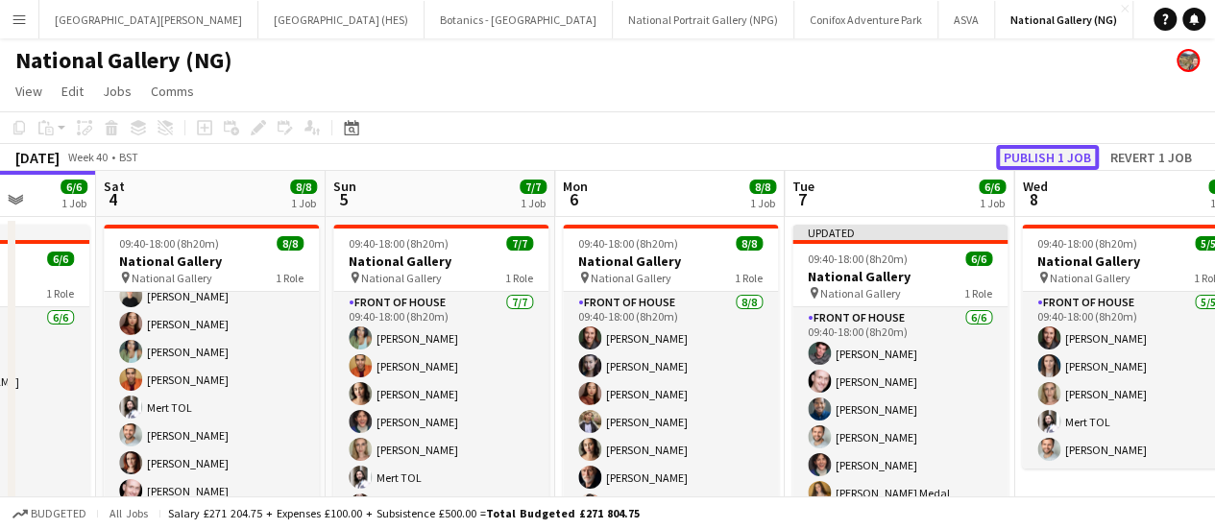
click at [1017, 155] on button "Publish 1 job" at bounding box center [1047, 157] width 103 height 25
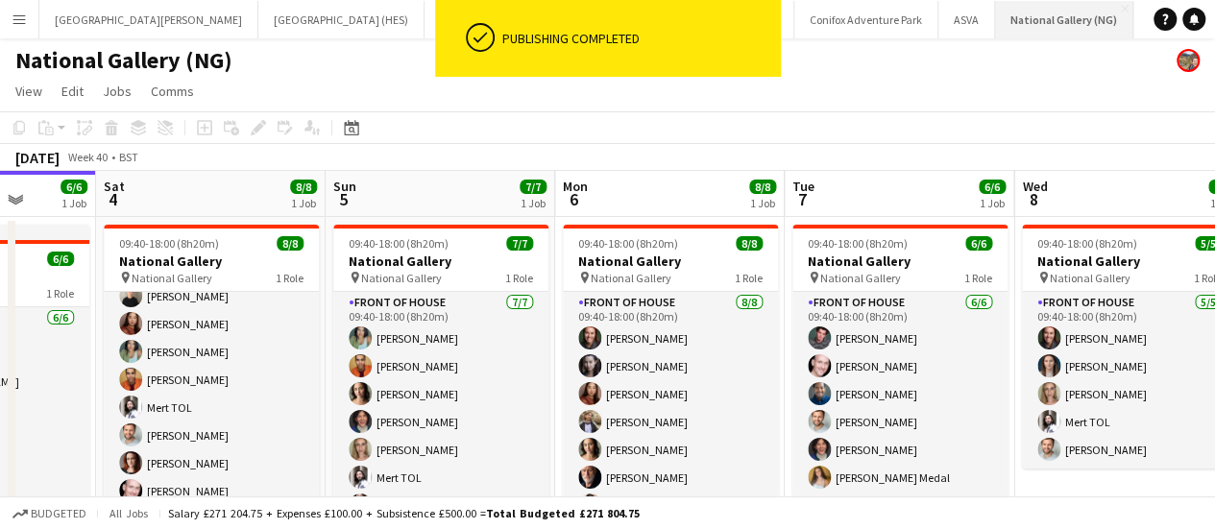
scroll to position [0, 54]
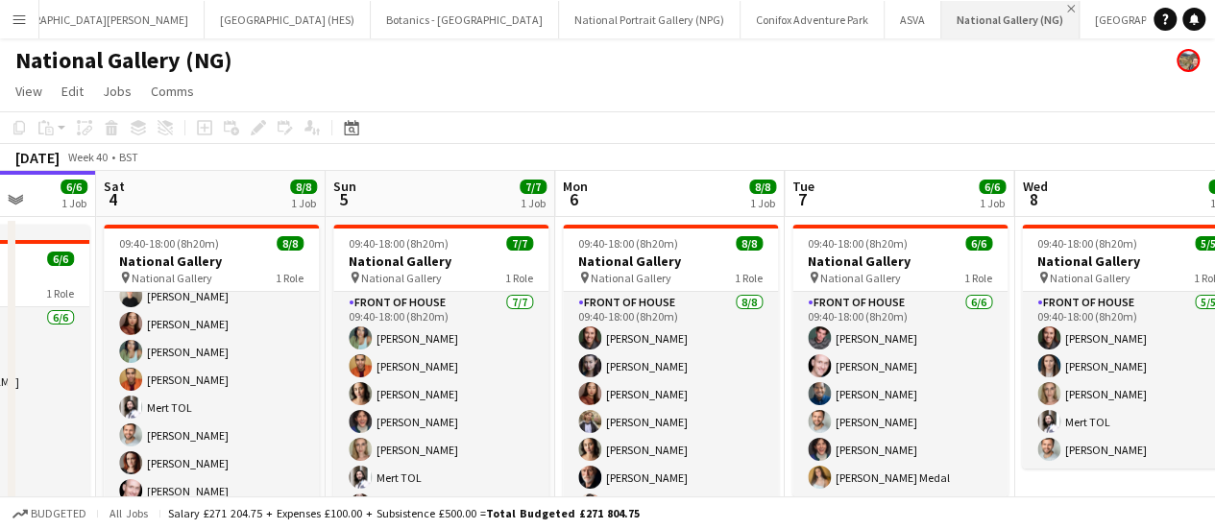
click at [1067, 6] on app-icon "Close" at bounding box center [1071, 9] width 8 height 8
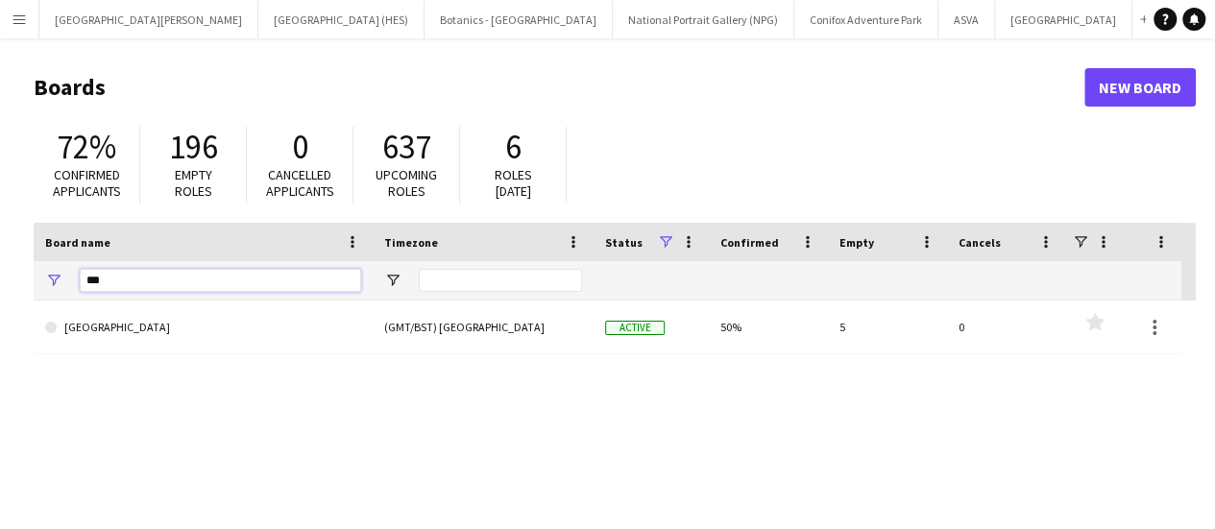
click at [321, 274] on input "***" at bounding box center [221, 280] width 282 height 23
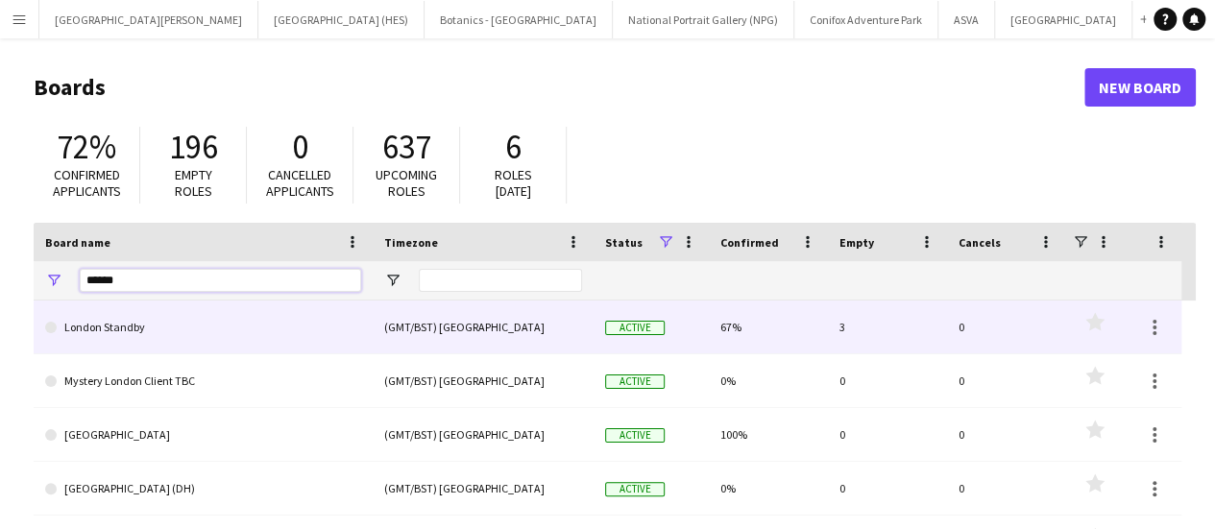
type input "******"
click at [261, 333] on link "London Standby" at bounding box center [203, 328] width 316 height 54
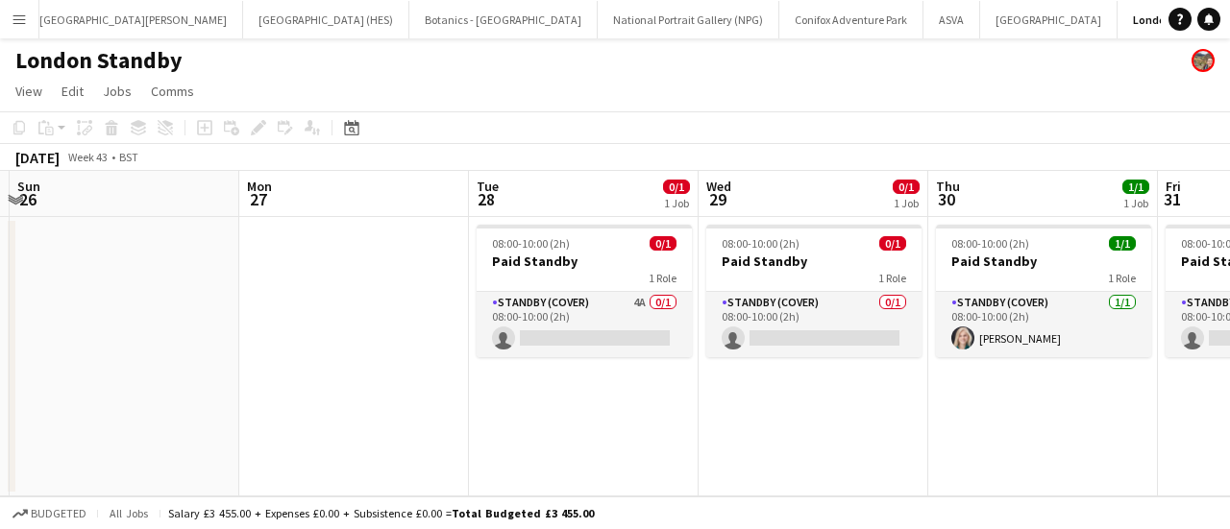
scroll to position [0, 682]
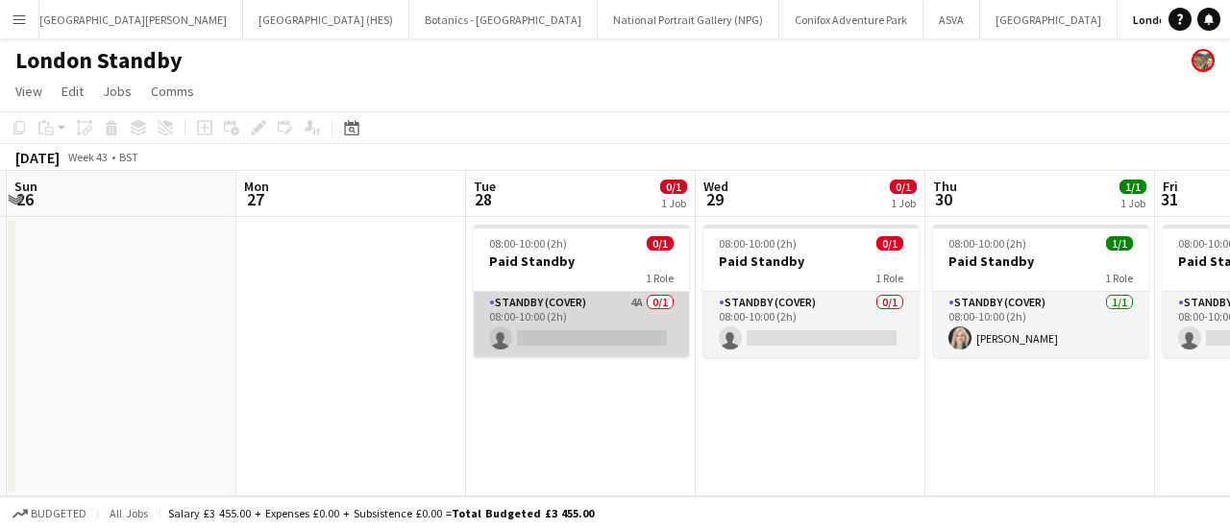
click at [545, 329] on app-card-role "Standby (cover) 4A 0/1 08:00-10:00 (2h) single-neutral-actions" at bounding box center [581, 324] width 215 height 65
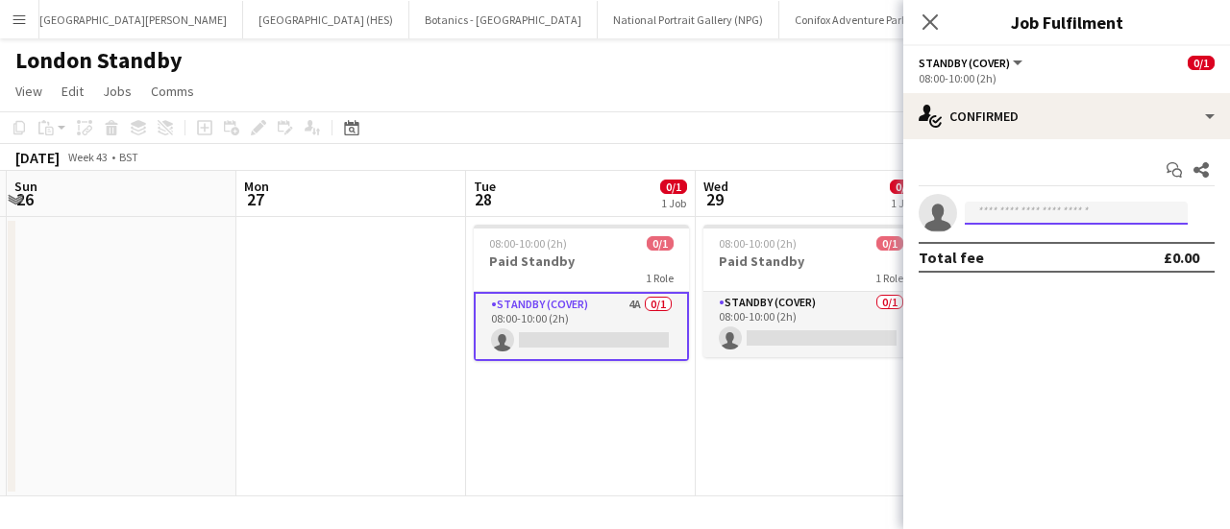
click at [994, 213] on input at bounding box center [1076, 213] width 223 height 23
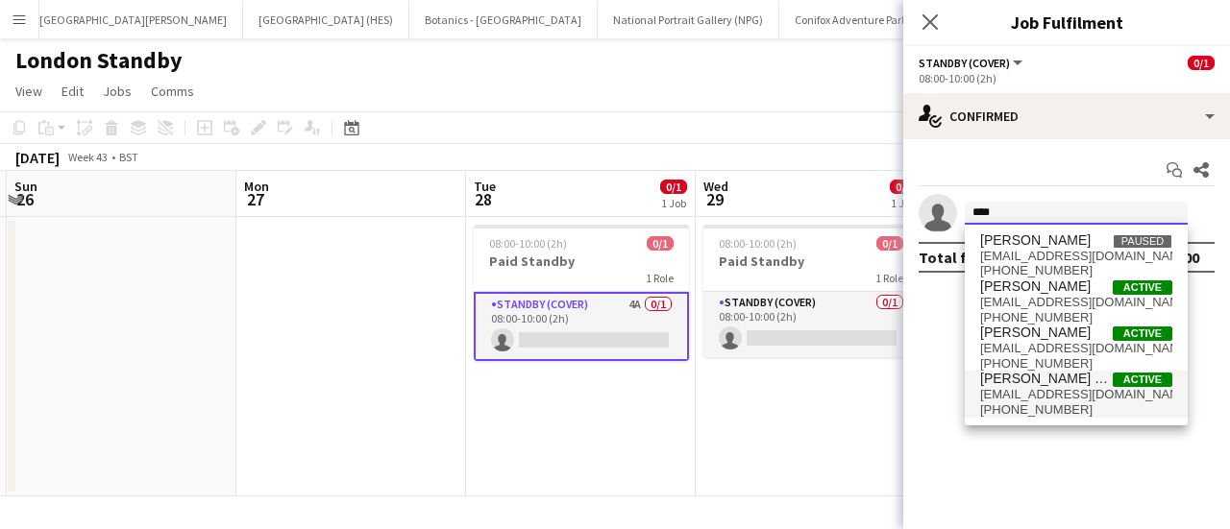
type input "****"
click at [1042, 387] on span "[EMAIL_ADDRESS][DOMAIN_NAME]" at bounding box center [1076, 394] width 192 height 15
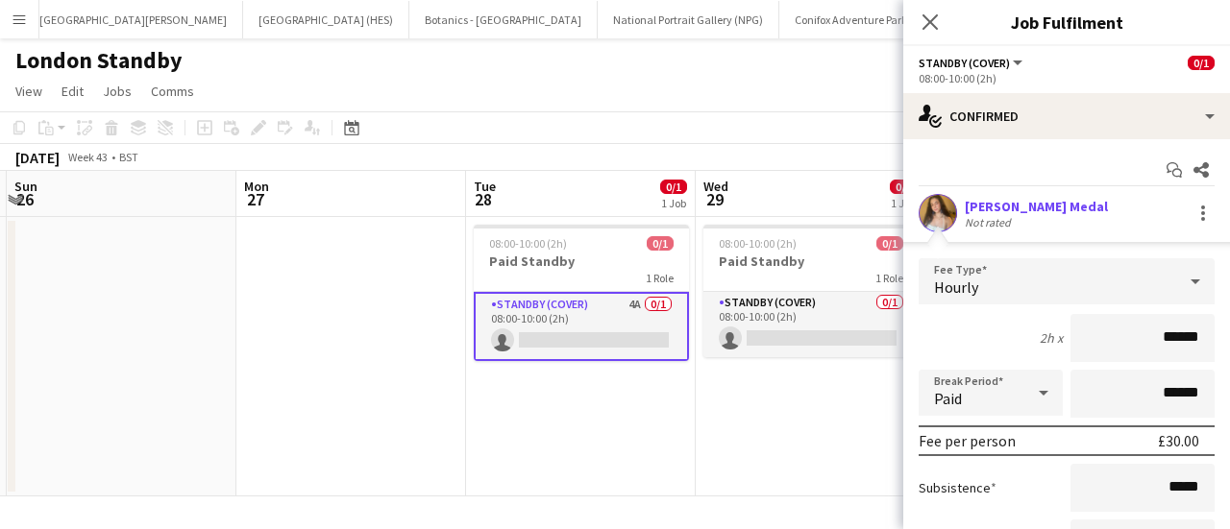
click at [770, 144] on div "[DATE] Week 43 • BST" at bounding box center [615, 157] width 1230 height 27
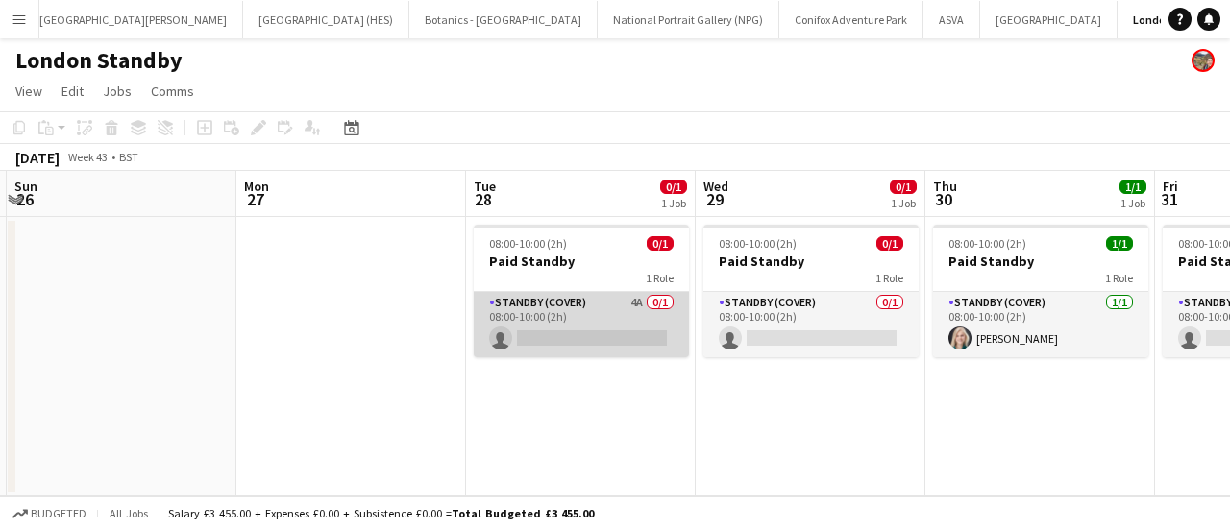
click at [608, 312] on app-card-role "Standby (cover) 4A 0/1 08:00-10:00 (2h) single-neutral-actions" at bounding box center [581, 324] width 215 height 65
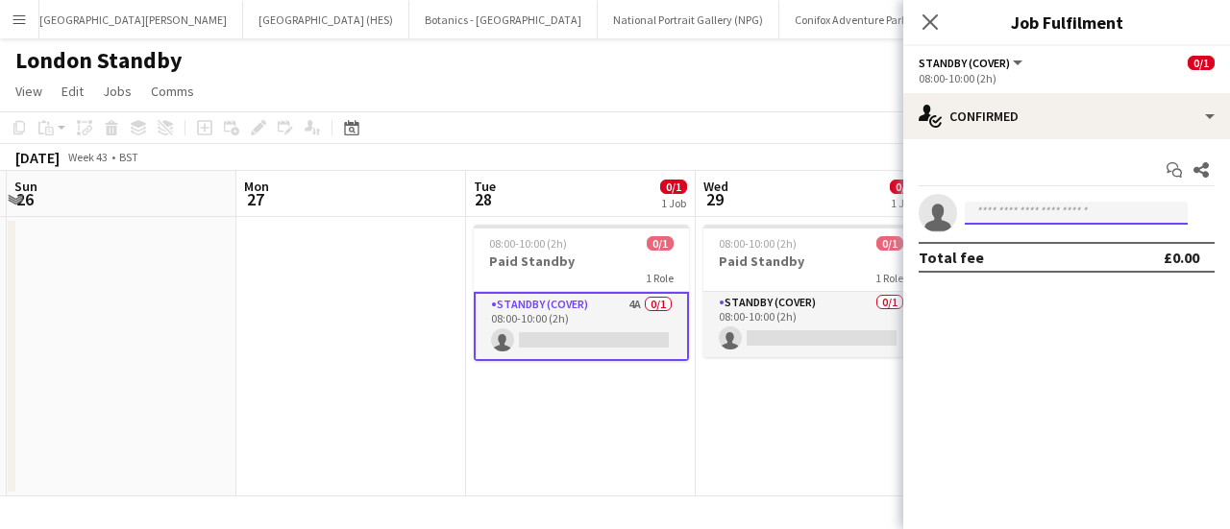
click at [1024, 210] on input at bounding box center [1076, 213] width 223 height 23
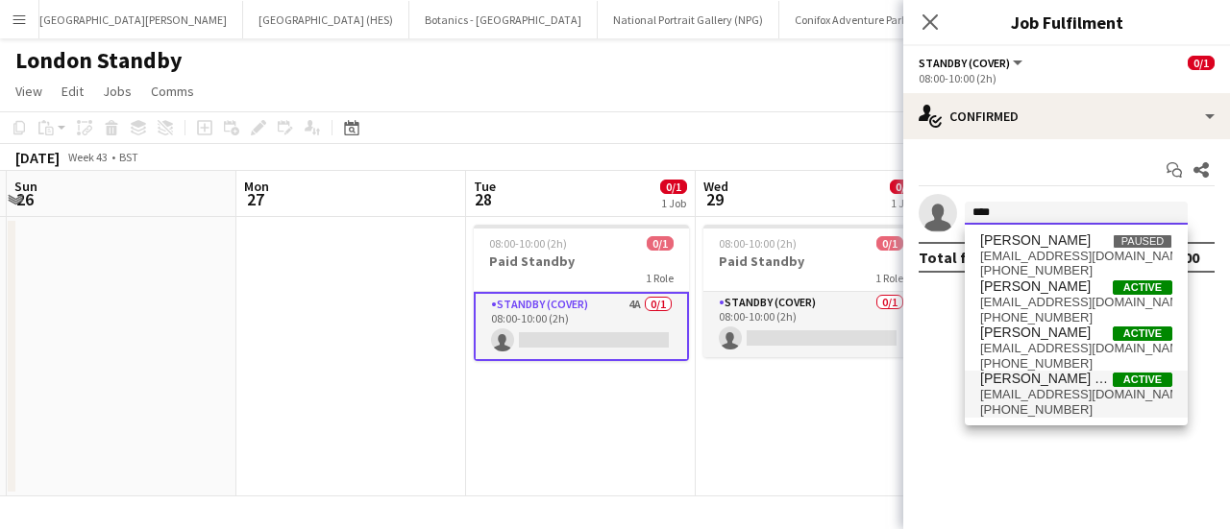
type input "****"
click at [1072, 379] on span "[PERSON_NAME] Medal" at bounding box center [1046, 379] width 133 height 16
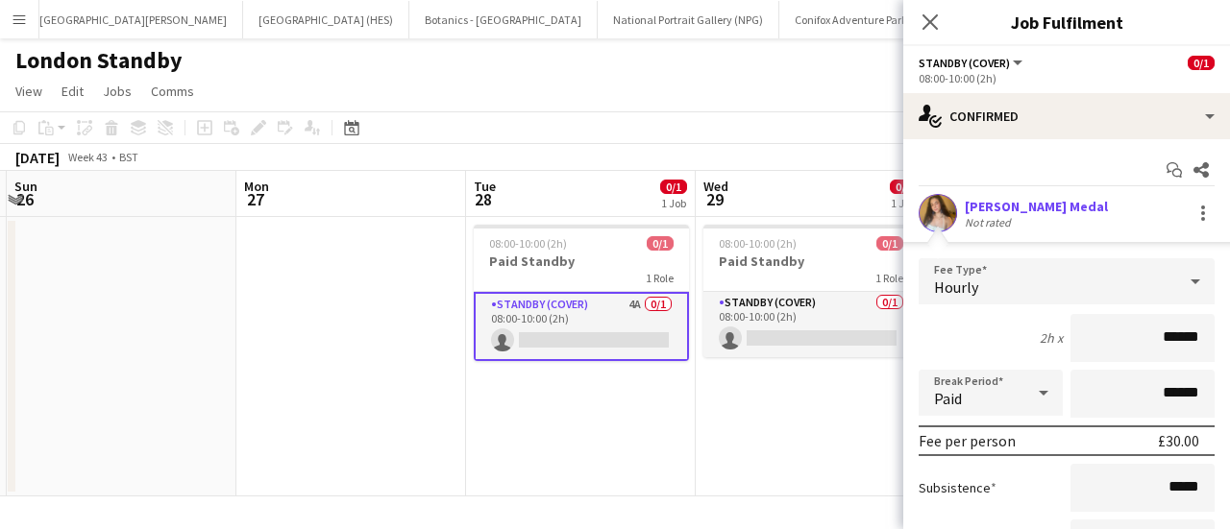
scroll to position [194, 0]
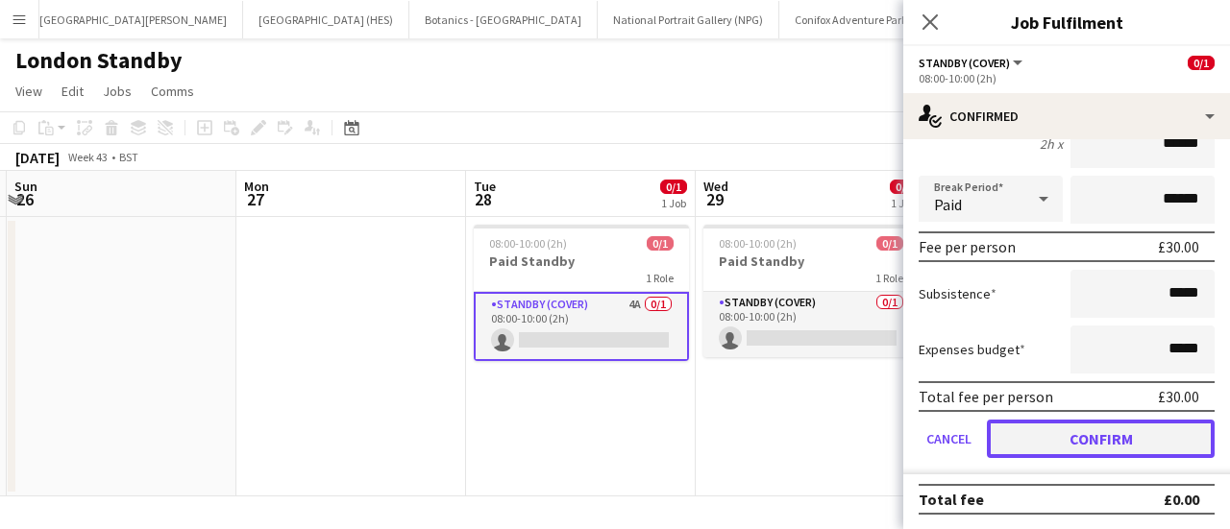
click at [1082, 438] on button "Confirm" at bounding box center [1101, 439] width 228 height 38
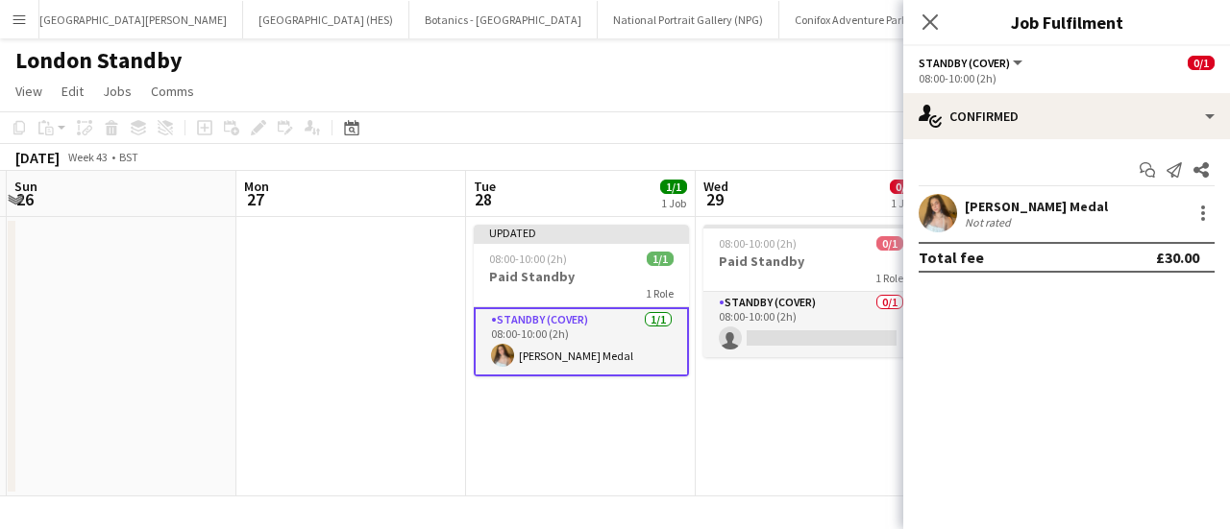
scroll to position [0, 0]
click at [694, 164] on div "[DATE] Week 43 • BST Publish 1 job Revert 1 job" at bounding box center [615, 157] width 1230 height 27
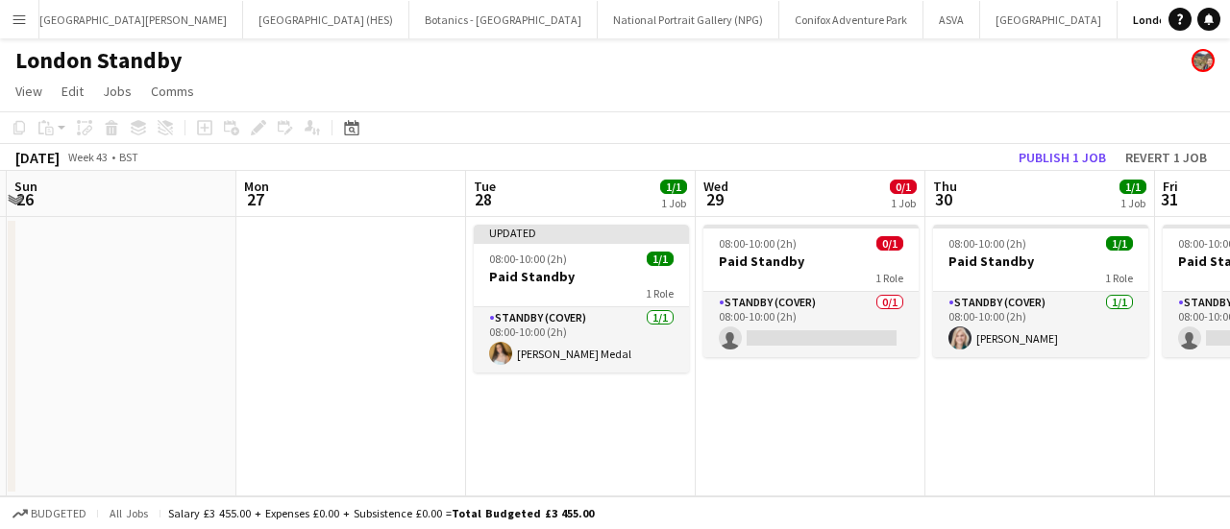
click at [1022, 139] on app-toolbar "Copy Paste Paste Ctrl+V Paste with crew Ctrl+Shift+V Paste linked Job [GEOGRAPH…" at bounding box center [615, 127] width 1230 height 33
click at [1029, 150] on button "Publish 1 job" at bounding box center [1062, 157] width 103 height 25
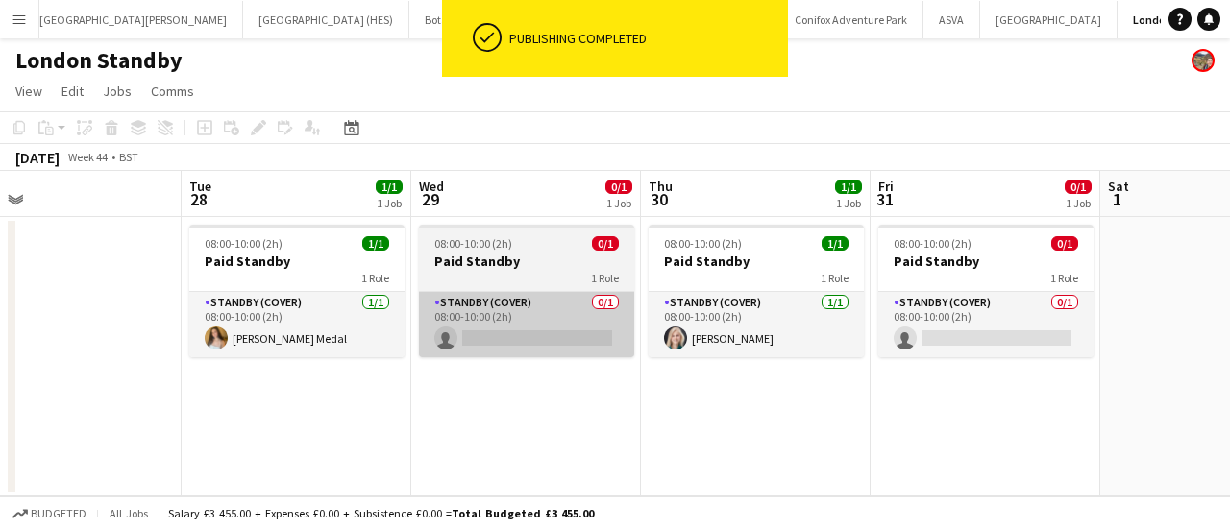
scroll to position [0, 506]
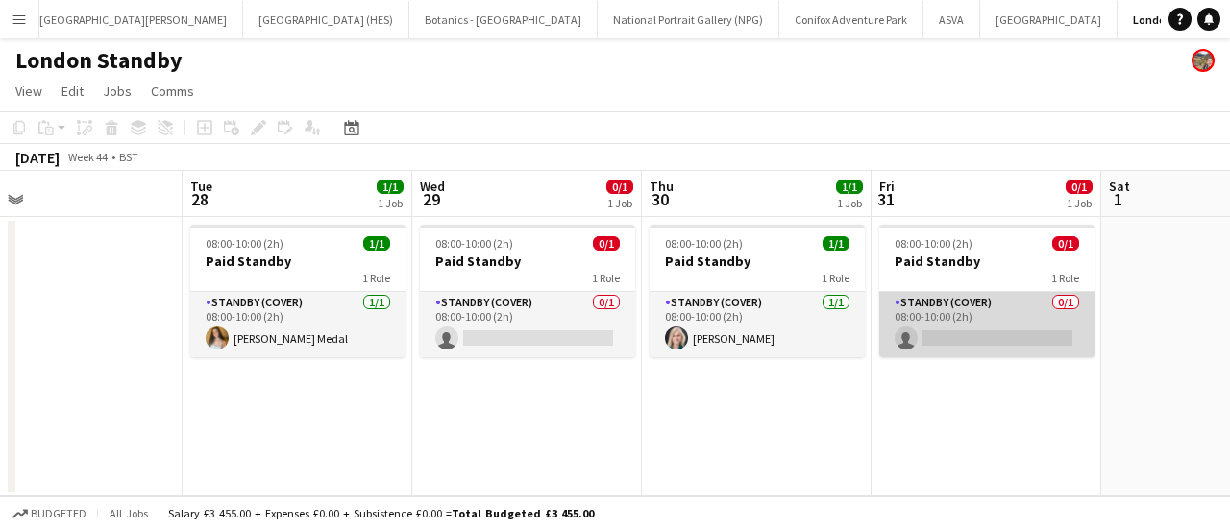
click at [939, 314] on app-card-role "Standby (cover) 0/1 08:00-10:00 (2h) single-neutral-actions" at bounding box center [986, 324] width 215 height 65
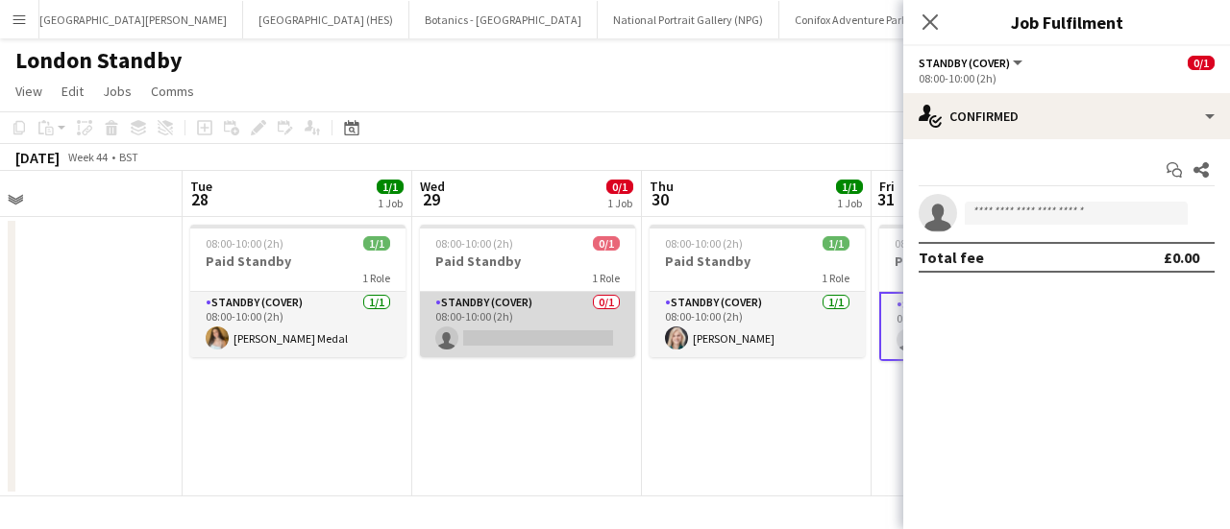
click at [498, 330] on app-card-role "Standby (cover) 0/1 08:00-10:00 (2h) single-neutral-actions" at bounding box center [527, 324] width 215 height 65
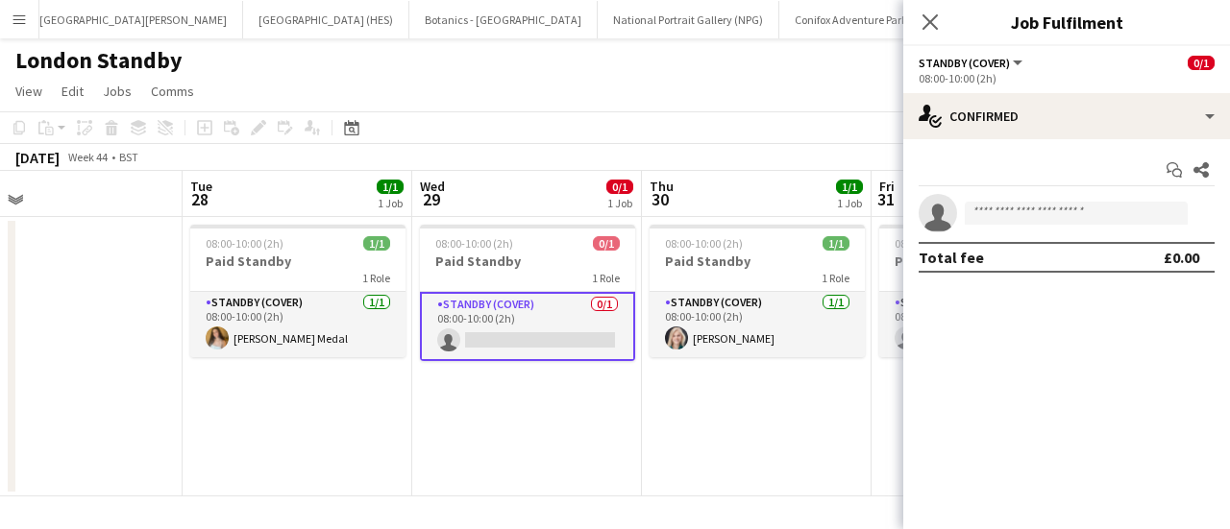
click at [993, 200] on app-invite-slot "single-neutral-actions" at bounding box center [1066, 213] width 327 height 38
click at [1057, 217] on input at bounding box center [1076, 213] width 223 height 23
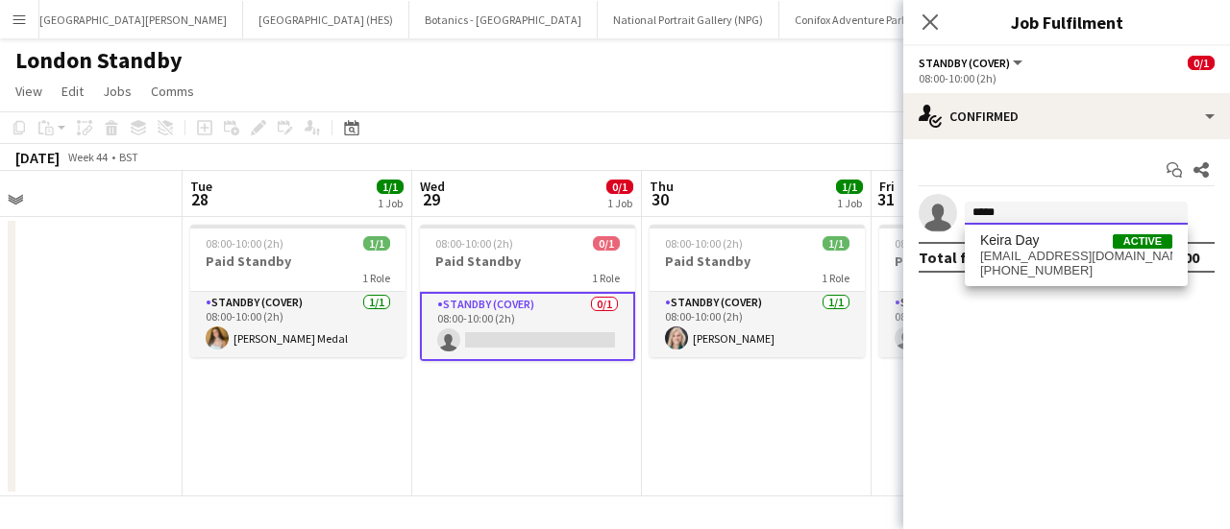
type input "*****"
click at [1043, 258] on span "[EMAIL_ADDRESS][DOMAIN_NAME]" at bounding box center [1076, 256] width 192 height 15
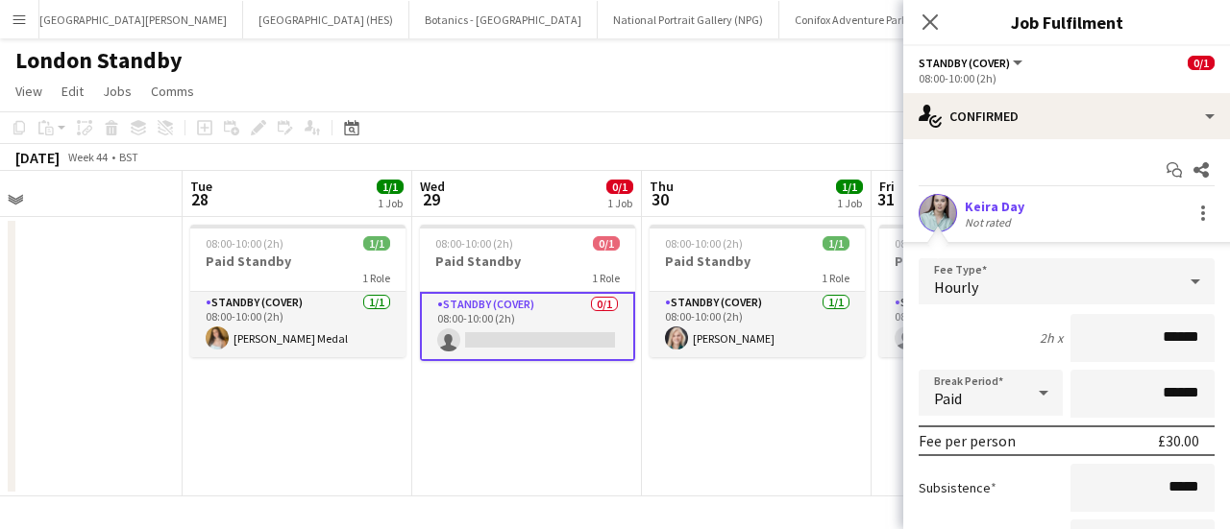
scroll to position [194, 0]
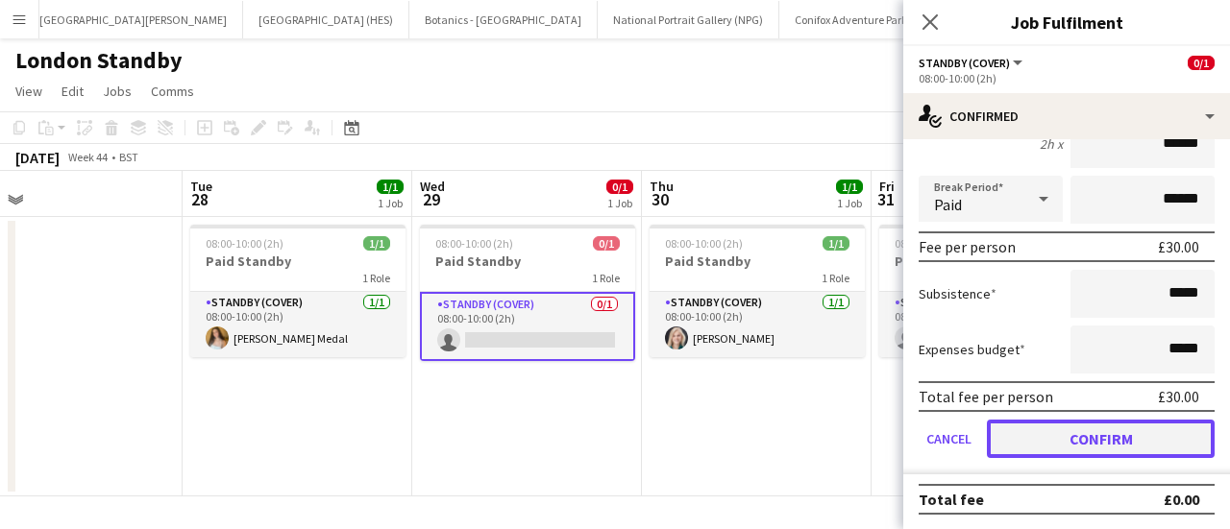
click at [1061, 441] on button "Confirm" at bounding box center [1101, 439] width 228 height 38
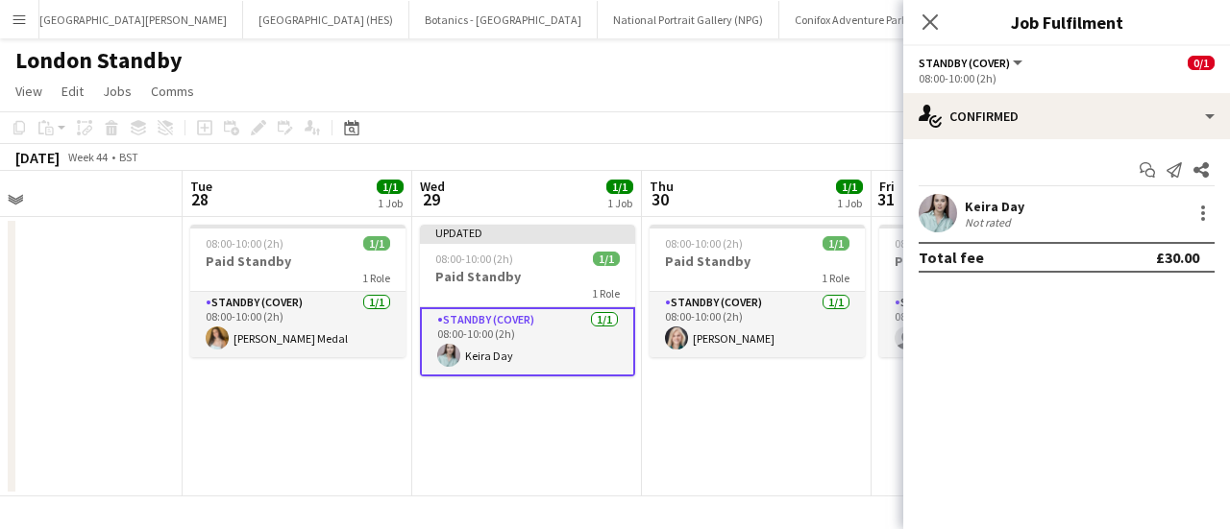
scroll to position [0, 0]
click at [659, 137] on app-toolbar "Copy Paste Paste Ctrl+V Paste with crew Ctrl+Shift+V Paste linked Job [GEOGRAPH…" at bounding box center [615, 127] width 1230 height 33
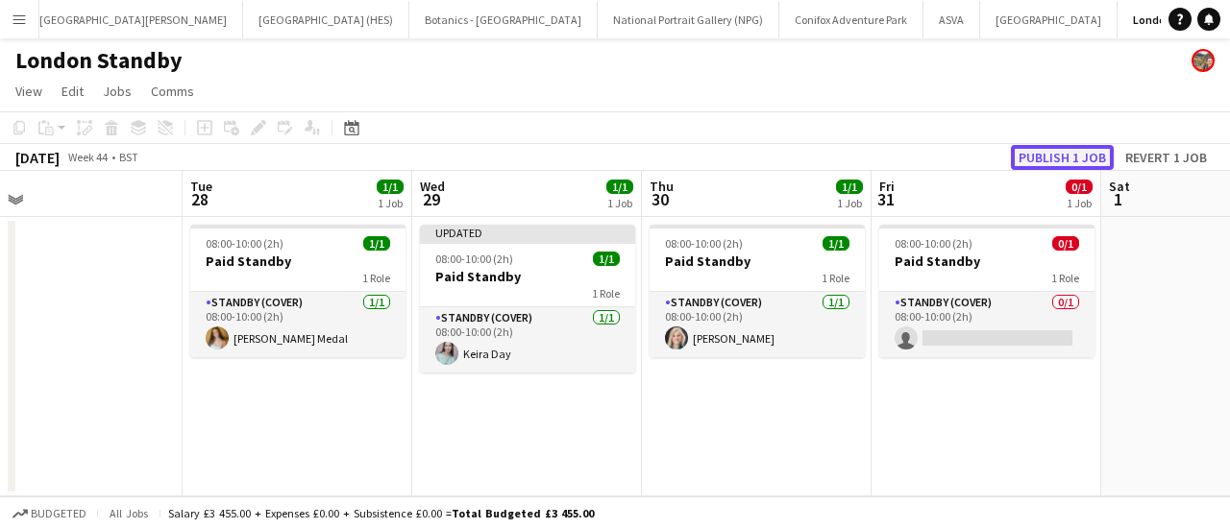
click at [1036, 157] on button "Publish 1 job" at bounding box center [1062, 157] width 103 height 25
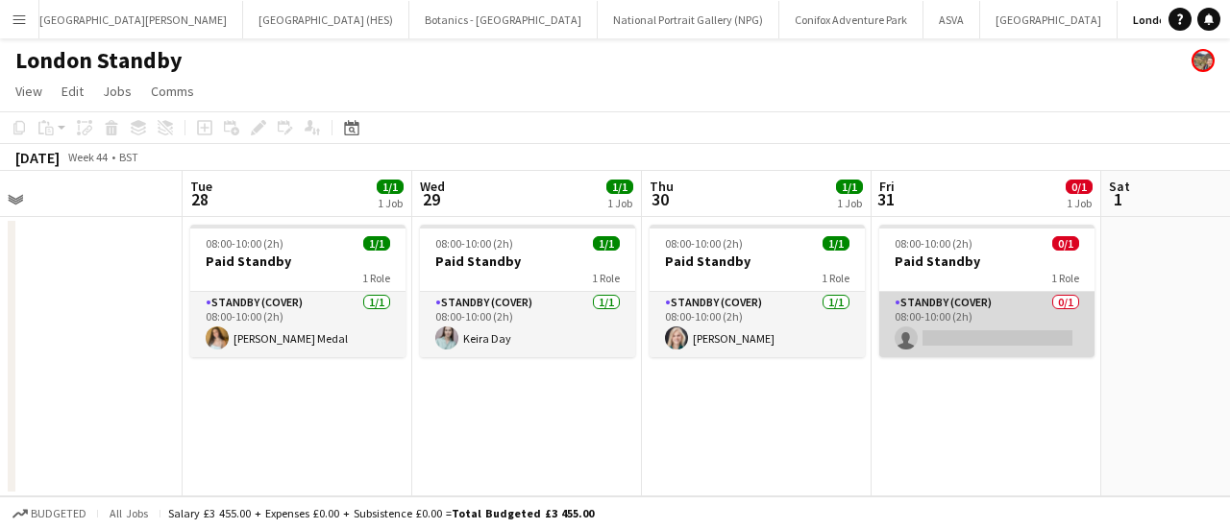
click at [1050, 329] on app-card-role "Standby (cover) 0/1 08:00-10:00 (2h) single-neutral-actions" at bounding box center [986, 324] width 215 height 65
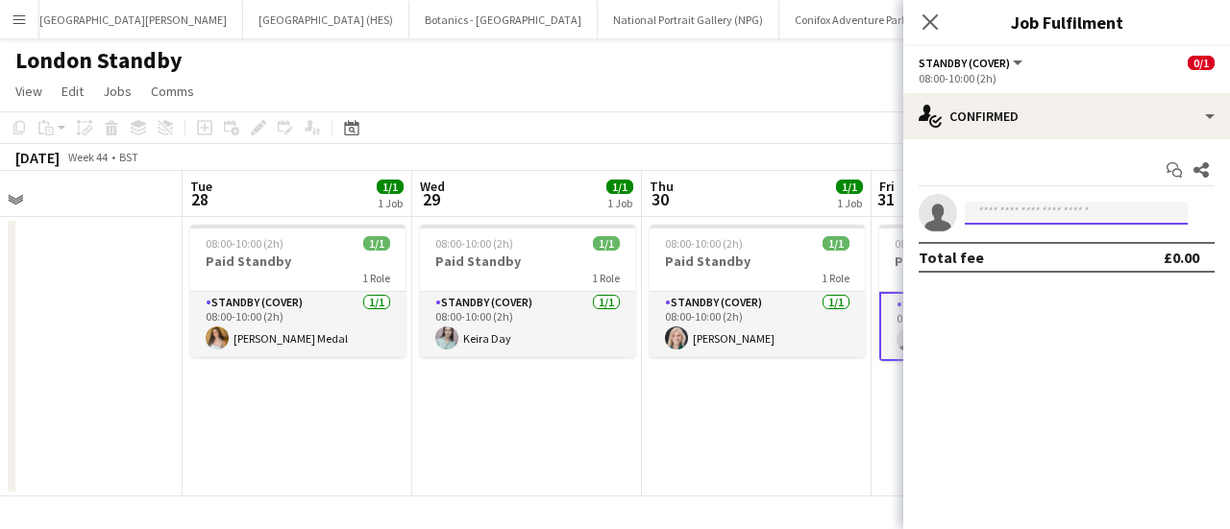
click at [1043, 209] on input at bounding box center [1076, 213] width 223 height 23
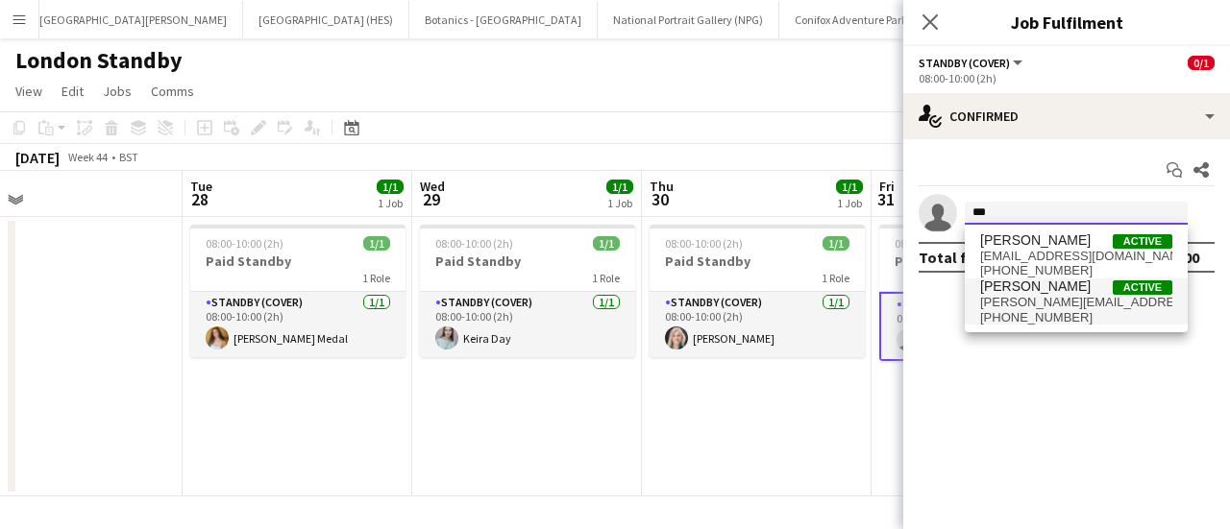
type input "***"
click at [1036, 296] on span "[PERSON_NAME][EMAIL_ADDRESS][DOMAIN_NAME]" at bounding box center [1076, 302] width 192 height 15
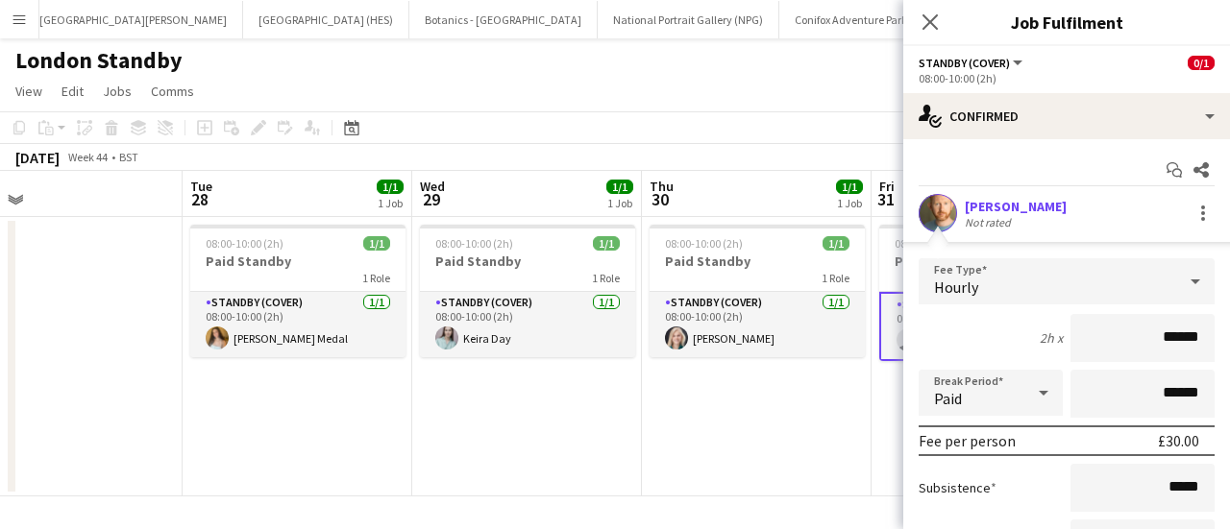
scroll to position [194, 0]
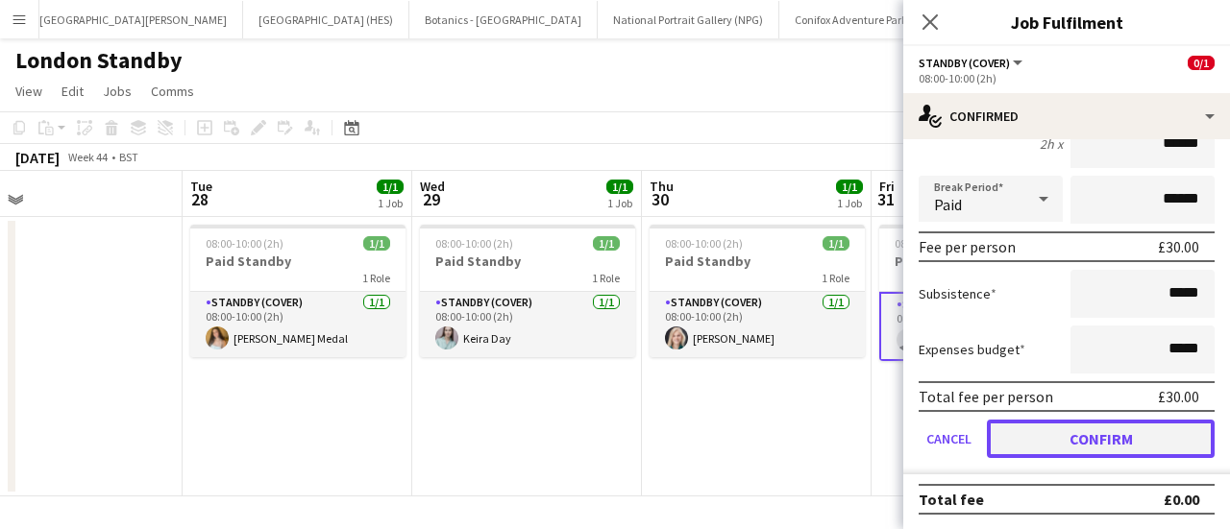
click at [1032, 435] on button "Confirm" at bounding box center [1101, 439] width 228 height 38
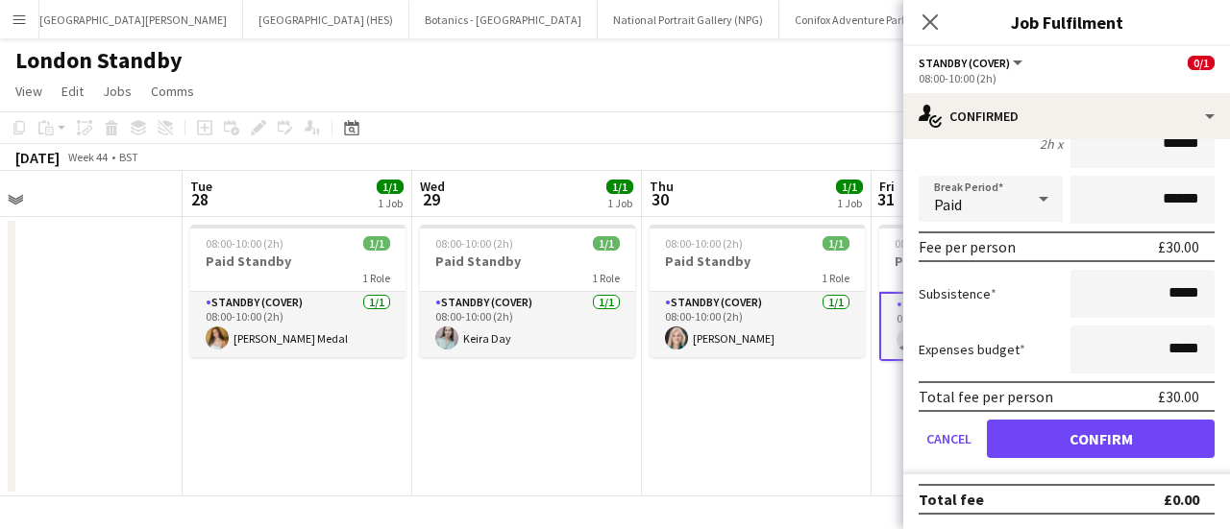
scroll to position [0, 0]
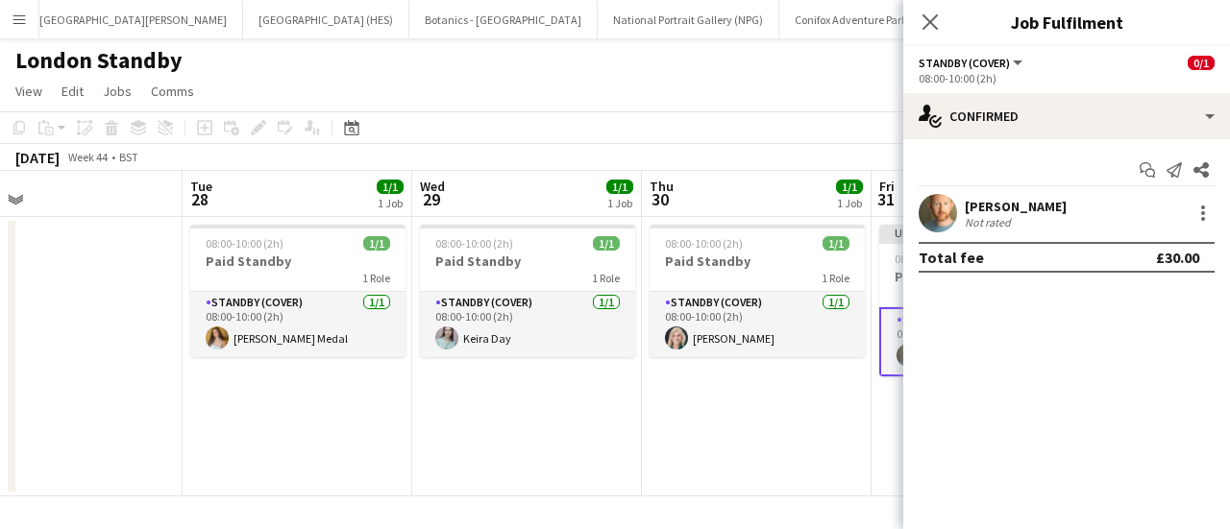
click at [765, 147] on div "[DATE] Week 44 • BST Publish 1 job Revert 1 job" at bounding box center [615, 157] width 1230 height 27
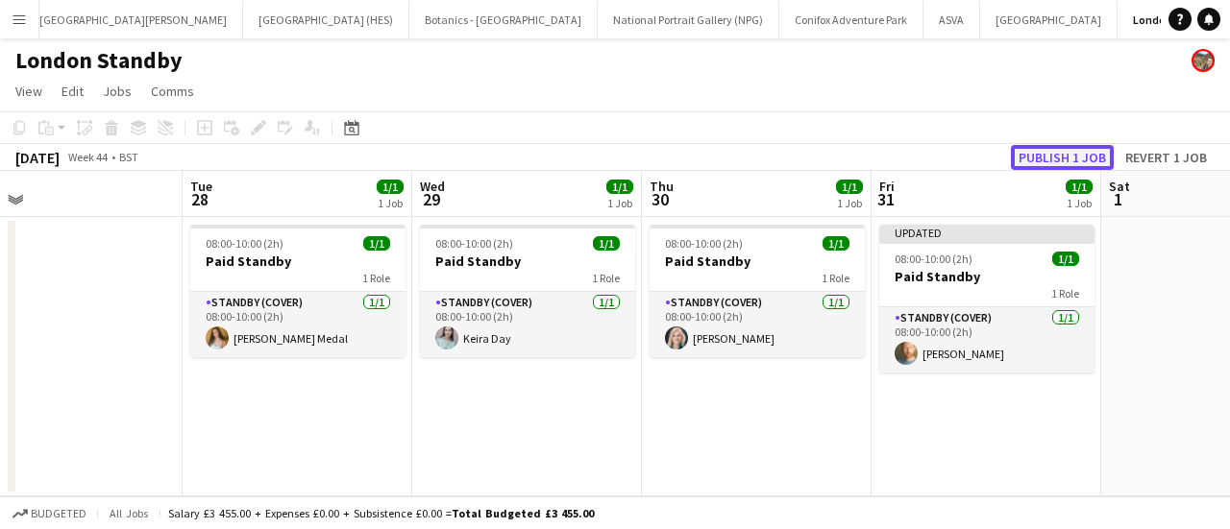
click at [1075, 159] on button "Publish 1 job" at bounding box center [1062, 157] width 103 height 25
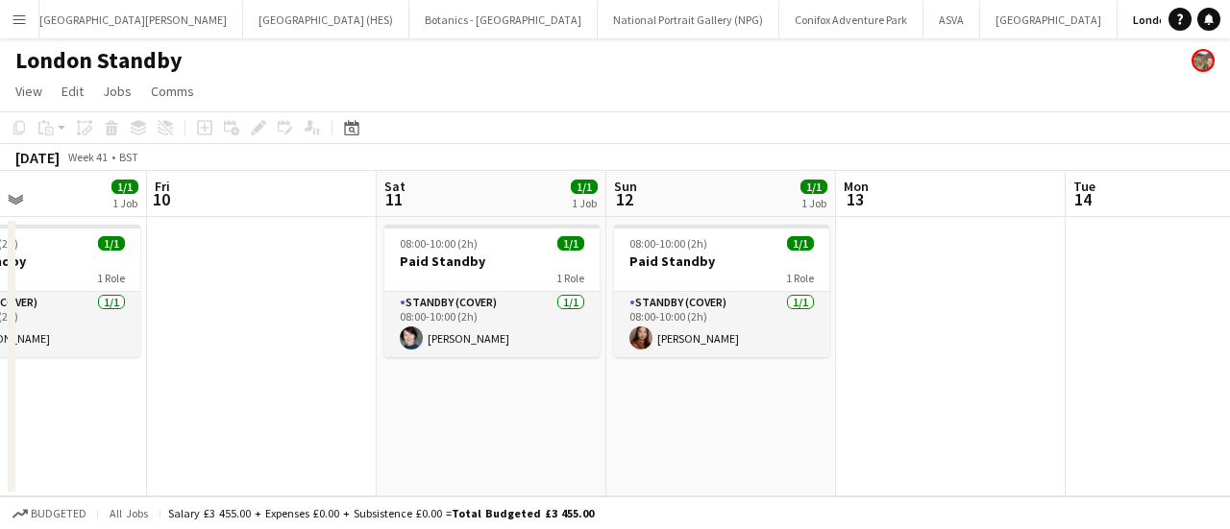
scroll to position [0, 905]
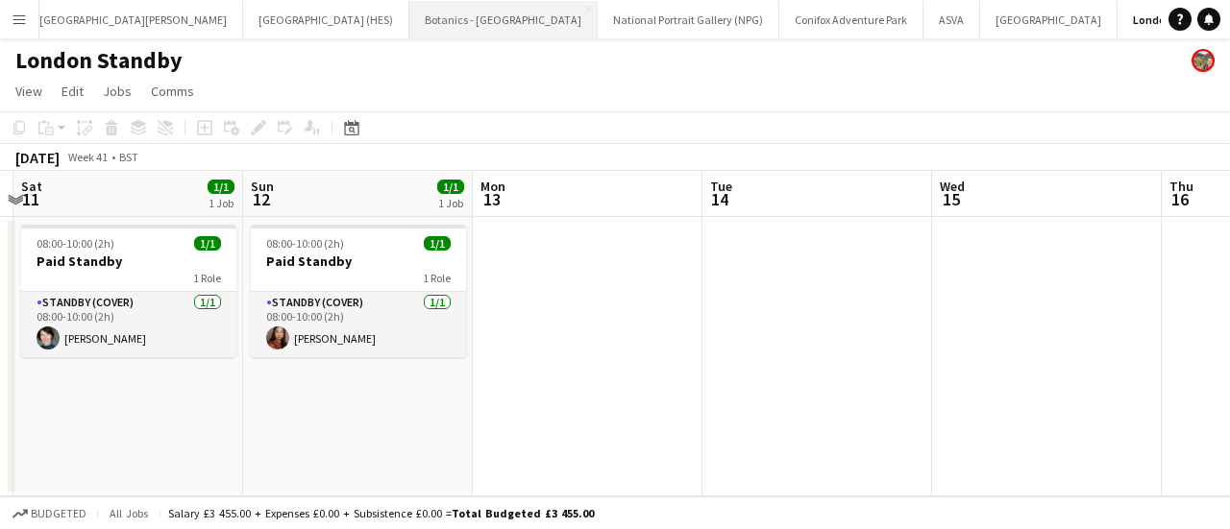
click at [409, 34] on button "Botanics - [GEOGRAPHIC_DATA] Close" at bounding box center [503, 19] width 188 height 37
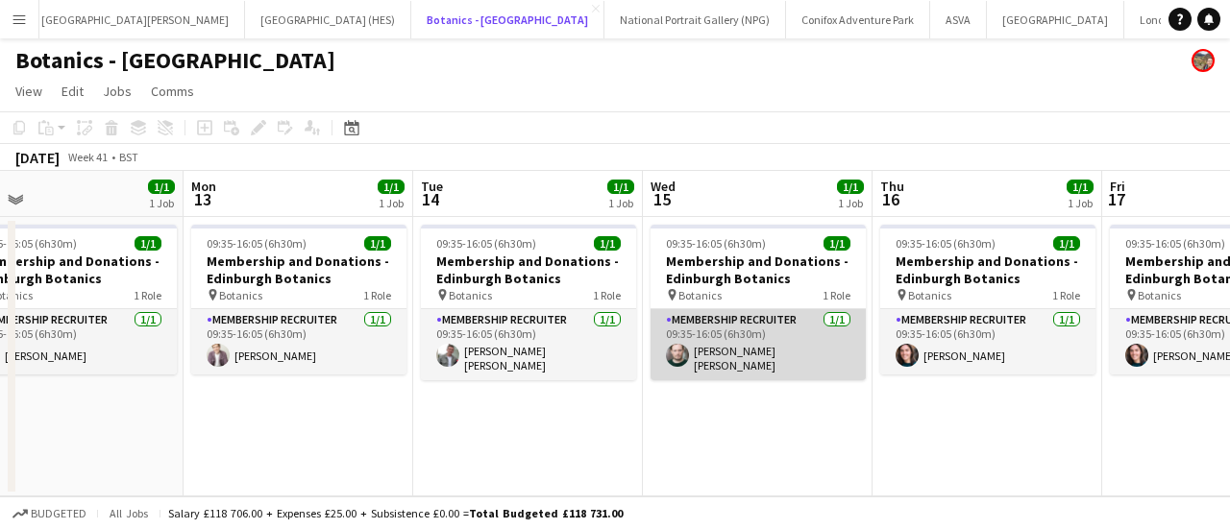
scroll to position [0, 506]
click at [748, 353] on app-card-role "Membership Recruiter [DATE] 09:35-16:05 (6h30m) [PERSON_NAME] [PERSON_NAME]" at bounding box center [757, 344] width 215 height 71
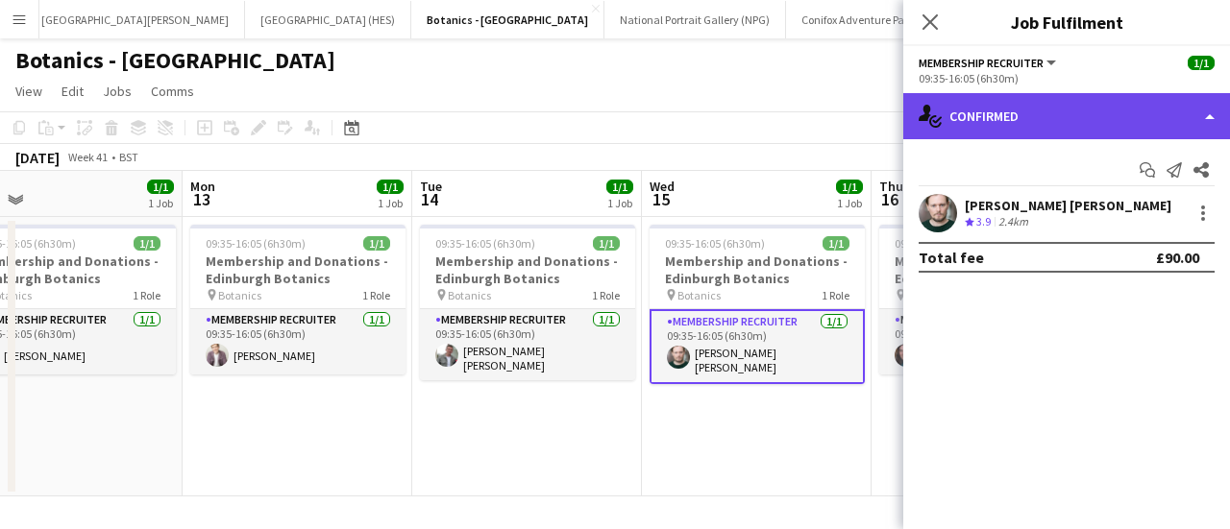
click at [1035, 123] on div "single-neutral-actions-check-2 Confirmed" at bounding box center [1066, 116] width 327 height 46
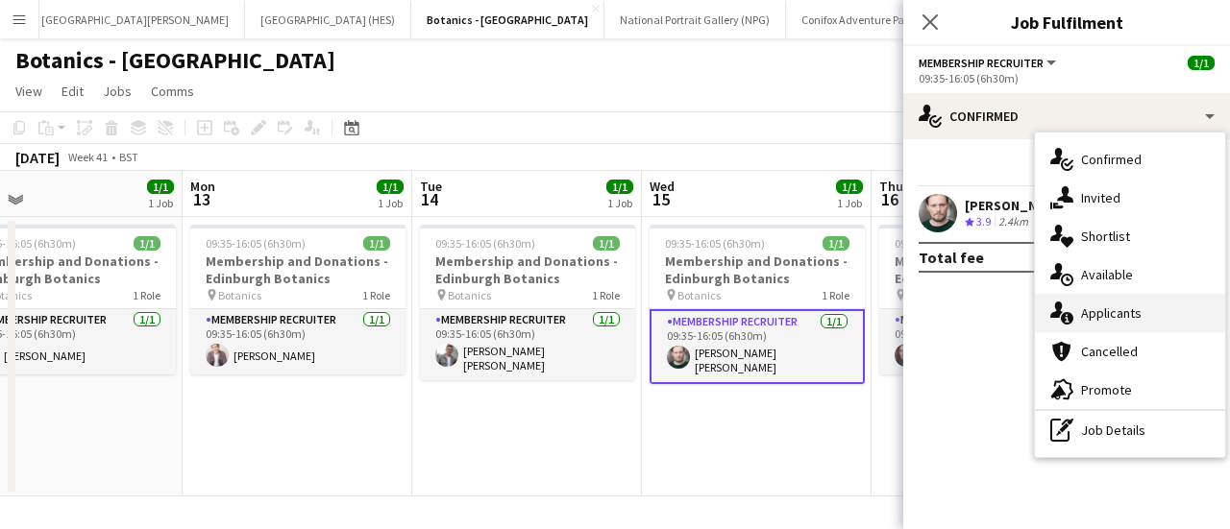
click at [1093, 316] on span "Applicants" at bounding box center [1111, 313] width 61 height 17
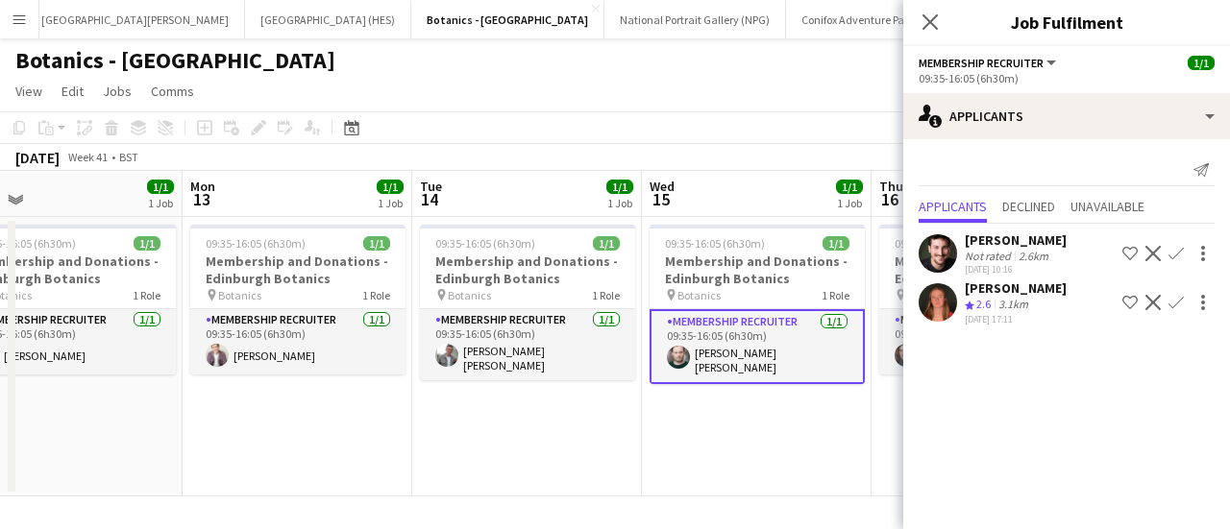
click at [1178, 252] on app-icon "Confirm" at bounding box center [1175, 253] width 15 height 15
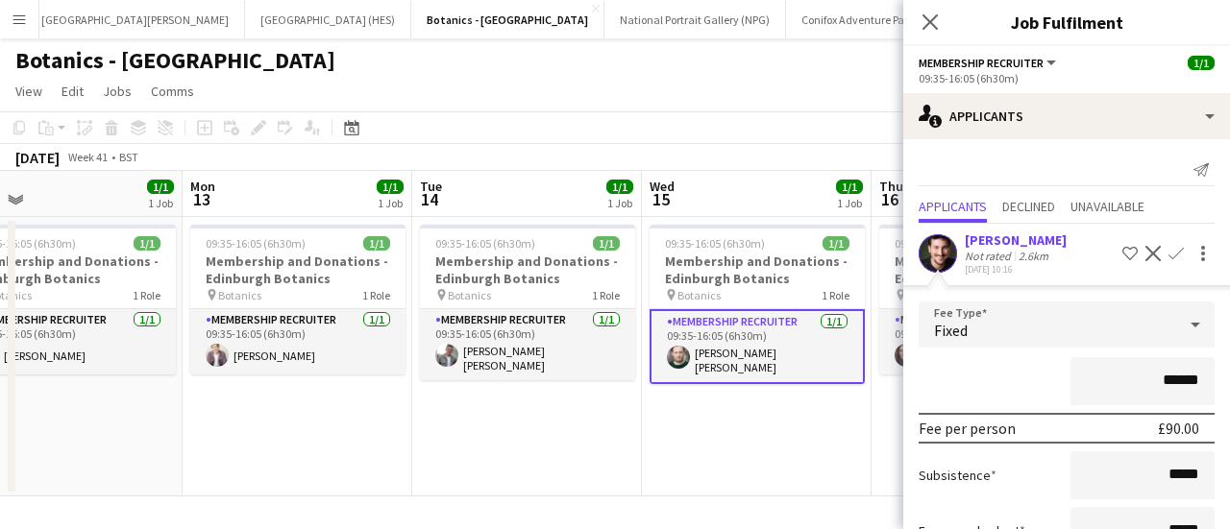
scroll to position [193, 0]
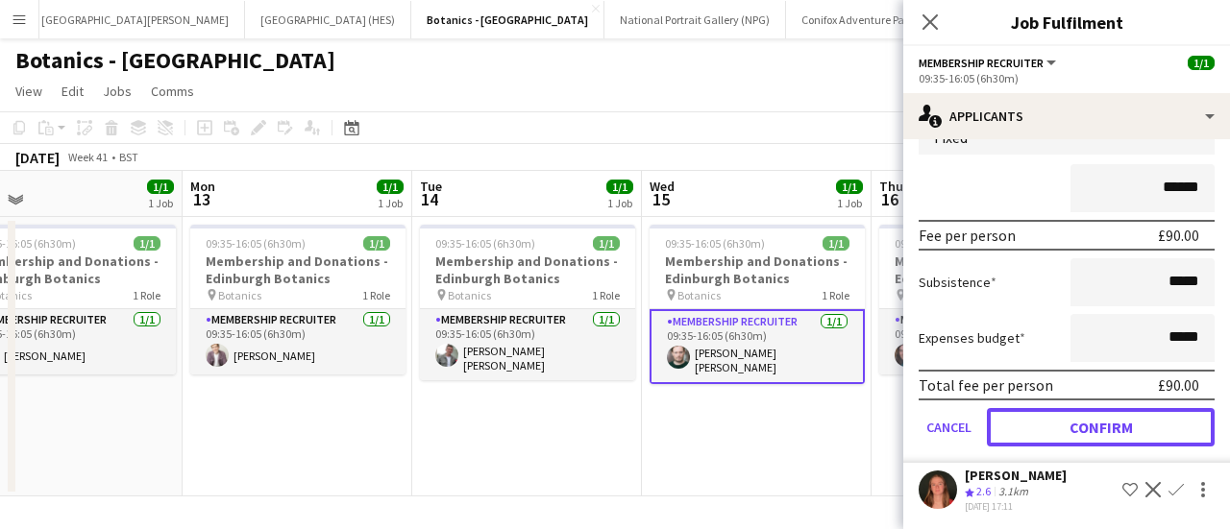
click at [1021, 417] on button "Confirm" at bounding box center [1101, 427] width 228 height 38
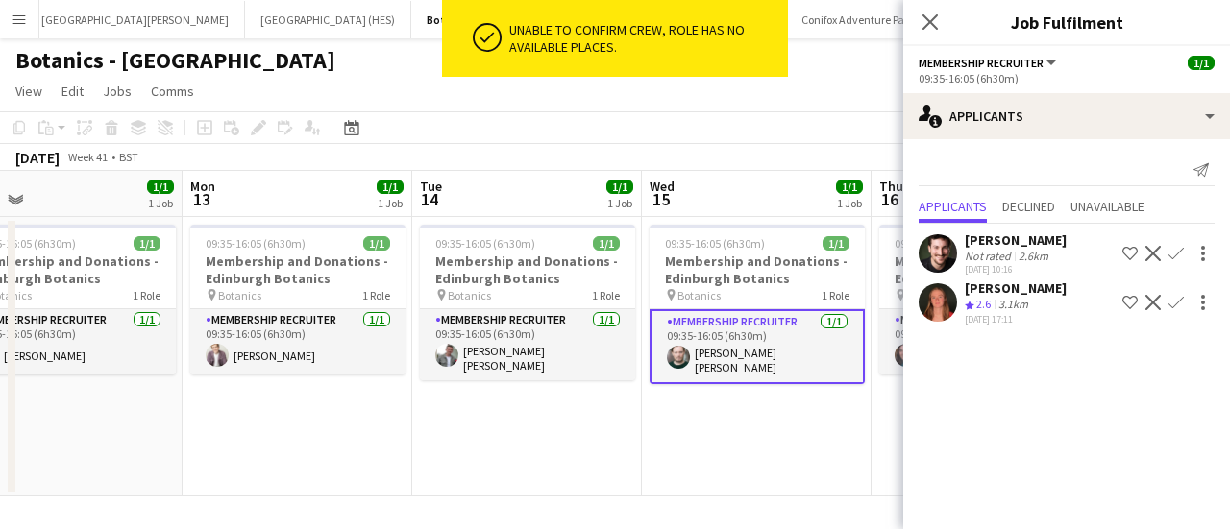
scroll to position [0, 0]
click at [797, 368] on app-card-role "Membership Recruiter [DATE] 09:35-16:05 (6h30m) [PERSON_NAME] [PERSON_NAME]" at bounding box center [757, 346] width 215 height 75
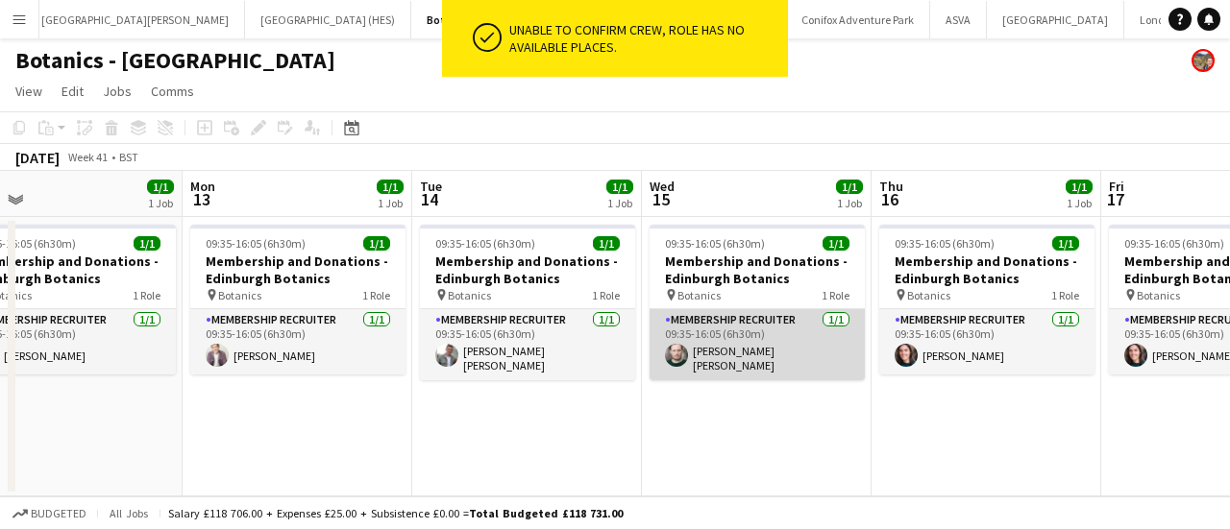
click at [797, 368] on app-card-role "Membership Recruiter [DATE] 09:35-16:05 (6h30m) [PERSON_NAME] [PERSON_NAME]" at bounding box center [757, 344] width 215 height 71
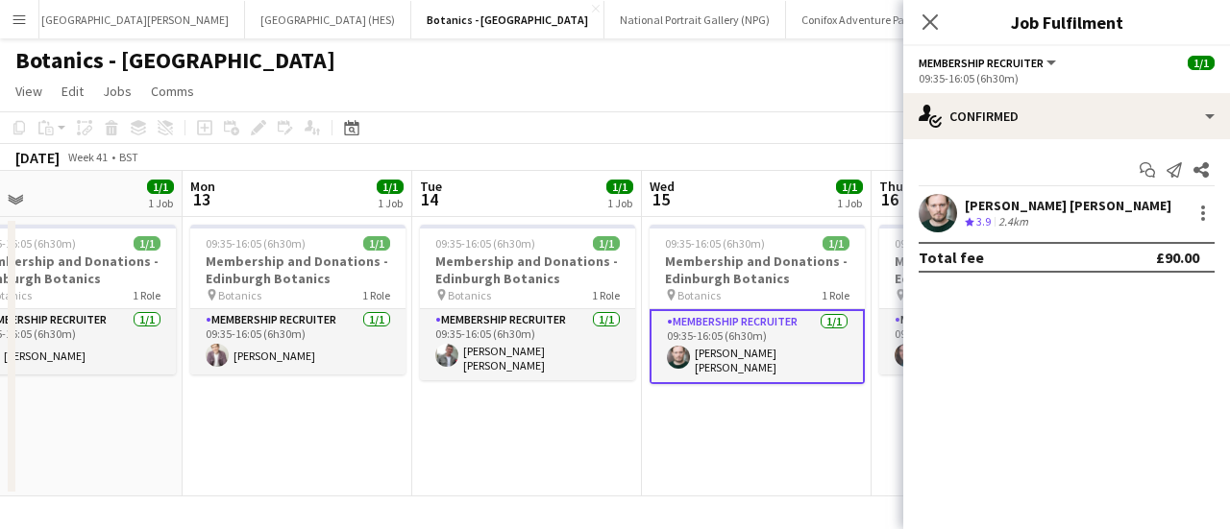
click at [1209, 191] on div "Start chat Send notification Share [PERSON_NAME] [PERSON_NAME] Crew rating 3.9 …" at bounding box center [1066, 213] width 327 height 149
click at [1194, 216] on div at bounding box center [1202, 213] width 23 height 23
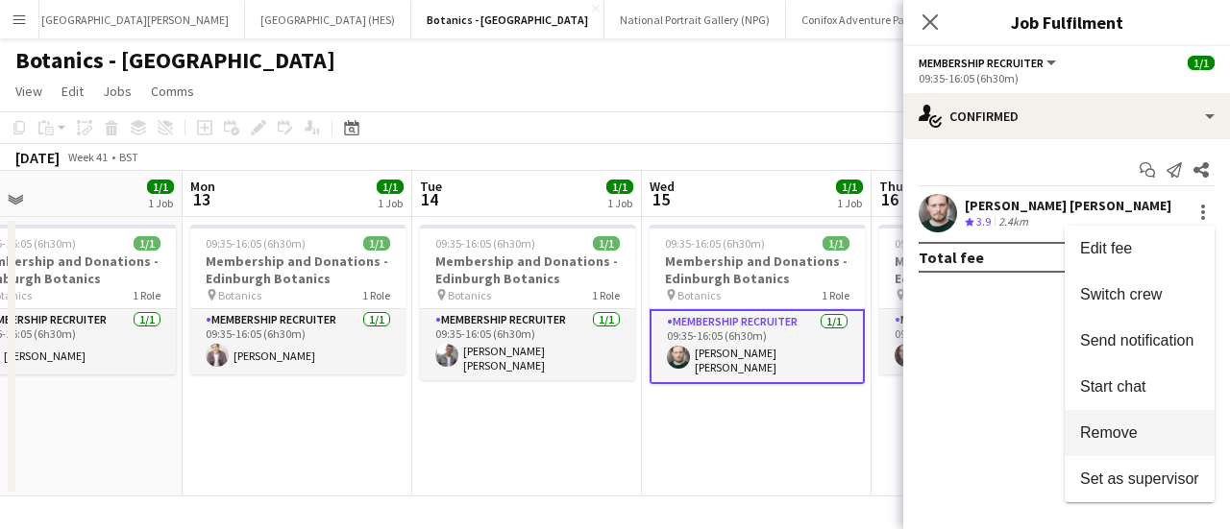
click at [1156, 425] on span "Remove" at bounding box center [1139, 433] width 119 height 17
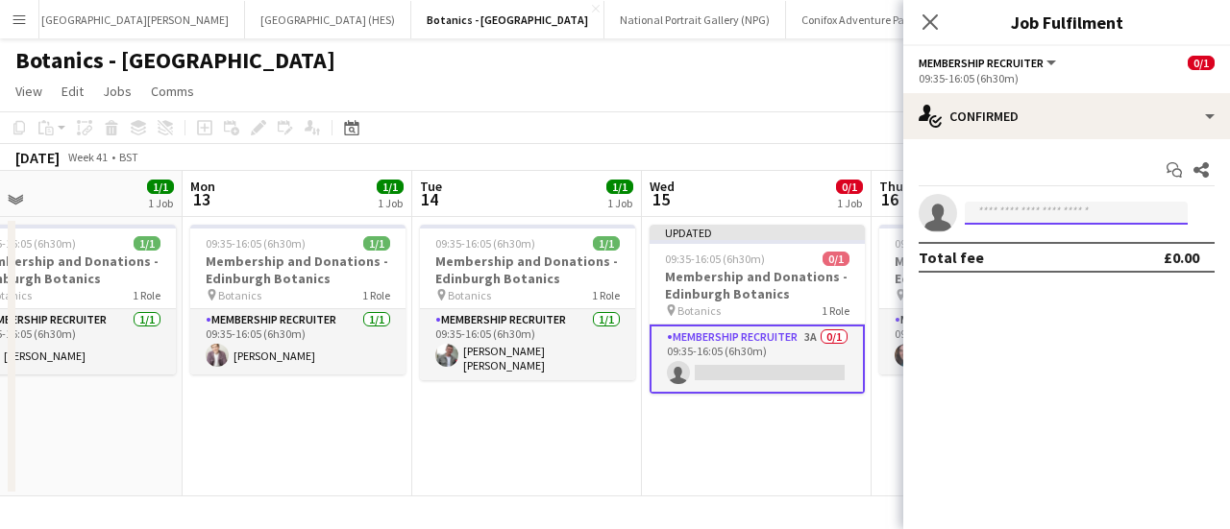
click at [1034, 210] on input at bounding box center [1076, 213] width 223 height 23
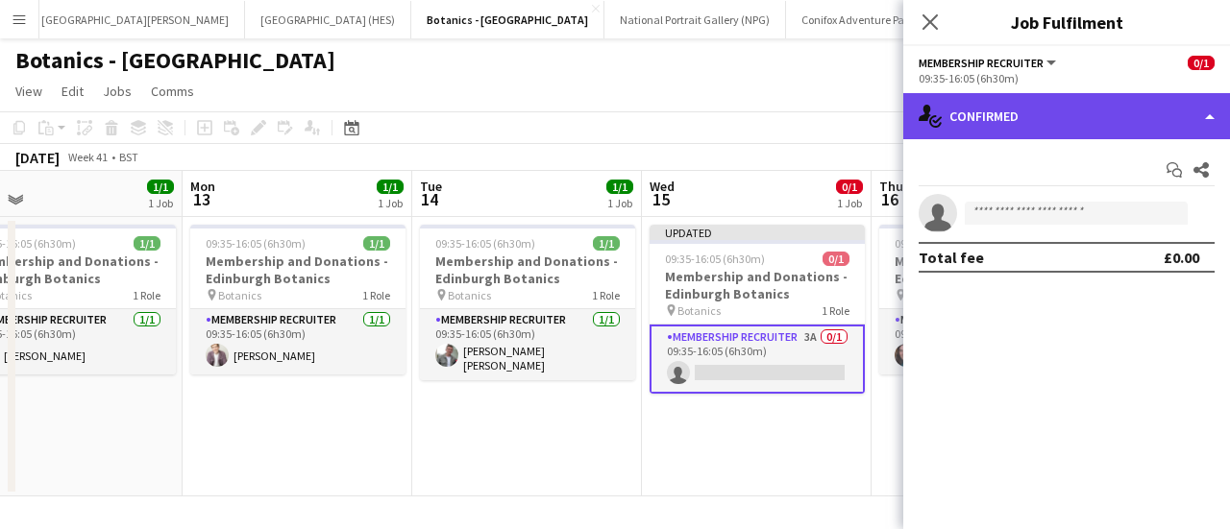
click at [1032, 112] on div "single-neutral-actions-check-2 Confirmed" at bounding box center [1066, 116] width 327 height 46
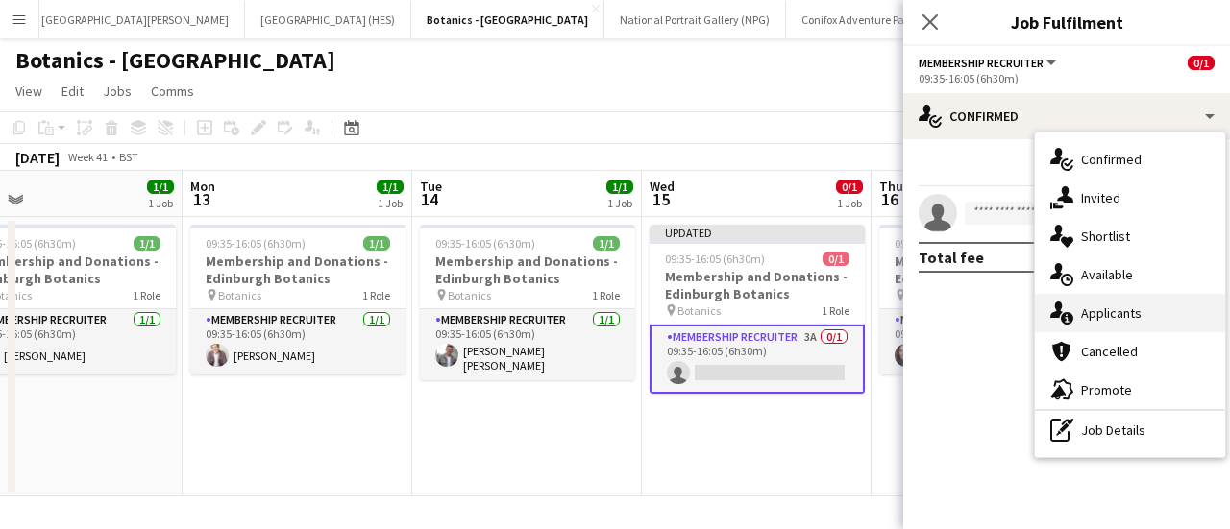
click at [1105, 306] on span "Applicants" at bounding box center [1111, 313] width 61 height 17
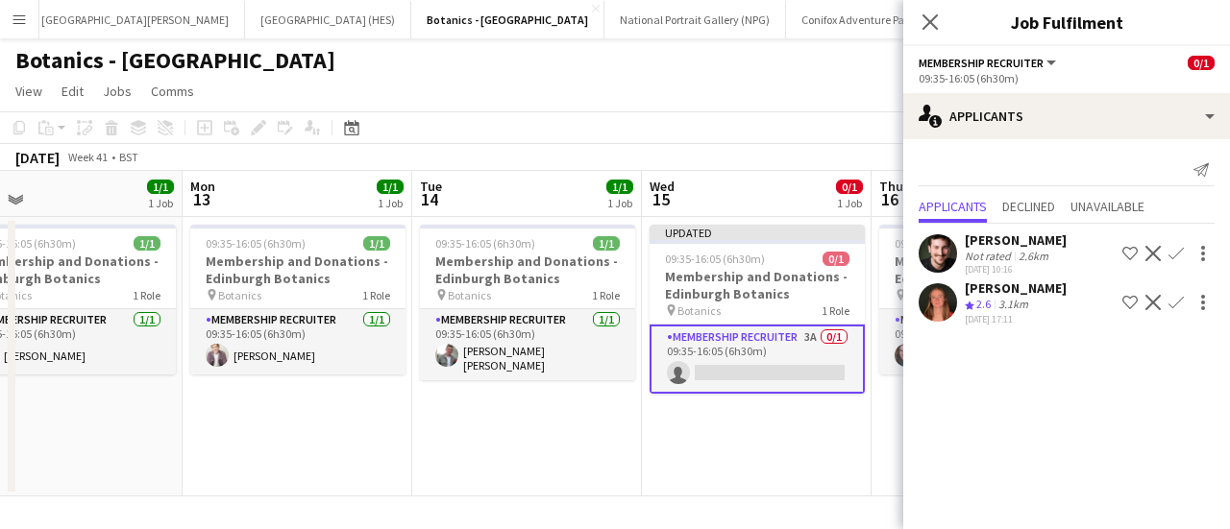
click at [1171, 249] on app-icon "Confirm" at bounding box center [1175, 253] width 15 height 15
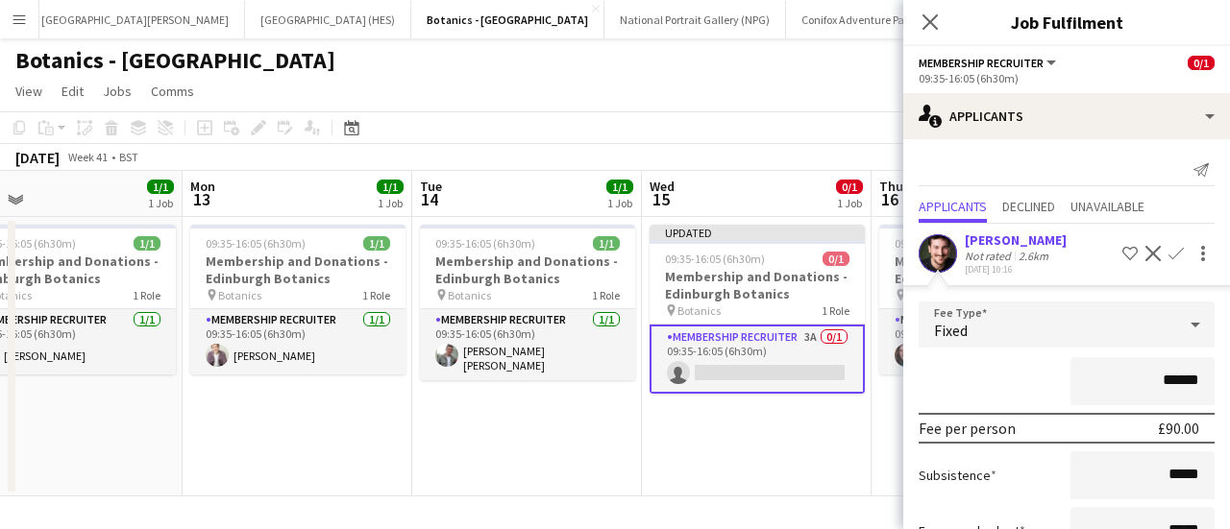
scroll to position [193, 0]
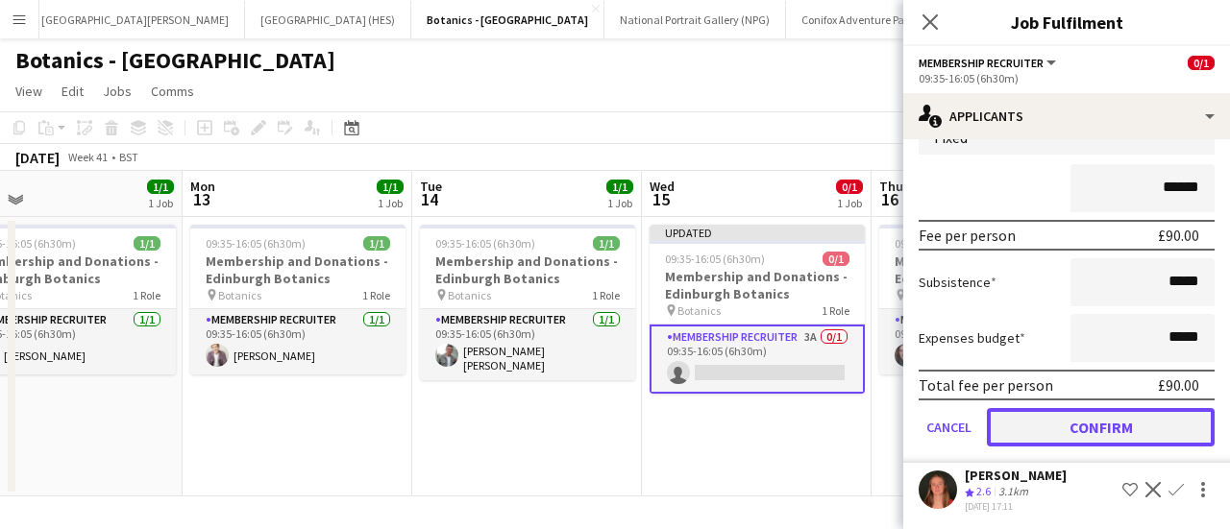
click at [1053, 425] on button "Confirm" at bounding box center [1101, 427] width 228 height 38
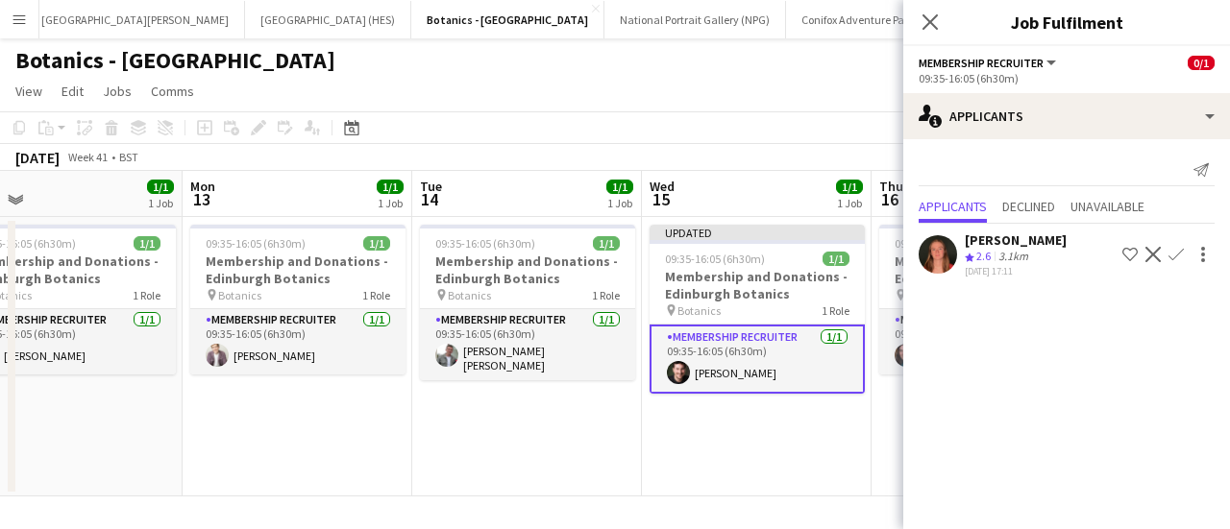
scroll to position [0, 0]
click at [684, 93] on app-page-menu "View Day view expanded Day view collapsed Month view Date picker Jump to [DATE]…" at bounding box center [615, 93] width 1230 height 37
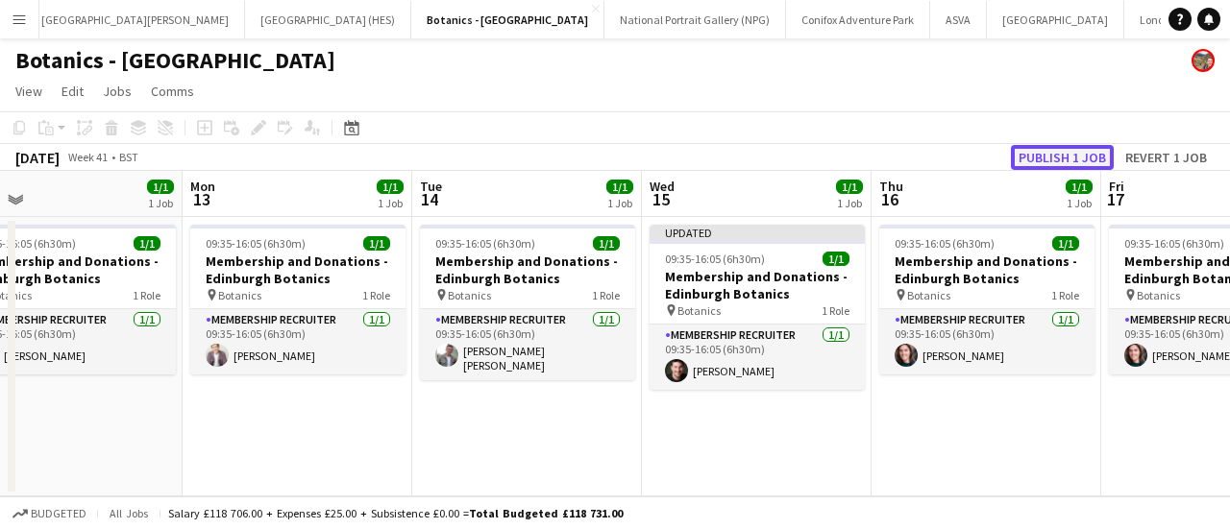
click at [1030, 157] on button "Publish 1 job" at bounding box center [1062, 157] width 103 height 25
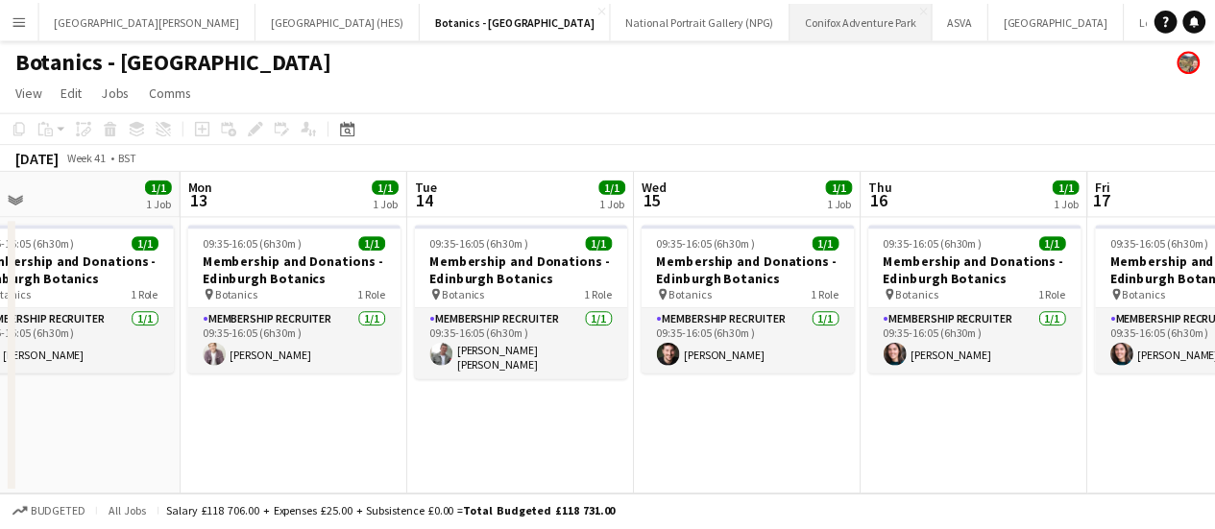
scroll to position [0, 15]
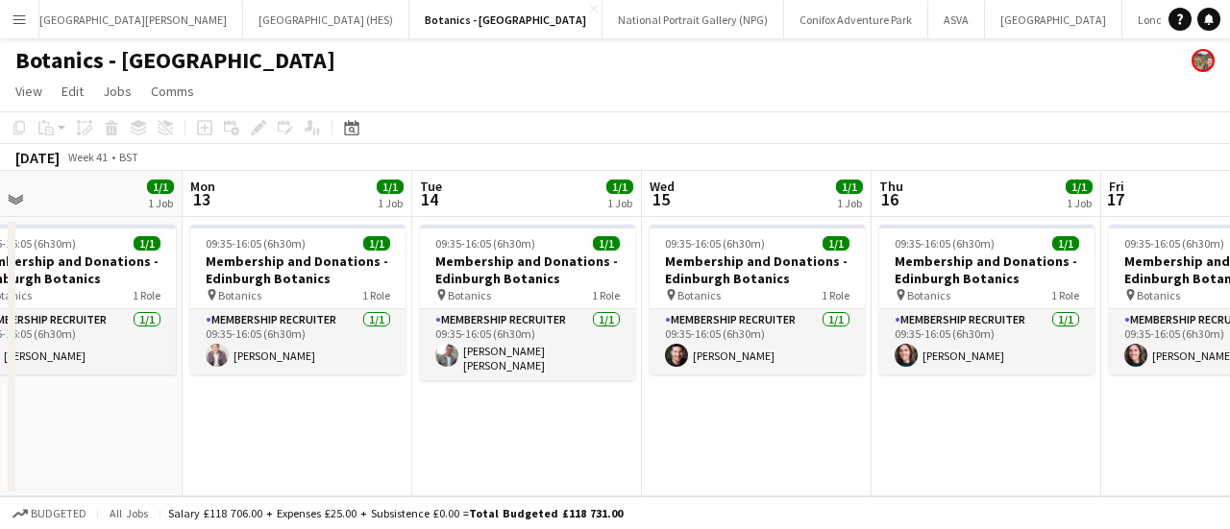
click at [1229, 14] on button "Add" at bounding box center [1245, 19] width 15 height 15
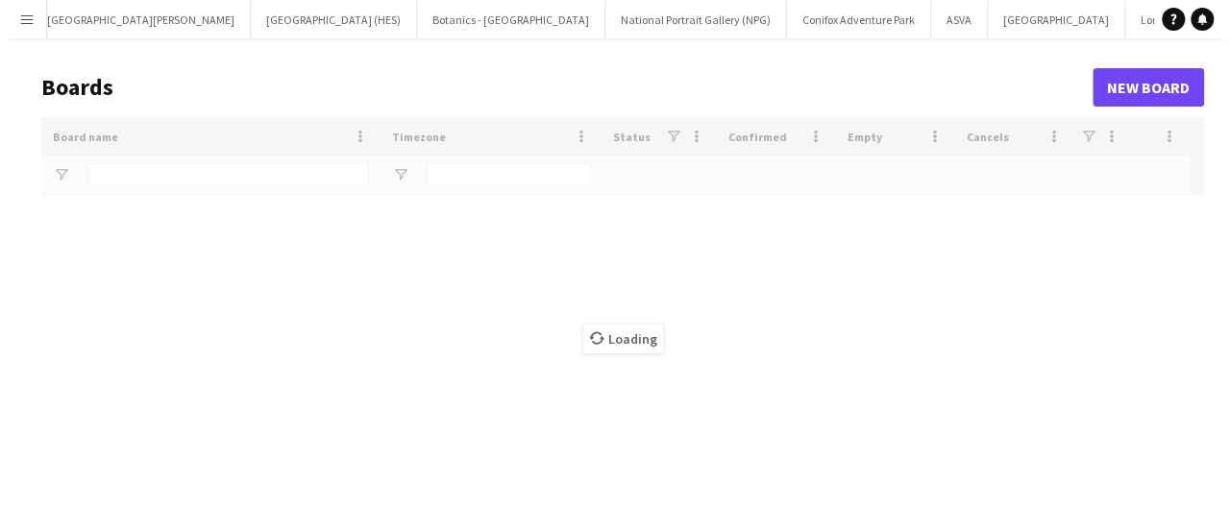
scroll to position [0, 13]
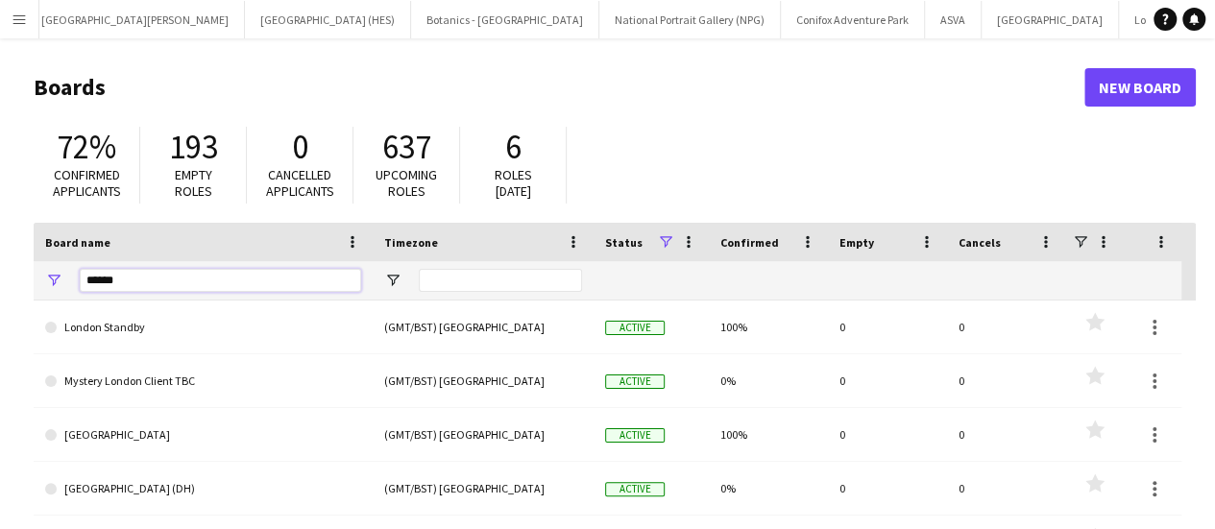
click at [226, 282] on input "******" at bounding box center [221, 280] width 282 height 23
type input "**"
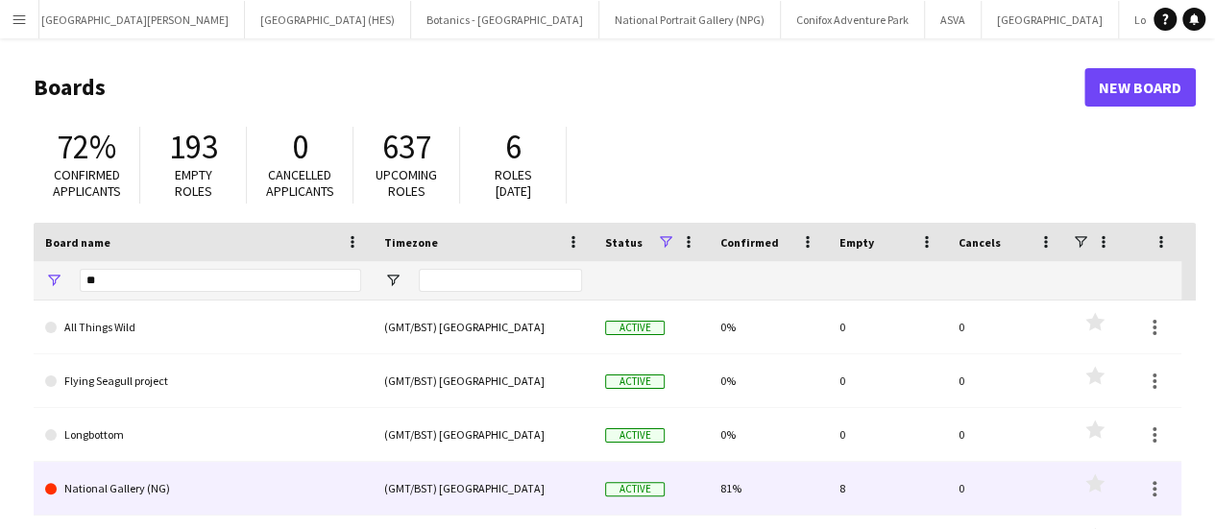
click at [158, 470] on link "National Gallery (NG)" at bounding box center [203, 489] width 316 height 54
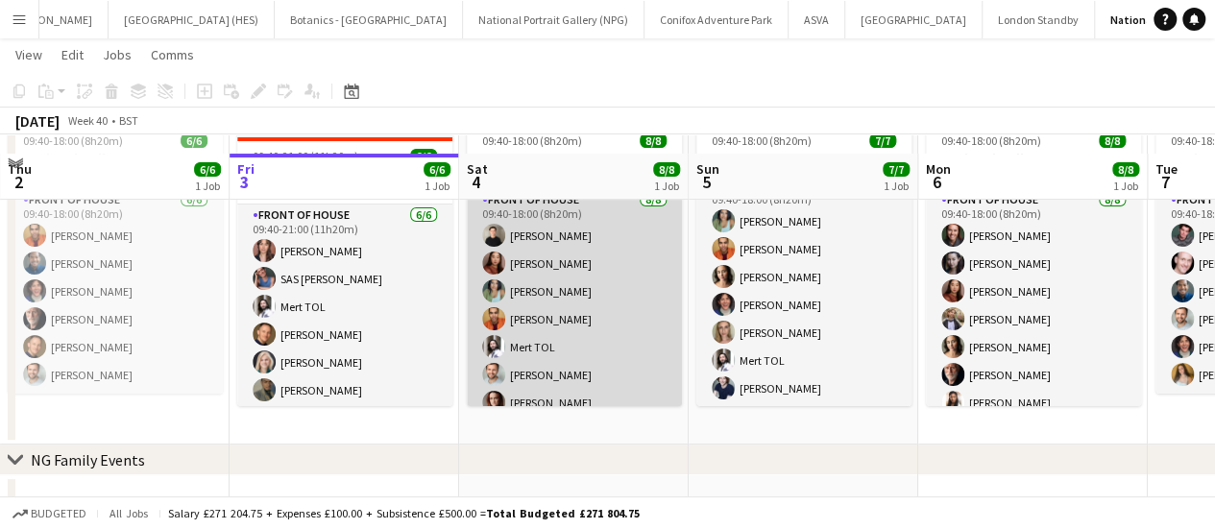
scroll to position [136, 0]
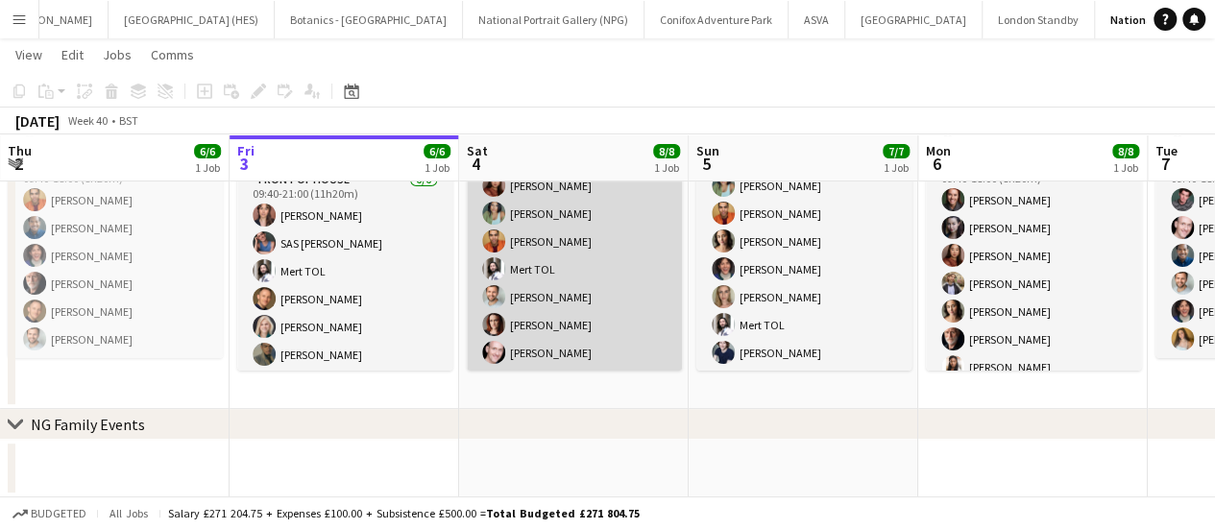
click at [603, 244] on app-card-role "Front of House [DATE] 09:40-18:00 (8h20m) [PERSON_NAME] [PERSON_NAME] [PERSON_N…" at bounding box center [574, 241] width 215 height 260
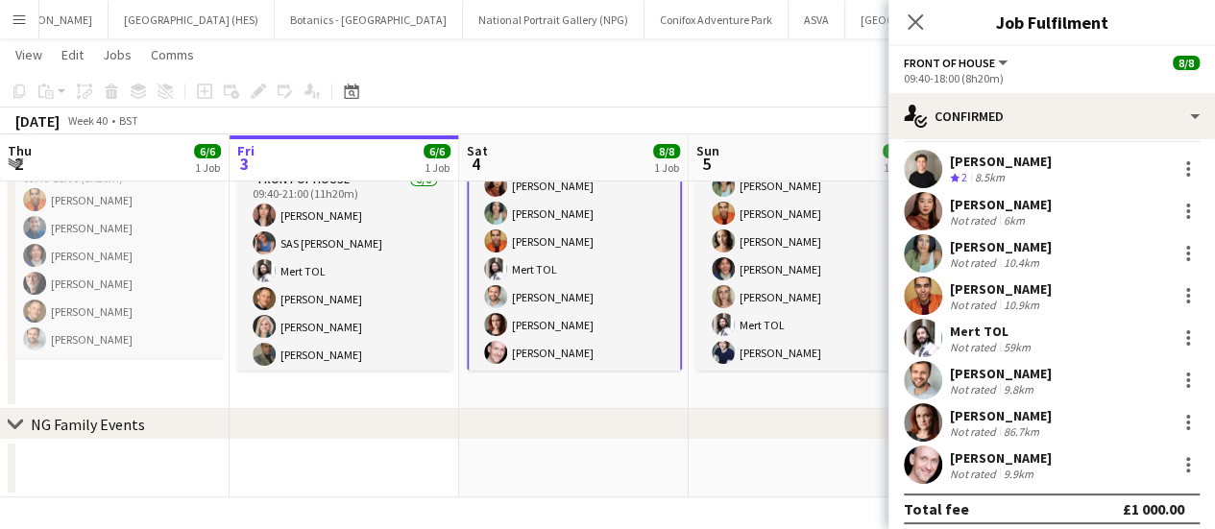
scroll to position [42, 0]
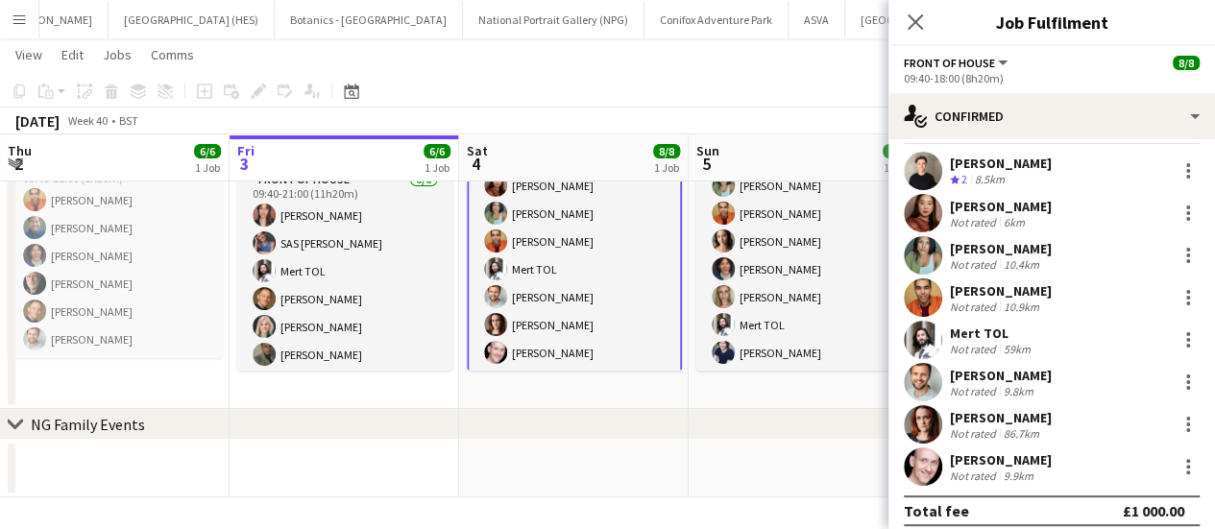
click at [933, 177] on app-user-avatar at bounding box center [923, 171] width 38 height 38
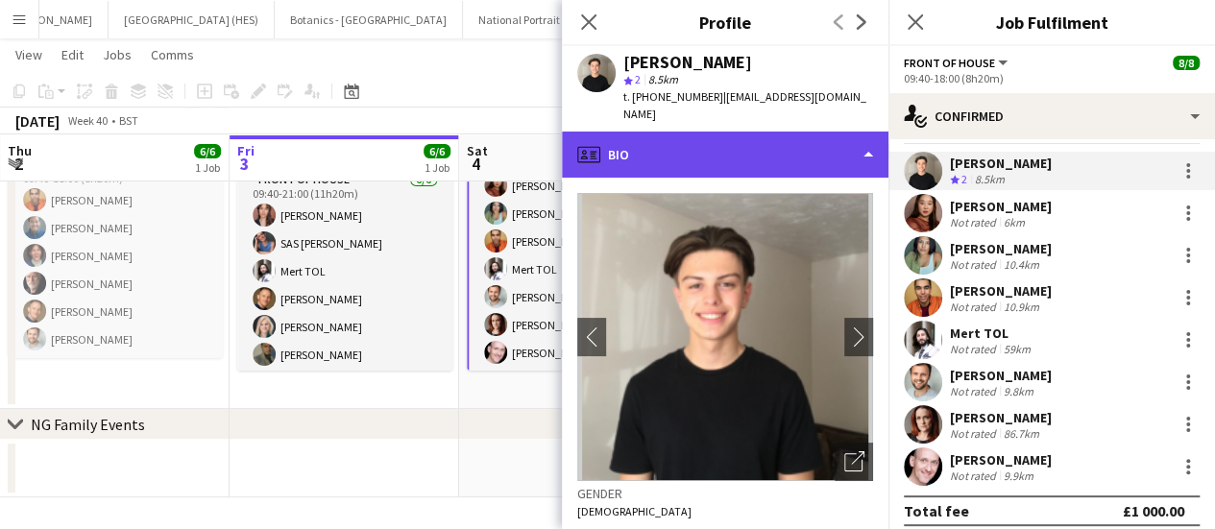
click at [821, 156] on div "profile Bio" at bounding box center [725, 155] width 327 height 46
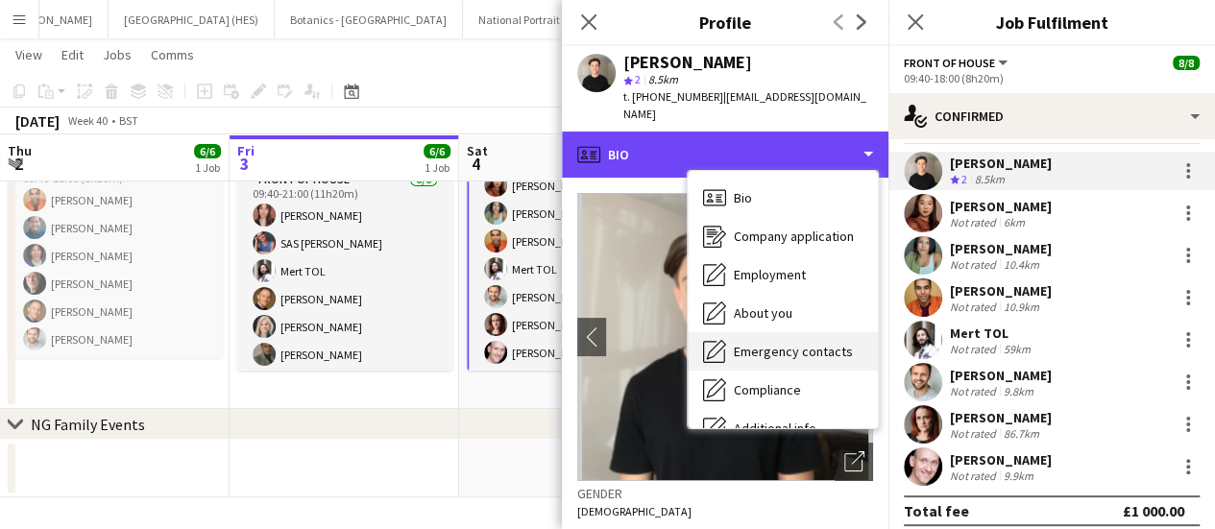
scroll to position [142, 0]
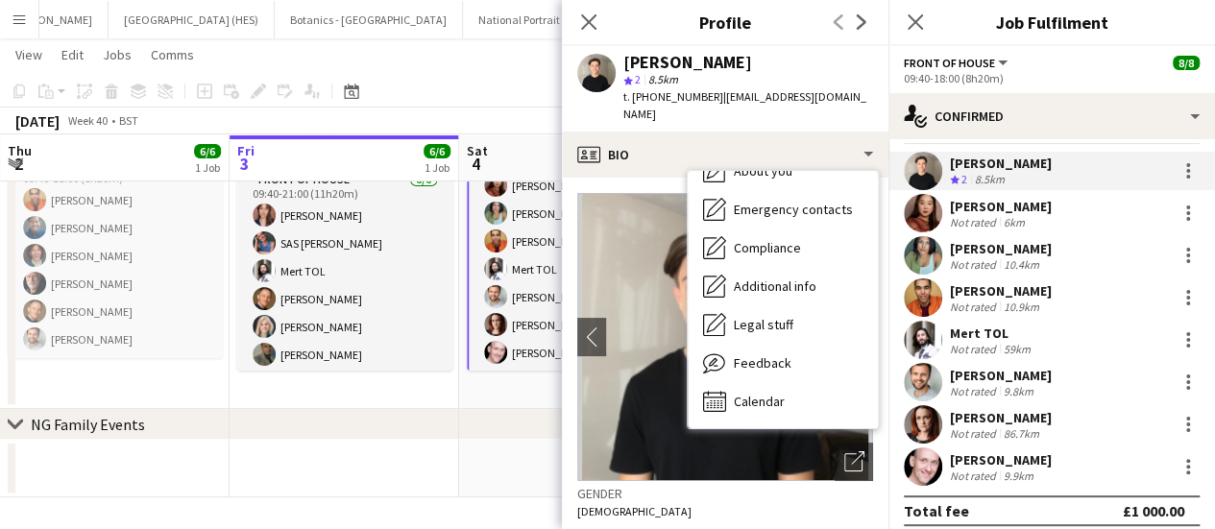
click at [717, 506] on div "Gender [DEMOGRAPHIC_DATA]" at bounding box center [725, 509] width 296 height 56
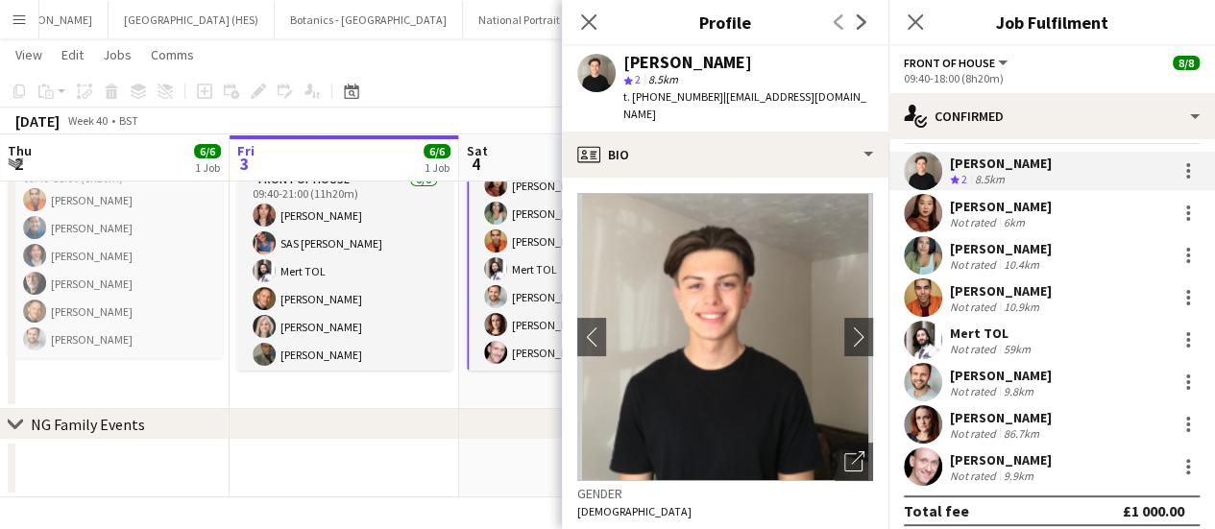
scroll to position [47, 0]
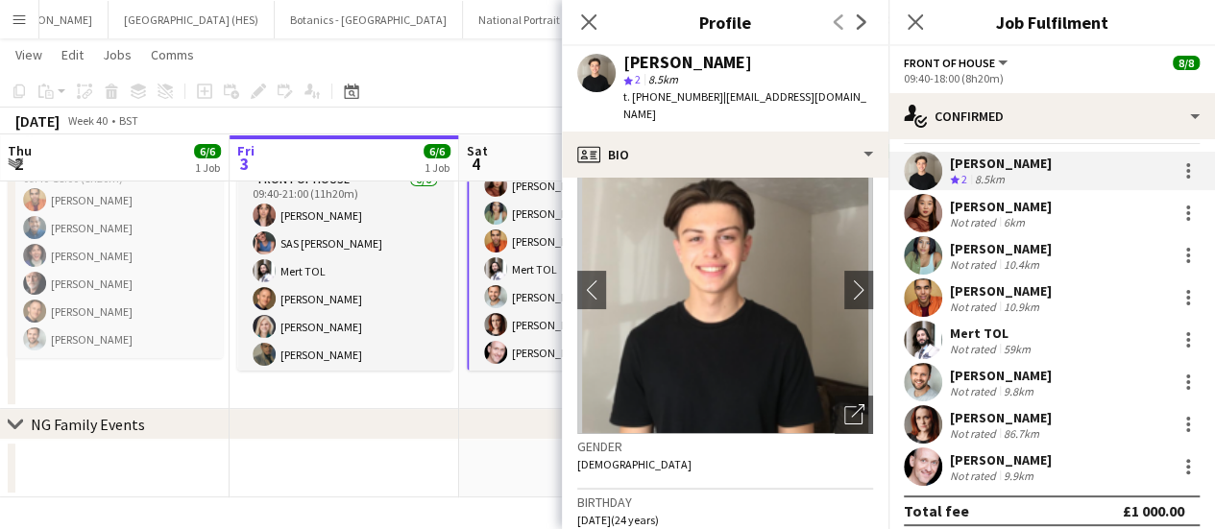
click at [398, 54] on app-page-menu "View Day view expanded Day view collapsed Month view Date picker Jump to [DATE]…" at bounding box center [607, 56] width 1215 height 37
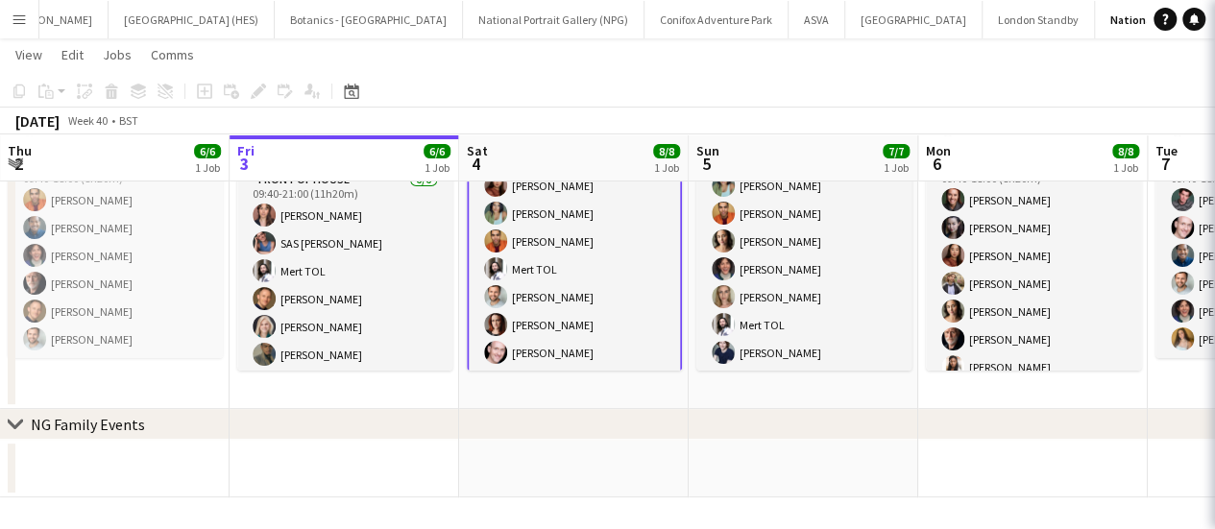
scroll to position [42, 0]
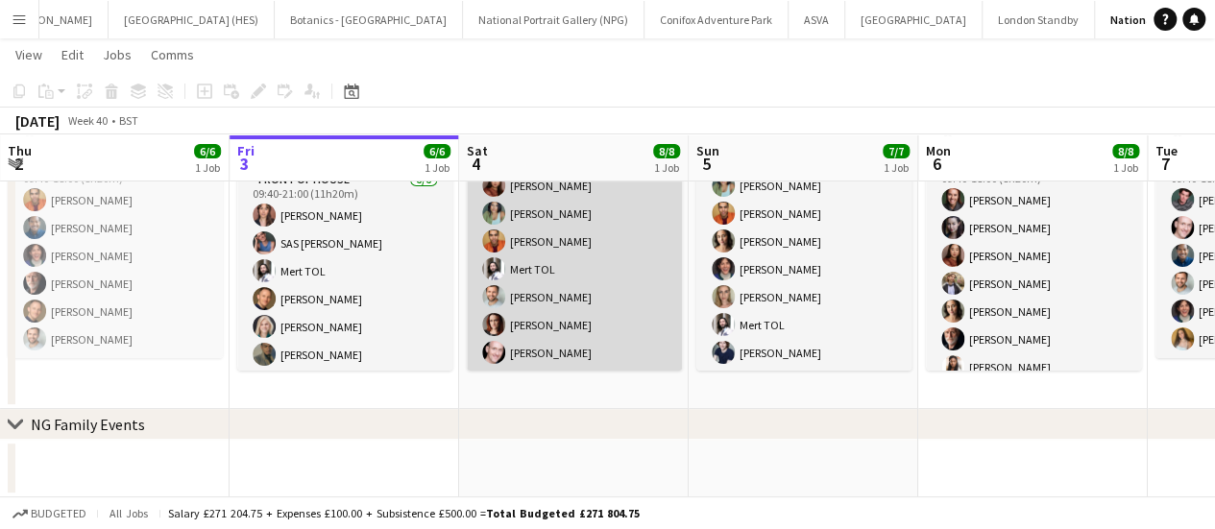
click at [490, 248] on app-user-avatar at bounding box center [493, 241] width 23 height 23
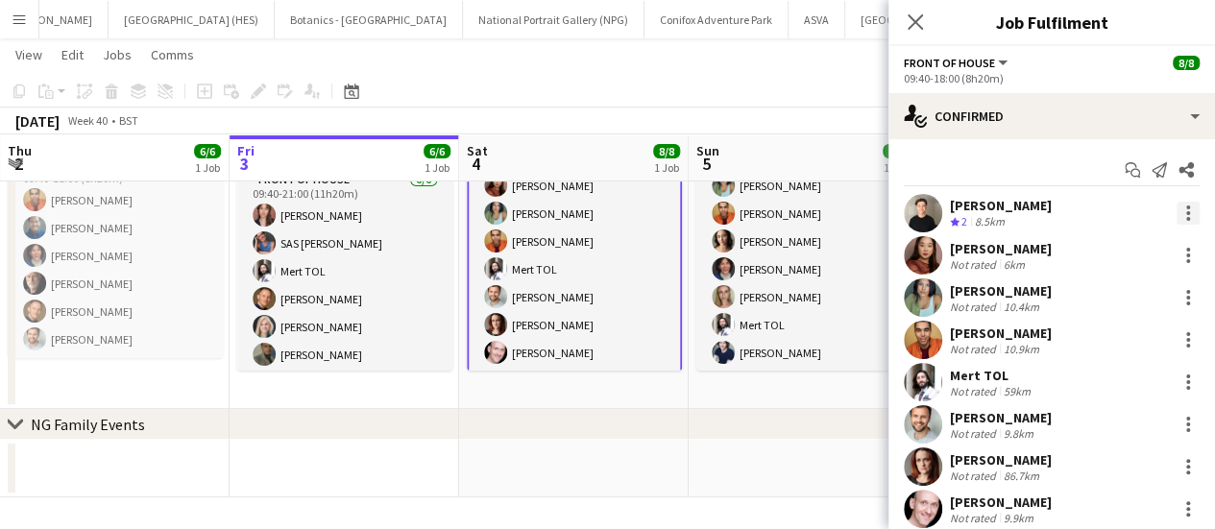
click at [1180, 214] on div at bounding box center [1188, 213] width 23 height 23
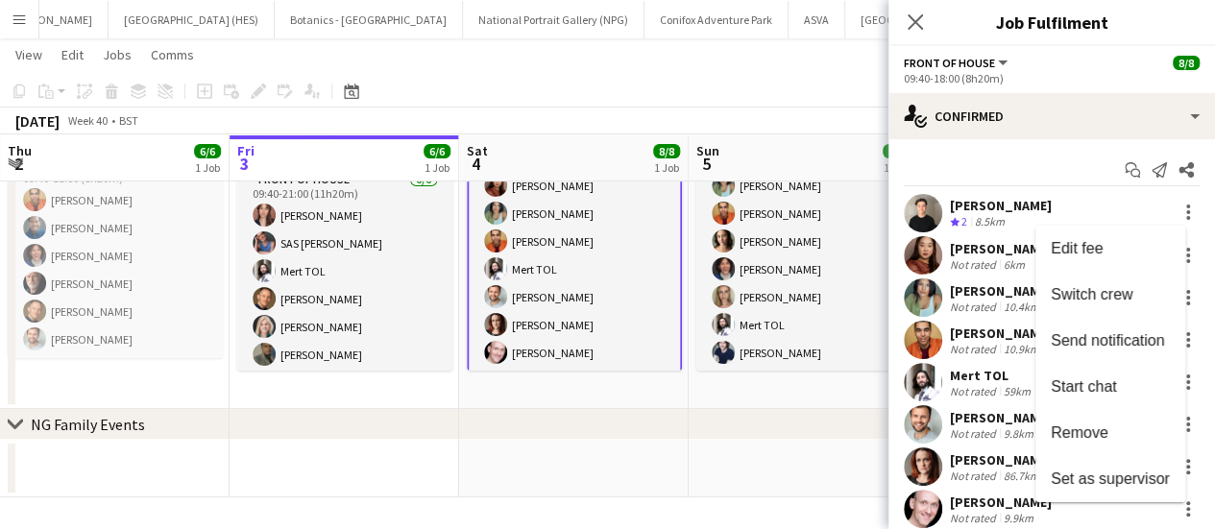
click at [1024, 220] on div at bounding box center [607, 264] width 1215 height 529
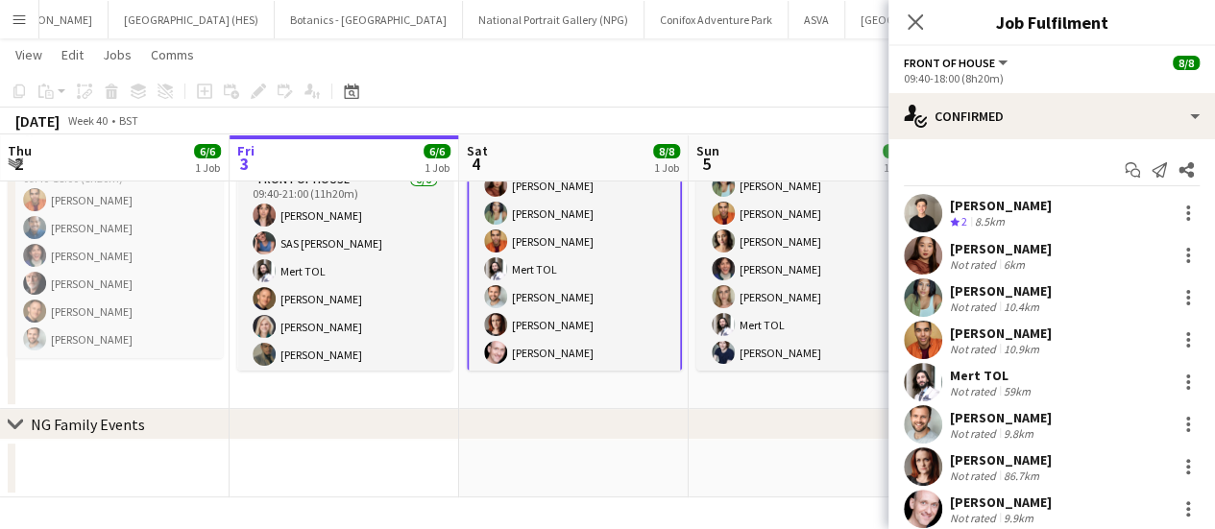
click at [951, 199] on div "[PERSON_NAME]" at bounding box center [1001, 205] width 102 height 17
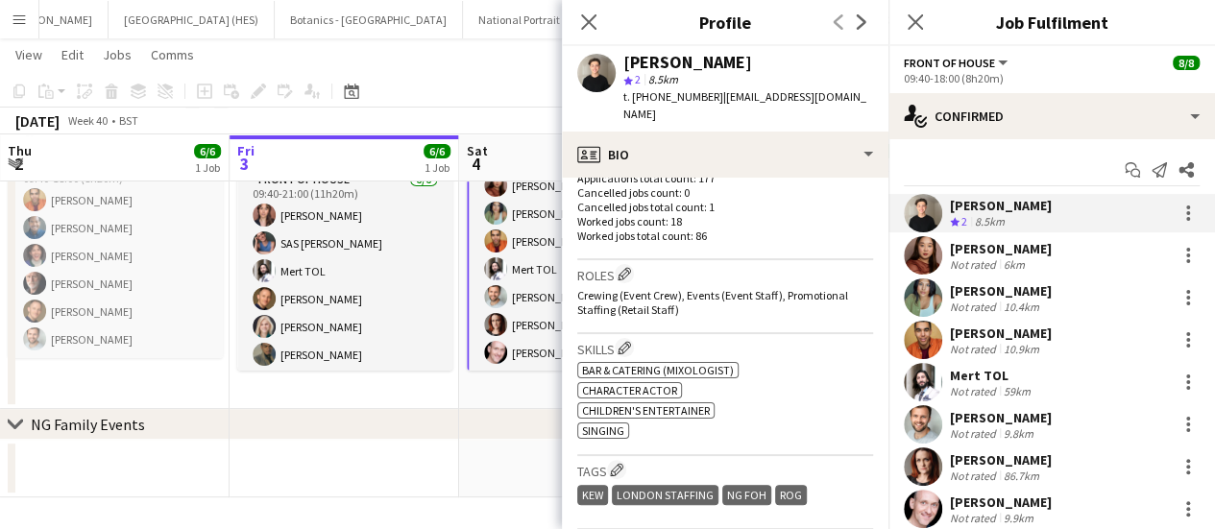
scroll to position [548, 0]
click at [469, 84] on app-toolbar "Copy Paste Paste Ctrl+V Paste with crew Ctrl+Shift+V Paste linked Job [GEOGRAPH…" at bounding box center [607, 91] width 1215 height 33
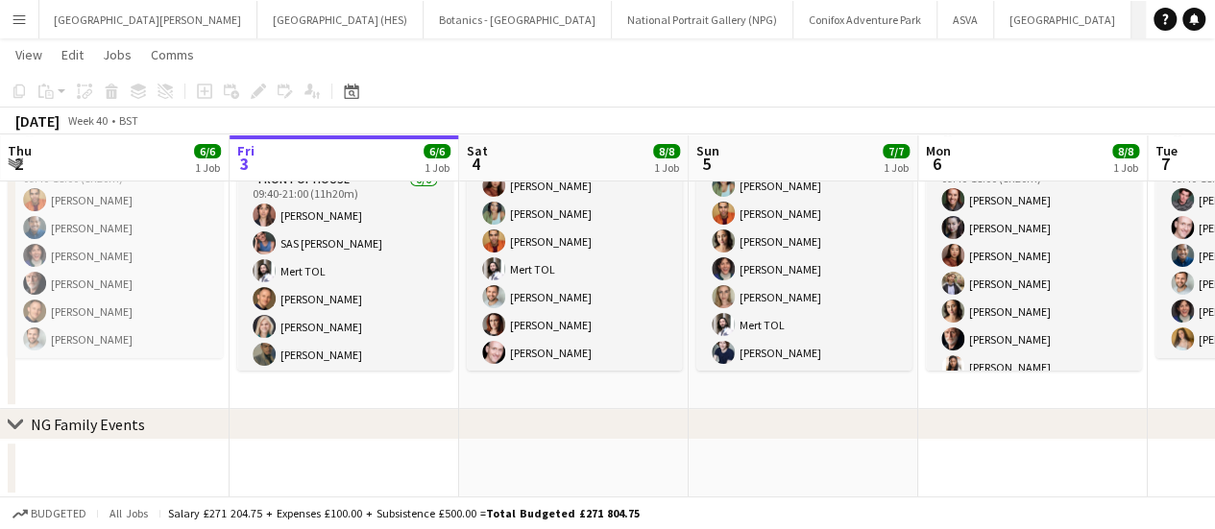
scroll to position [0, 0]
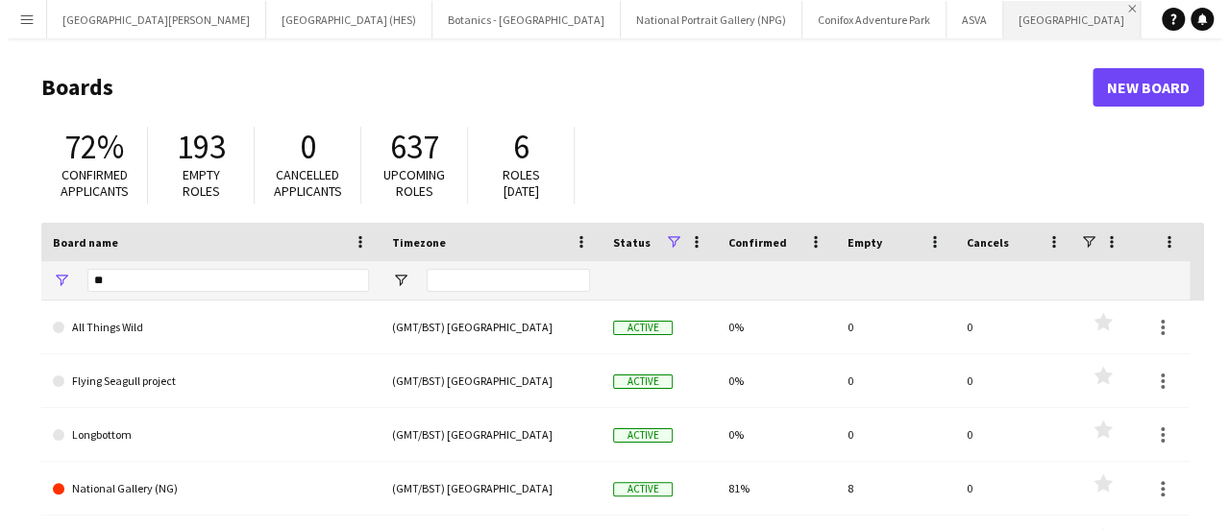
scroll to position [0, 161]
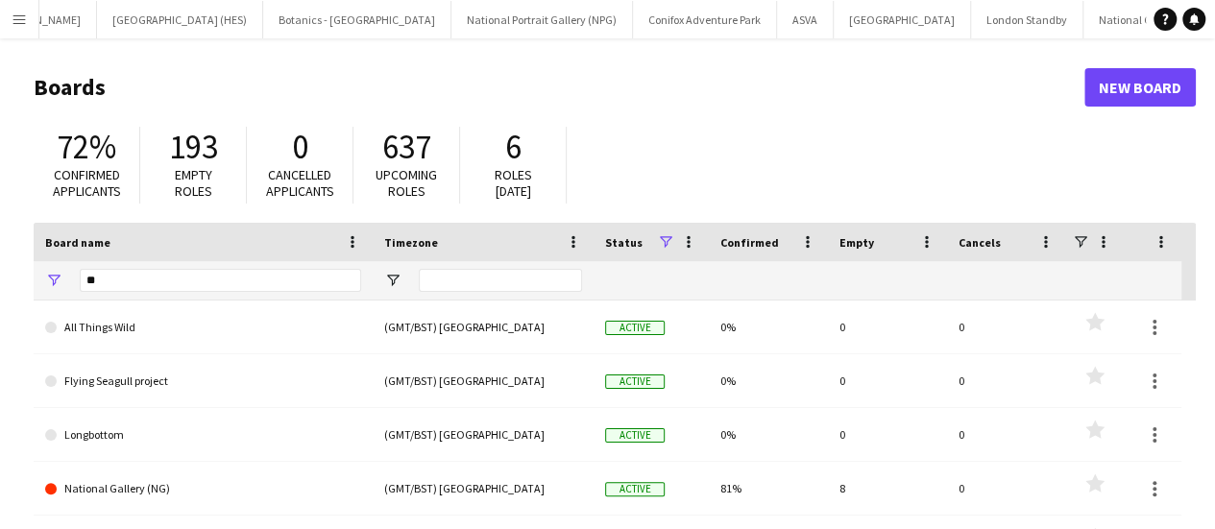
click at [1221, 20] on div "Add" at bounding box center [1232, 19] width 23 height 38
click at [1229, 22] on app-icon "Add" at bounding box center [1233, 19] width 8 height 8
click at [290, 272] on input "**" at bounding box center [221, 280] width 282 height 23
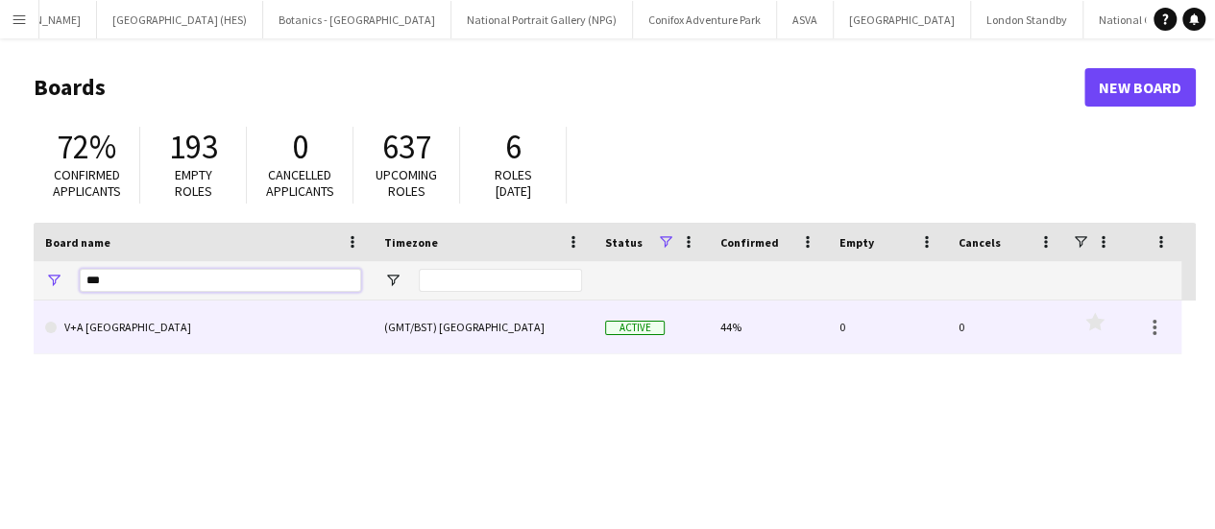
type input "***"
click at [462, 339] on div "(GMT/BST) [GEOGRAPHIC_DATA]" at bounding box center [483, 327] width 221 height 53
click at [510, 324] on div "(GMT/BST) [GEOGRAPHIC_DATA]" at bounding box center [483, 327] width 221 height 53
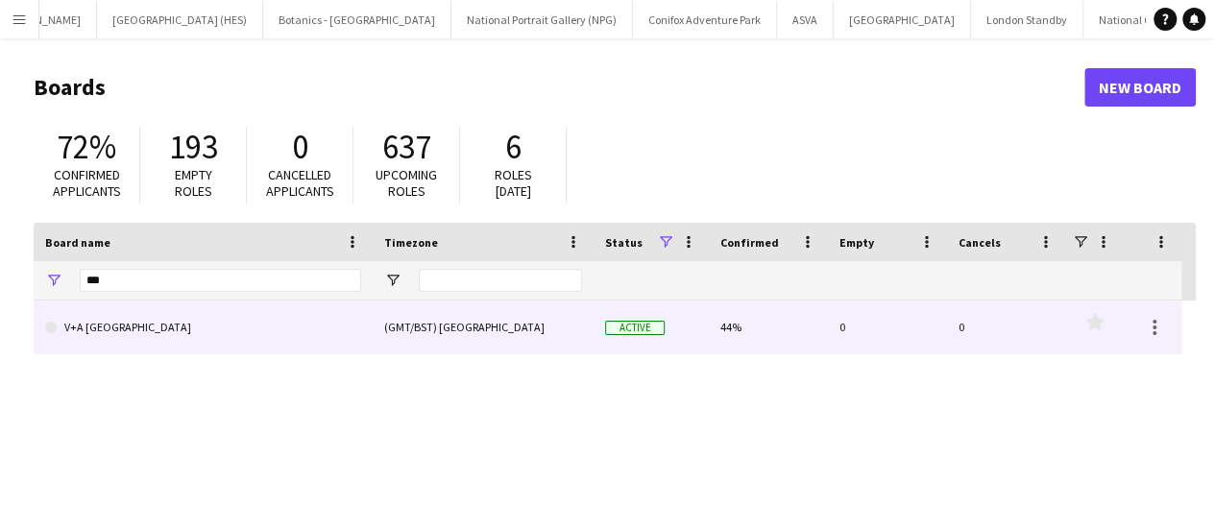
click at [510, 324] on div "(GMT/BST) [GEOGRAPHIC_DATA]" at bounding box center [483, 327] width 221 height 53
click at [561, 355] on div "V+A [GEOGRAPHIC_DATA] (GMT/BST) [GEOGRAPHIC_DATA] Active 44% 0 0 Favourites" at bounding box center [615, 483] width 1163 height 365
click at [559, 346] on div "(GMT/BST) [GEOGRAPHIC_DATA]" at bounding box center [483, 327] width 221 height 53
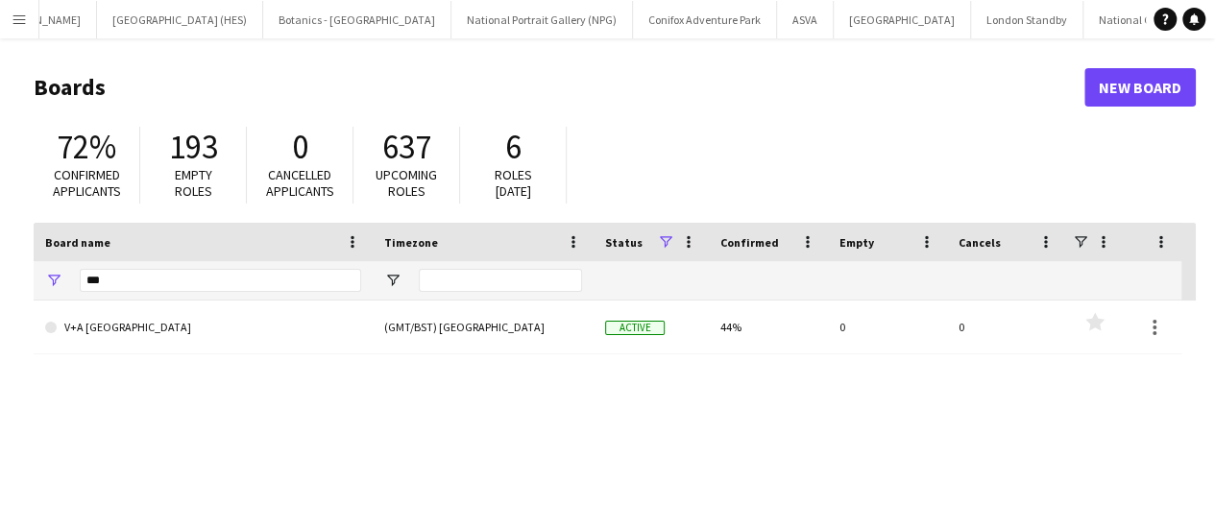
click at [680, 287] on div at bounding box center [651, 280] width 92 height 38
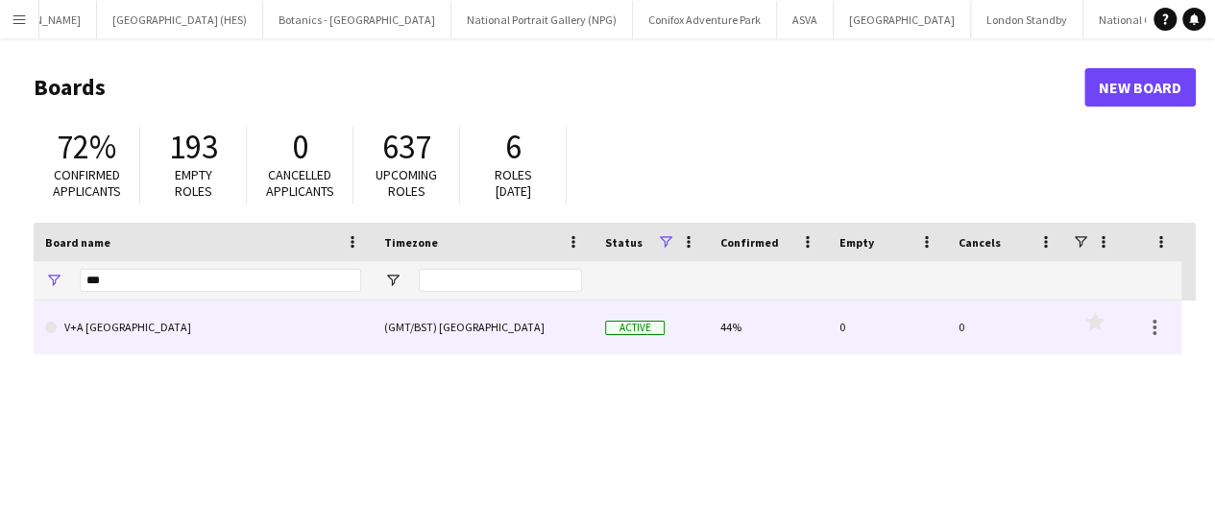
click at [103, 331] on link "V+A [GEOGRAPHIC_DATA]" at bounding box center [203, 328] width 316 height 54
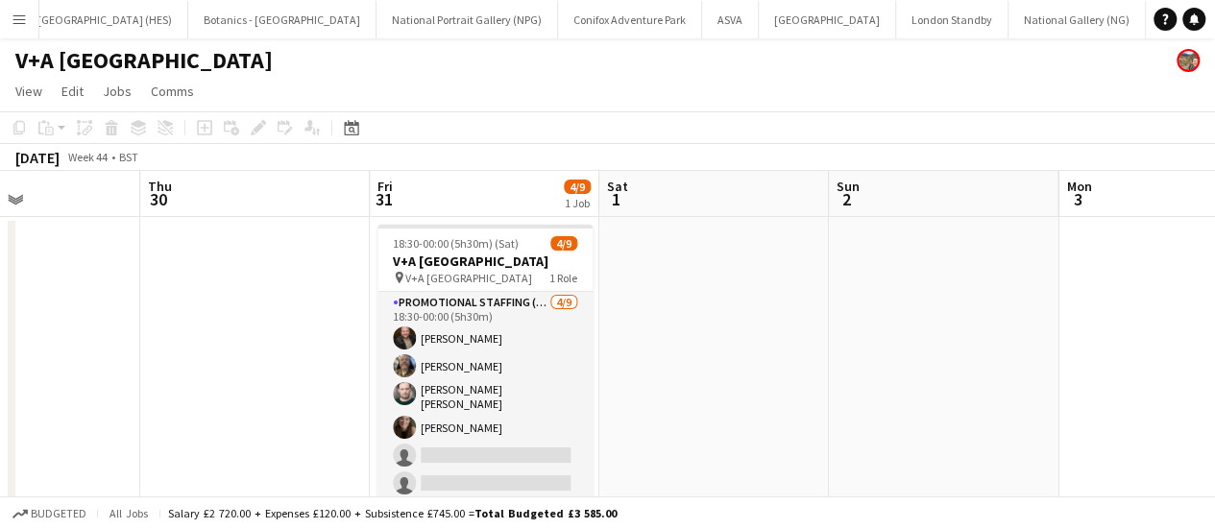
scroll to position [0, 778]
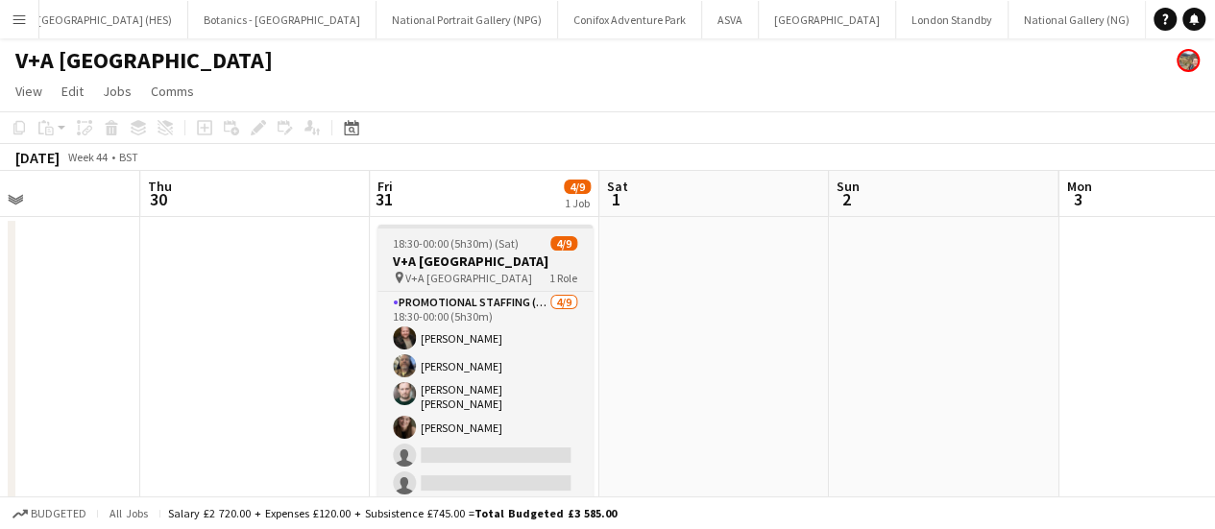
click at [527, 272] on div "pin V+A DUNDEE 1 Role" at bounding box center [485, 277] width 215 height 15
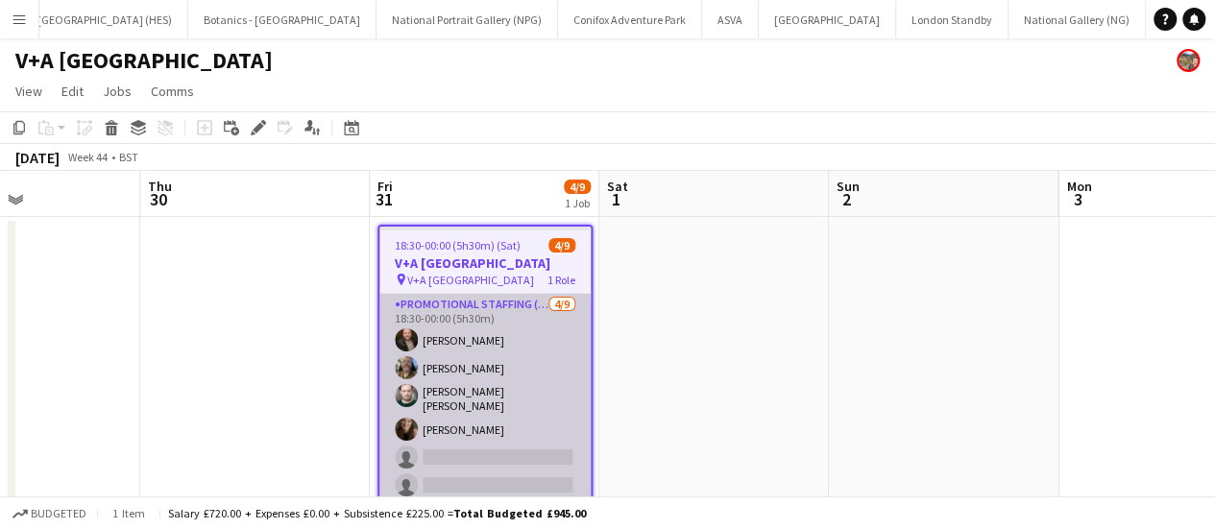
click at [535, 310] on app-card-role "Promotional Staffing (Exhibition Host) [DATE] 18:30-00:00 (5h30m) [PERSON_NAME]…" at bounding box center [485, 441] width 211 height 294
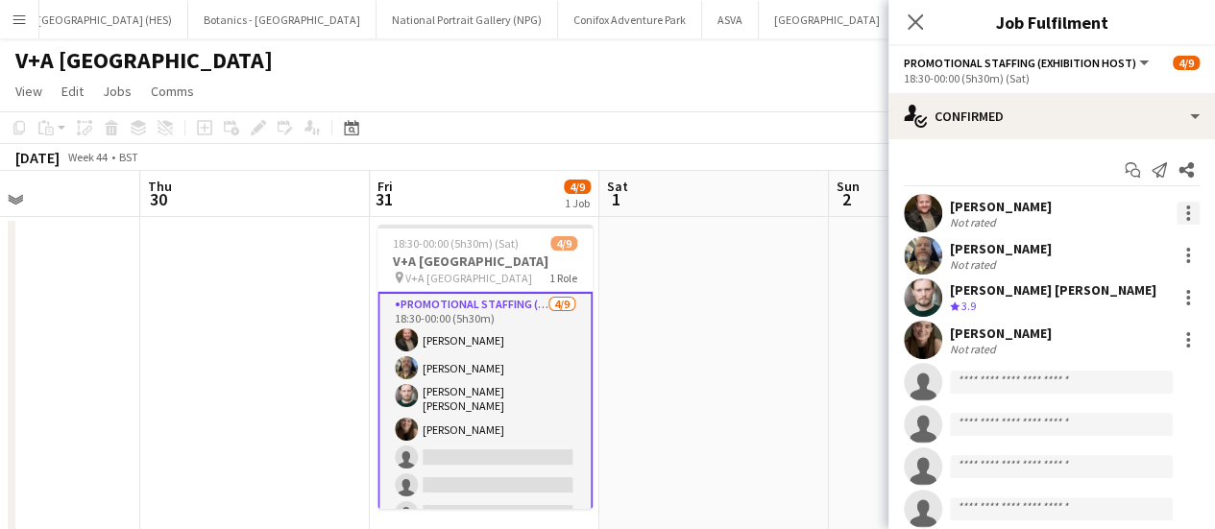
click at [1187, 218] on div at bounding box center [1189, 219] width 4 height 4
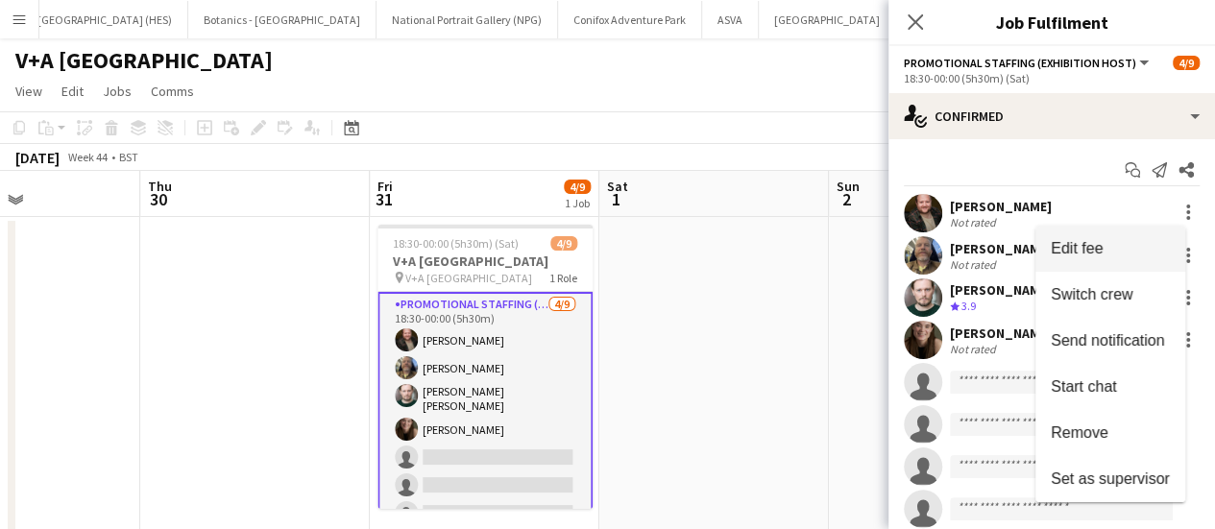
click at [1147, 258] on button "Edit fee" at bounding box center [1111, 249] width 150 height 46
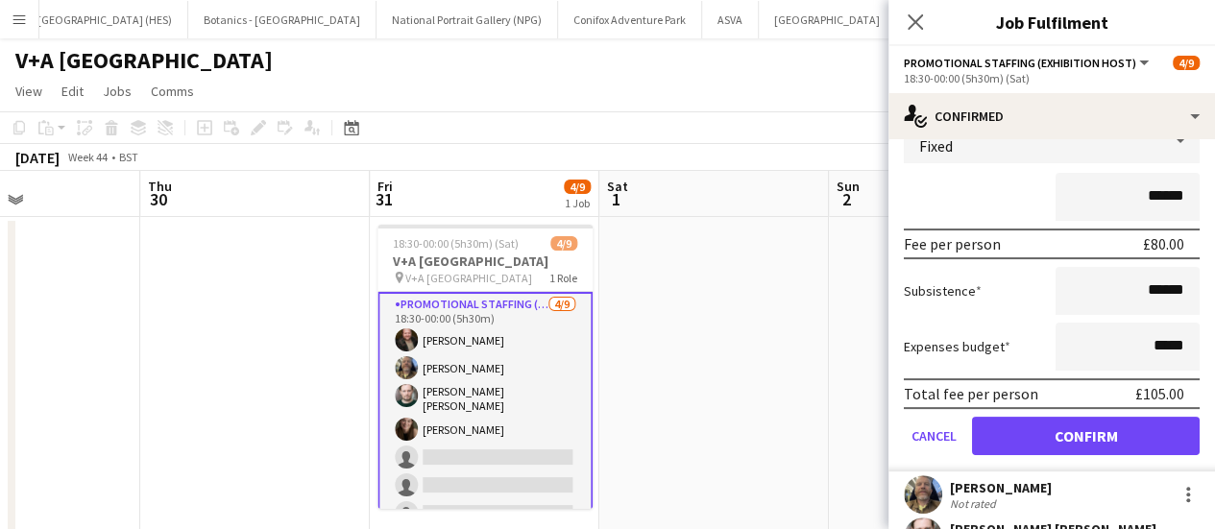
scroll to position [144, 0]
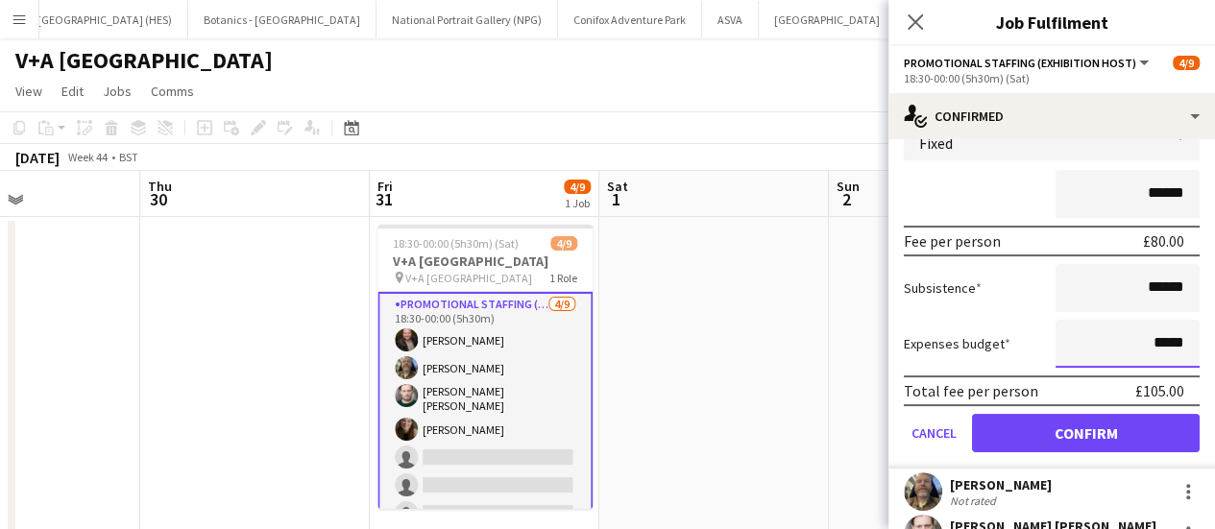
click at [1118, 329] on input "*****" at bounding box center [1128, 344] width 144 height 48
click at [1135, 280] on input "******" at bounding box center [1128, 288] width 144 height 48
type input "******"
click at [999, 317] on form "Fee Type Fixed ****** Fee per person £80.00 Subsistence ****** Expenses budget …" at bounding box center [1052, 291] width 327 height 355
